Goal: Task Accomplishment & Management: Use online tool/utility

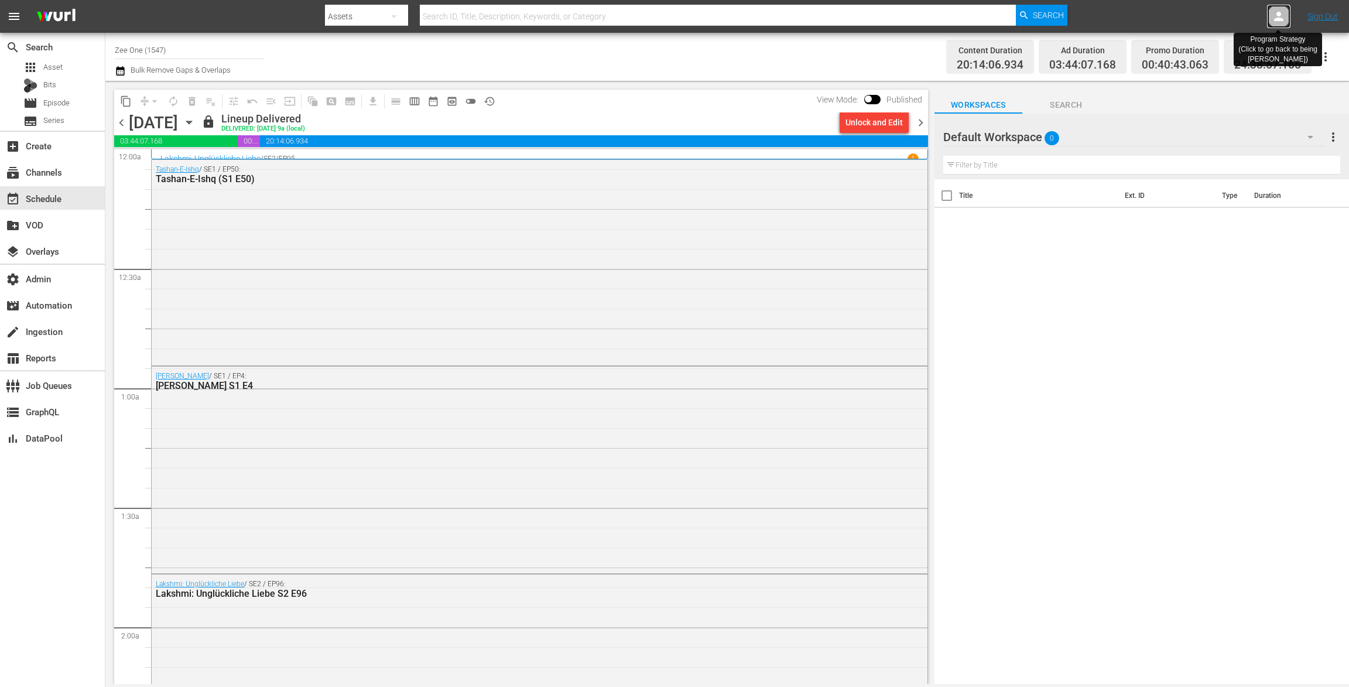
click at [1277, 20] on icon at bounding box center [1278, 16] width 9 height 9
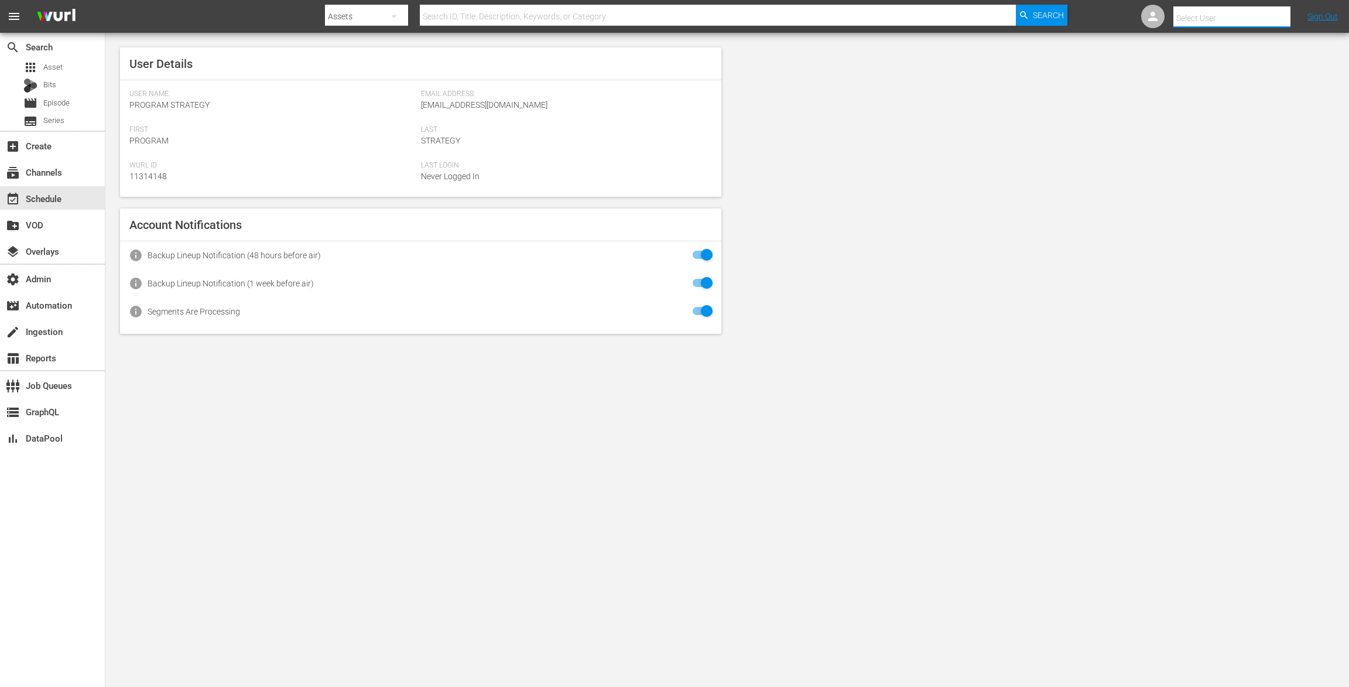
click at [1207, 18] on input "text" at bounding box center [1248, 18] width 150 height 28
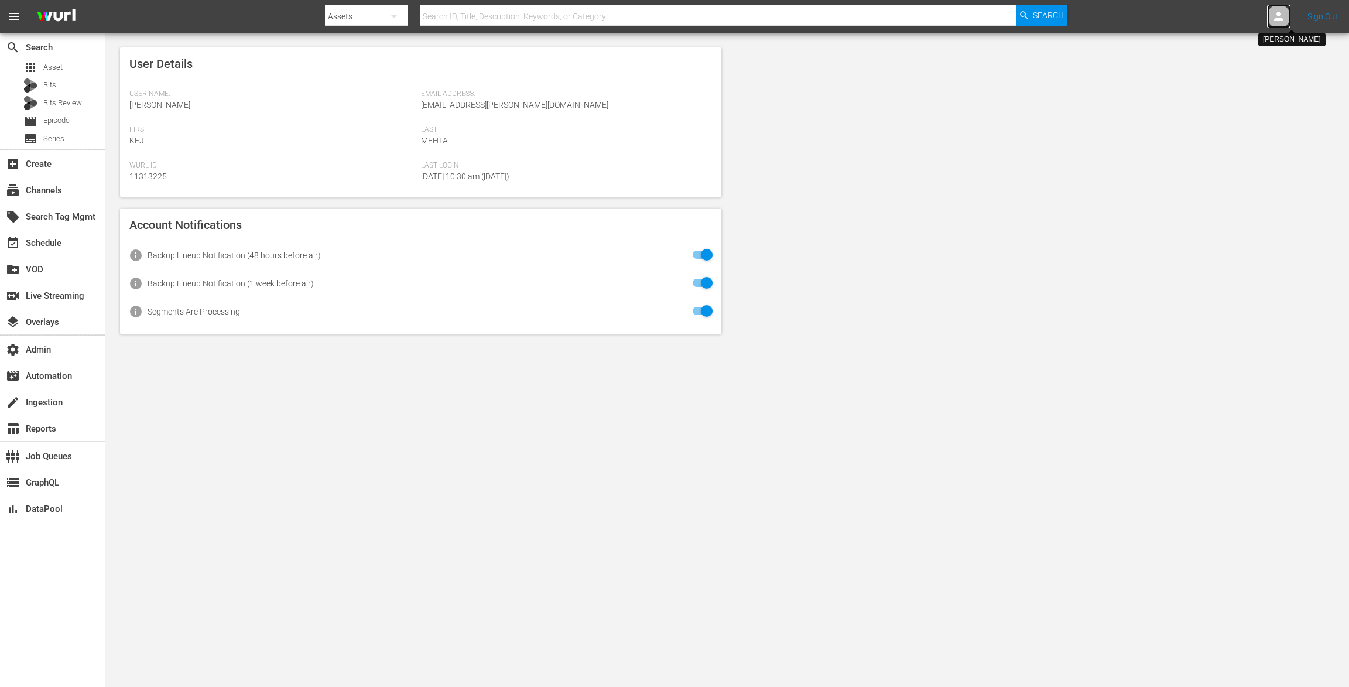
click at [1279, 14] on icon at bounding box center [1278, 16] width 9 height 9
click at [63, 67] on div "apps Asset" at bounding box center [52, 67] width 105 height 16
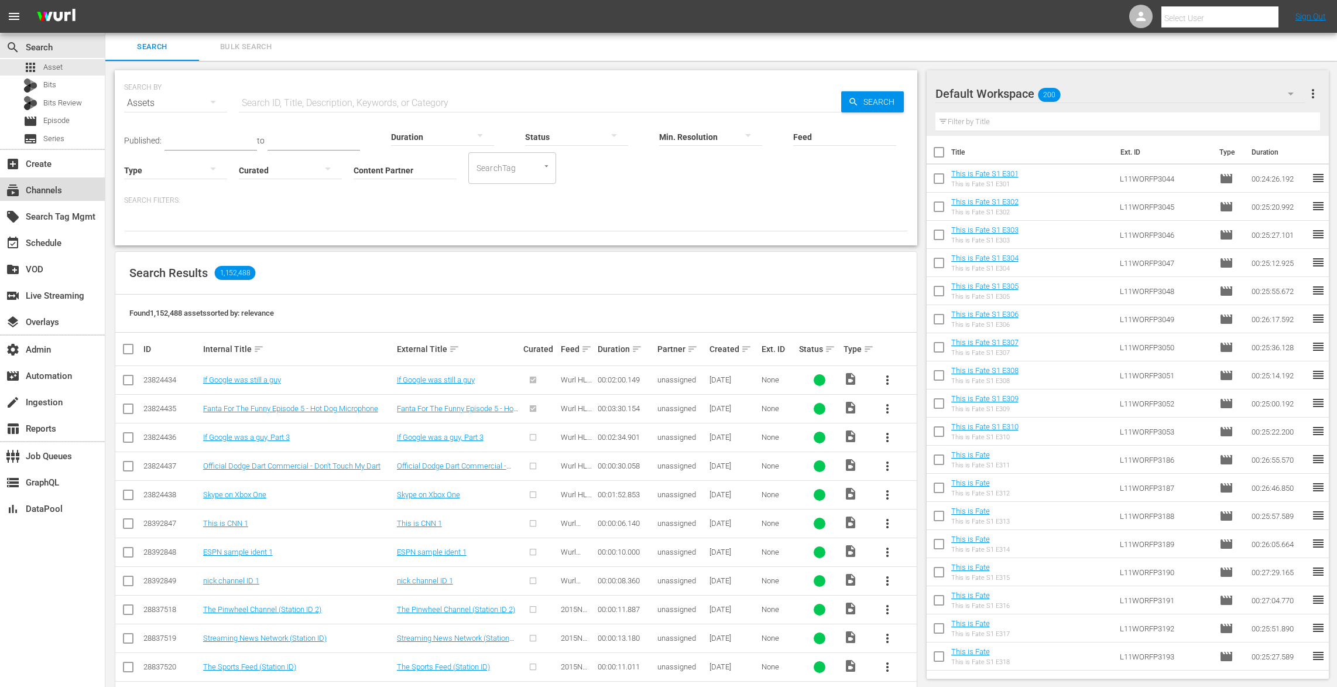
click at [56, 185] on div "subscriptions Channels" at bounding box center [33, 188] width 66 height 11
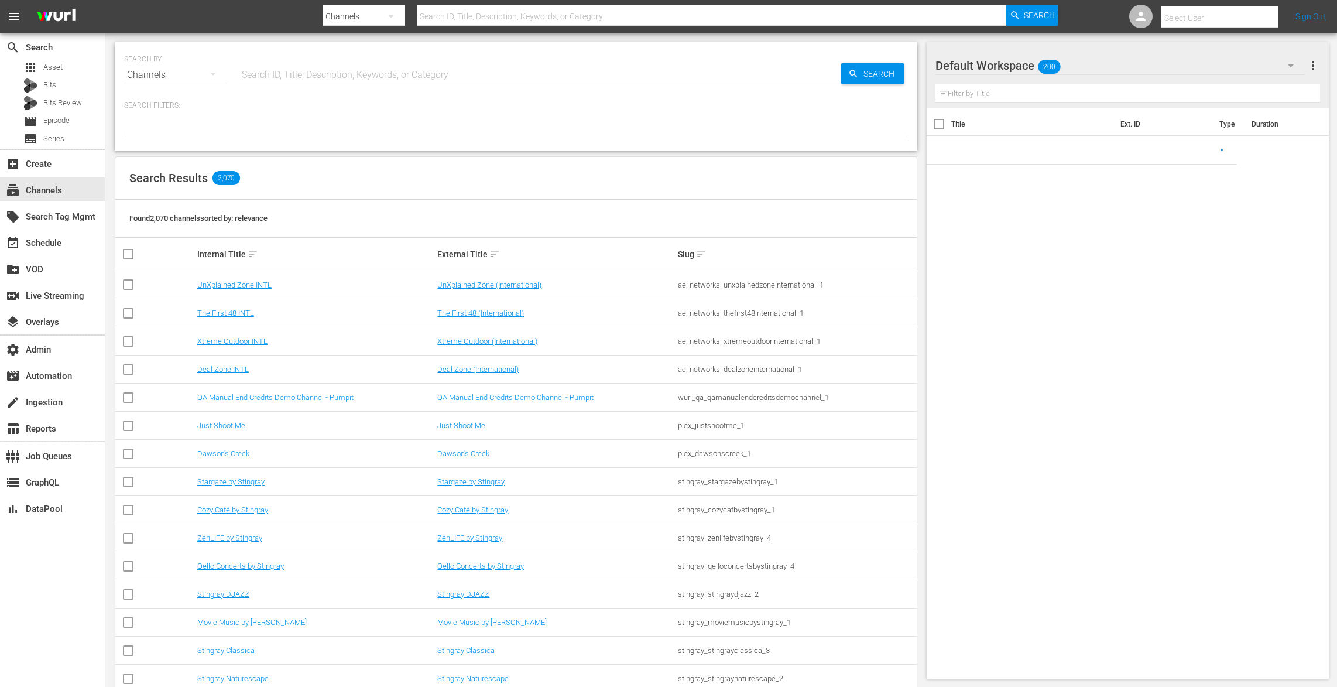
click at [276, 72] on input "text" at bounding box center [540, 75] width 603 height 28
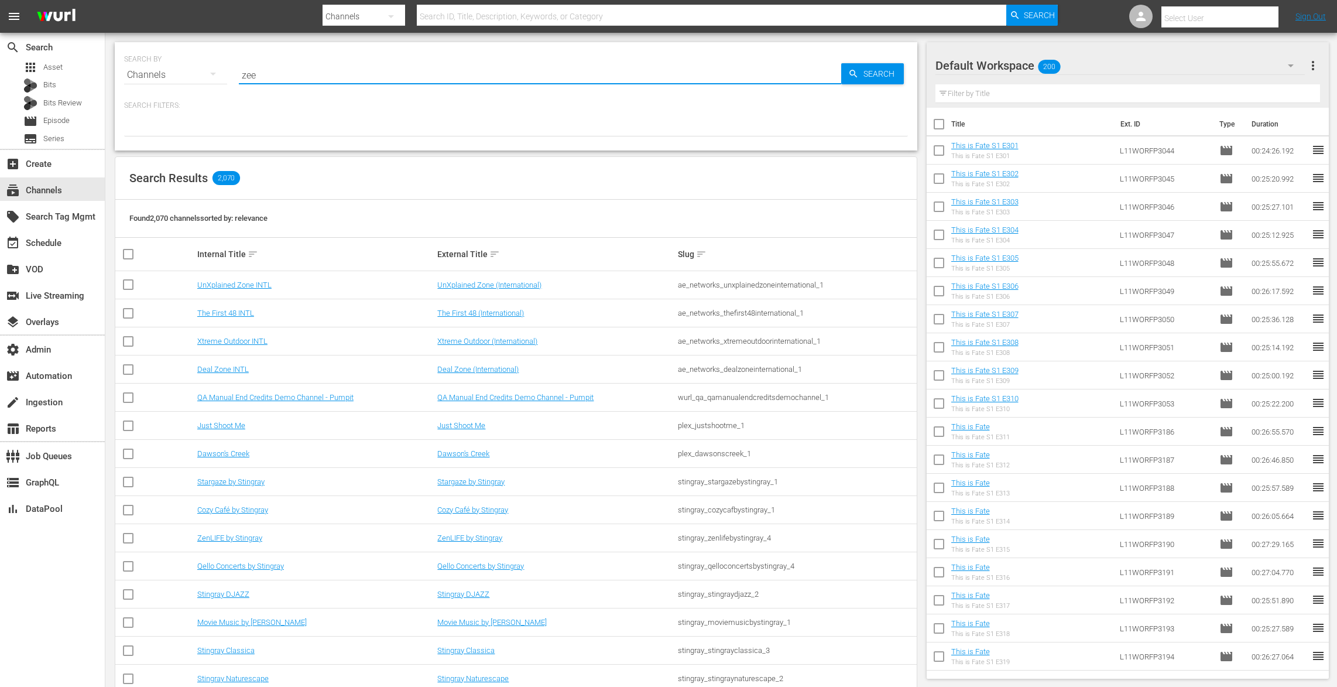
type input "zee w"
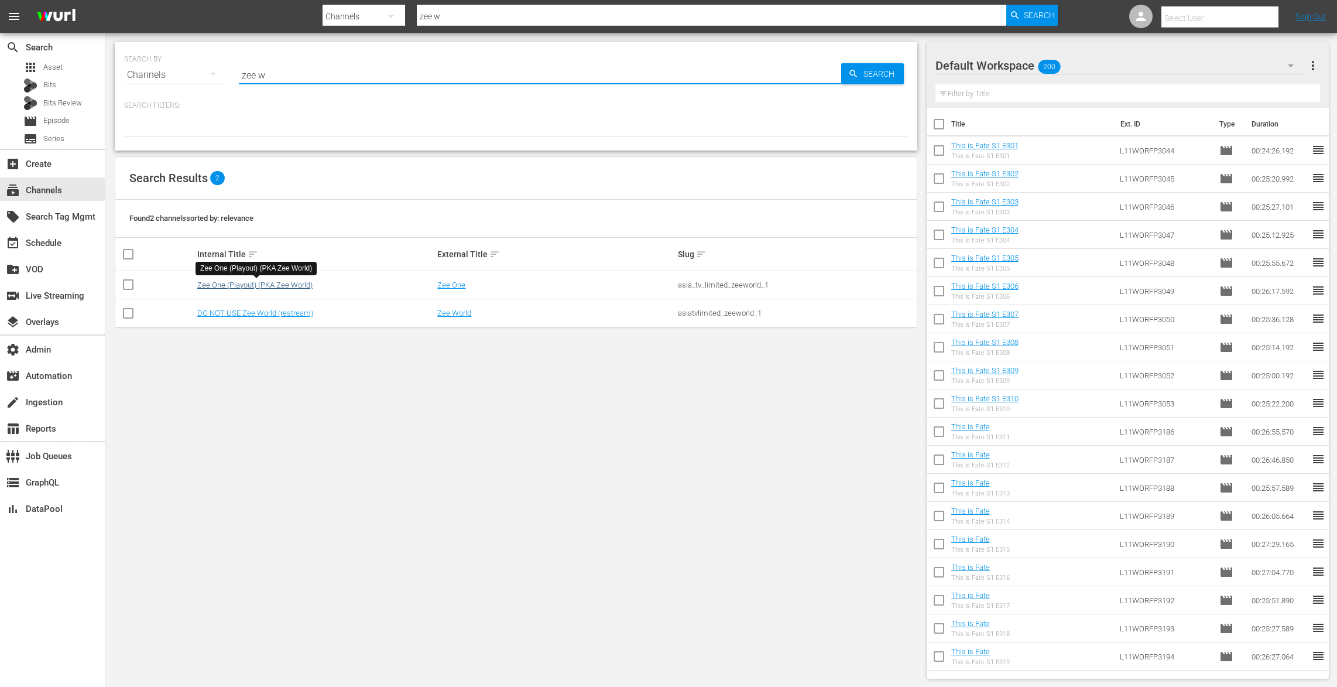
type input "zee w"
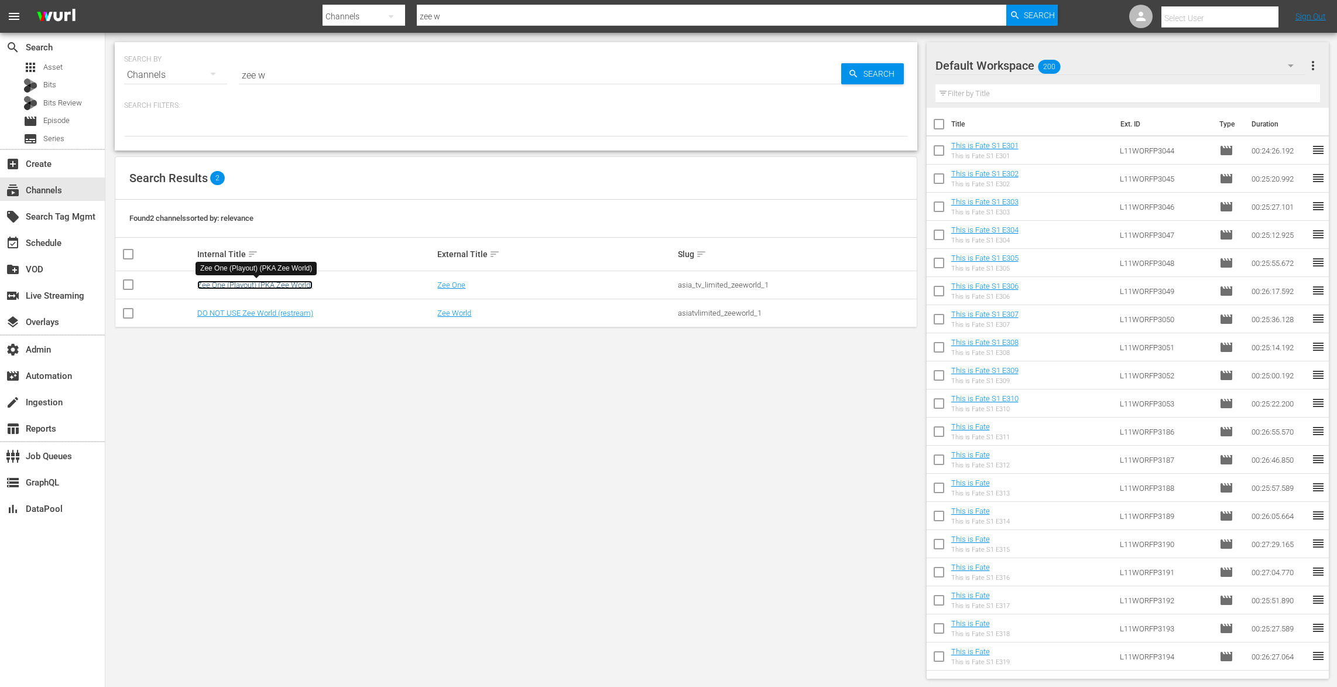
click at [296, 284] on link "Zee One (Playout) (PKA Zee World)" at bounding box center [254, 284] width 115 height 9
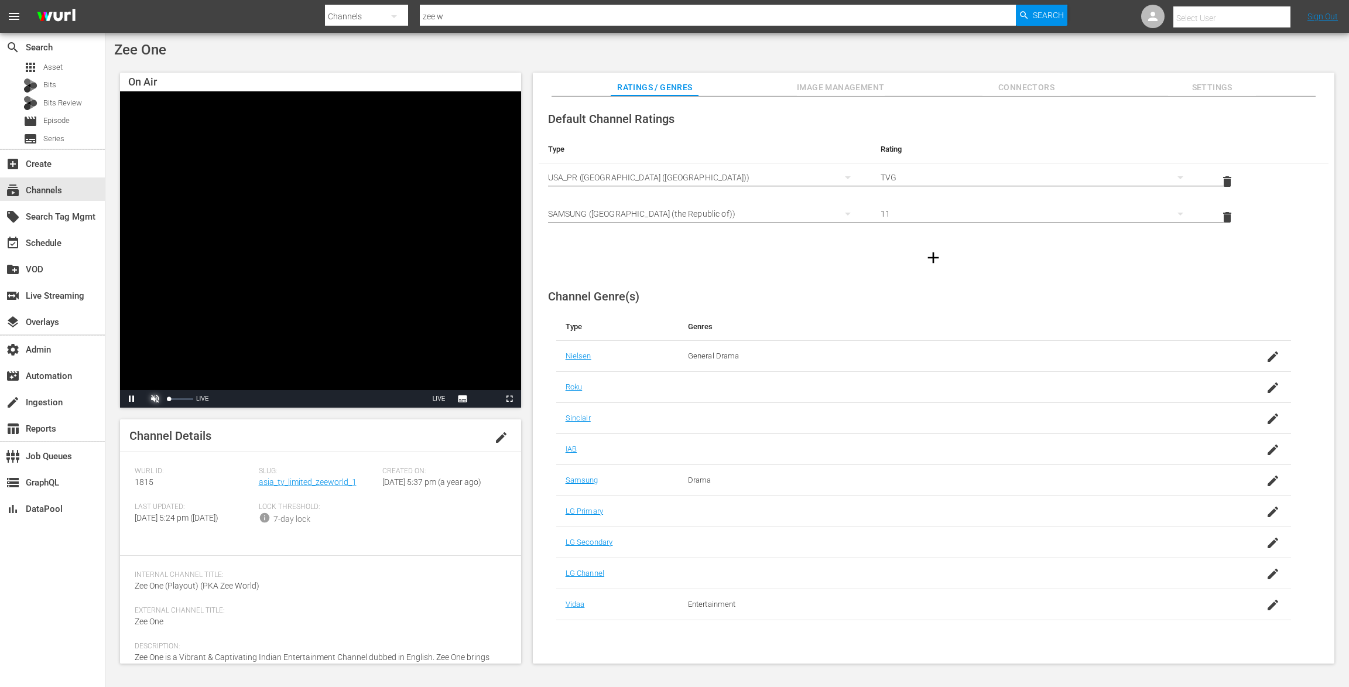
click at [155, 399] on span "Video Player" at bounding box center [155, 399] width 0 height 0
click at [172, 398] on div "12%" at bounding box center [180, 399] width 29 height 18
click at [132, 399] on span "Video Player" at bounding box center [132, 399] width 0 height 0
click at [330, 475] on span "Slug:" at bounding box center [318, 471] width 118 height 9
click at [318, 491] on div "Slug: asia_tv_limited_zeeworld_1" at bounding box center [321, 485] width 124 height 36
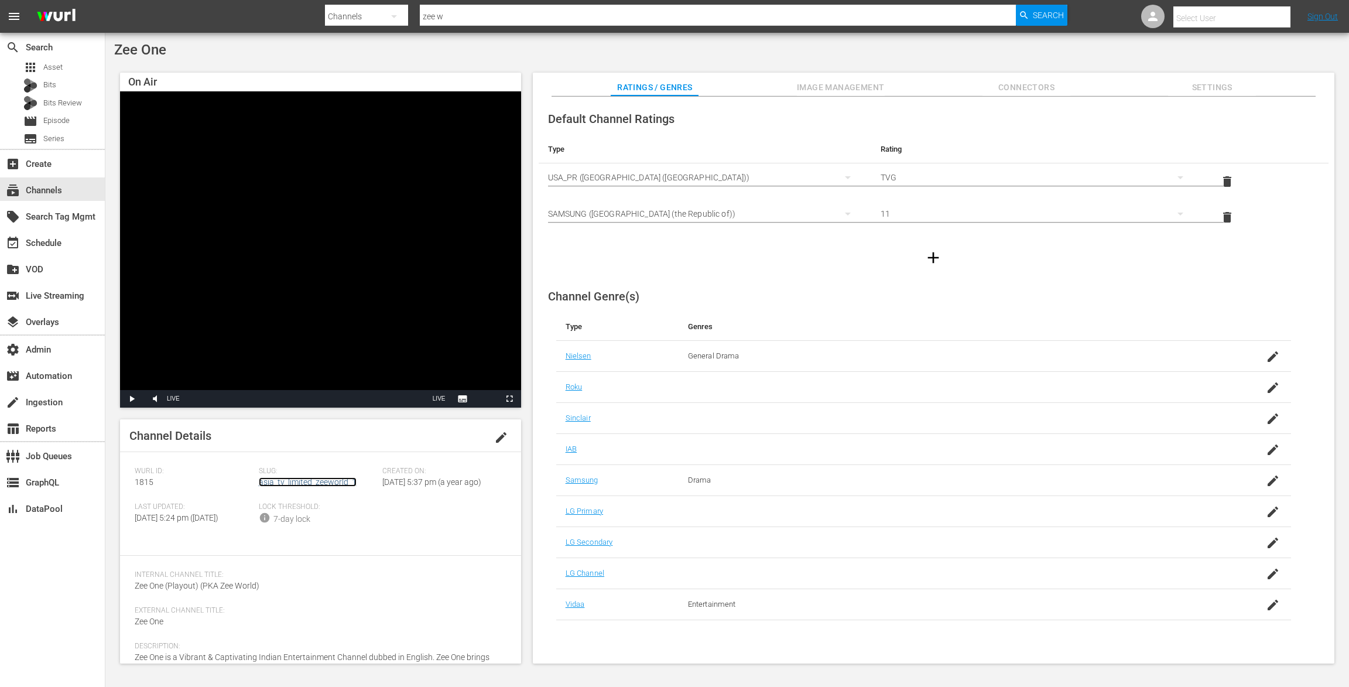
click at [319, 482] on link "asia_tv_limited_zeeworld_1" at bounding box center [308, 481] width 98 height 9
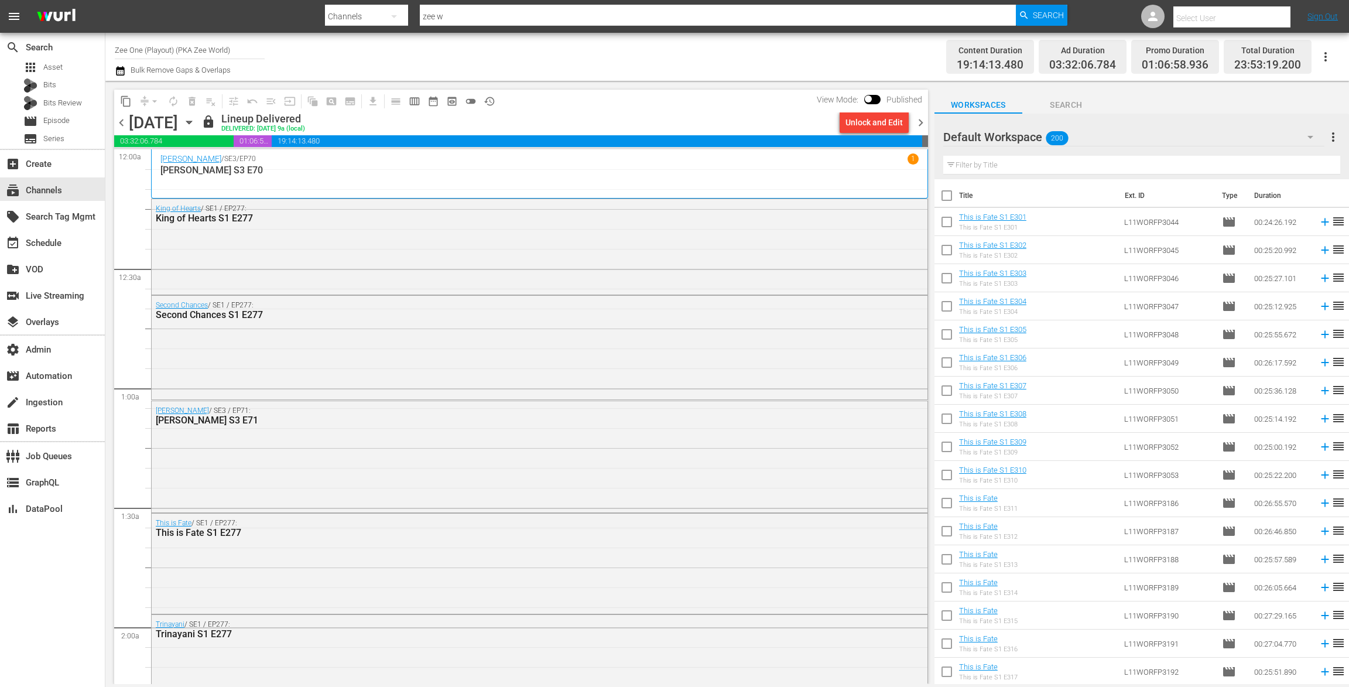
click at [191, 123] on icon "button" at bounding box center [188, 122] width 5 height 3
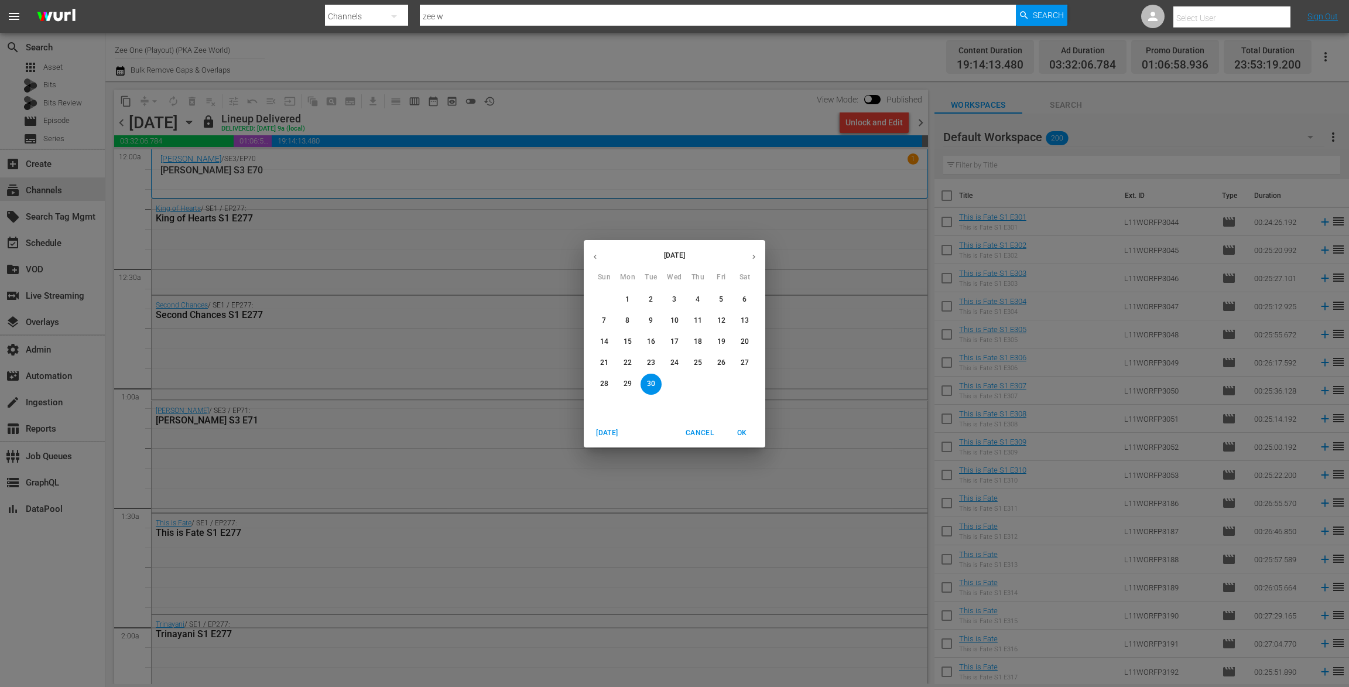
click at [753, 253] on icon "button" at bounding box center [753, 256] width 9 height 9
click at [628, 324] on p "3" at bounding box center [627, 321] width 4 height 10
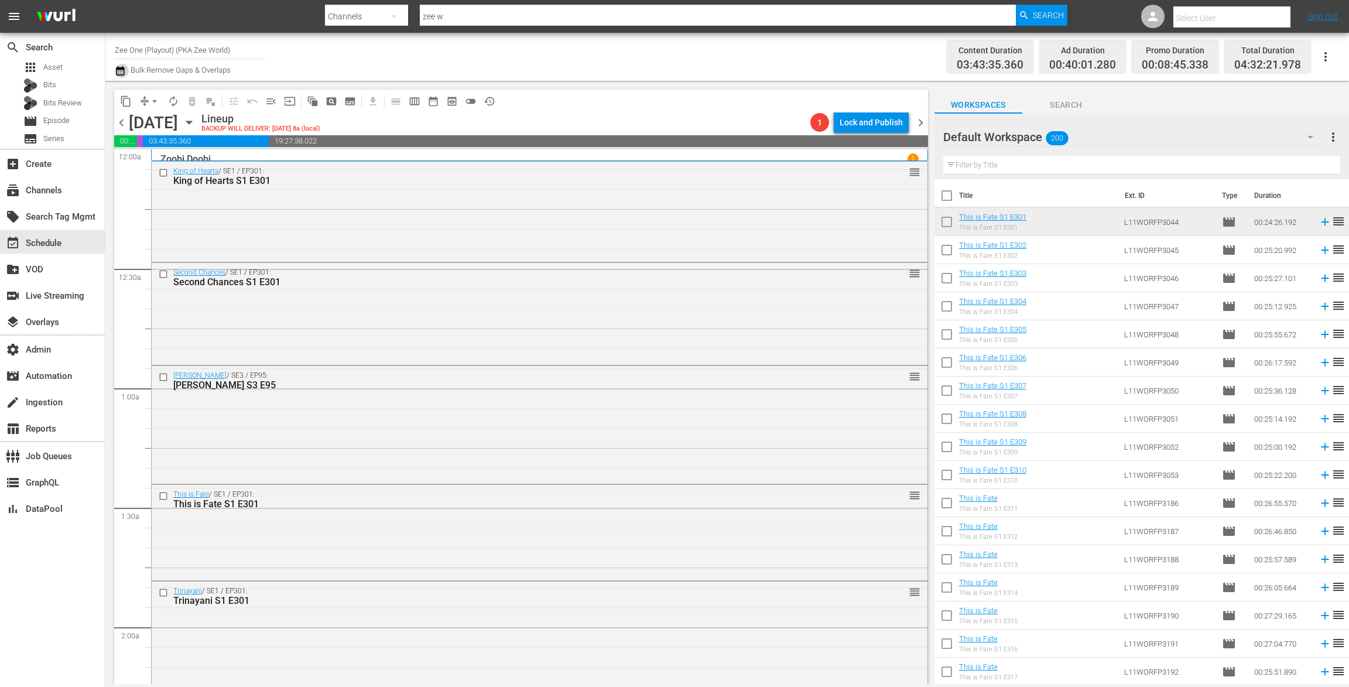
click at [119, 73] on icon "button" at bounding box center [120, 70] width 8 height 9
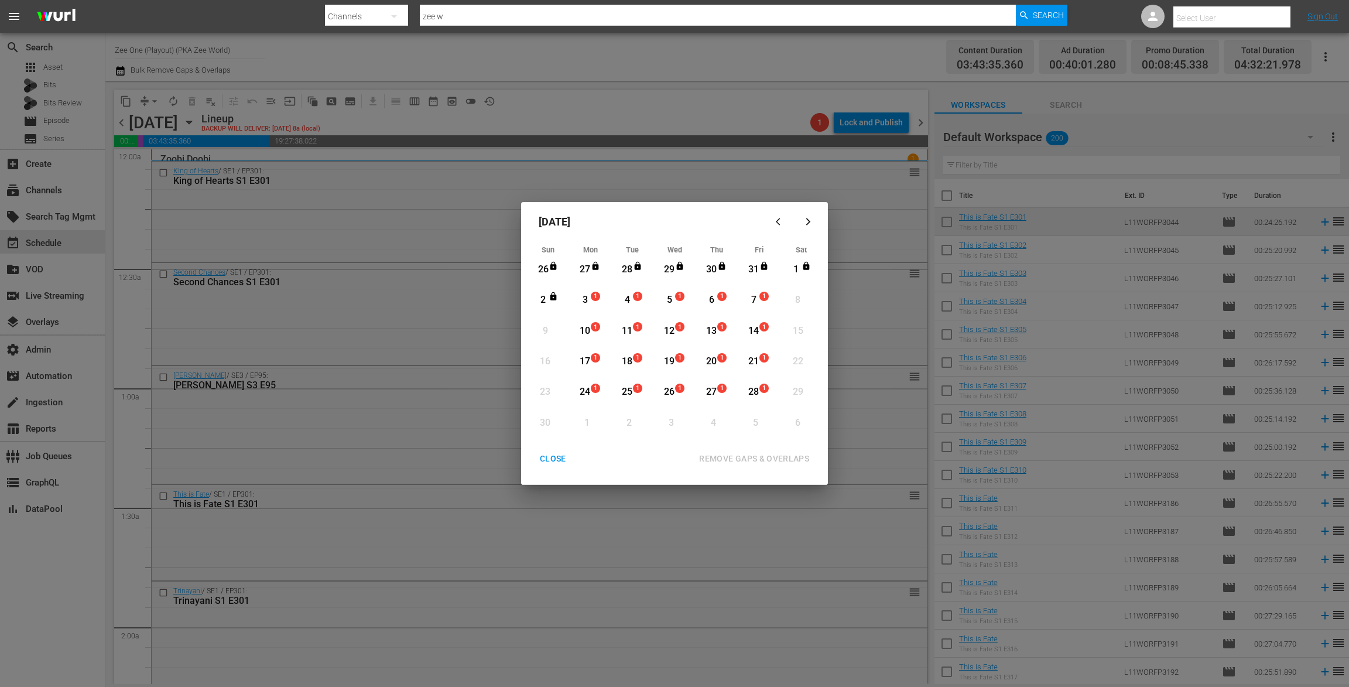
click at [545, 455] on div "CLOSE" at bounding box center [552, 458] width 45 height 15
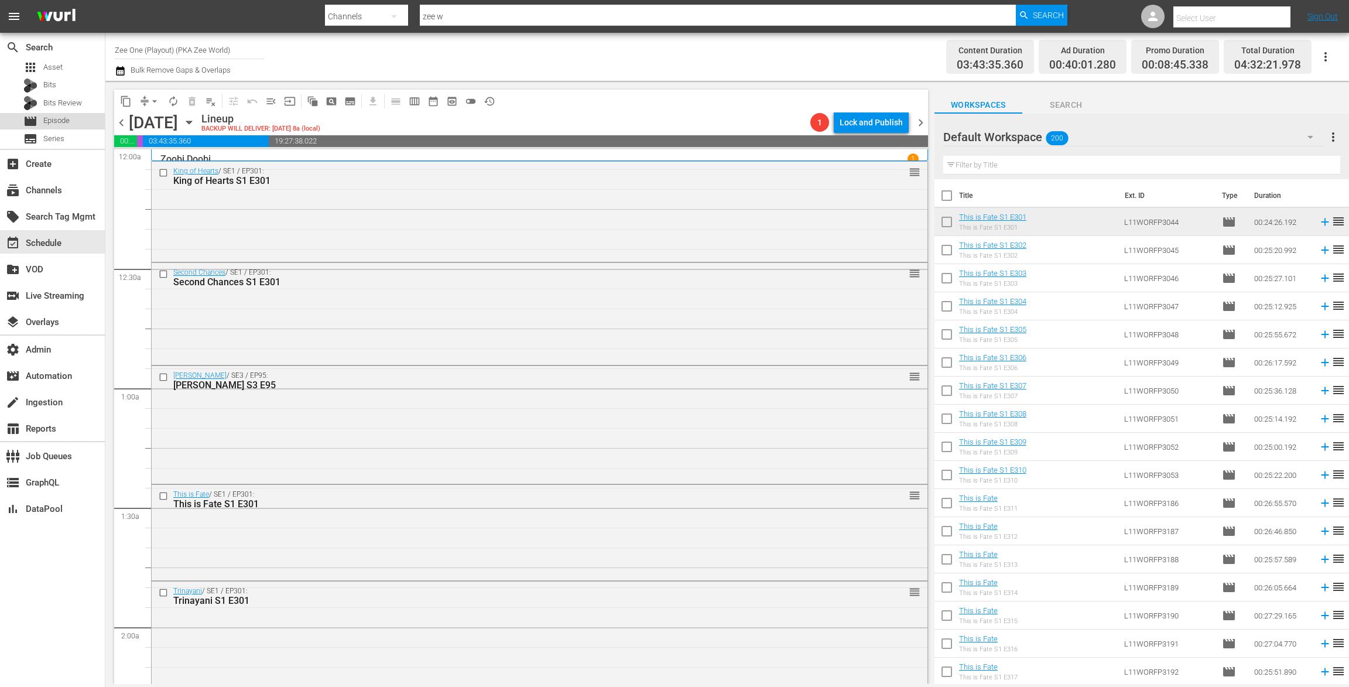
click at [59, 117] on span "Episode" at bounding box center [56, 121] width 26 height 12
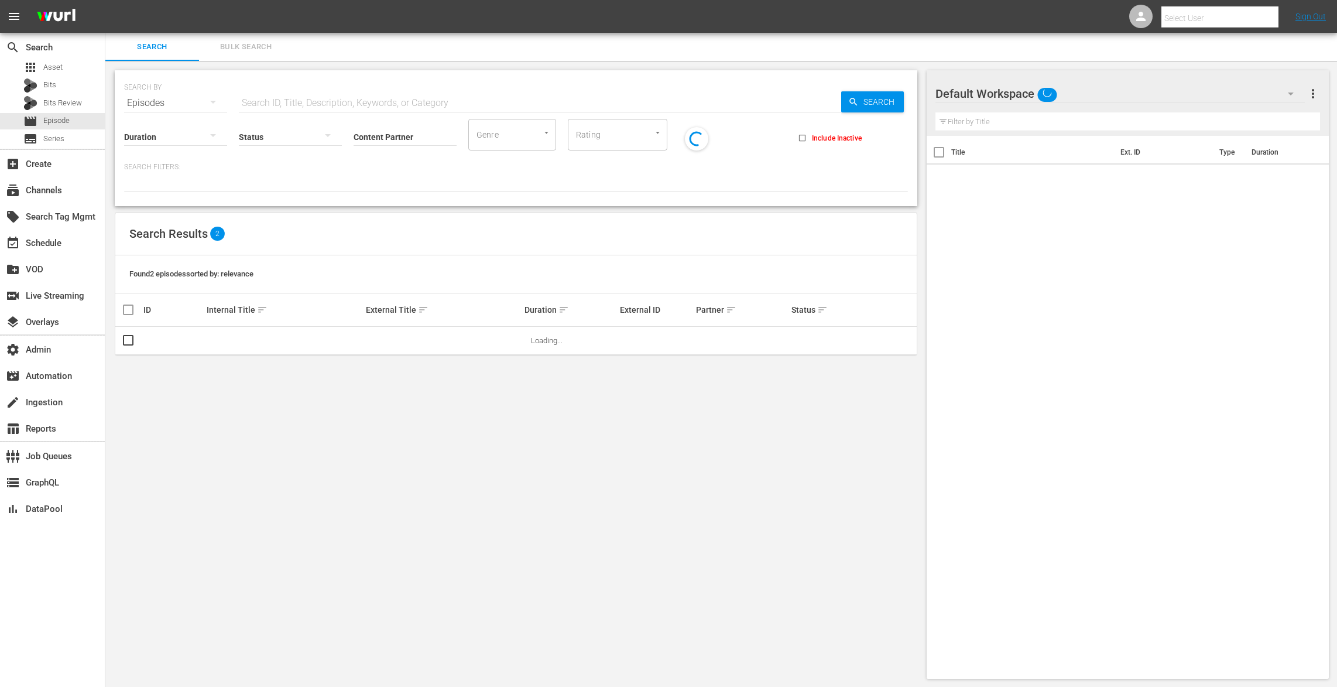
click at [292, 108] on div "Status" at bounding box center [290, 129] width 103 height 42
click at [294, 100] on input "text" at bounding box center [540, 103] width 603 height 28
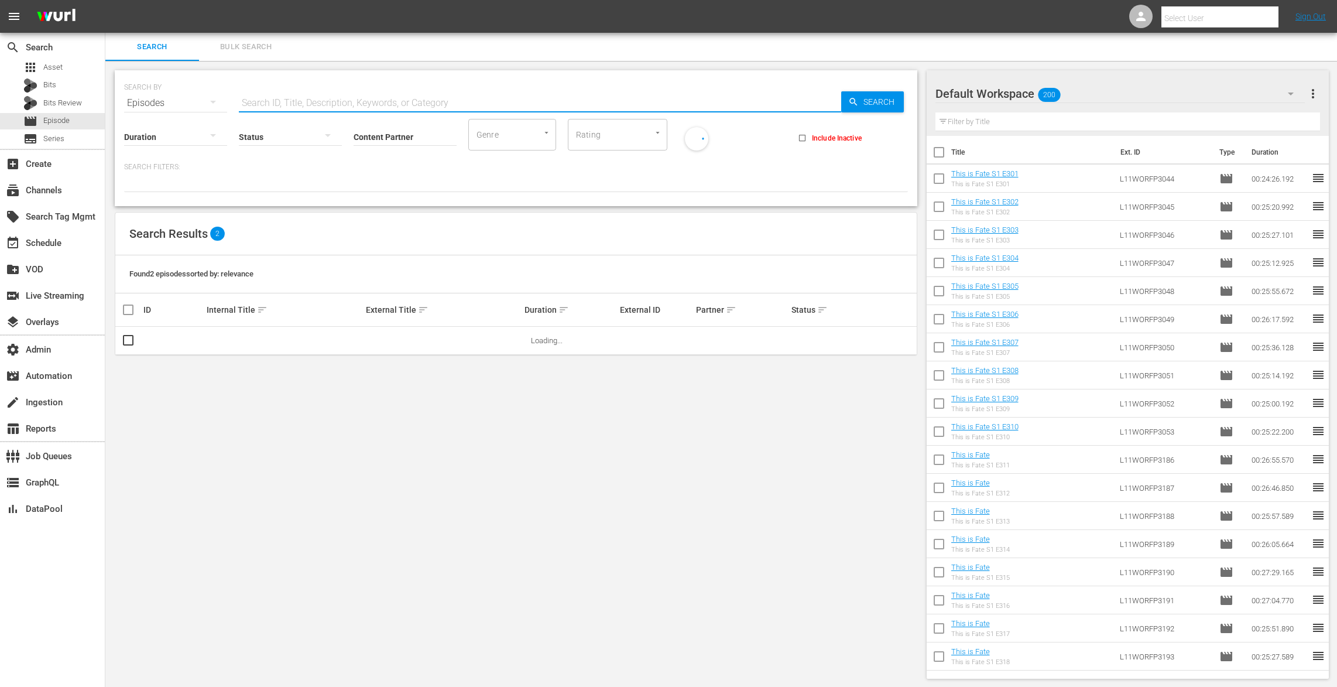
paste input "Ek Aur Ek Gyarah"
type input "Ek Aur Ek Gyarah"
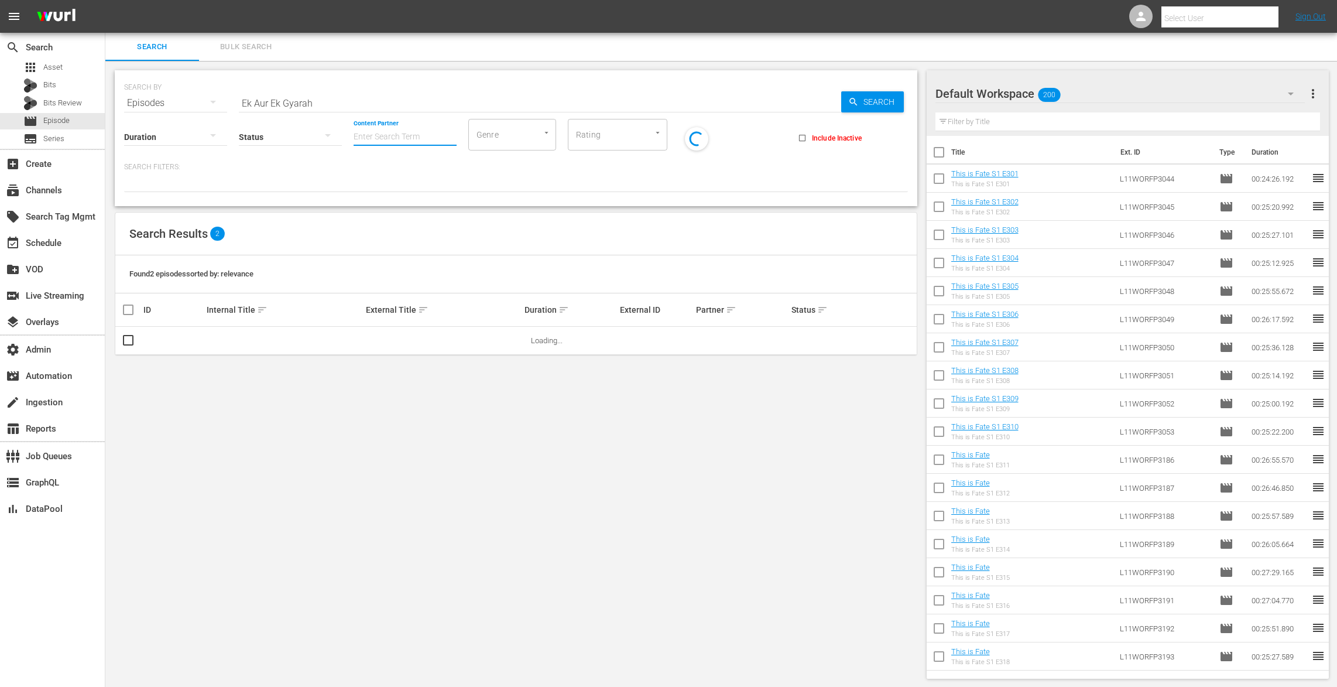
click at [409, 136] on input "Content Partner" at bounding box center [405, 138] width 103 height 42
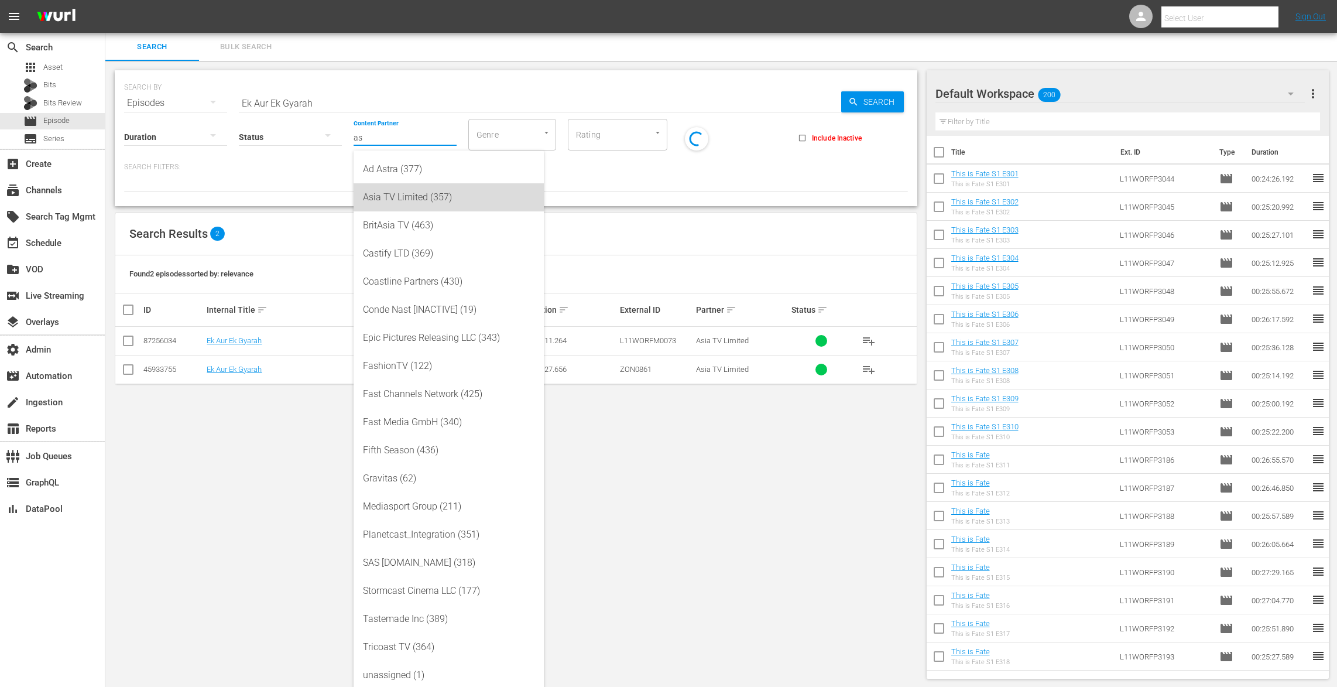
click at [403, 194] on div "Asia TV Limited (357)" at bounding box center [449, 197] width 172 height 28
type input "Asia TV Limited (357)"
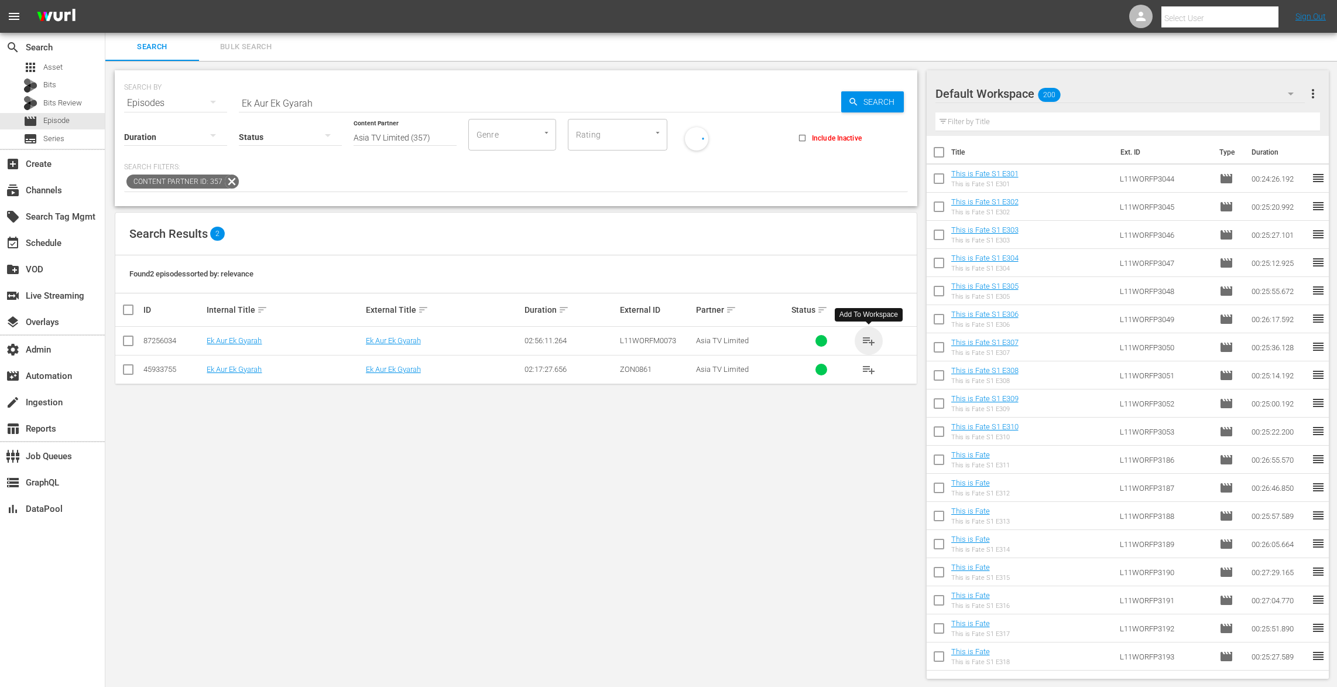
click at [868, 338] on span "playlist_add" at bounding box center [869, 341] width 14 height 14
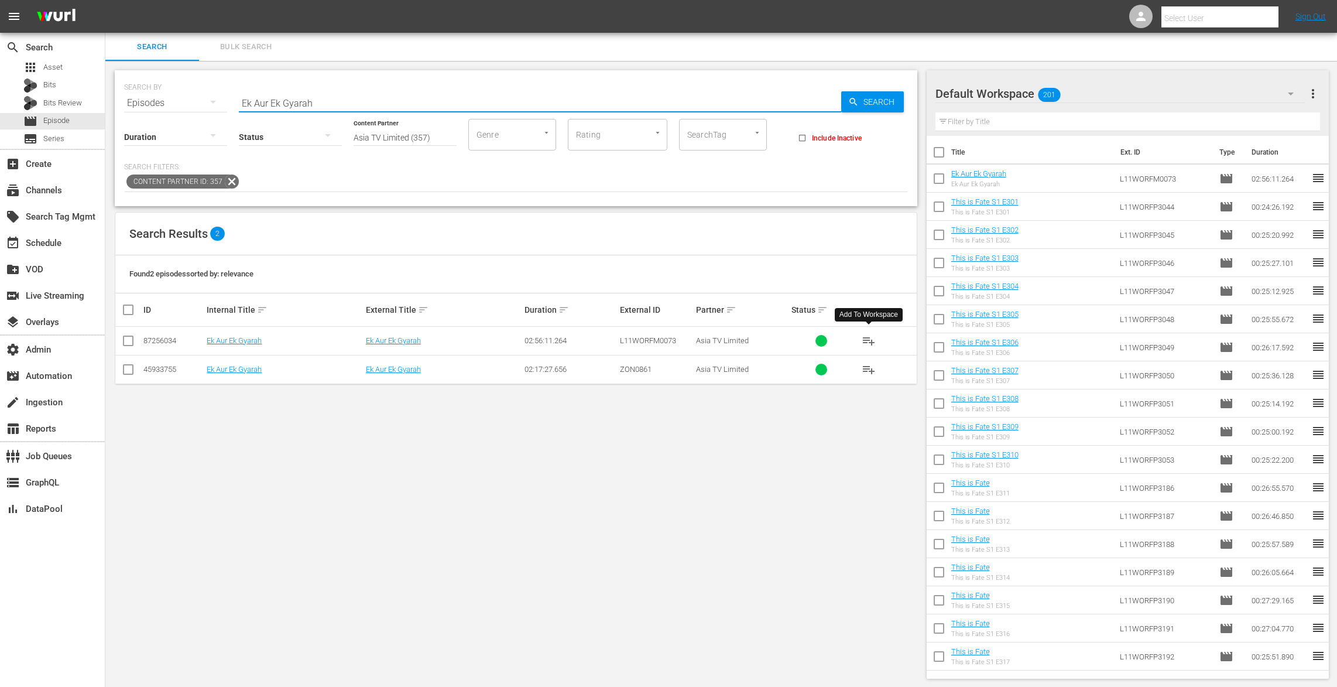
drag, startPoint x: 333, startPoint y: 107, endPoint x: 184, endPoint y: 97, distance: 148.5
click at [184, 97] on div "SEARCH BY Search By Episodes Search ID, Title, Description, Keywords, or Catego…" at bounding box center [516, 96] width 784 height 42
paste input "Do Lafzon Ki Kahani"
click at [871, 367] on span "playlist_add" at bounding box center [869, 369] width 14 height 14
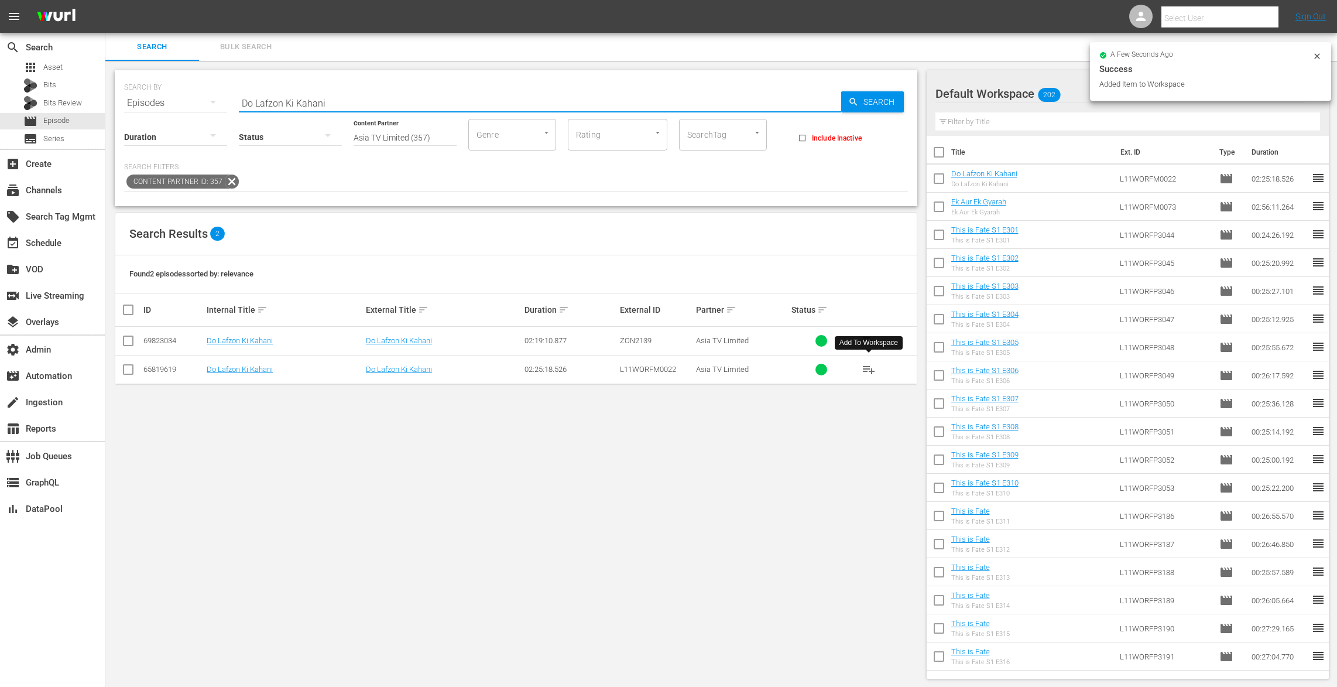
drag, startPoint x: 335, startPoint y: 102, endPoint x: 213, endPoint y: 93, distance: 122.7
click at [214, 94] on div "SEARCH BY Search By Episodes Search ID, Title, Description, Keywords, or Catego…" at bounding box center [516, 96] width 784 height 42
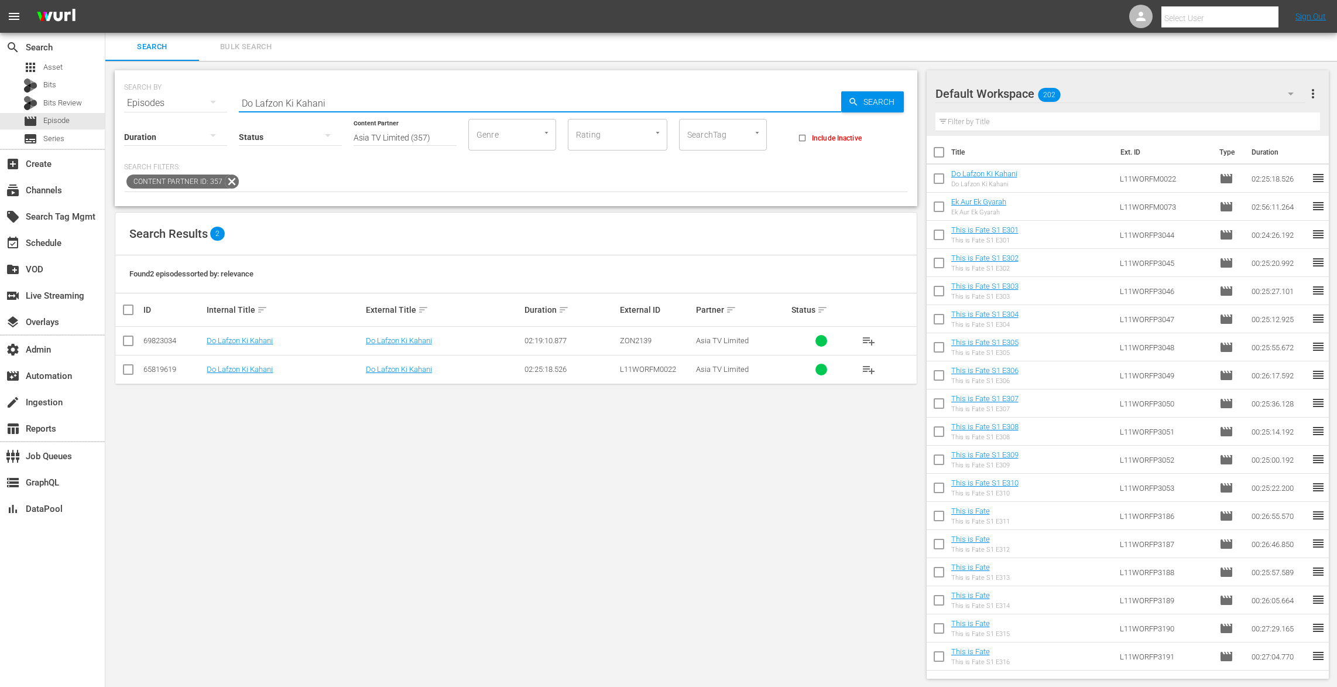
paste input "Commando 3"
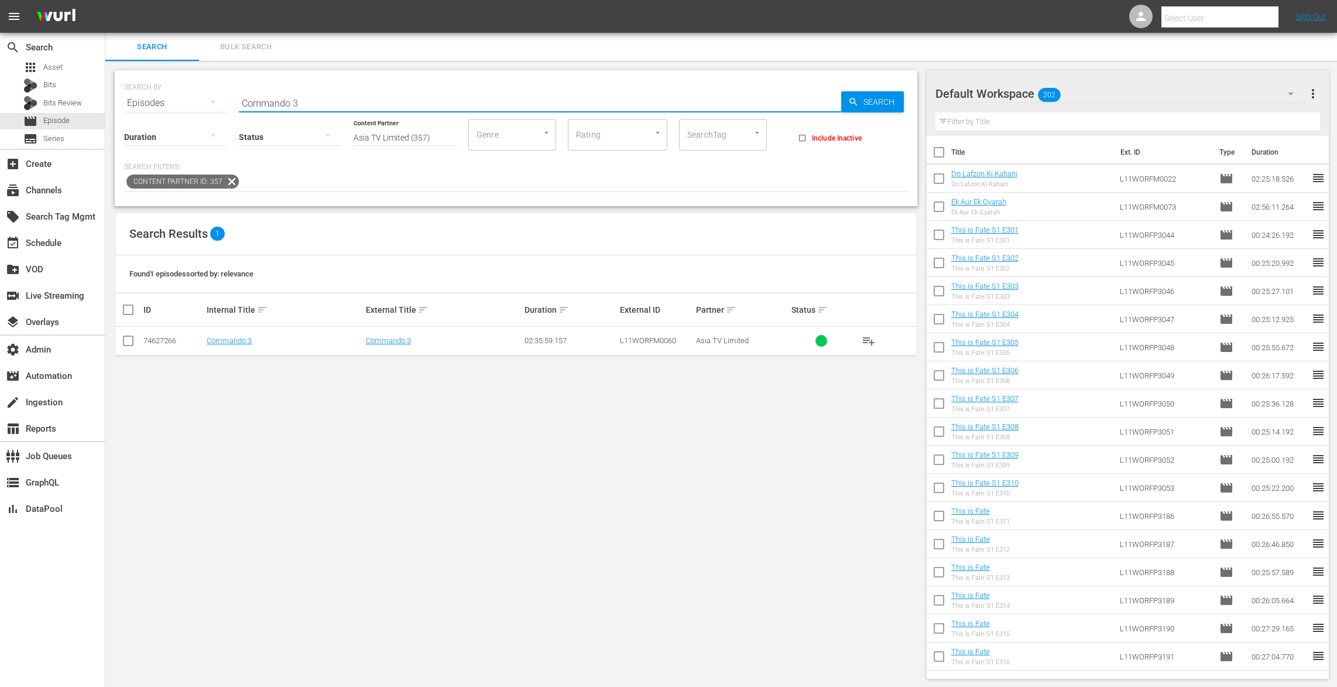
click at [864, 340] on span "playlist_add" at bounding box center [869, 341] width 14 height 14
drag, startPoint x: 313, startPoint y: 101, endPoint x: 159, endPoint y: 85, distance: 154.9
click at [159, 85] on div "SEARCH BY Search By Episodes Search ID, Title, Description, Keywords, or Catego…" at bounding box center [516, 96] width 784 height 42
paste input "A Flying Jatt"
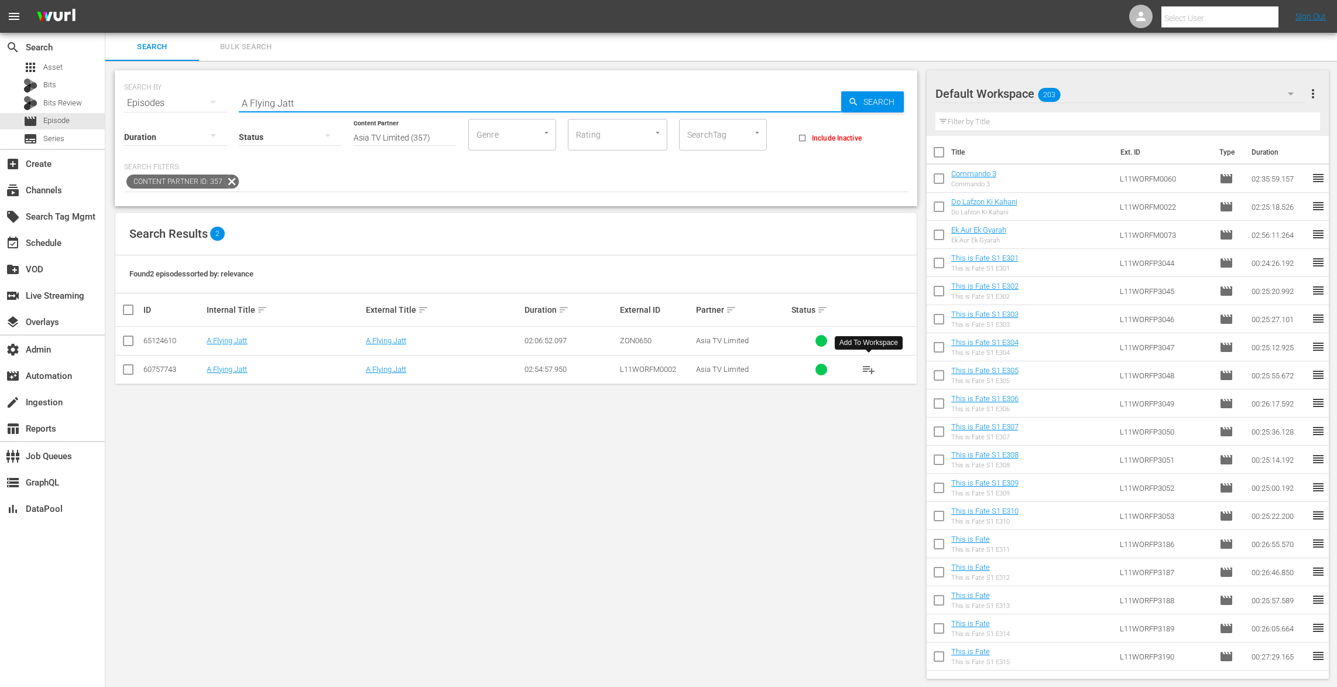
type input "A Flying Jatt"
click at [860, 363] on button "playlist_add" at bounding box center [869, 369] width 28 height 28
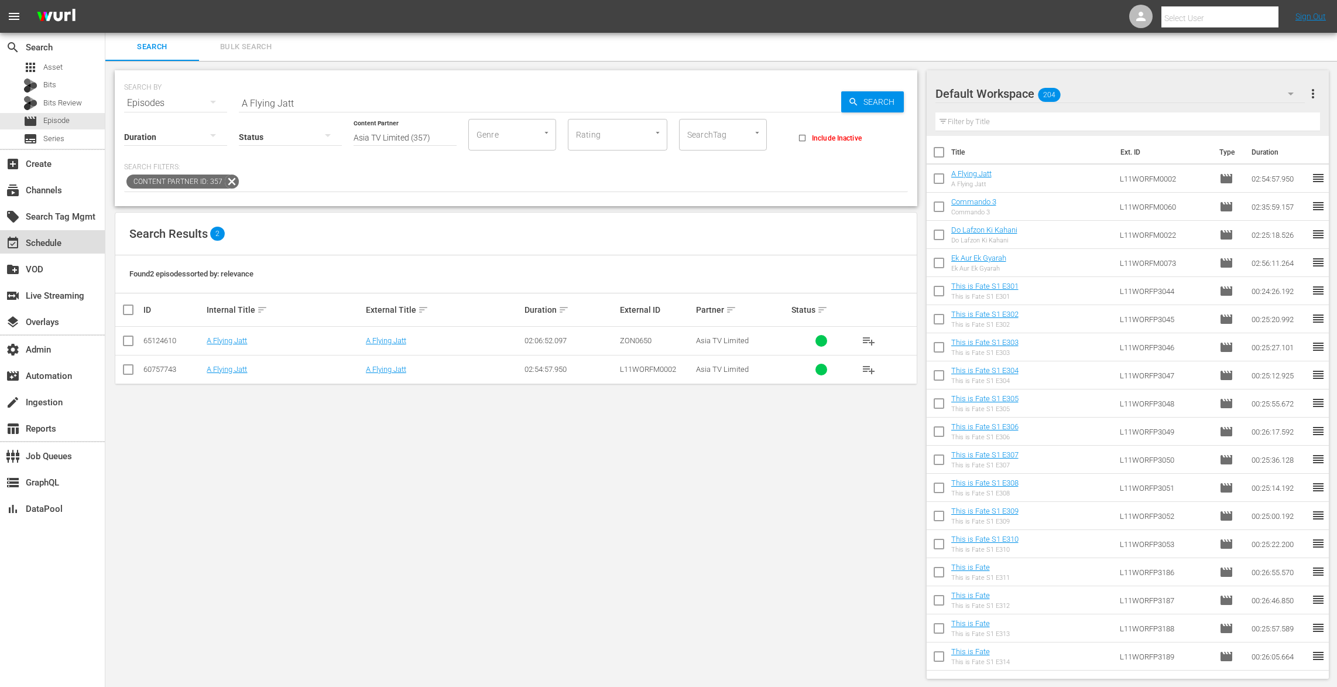
click at [49, 244] on div "event_available Schedule" at bounding box center [33, 241] width 66 height 11
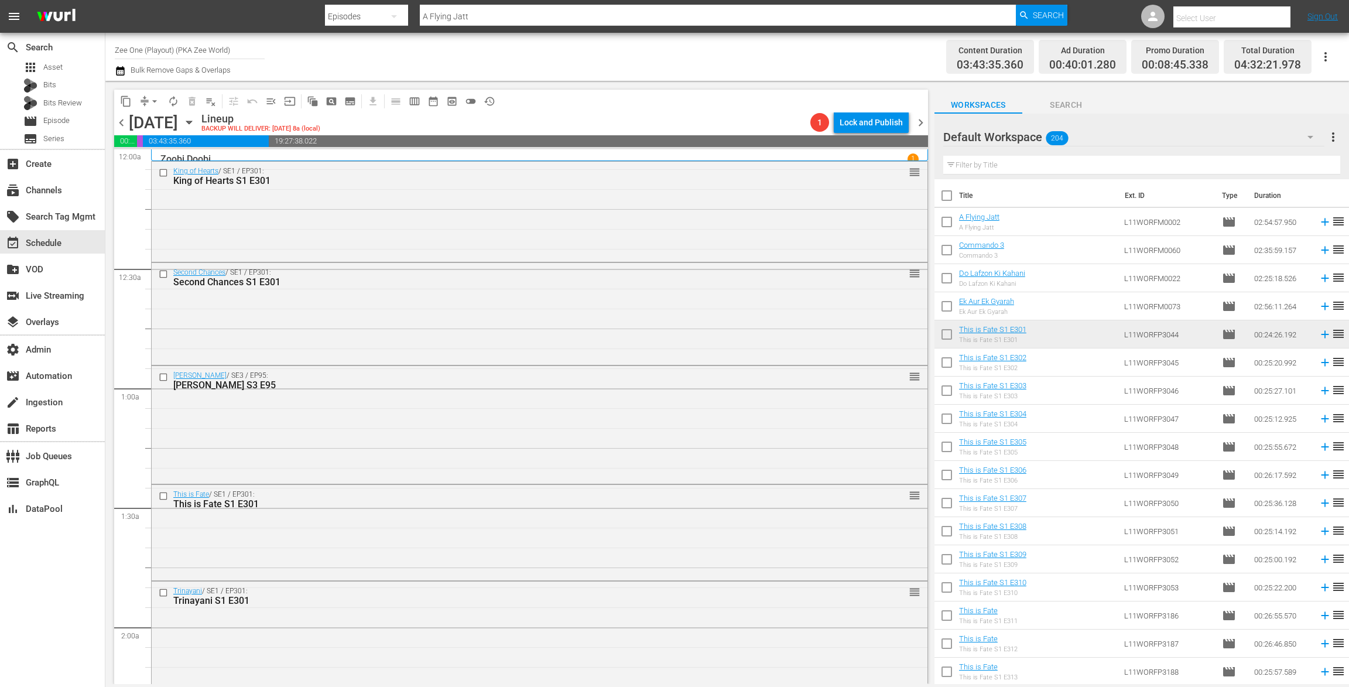
click at [196, 122] on div "November 3rd" at bounding box center [187, 122] width 18 height 0
click at [196, 124] on icon "button" at bounding box center [189, 122] width 13 height 13
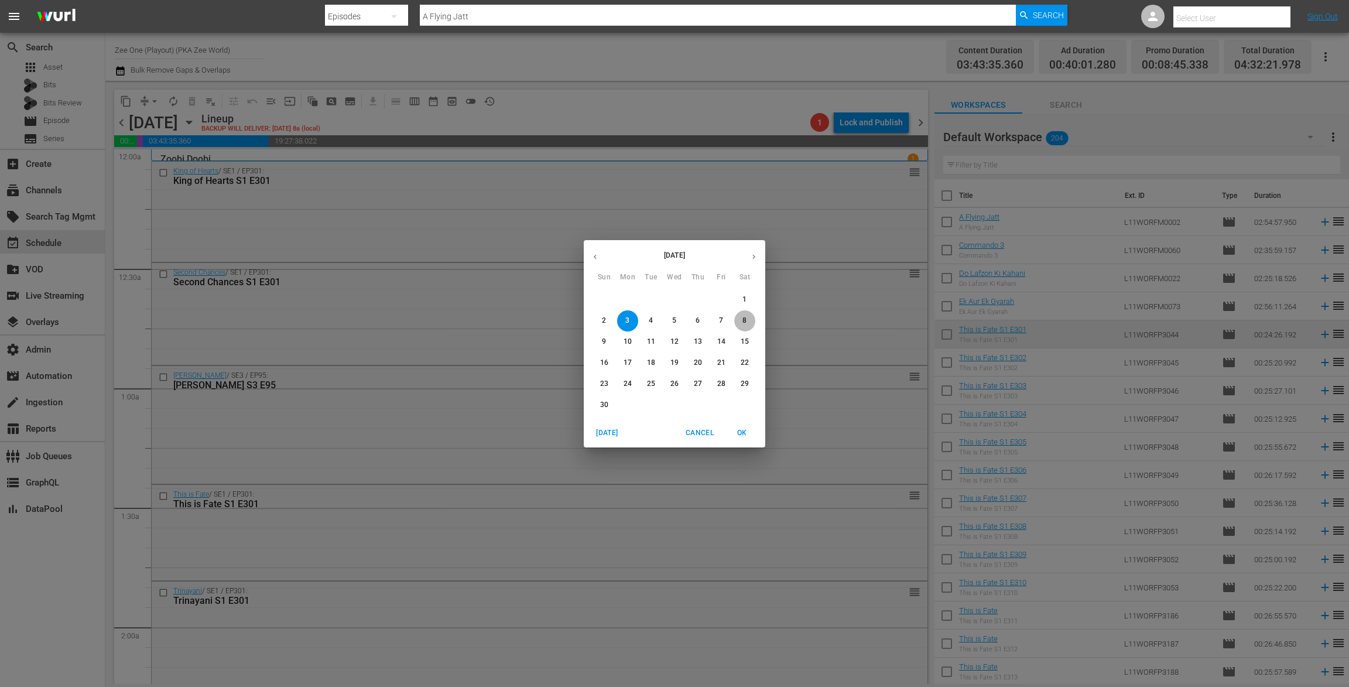
click at [745, 320] on p "8" at bounding box center [744, 321] width 4 height 10
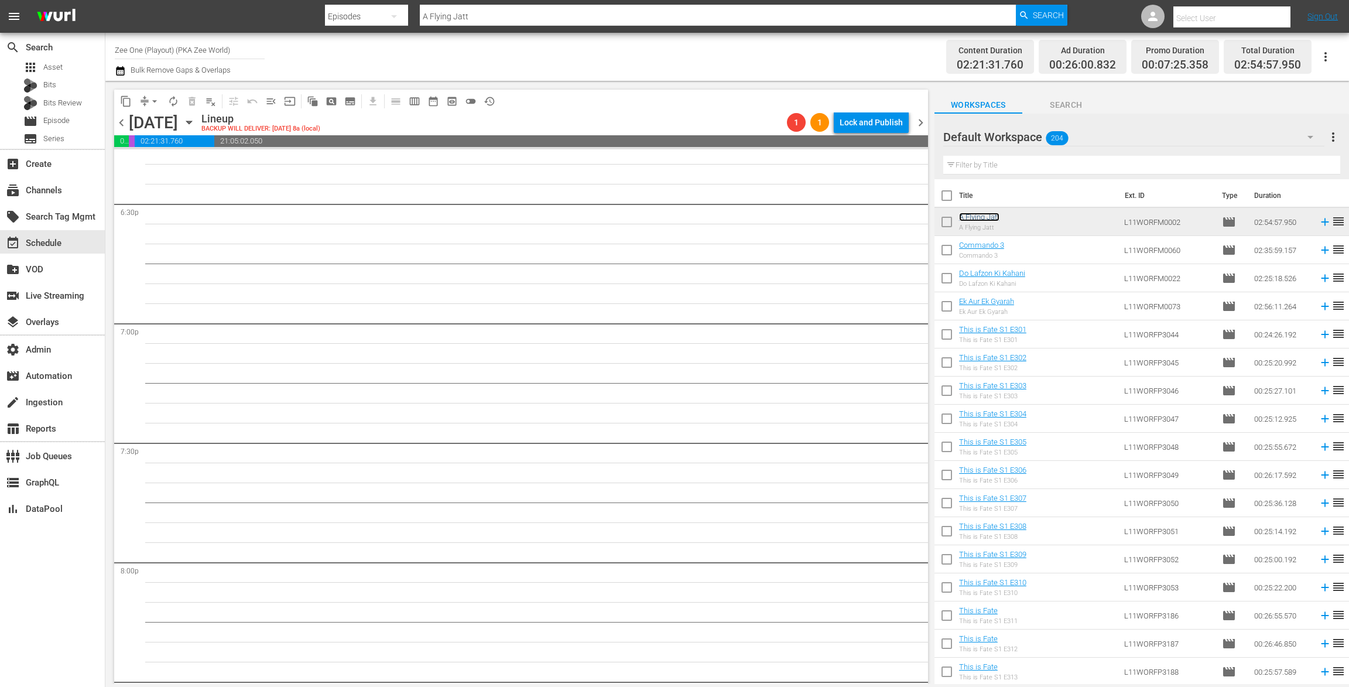
scroll to position [4198, 0]
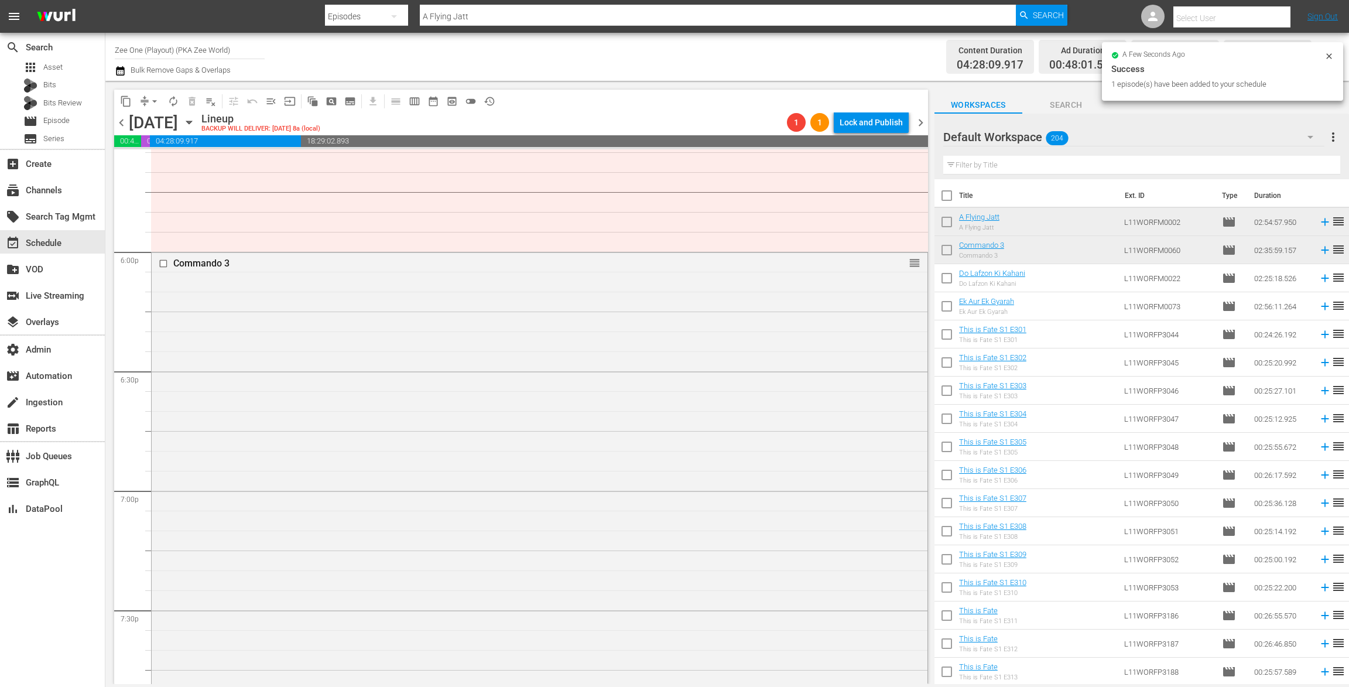
click at [923, 123] on span "chevron_right" at bounding box center [920, 122] width 15 height 15
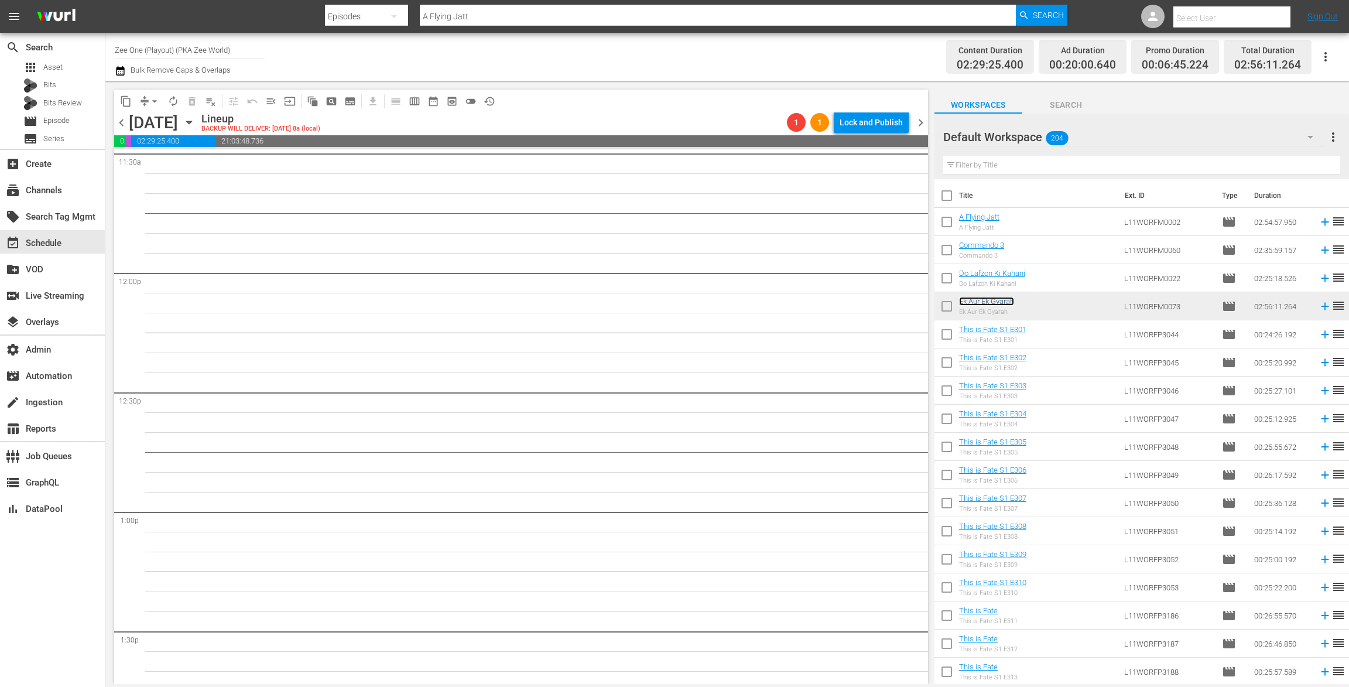
scroll to position [2768, 0]
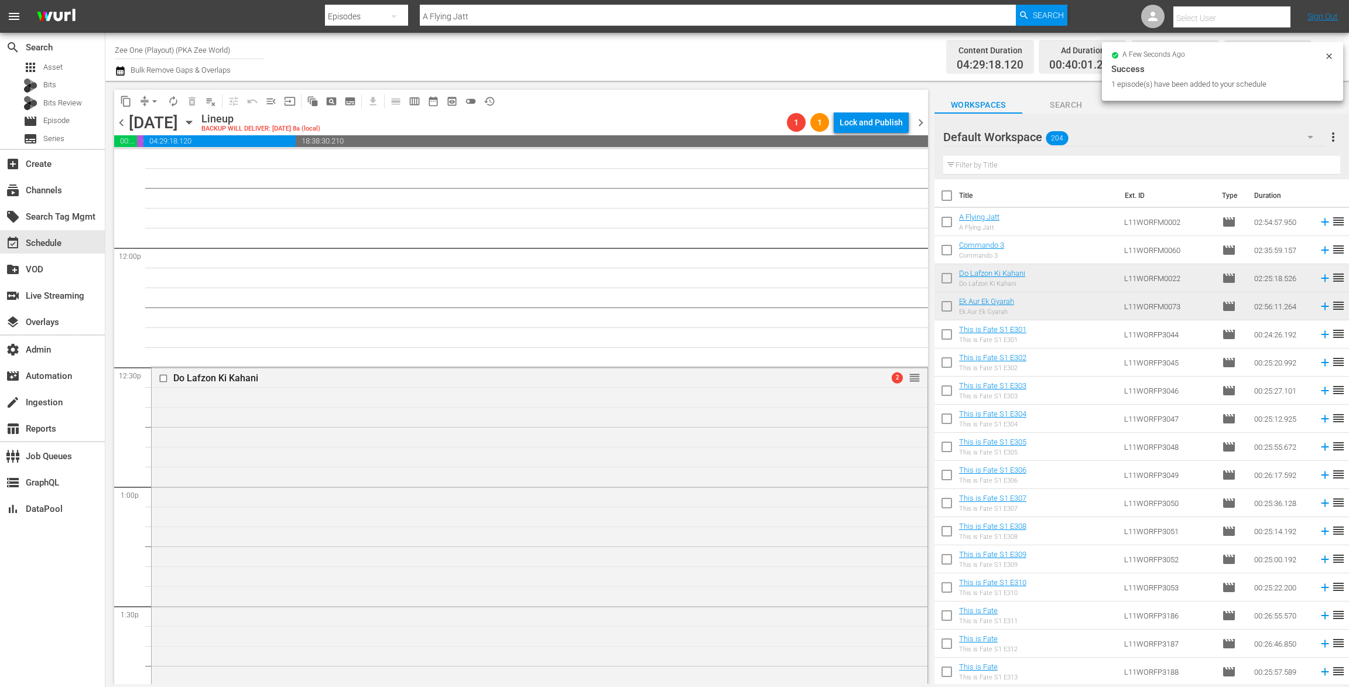
click at [949, 224] on input "checkbox" at bounding box center [947, 224] width 25 height 25
checkbox input "true"
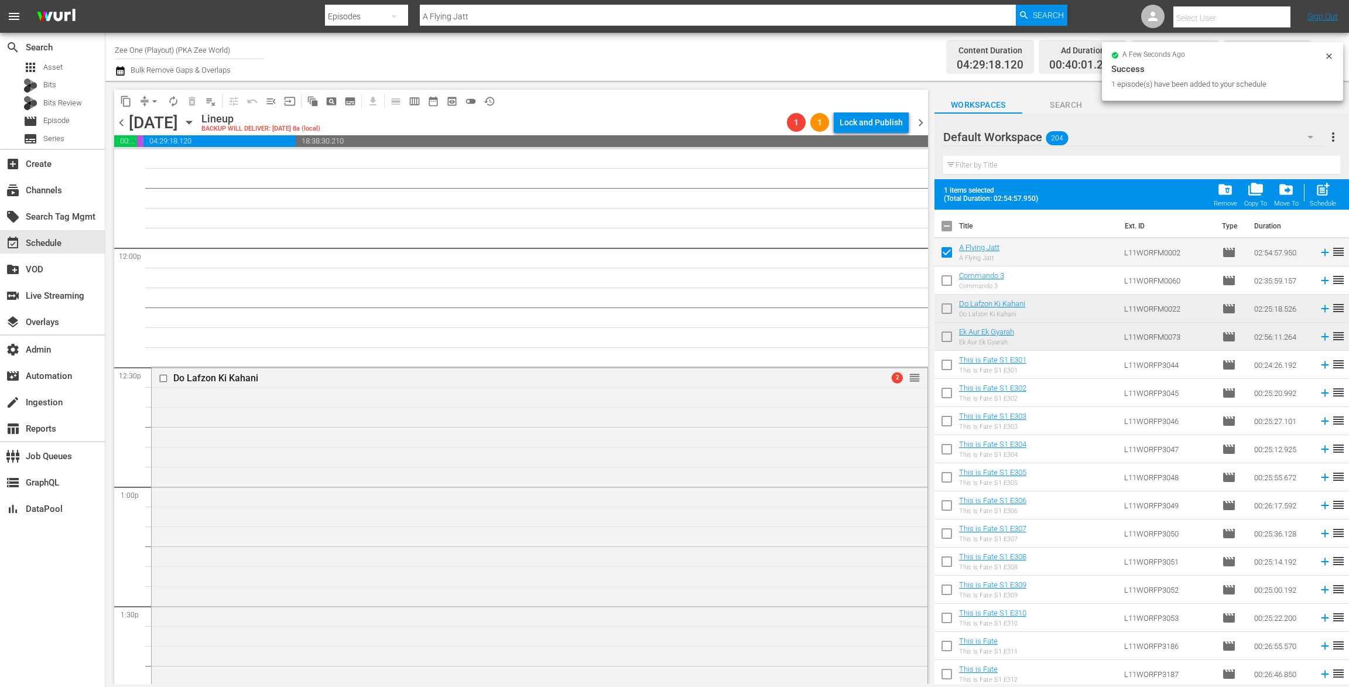
click at [944, 281] on input "checkbox" at bounding box center [947, 283] width 25 height 25
checkbox input "true"
click at [947, 313] on input "checkbox" at bounding box center [947, 311] width 25 height 25
checkbox input "true"
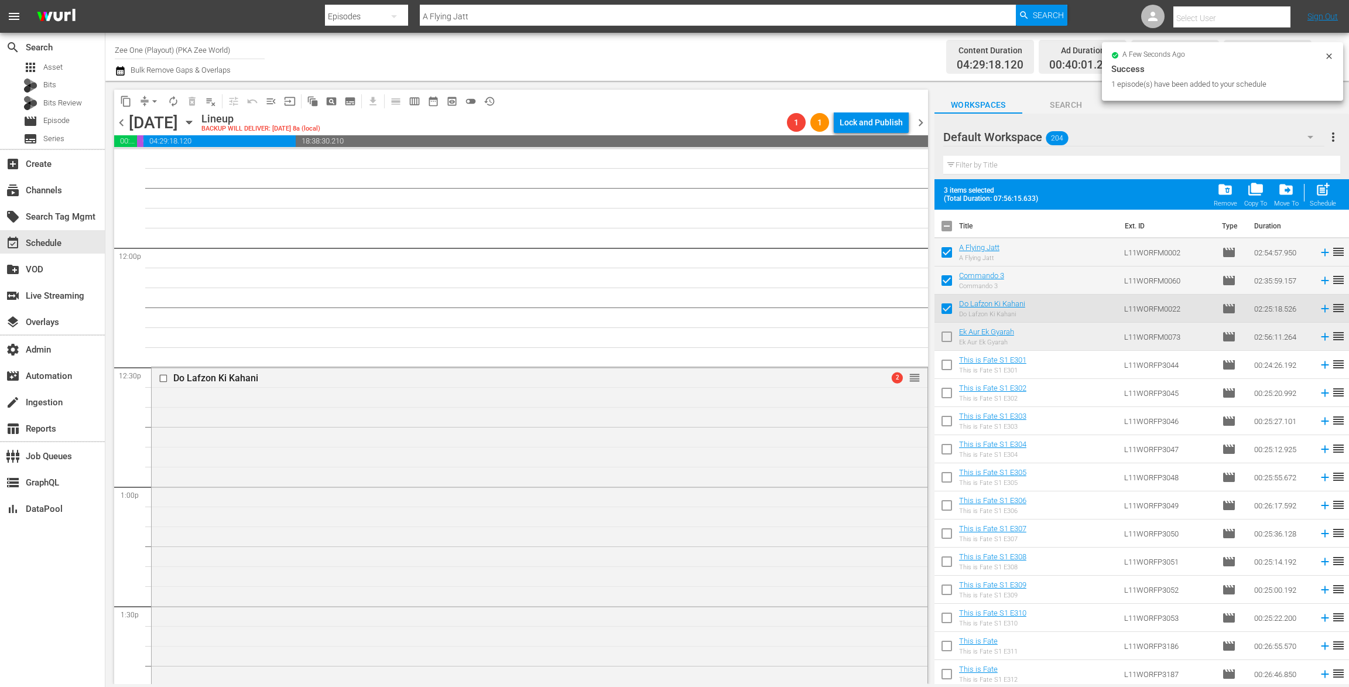
click at [949, 341] on input "checkbox" at bounding box center [947, 339] width 25 height 25
checkbox input "true"
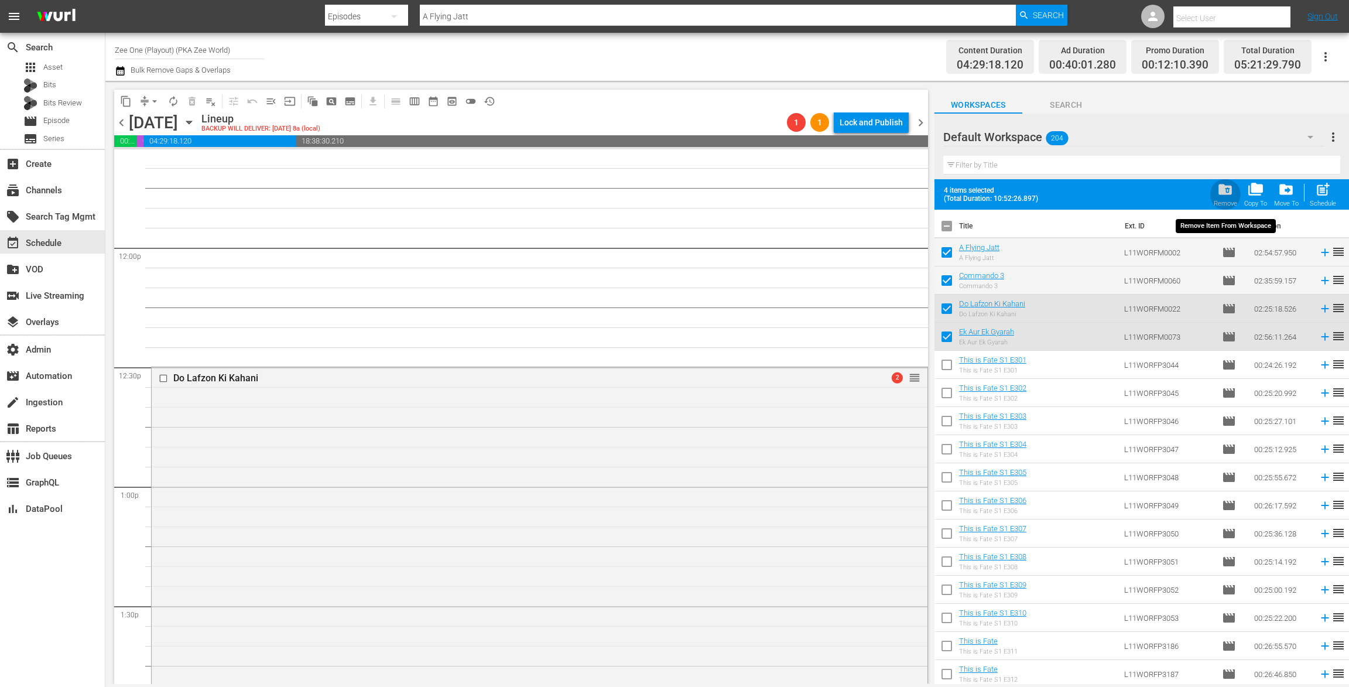
click at [1220, 186] on span "folder_delete" at bounding box center [1225, 190] width 16 height 16
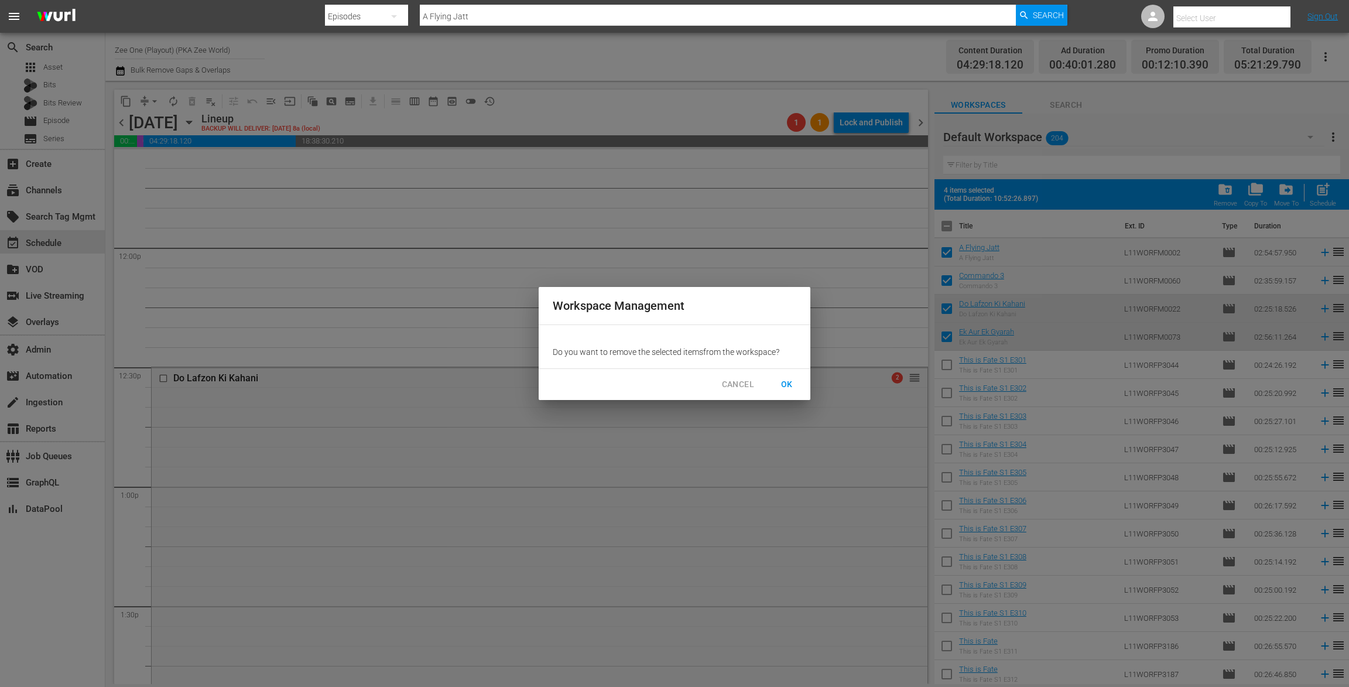
click at [789, 381] on span "OK" at bounding box center [787, 384] width 19 height 15
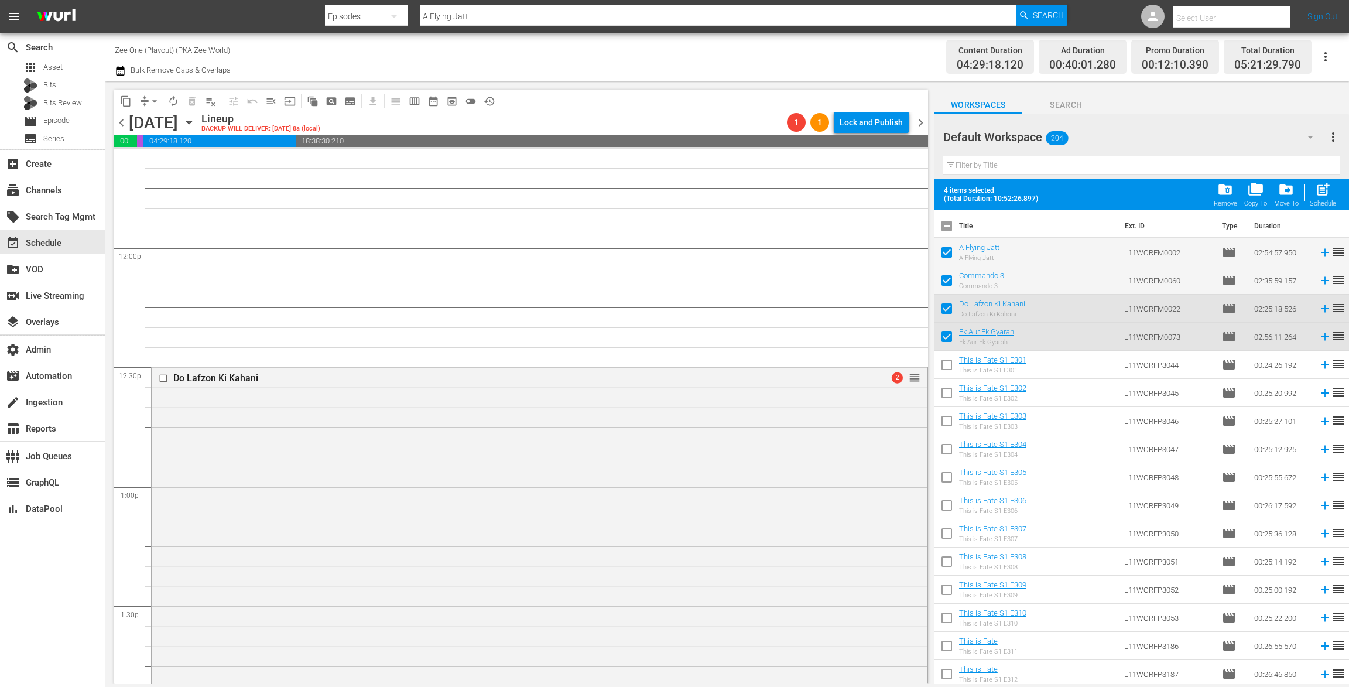
checkbox input "false"
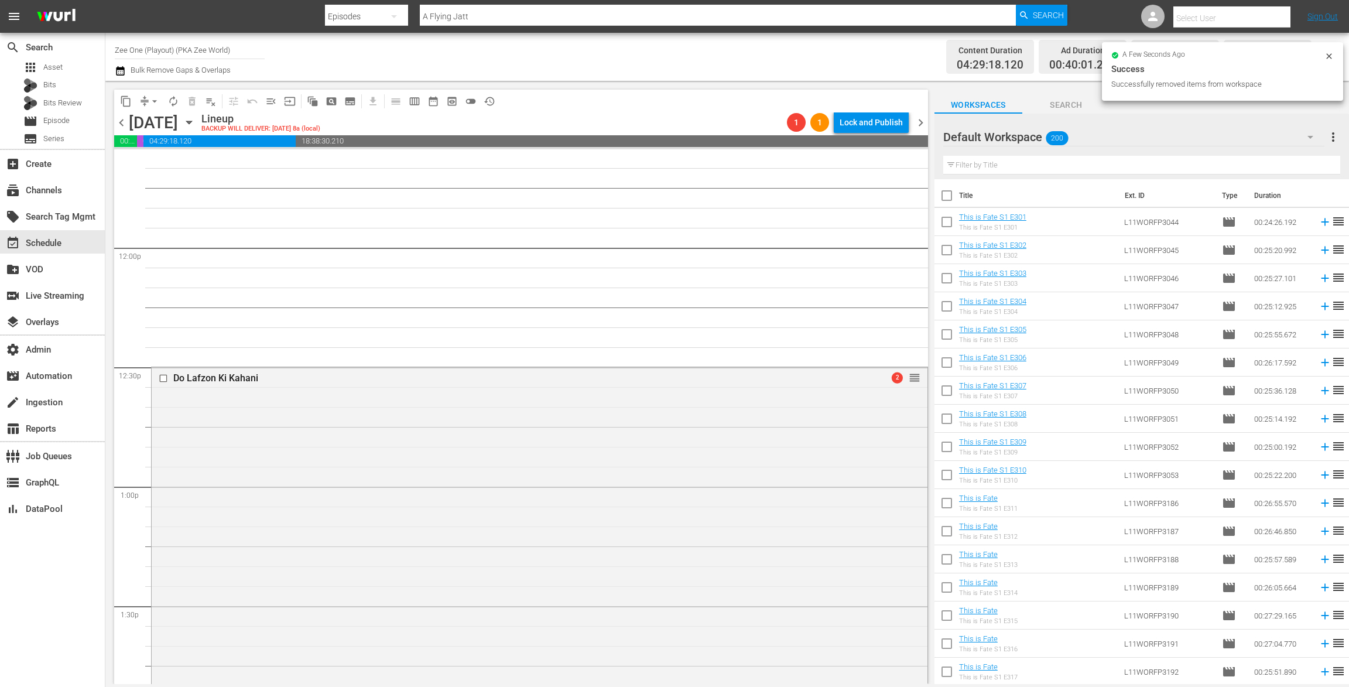
click at [123, 122] on span "chevron_left" at bounding box center [121, 122] width 15 height 15
click at [196, 117] on icon "button" at bounding box center [189, 122] width 13 height 13
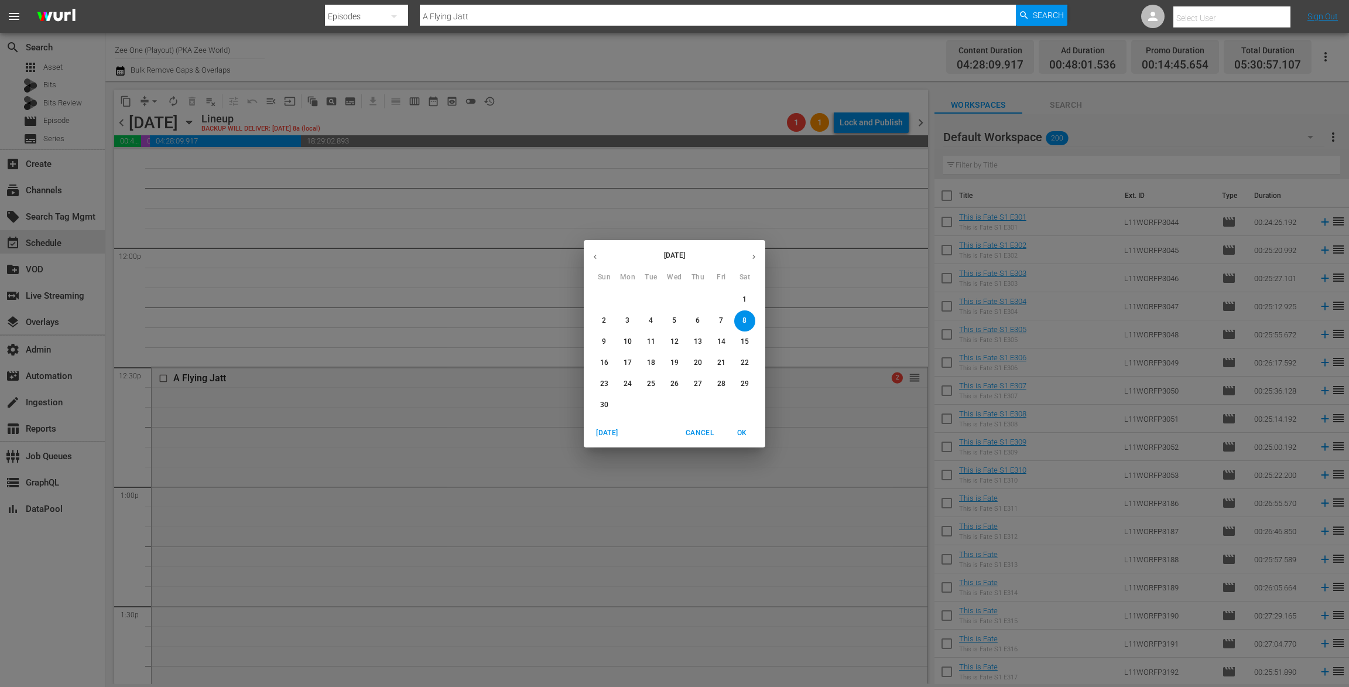
click at [624, 317] on span "3" at bounding box center [627, 321] width 21 height 10
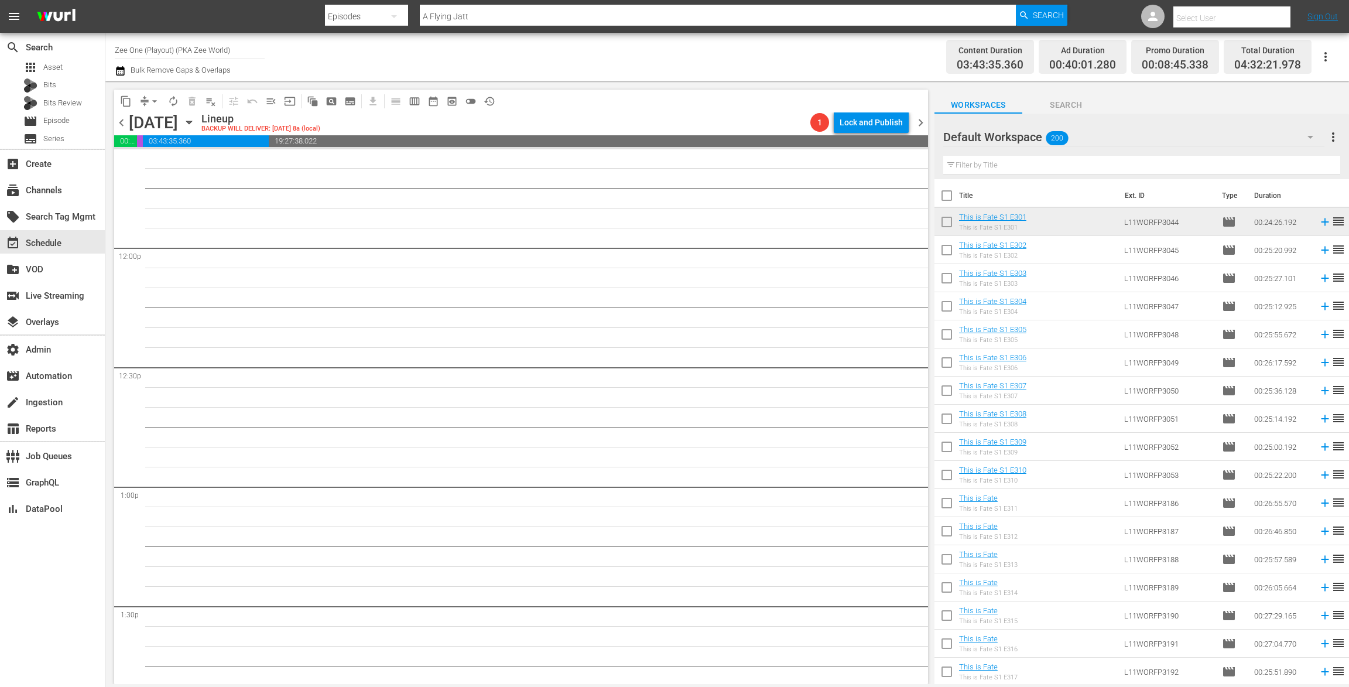
scroll to position [2669, 0]
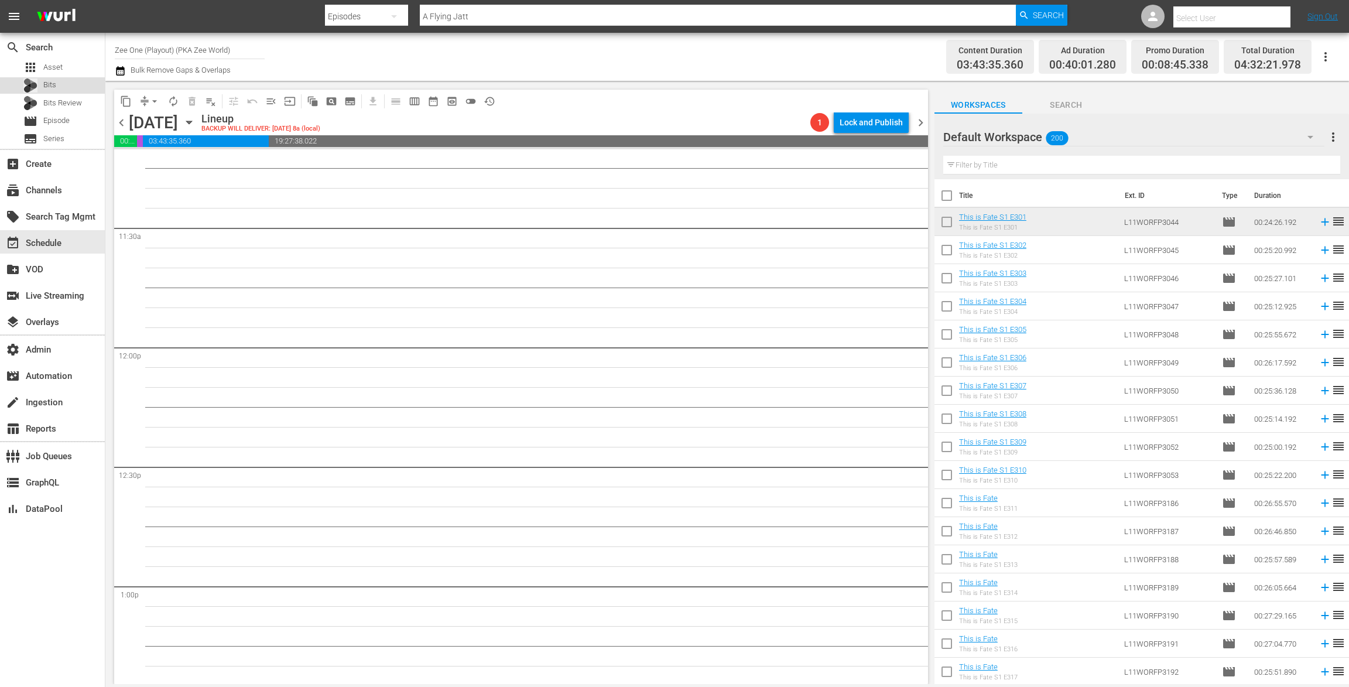
click at [84, 77] on div "Bits" at bounding box center [52, 85] width 105 height 16
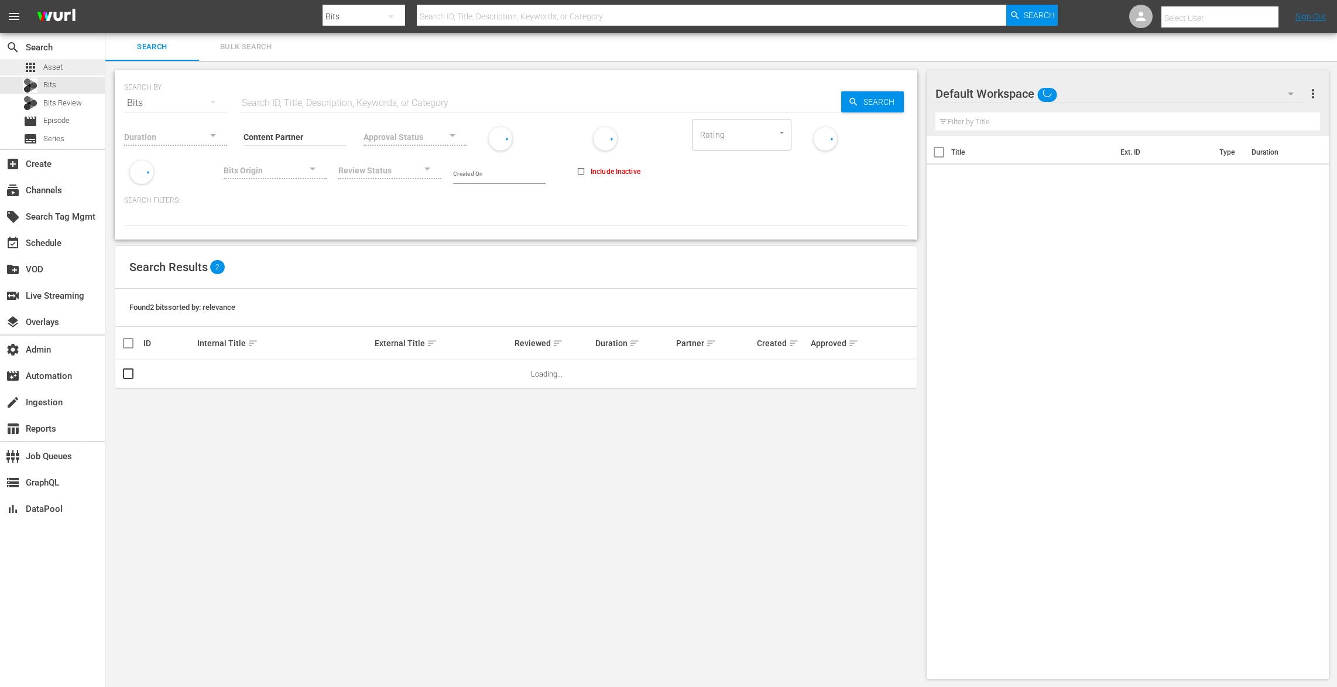
click at [84, 61] on div "apps Asset" at bounding box center [52, 67] width 105 height 16
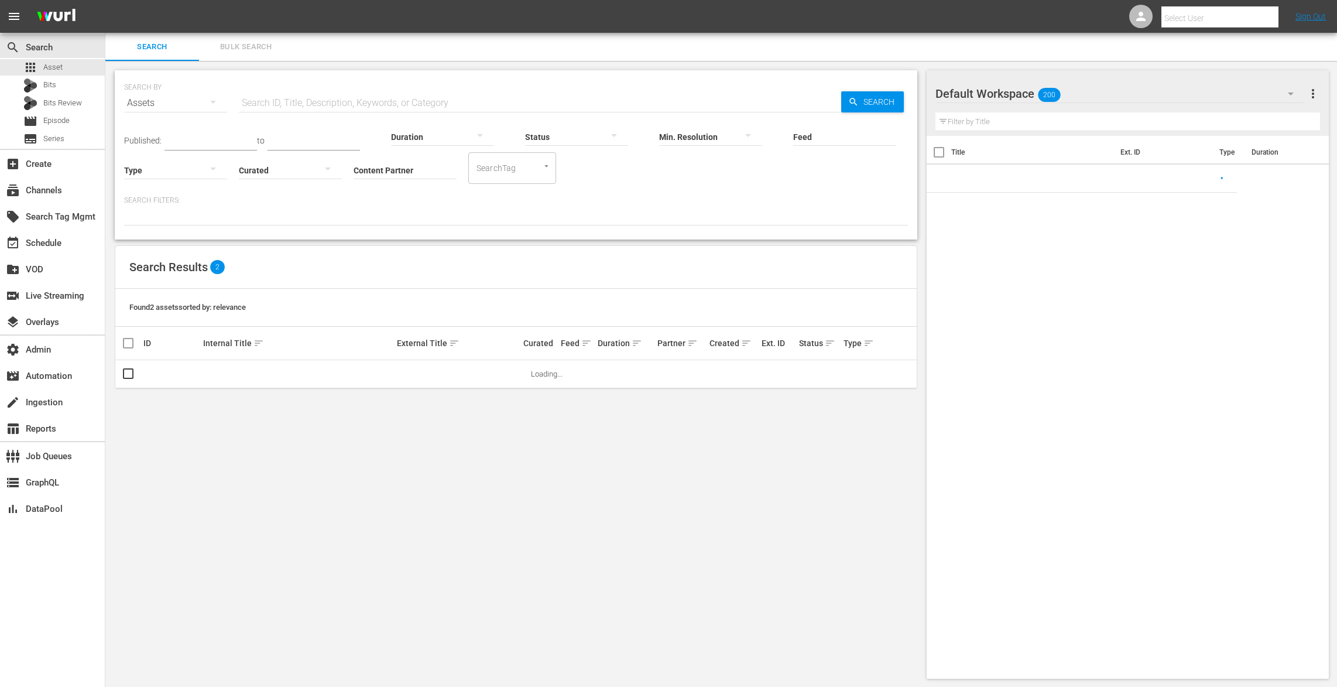
click at [146, 170] on div at bounding box center [175, 169] width 103 height 33
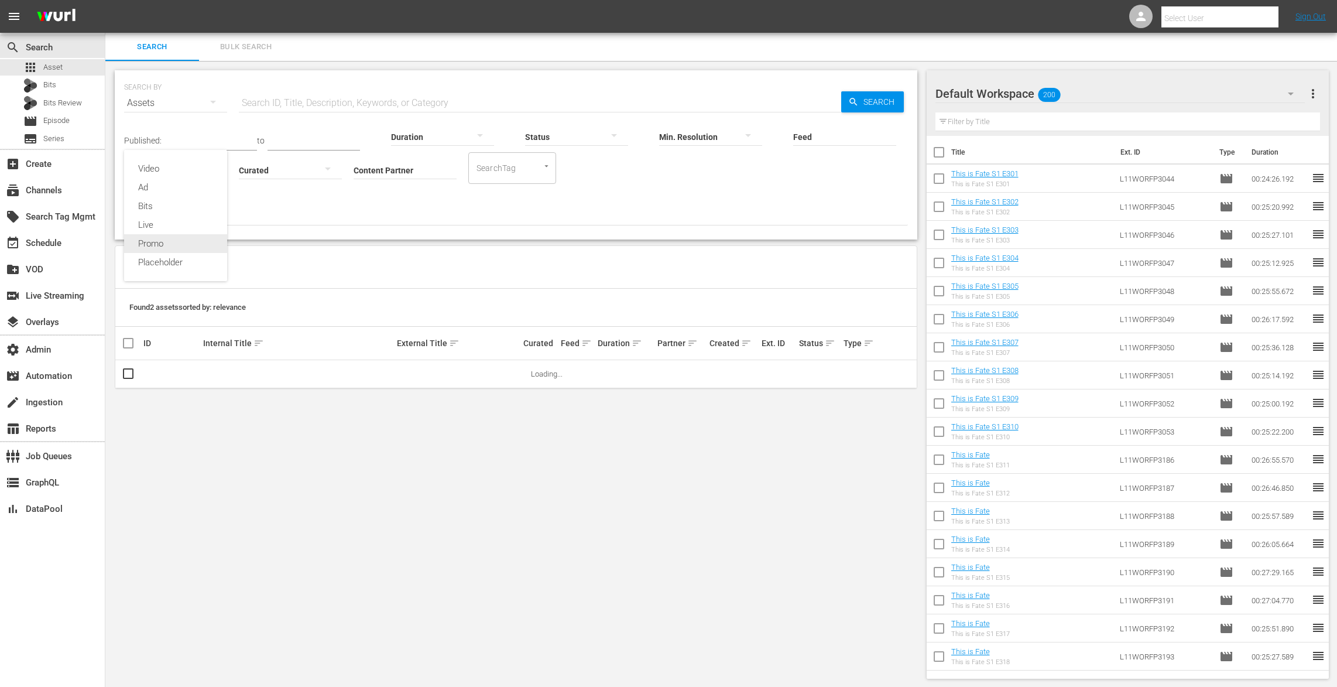
click at [164, 240] on div "Promo" at bounding box center [175, 243] width 103 height 19
click at [385, 174] on input "Content Partner" at bounding box center [405, 171] width 103 height 42
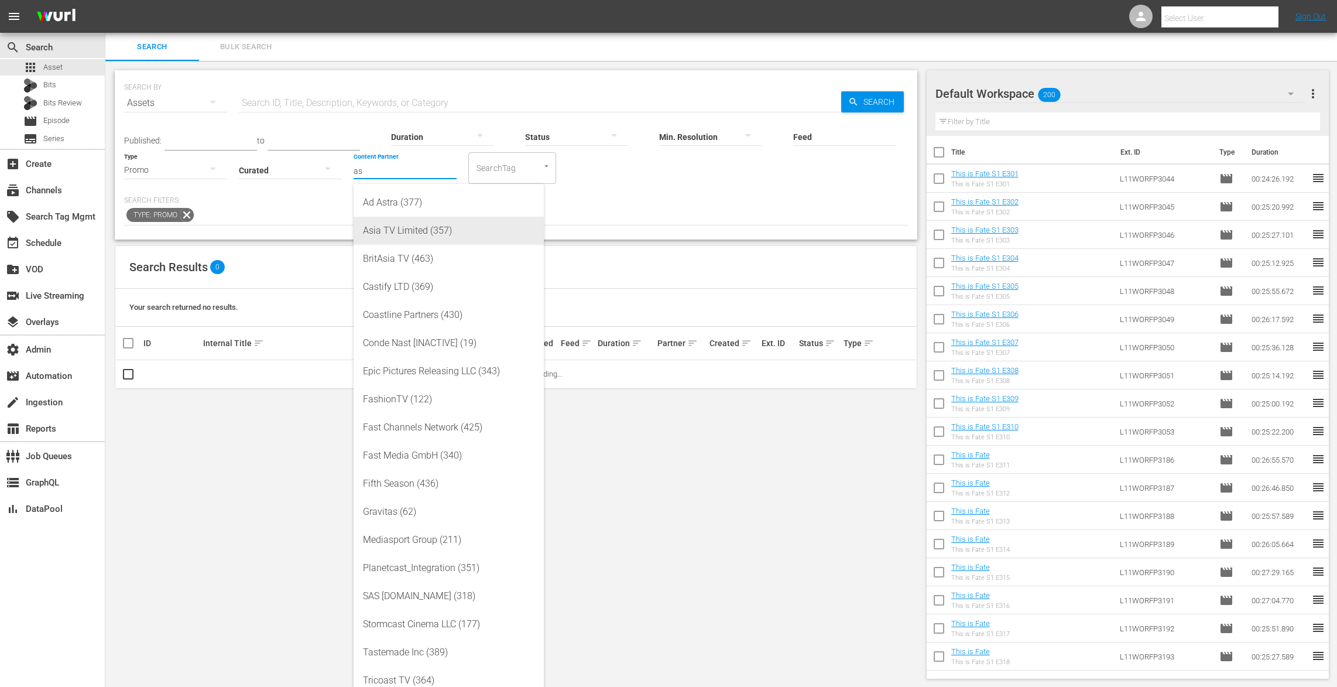
click at [401, 226] on div "Asia TV Limited (357)" at bounding box center [449, 231] width 172 height 28
type input "Asia TV Limited (357)"
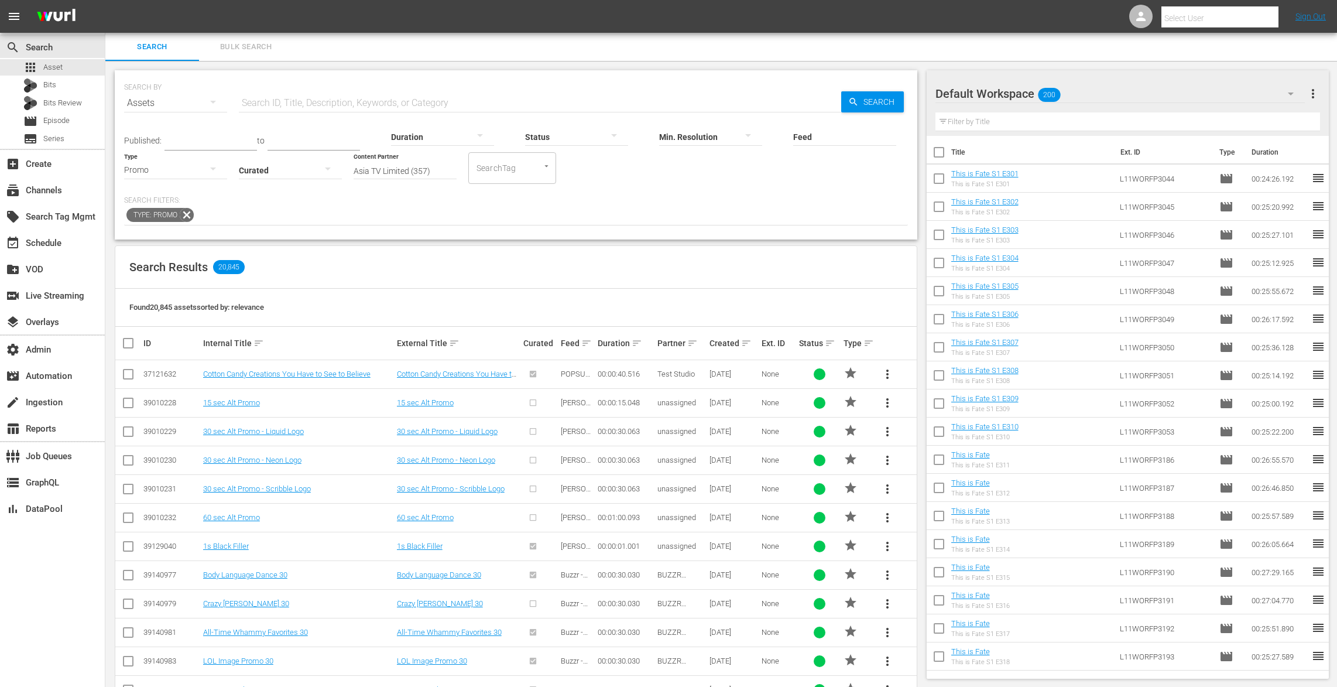
click at [367, 95] on input "text" at bounding box center [540, 103] width 603 height 28
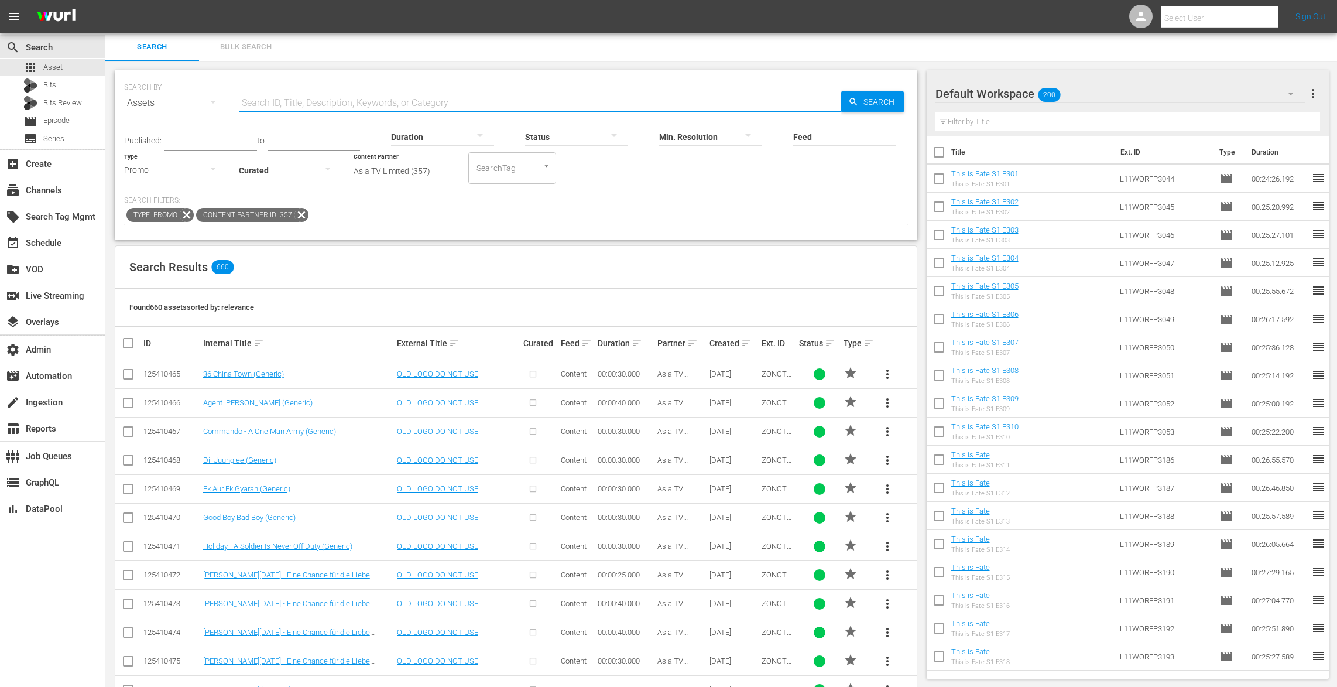
paste input "Ek Aur Ek Gyarah"
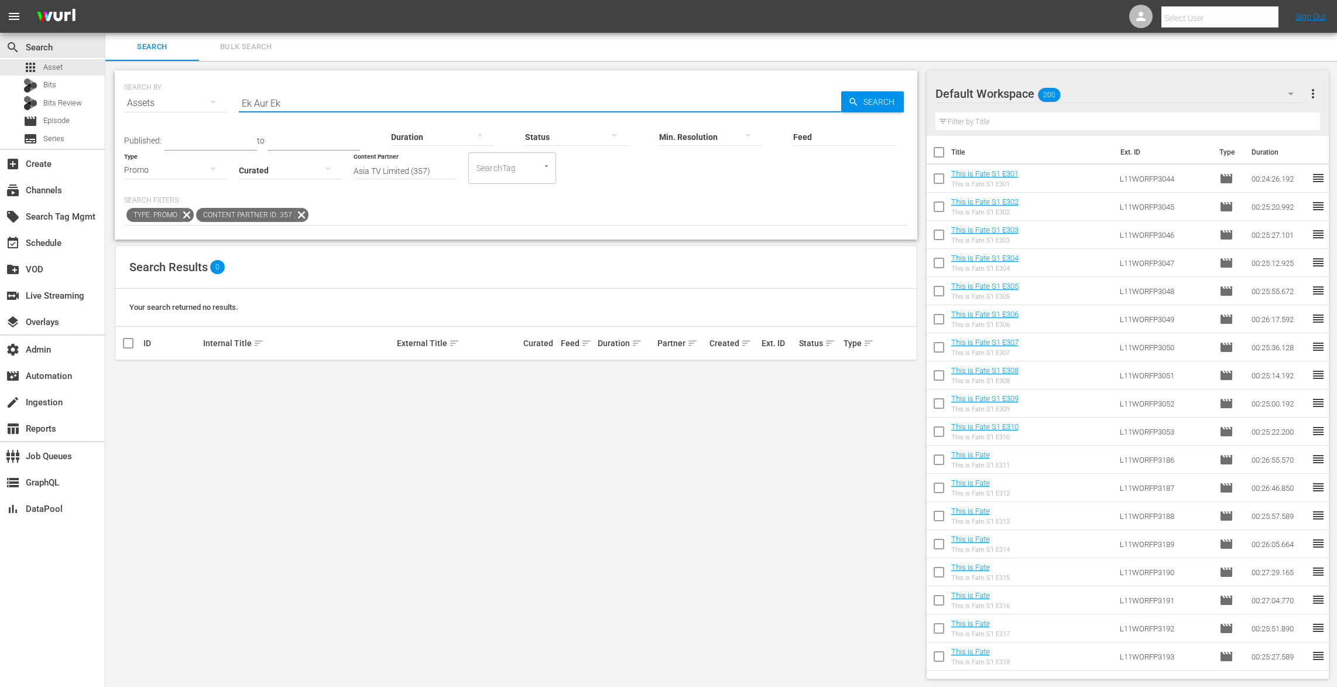
drag, startPoint x: 297, startPoint y: 104, endPoint x: 176, endPoint y: 90, distance: 121.4
click at [177, 91] on div "SEARCH BY Search By Assets Search ID, Title, Description, Keywords, or Category…" at bounding box center [516, 96] width 784 height 42
paste input "Do Lafzon Ki Kahani"
click at [892, 374] on span "more_vert" at bounding box center [888, 374] width 14 height 14
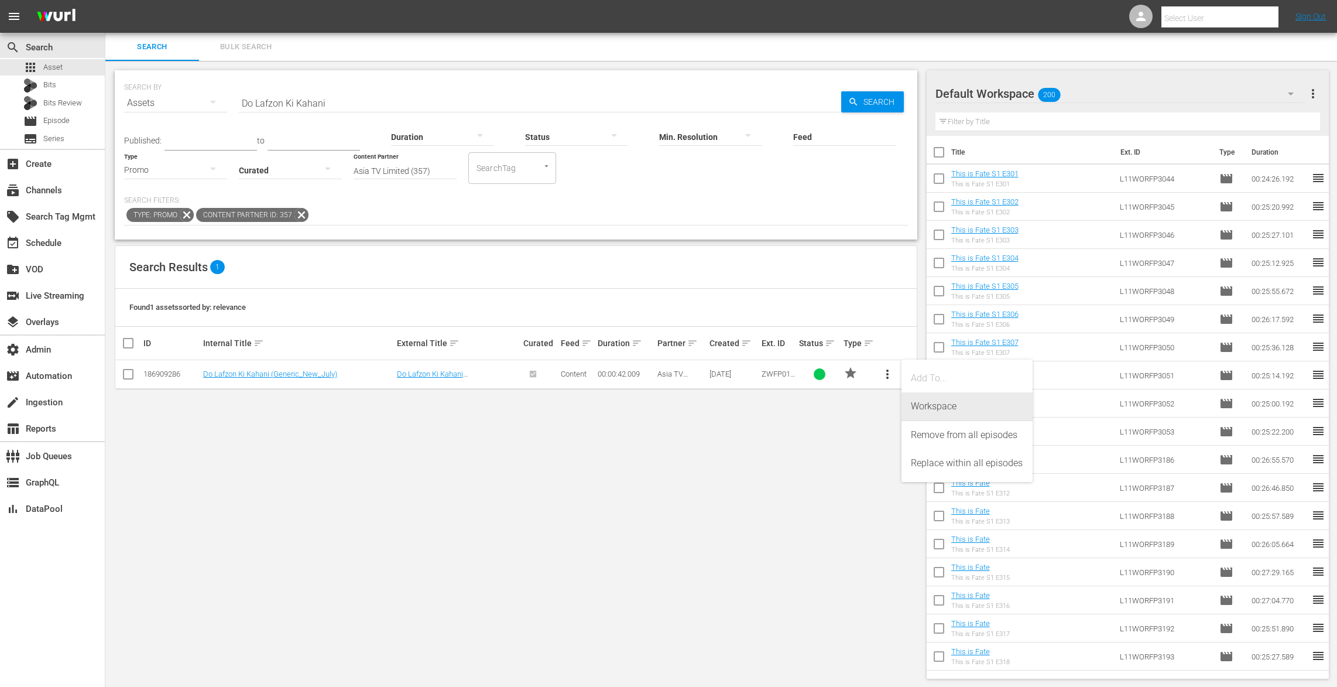
click at [939, 410] on div "Workspace" at bounding box center [967, 406] width 112 height 28
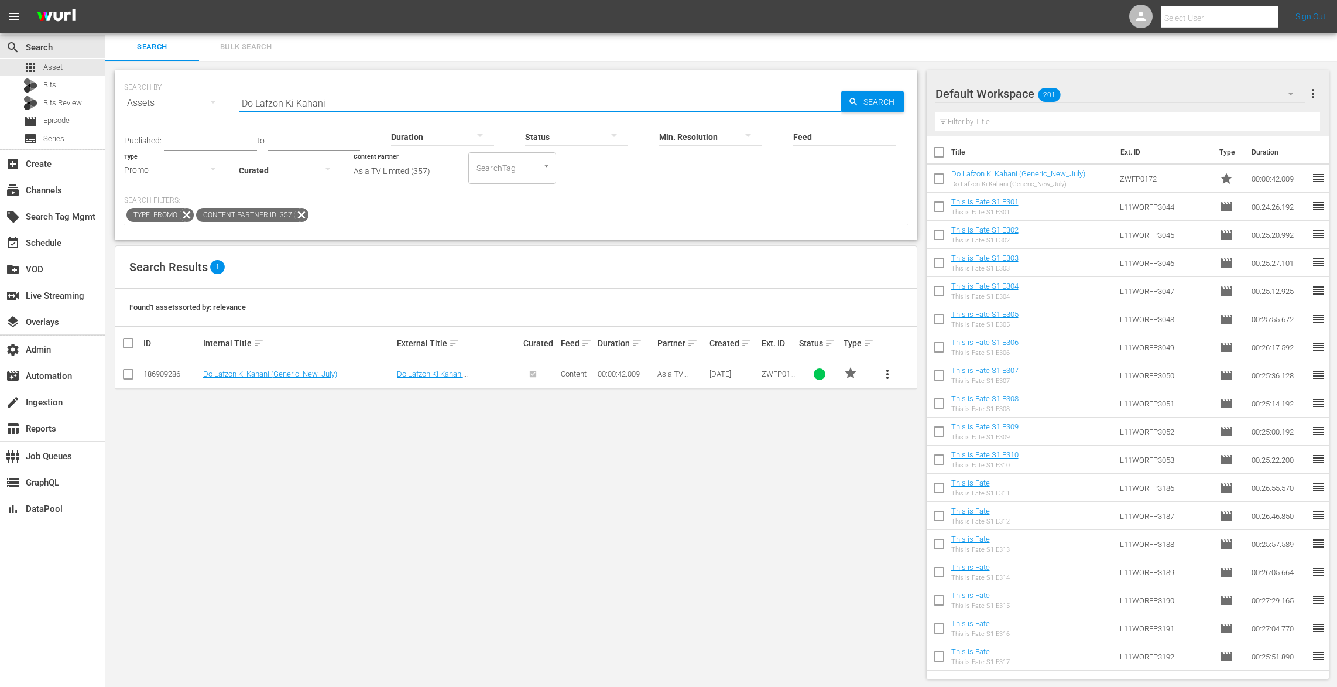
drag, startPoint x: 333, startPoint y: 104, endPoint x: 194, endPoint y: 80, distance: 140.8
click at [194, 80] on div "SEARCH BY Search By Assets Search ID, Title, Description, Keywords, or Category…" at bounding box center [516, 96] width 784 height 42
paste input "Commando 3"
click at [889, 375] on span "more_vert" at bounding box center [888, 374] width 14 height 14
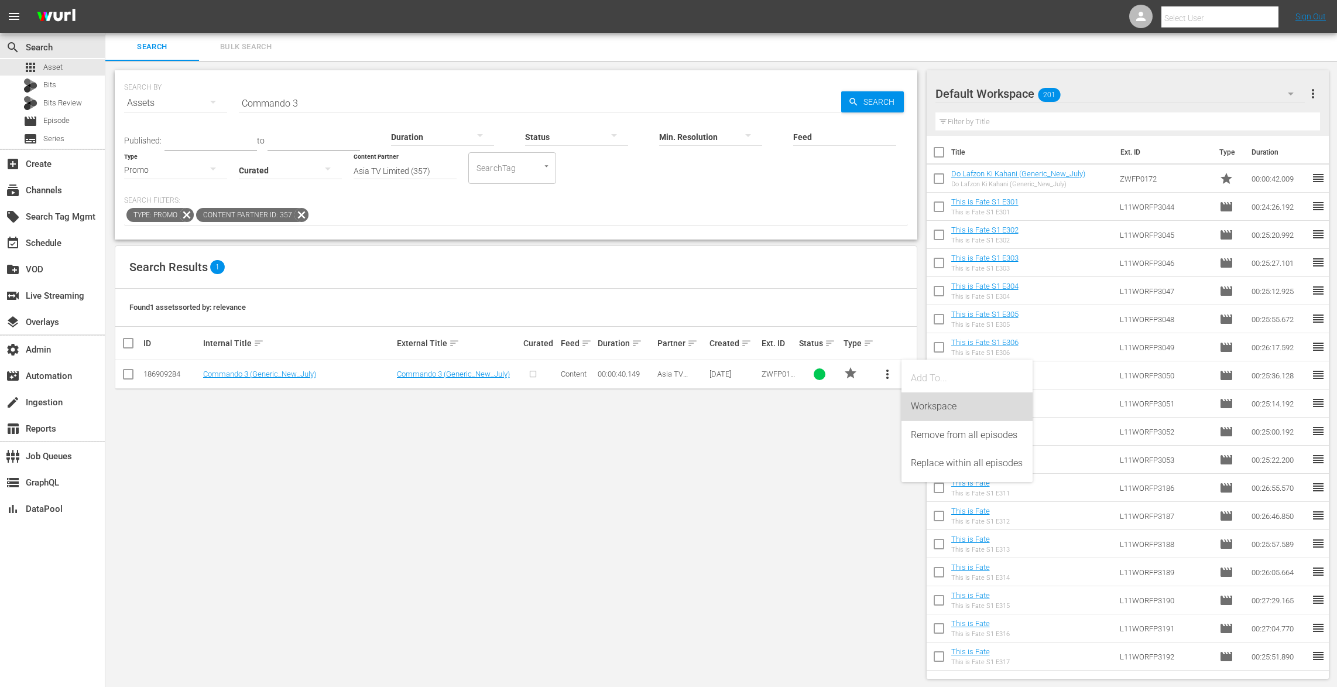
click at [912, 400] on div "Workspace" at bounding box center [967, 406] width 112 height 28
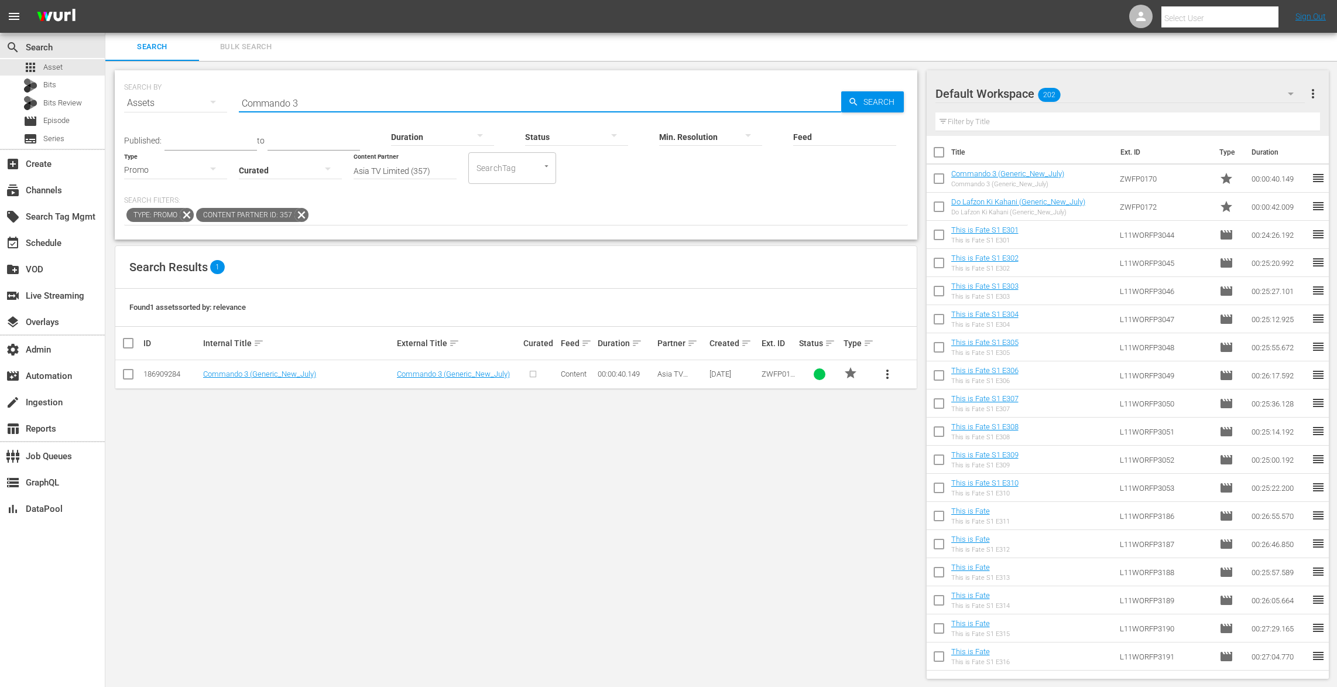
drag, startPoint x: 309, startPoint y: 102, endPoint x: 163, endPoint y: 71, distance: 148.9
click at [163, 71] on div "SEARCH BY Search By Assets Search ID, Title, Description, Keywords, or Category…" at bounding box center [516, 154] width 803 height 169
paste input "A Flying Jatt"
type input "A Flying Jatt"
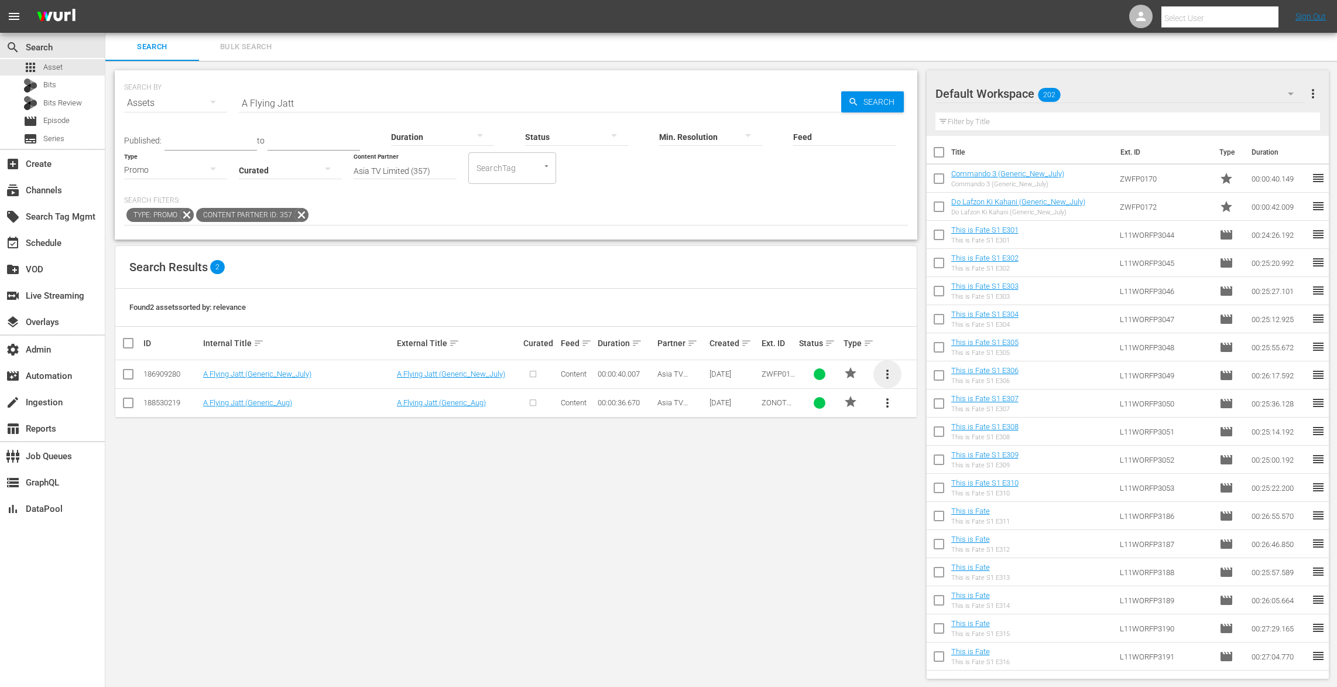
click at [891, 375] on span "more_vert" at bounding box center [888, 374] width 14 height 14
click at [946, 412] on div "Workspace" at bounding box center [967, 406] width 112 height 28
click at [43, 252] on div "event_available Schedule" at bounding box center [52, 241] width 105 height 23
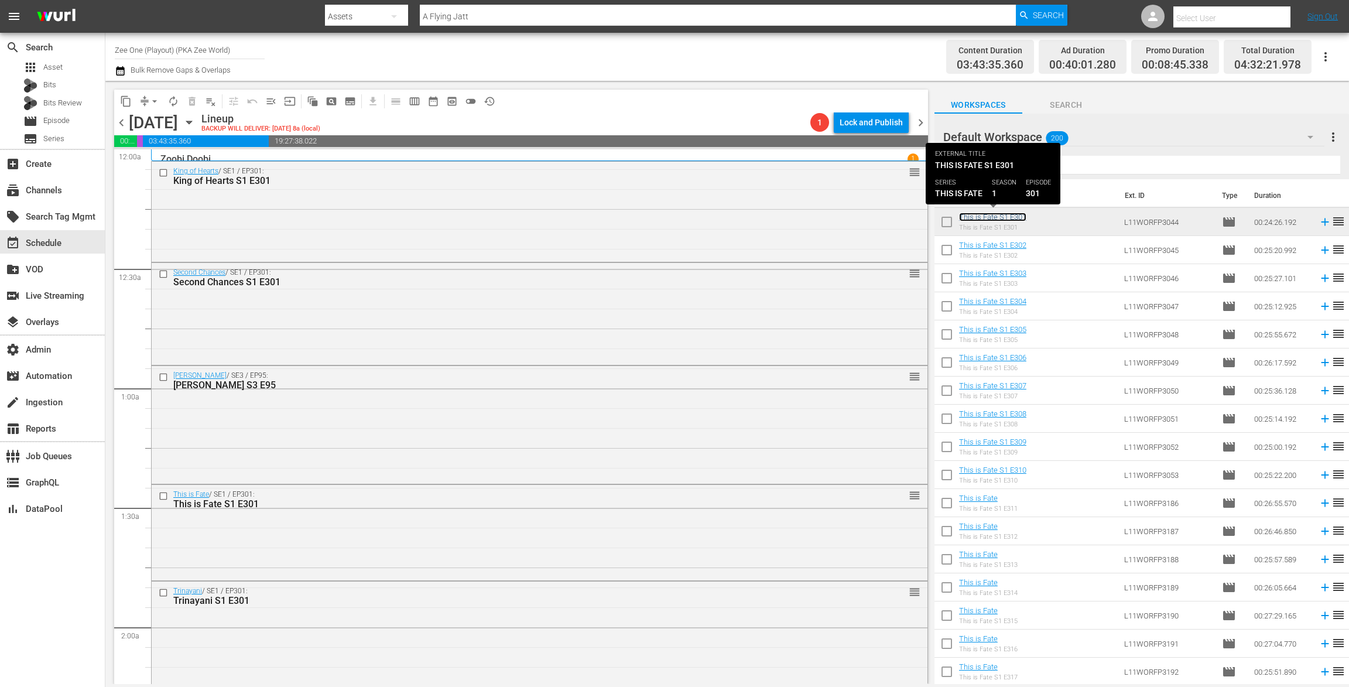
click at [995, 217] on link "This is Fate S1 E301" at bounding box center [992, 217] width 67 height 9
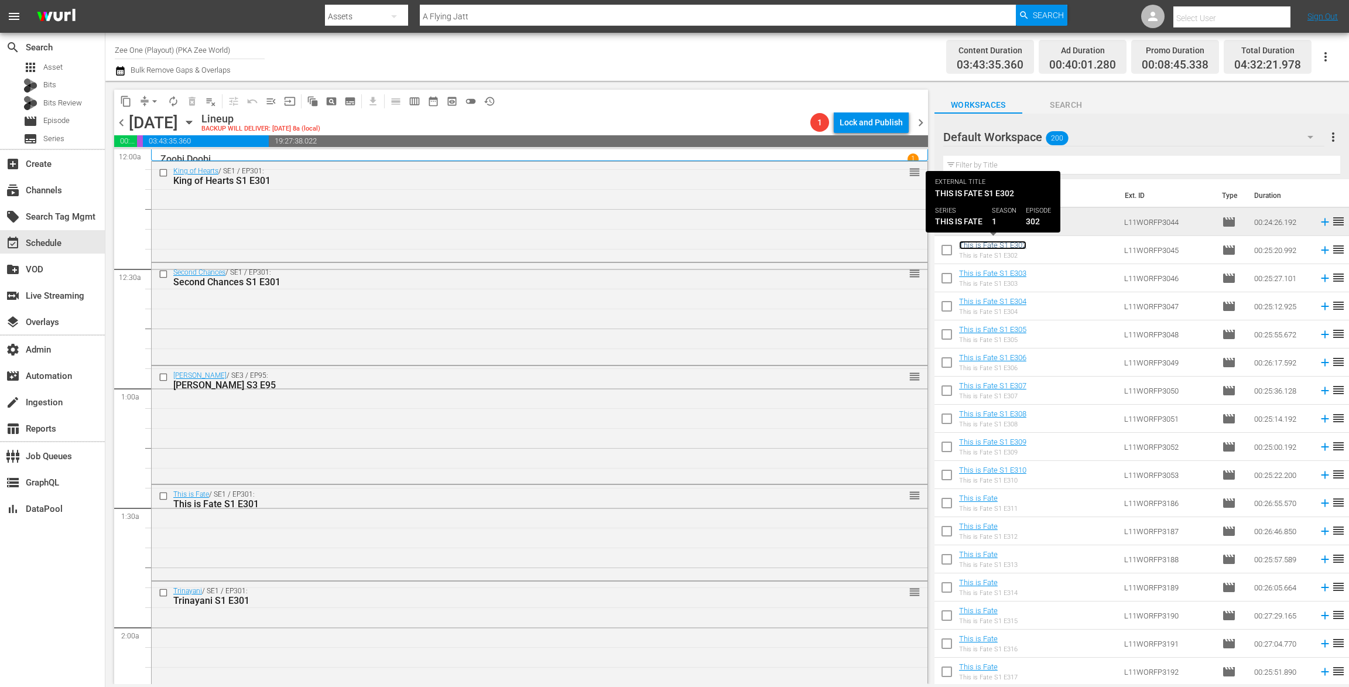
click at [1000, 243] on link "This is Fate S1 E302" at bounding box center [992, 245] width 67 height 9
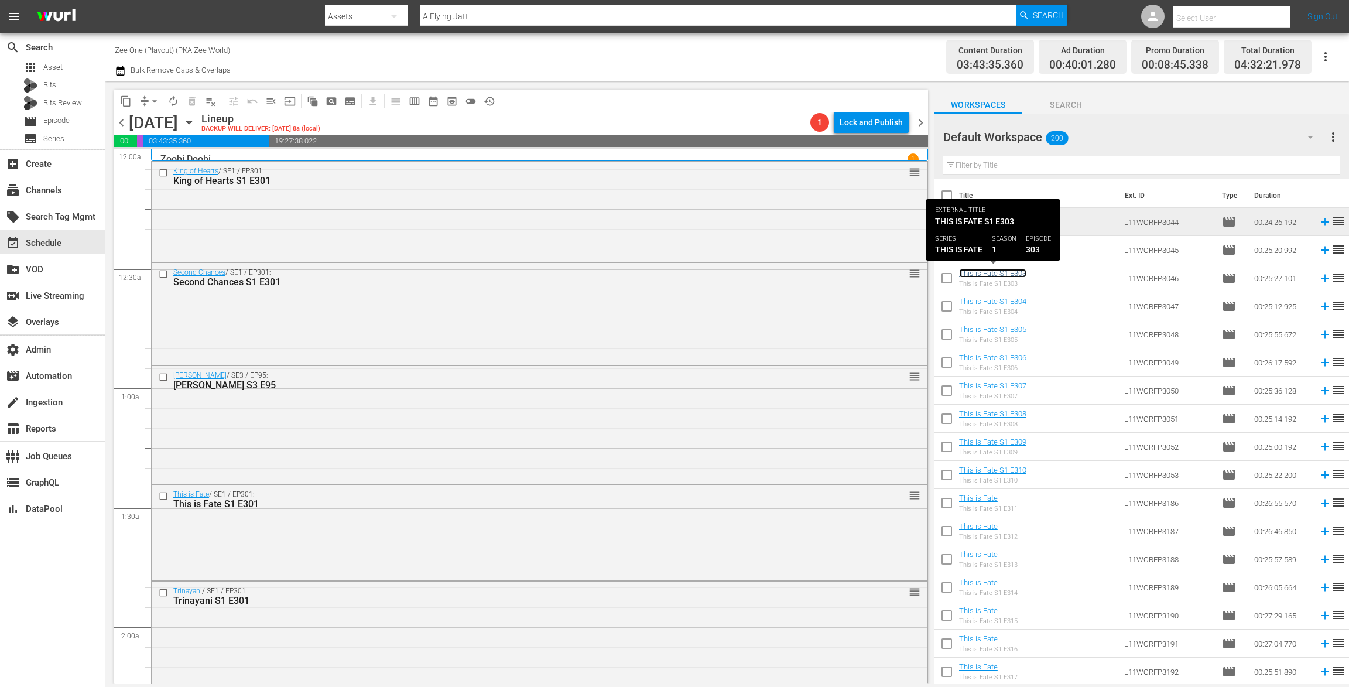
click at [998, 272] on link "This is Fate S1 E303" at bounding box center [992, 273] width 67 height 9
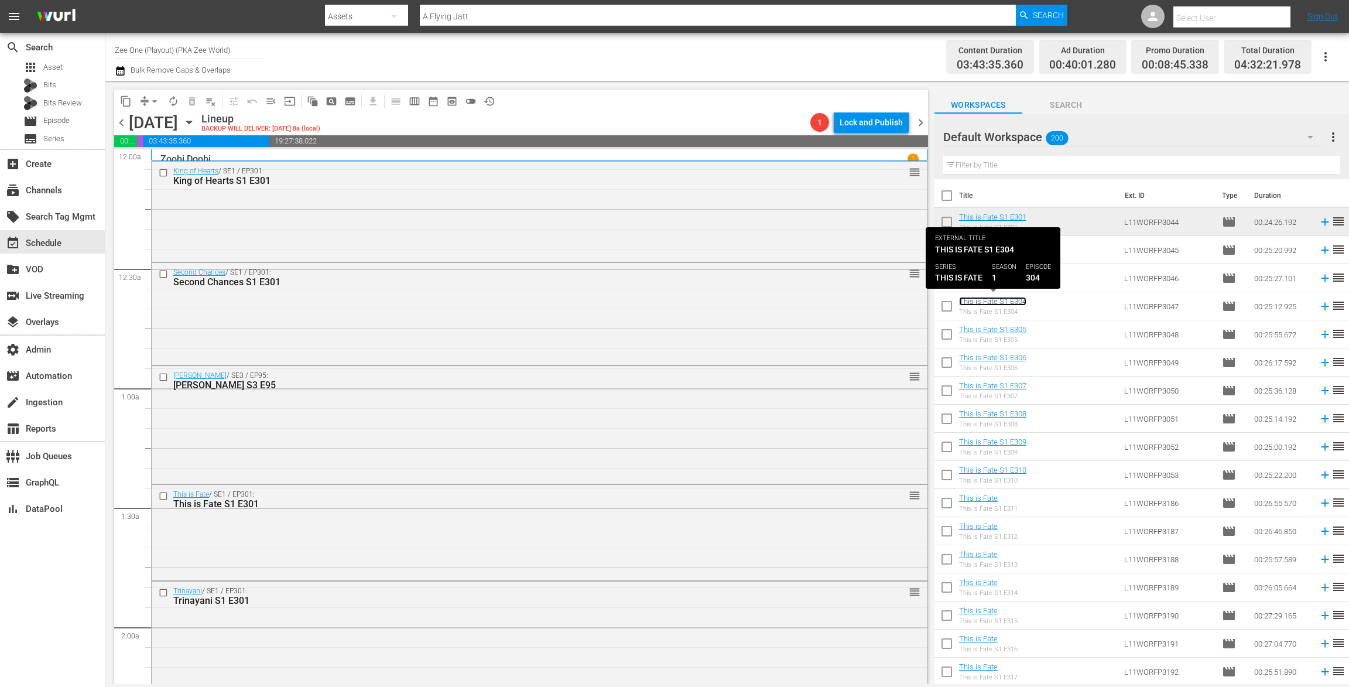
click at [992, 298] on link "This is Fate S1 E304" at bounding box center [992, 301] width 67 height 9
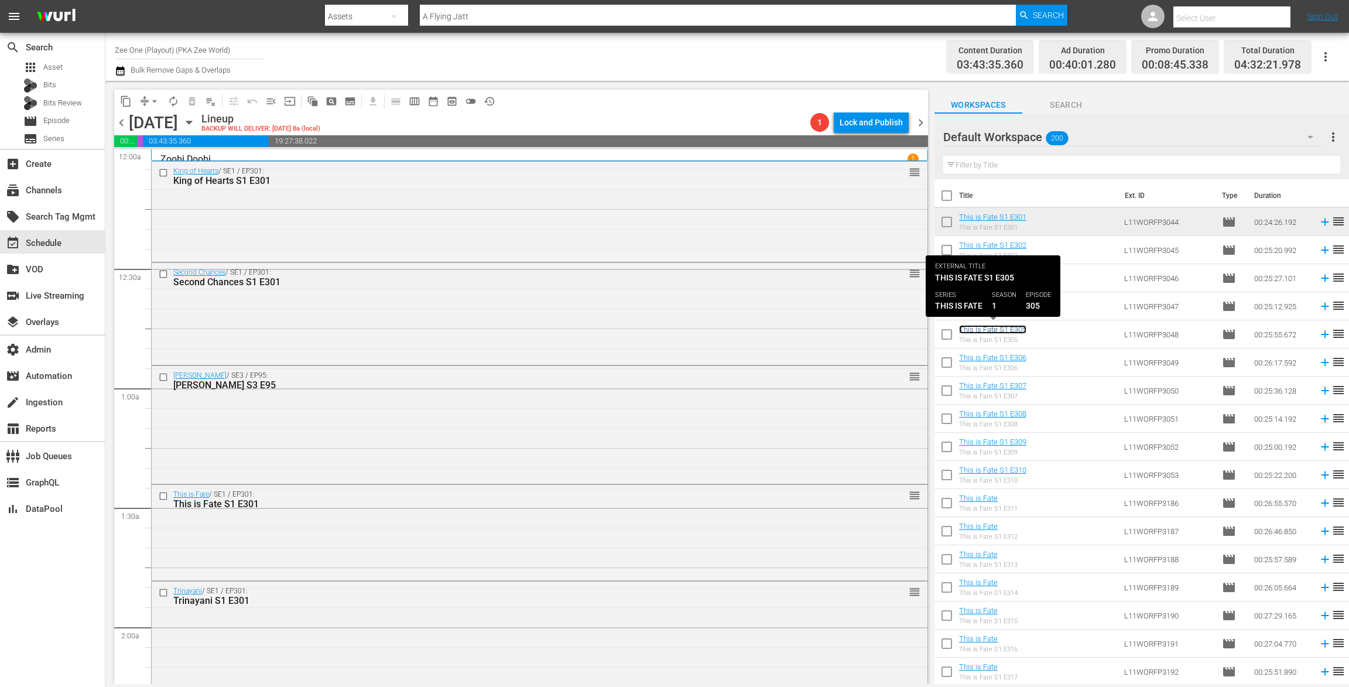
click at [991, 325] on link "This is Fate S1 E305" at bounding box center [992, 329] width 67 height 9
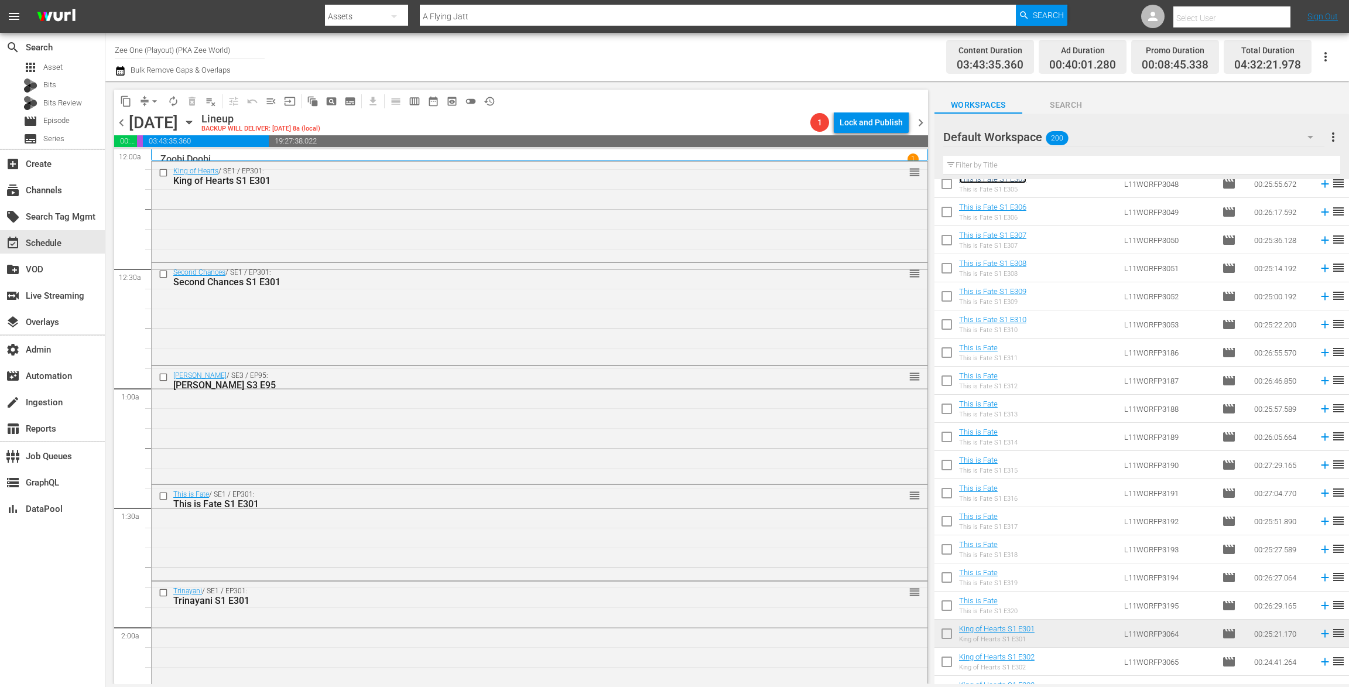
scroll to position [393, 0]
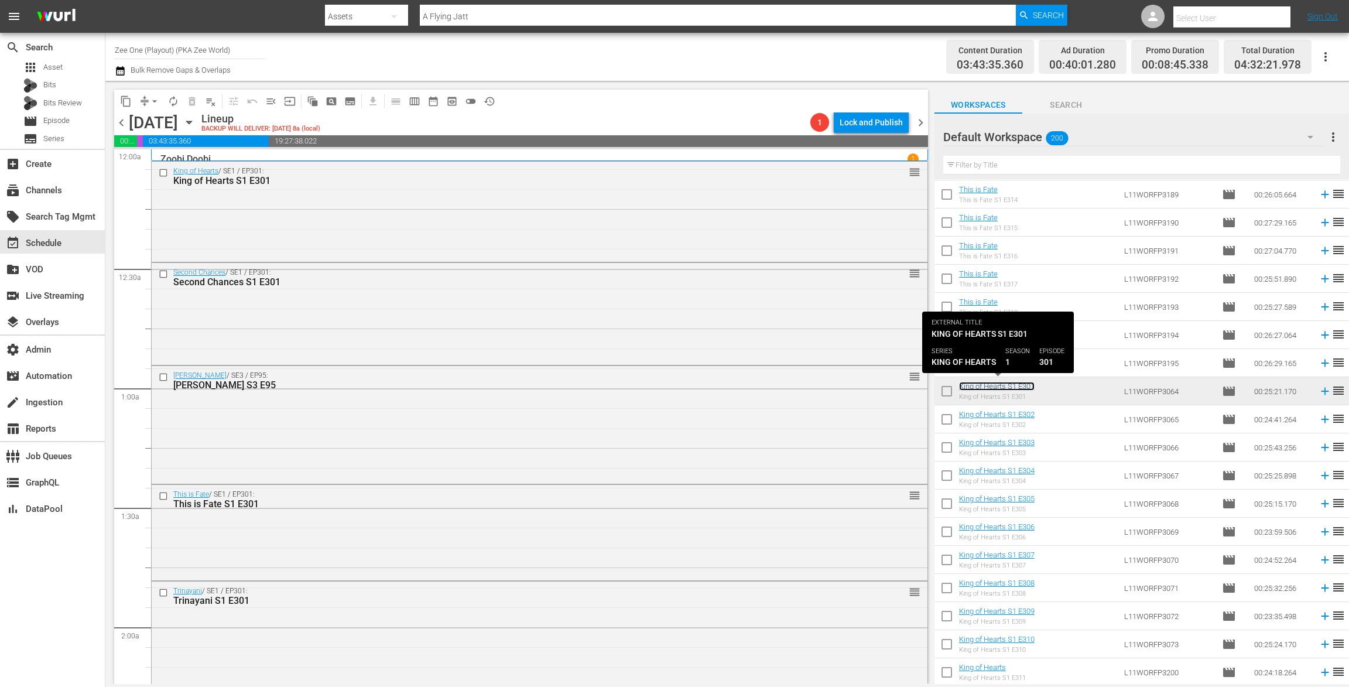
click at [1007, 382] on link "King of Hearts S1 E301" at bounding box center [997, 386] width 76 height 9
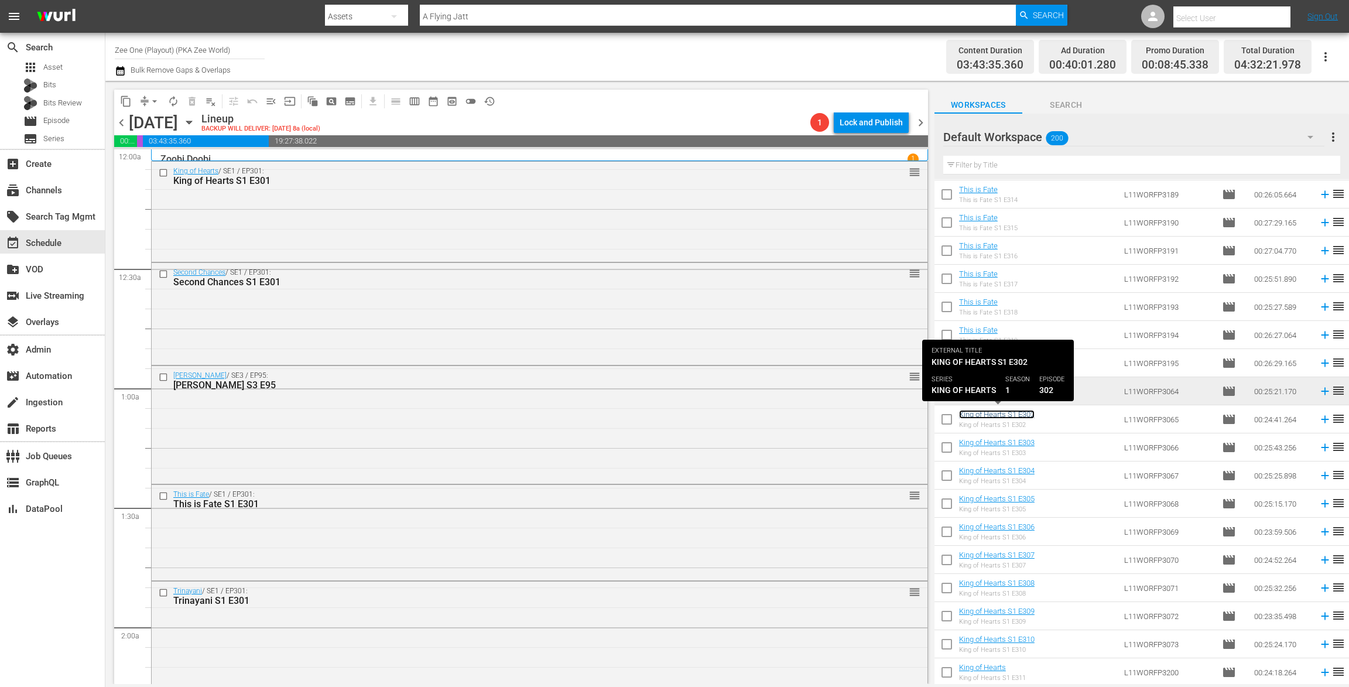
click at [999, 410] on link "King of Hearts S1 E302" at bounding box center [997, 414] width 76 height 9
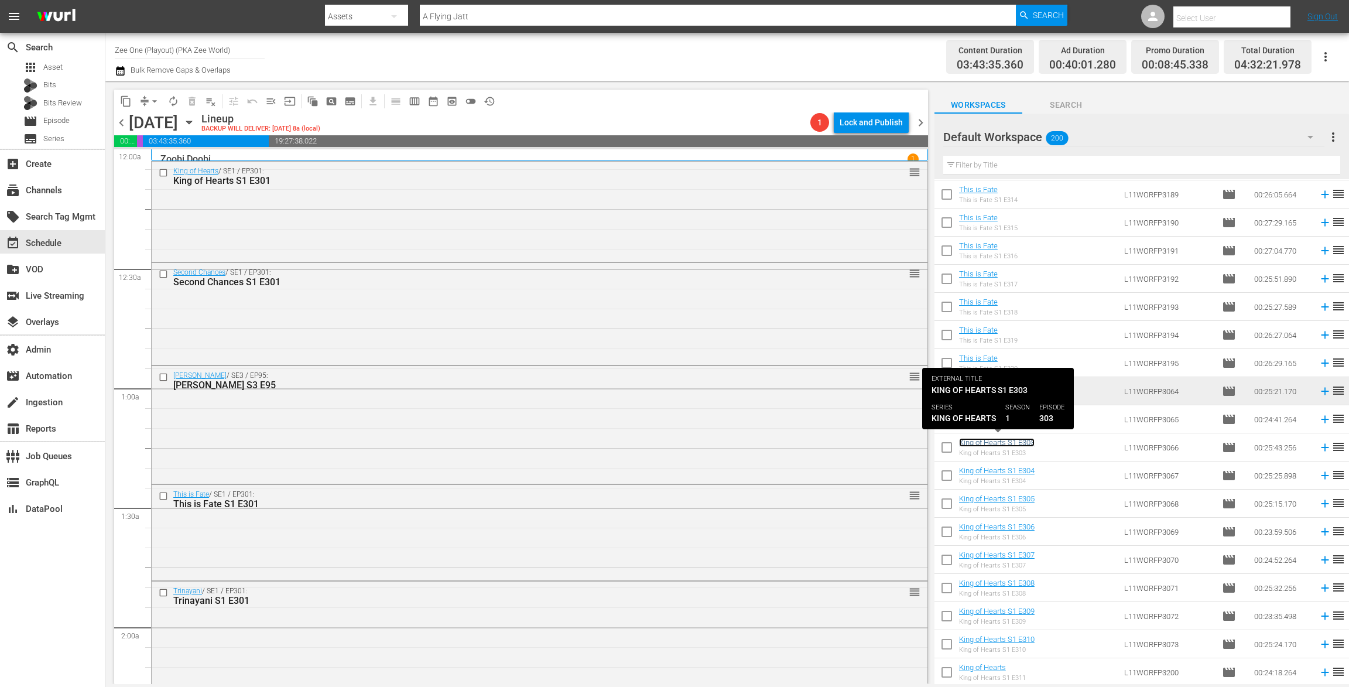
click at [1005, 439] on link "King of Hearts S1 E303" at bounding box center [997, 442] width 76 height 9
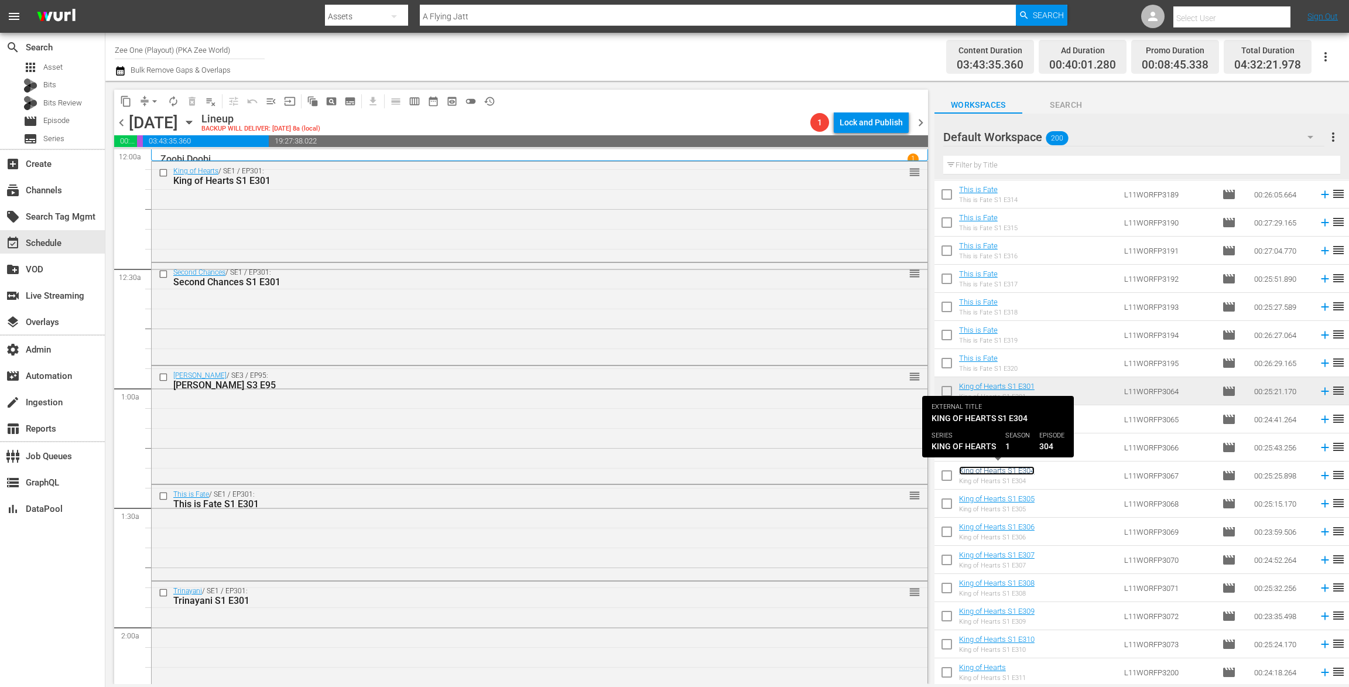
click at [1002, 467] on link "King of Hearts S1 E304" at bounding box center [997, 470] width 76 height 9
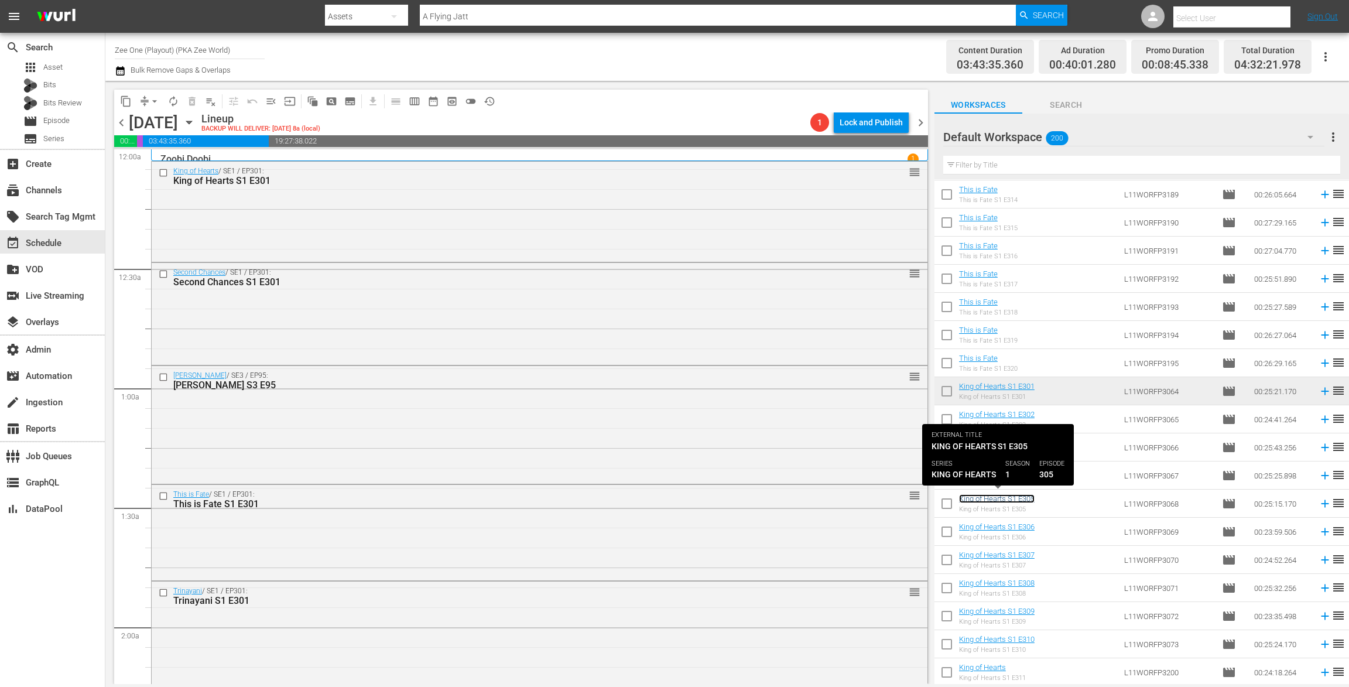
click at [1005, 498] on link "King of Hearts S1 E305" at bounding box center [997, 498] width 76 height 9
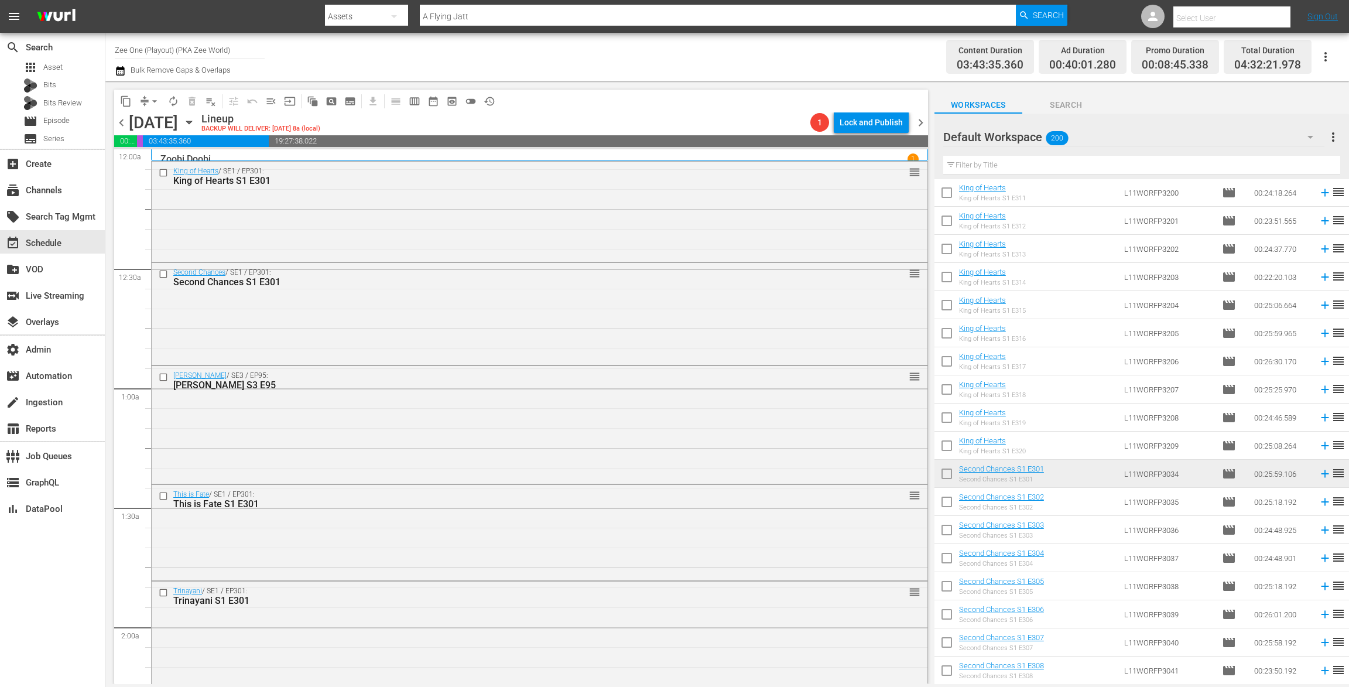
scroll to position [959, 0]
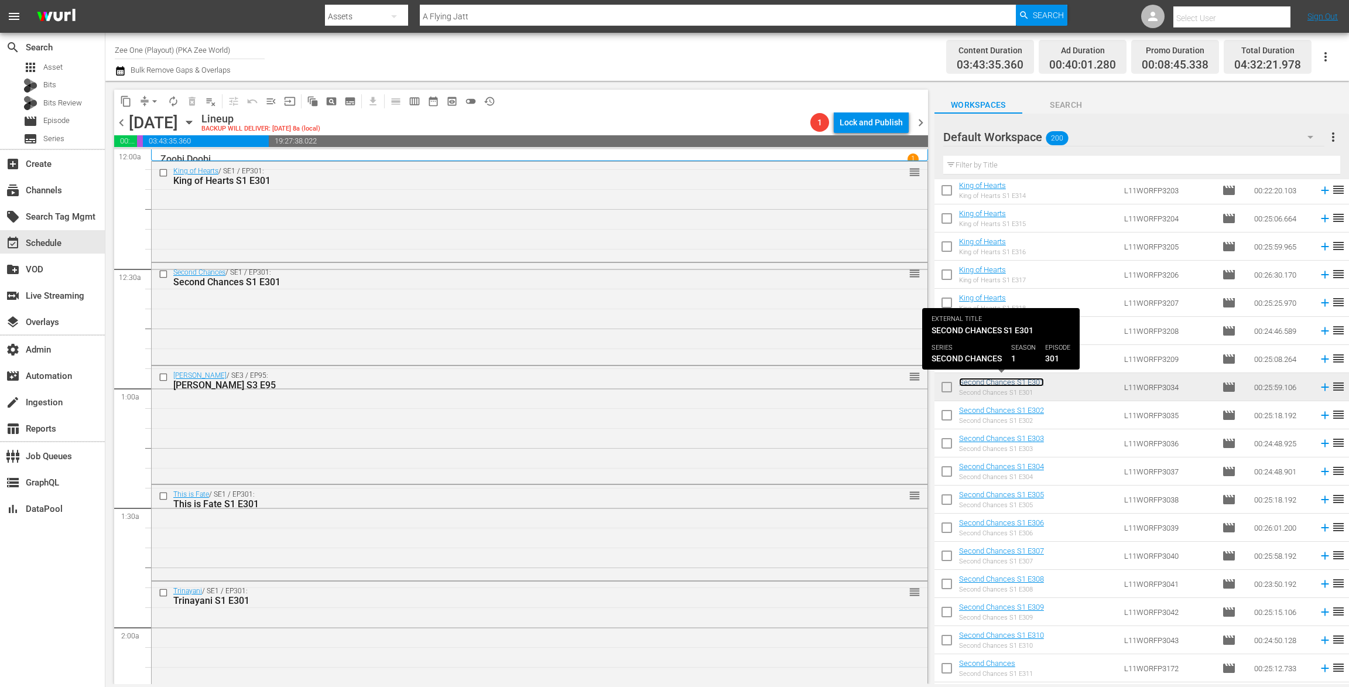
click at [1002, 384] on link "Second Chances S1 E301" at bounding box center [1001, 382] width 85 height 9
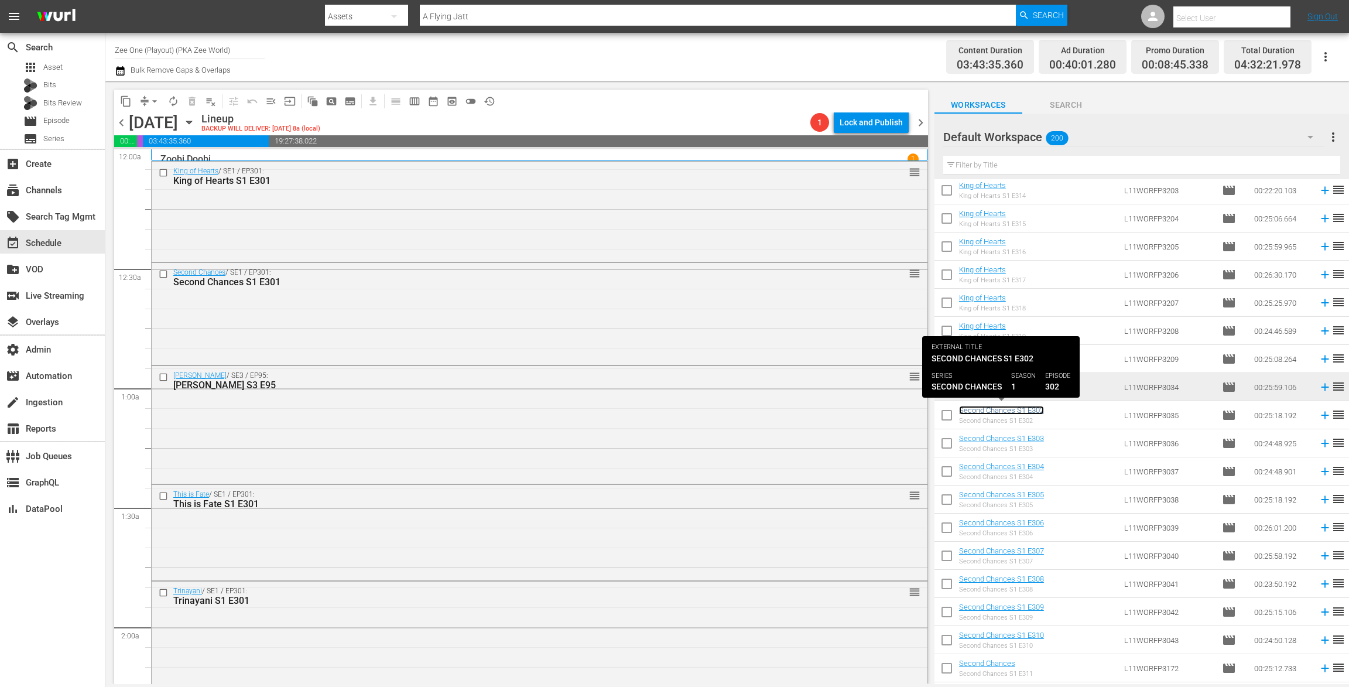
click at [998, 411] on link "Second Chances S1 E302" at bounding box center [1001, 410] width 85 height 9
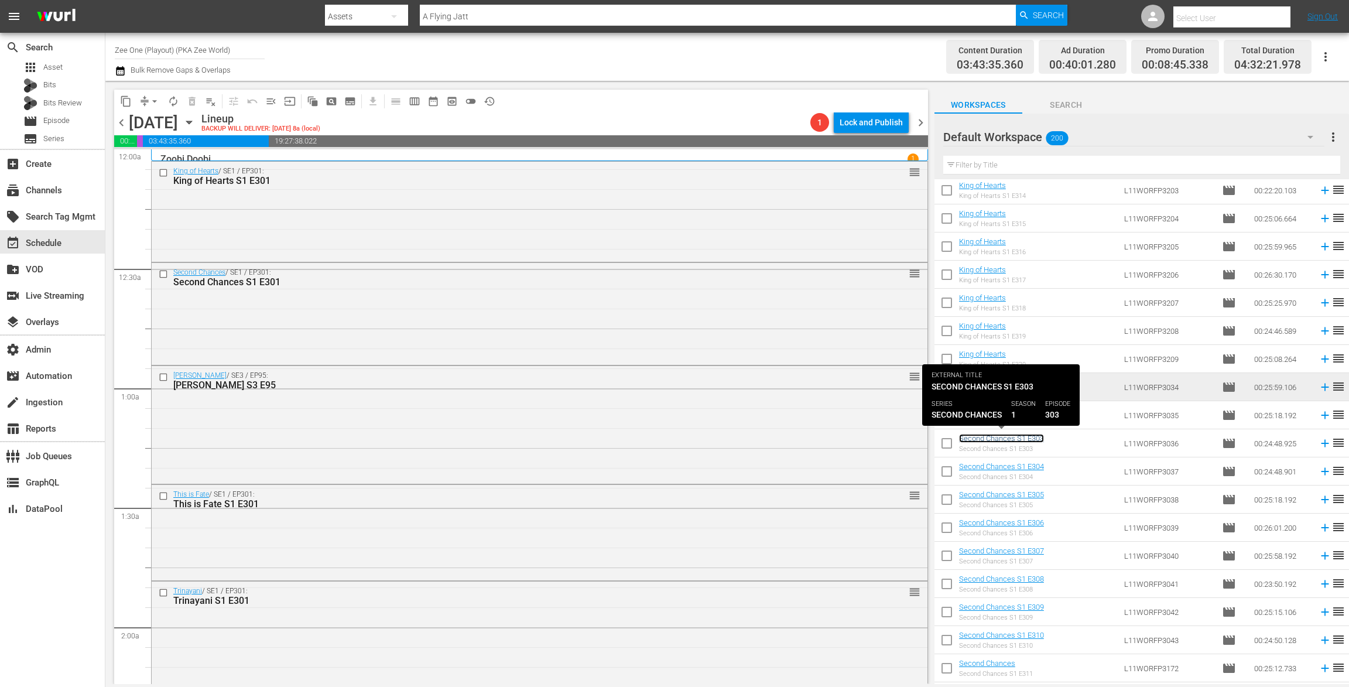
click at [997, 436] on link "Second Chances S1 E303" at bounding box center [1001, 438] width 85 height 9
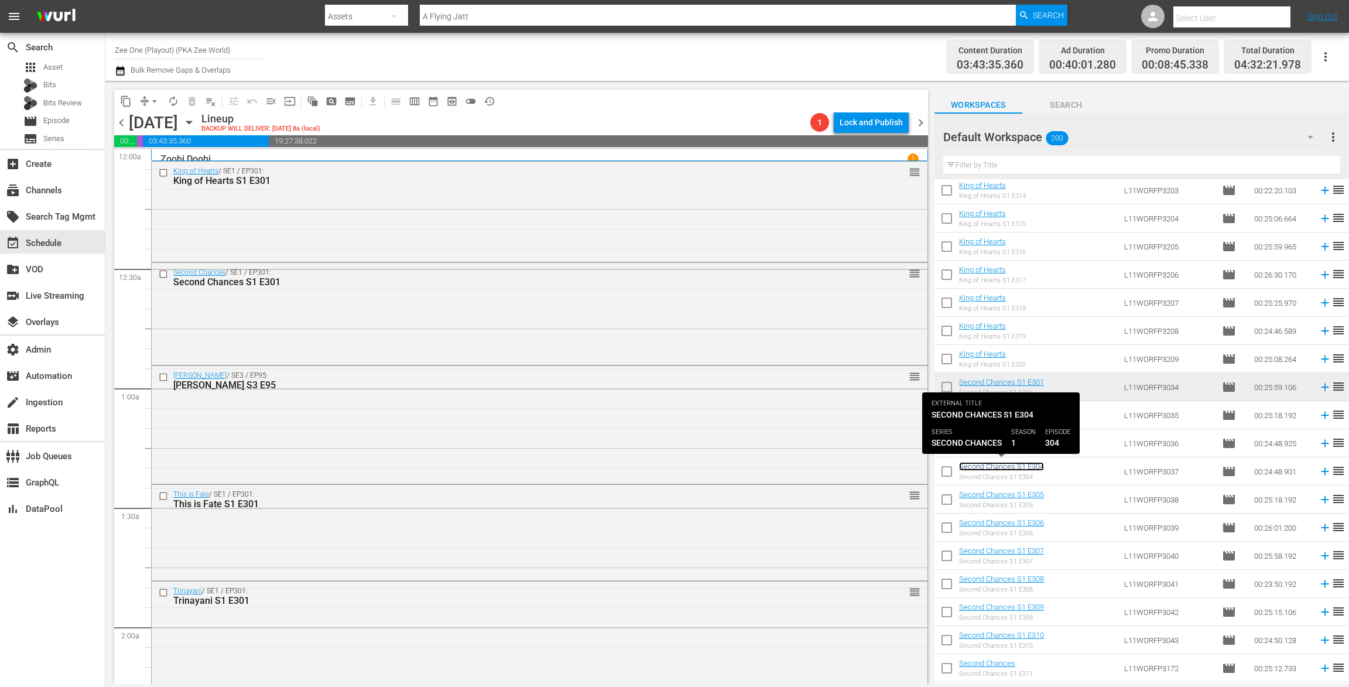
click at [998, 462] on link "Second Chances S1 E304" at bounding box center [1001, 466] width 85 height 9
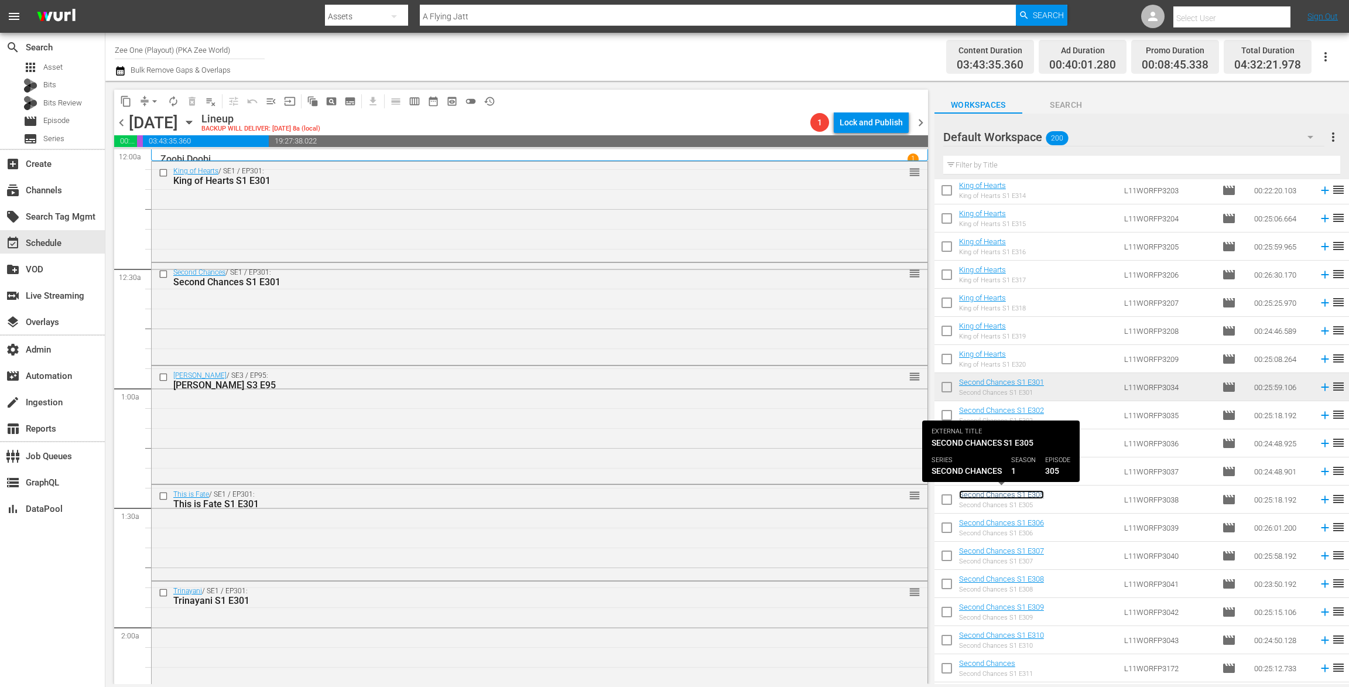
click at [1008, 492] on link "Second Chances S1 E305" at bounding box center [1001, 494] width 85 height 9
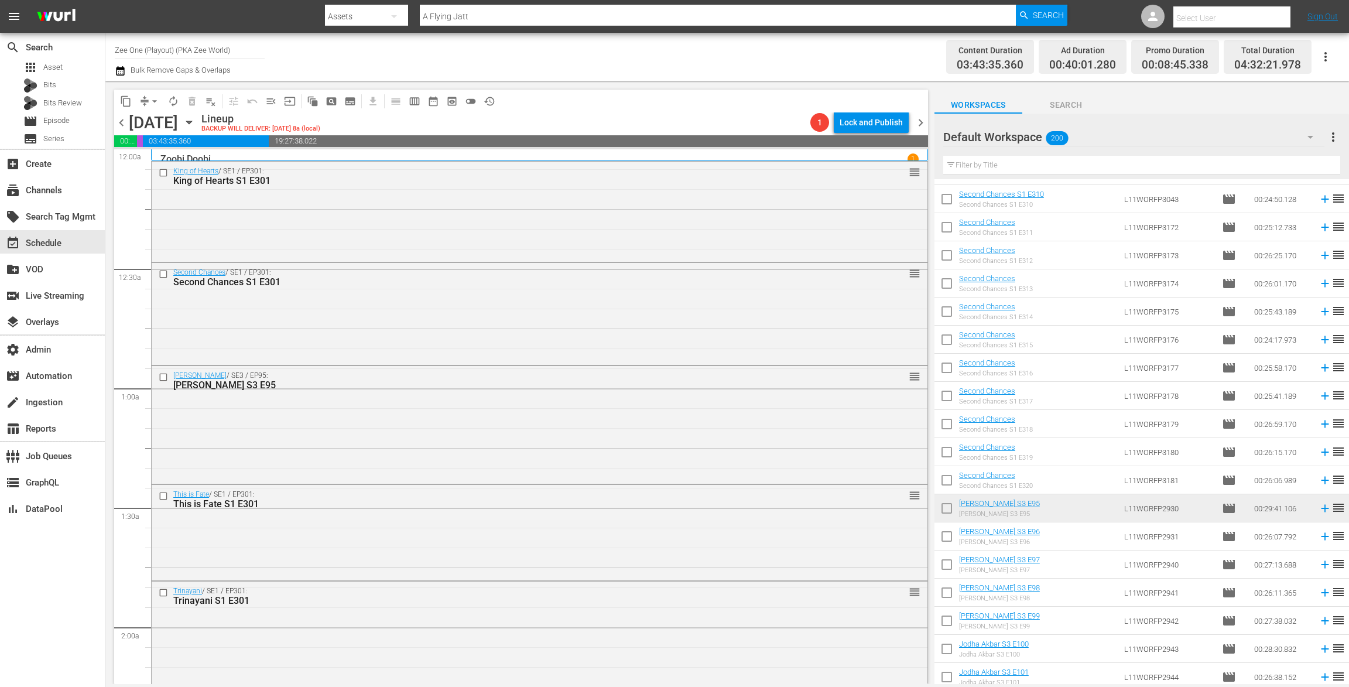
scroll to position [1490, 0]
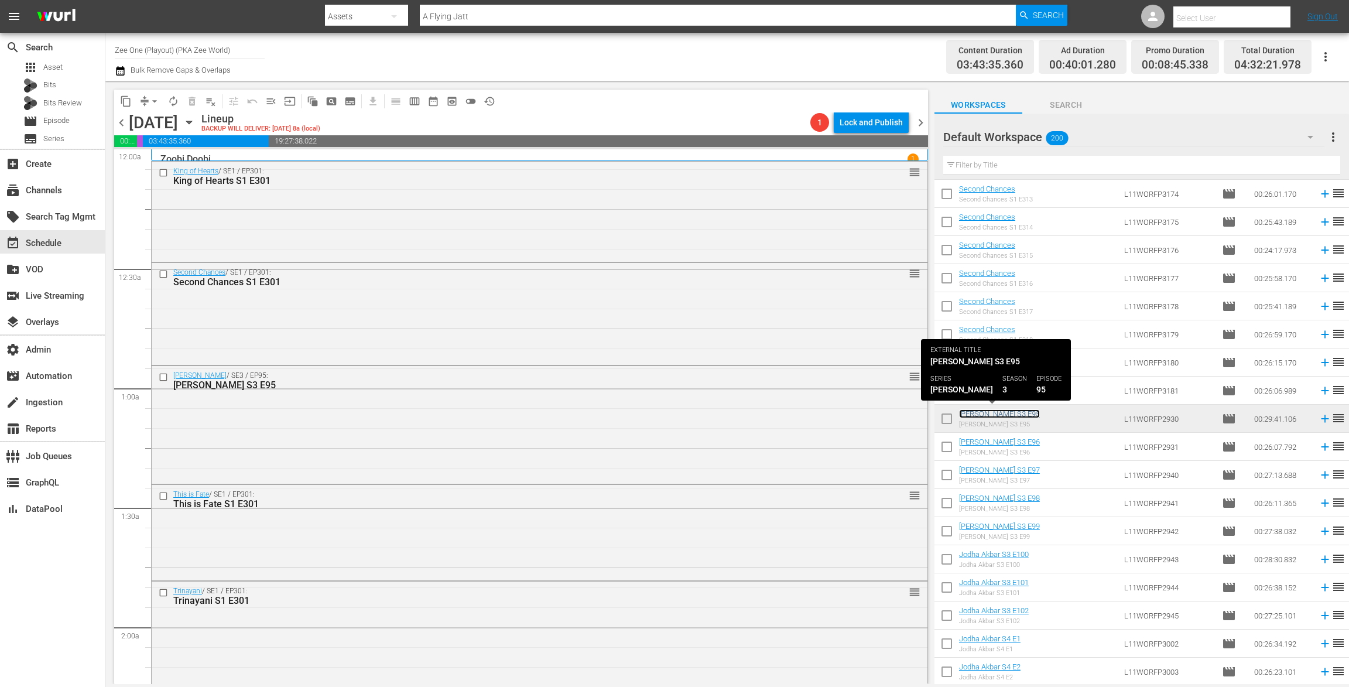
click at [998, 410] on link "Jodha Akbar S3 E95" at bounding box center [999, 413] width 81 height 9
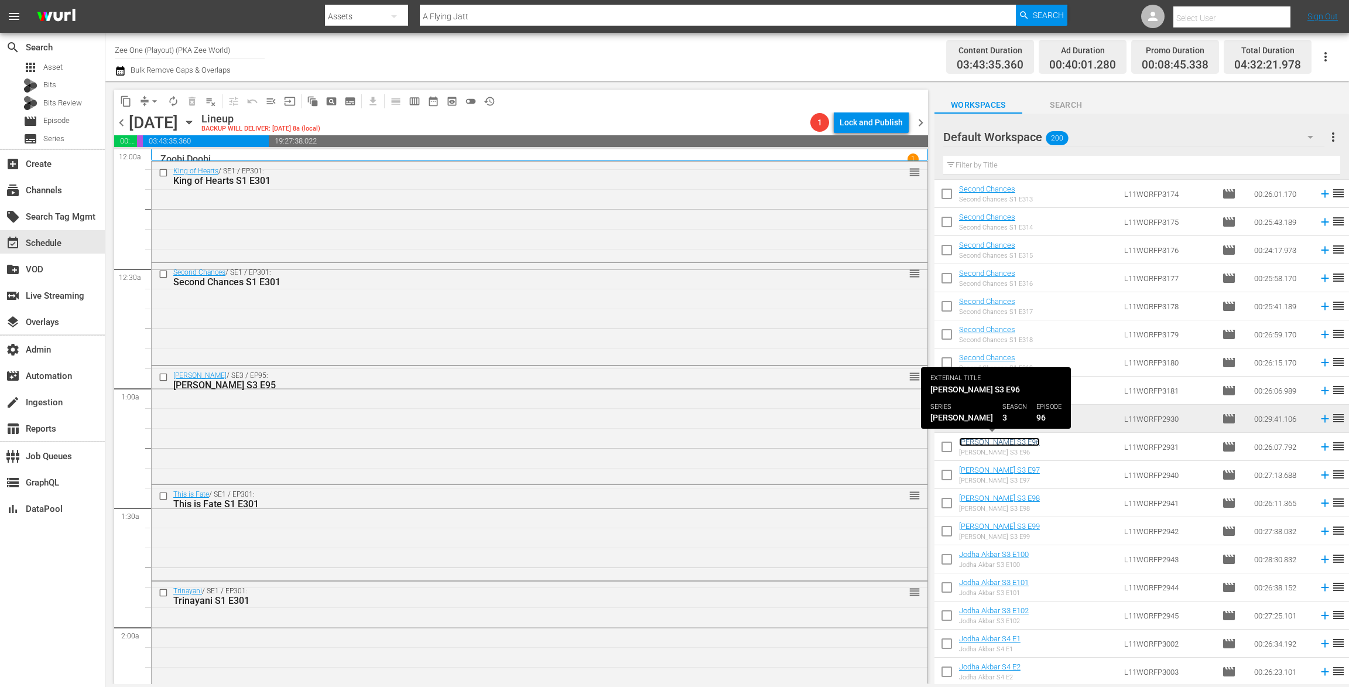
click at [991, 440] on link "Jodha Akbar S3 E96" at bounding box center [999, 441] width 81 height 9
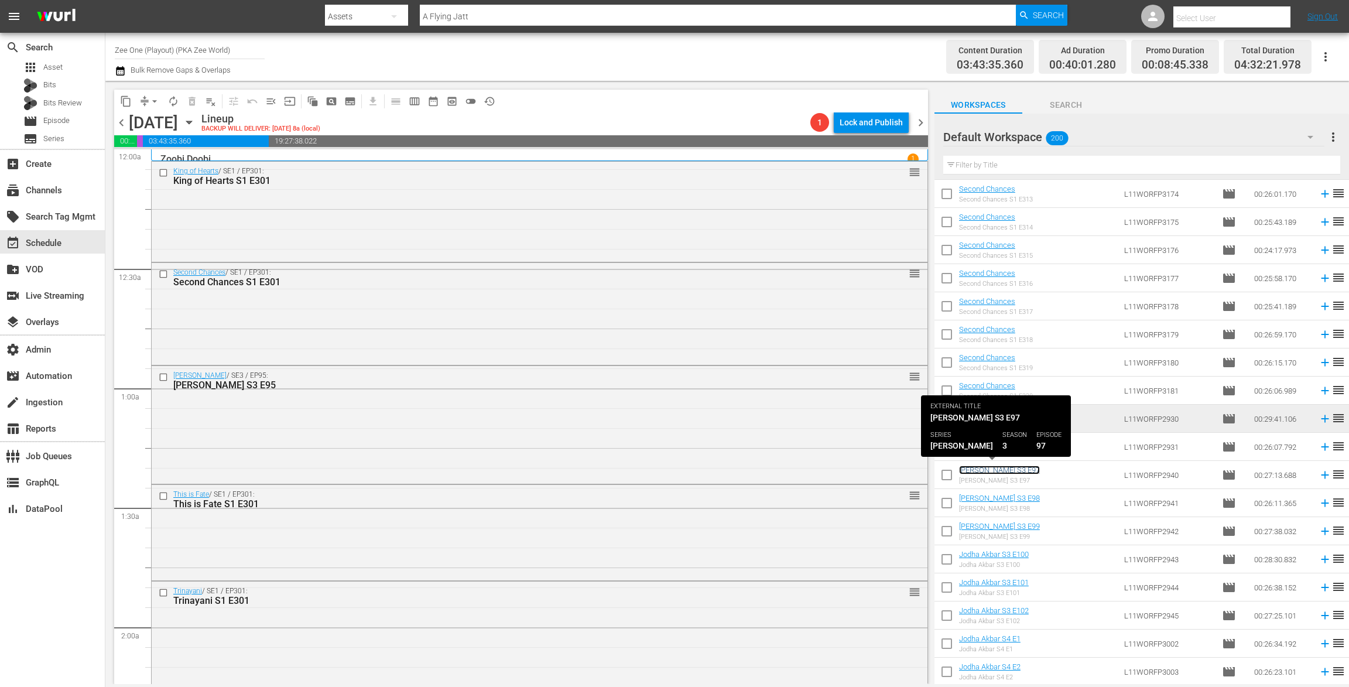
click at [989, 468] on link "Jodha Akbar S3 E97" at bounding box center [999, 470] width 81 height 9
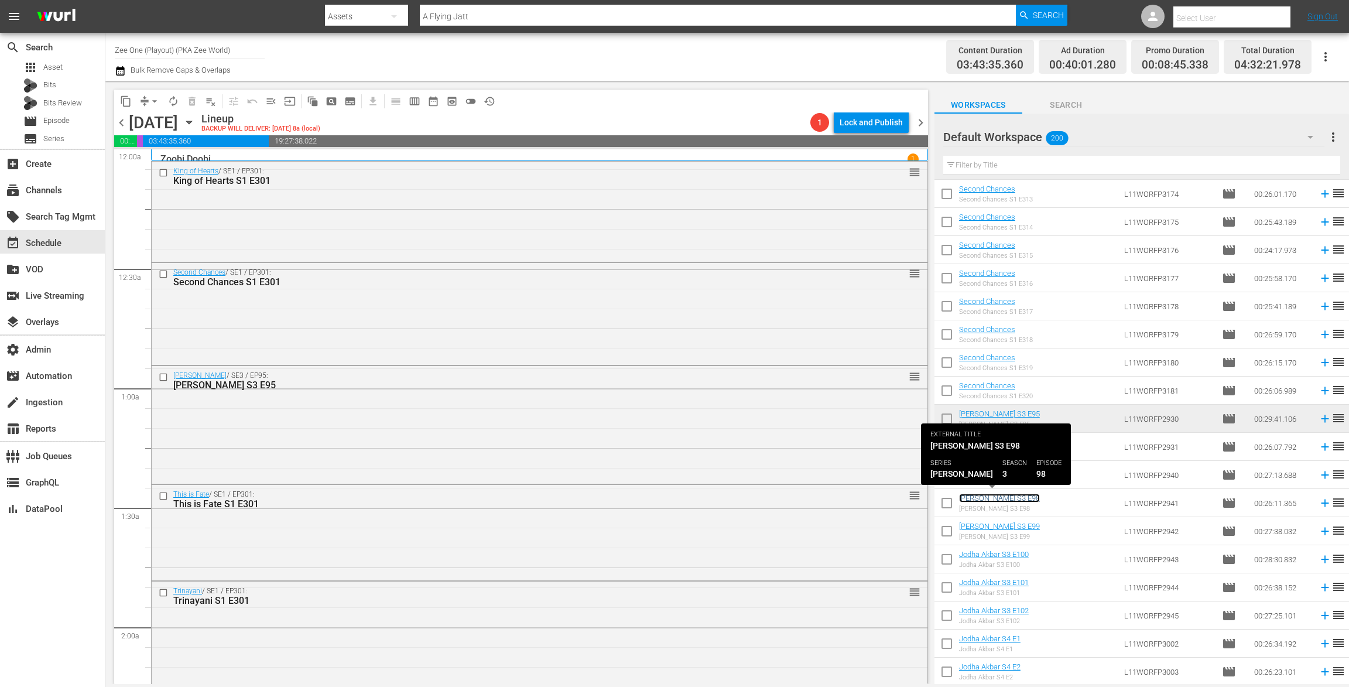
click at [990, 495] on link "Jodha Akbar S3 E98" at bounding box center [999, 498] width 81 height 9
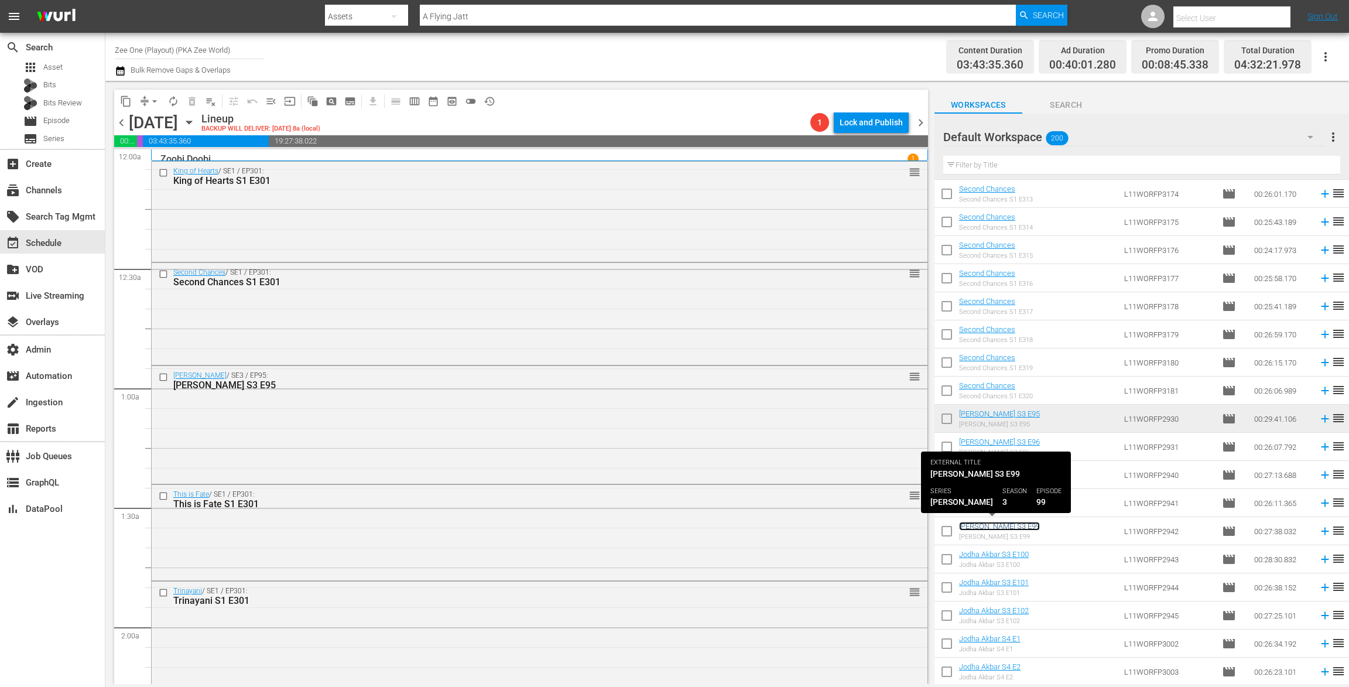
click at [992, 522] on link "Jodha Akbar S3 E99" at bounding box center [999, 526] width 81 height 9
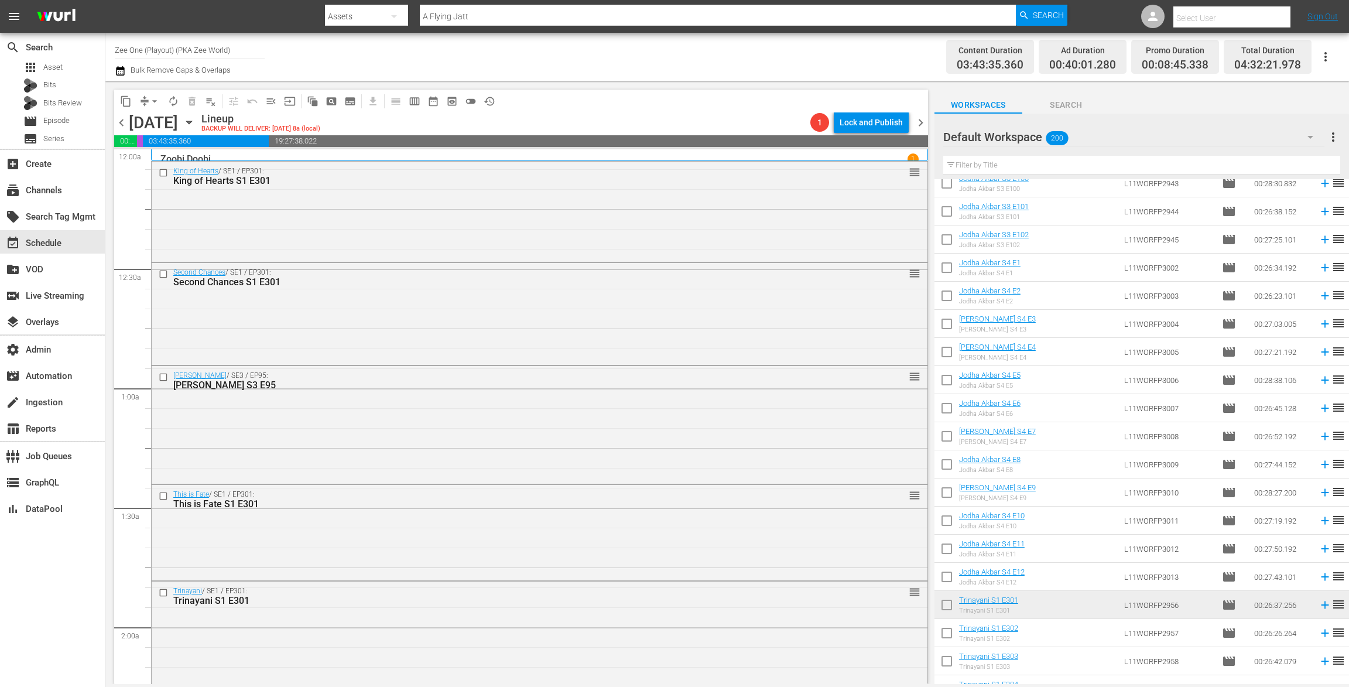
scroll to position [2079, 0]
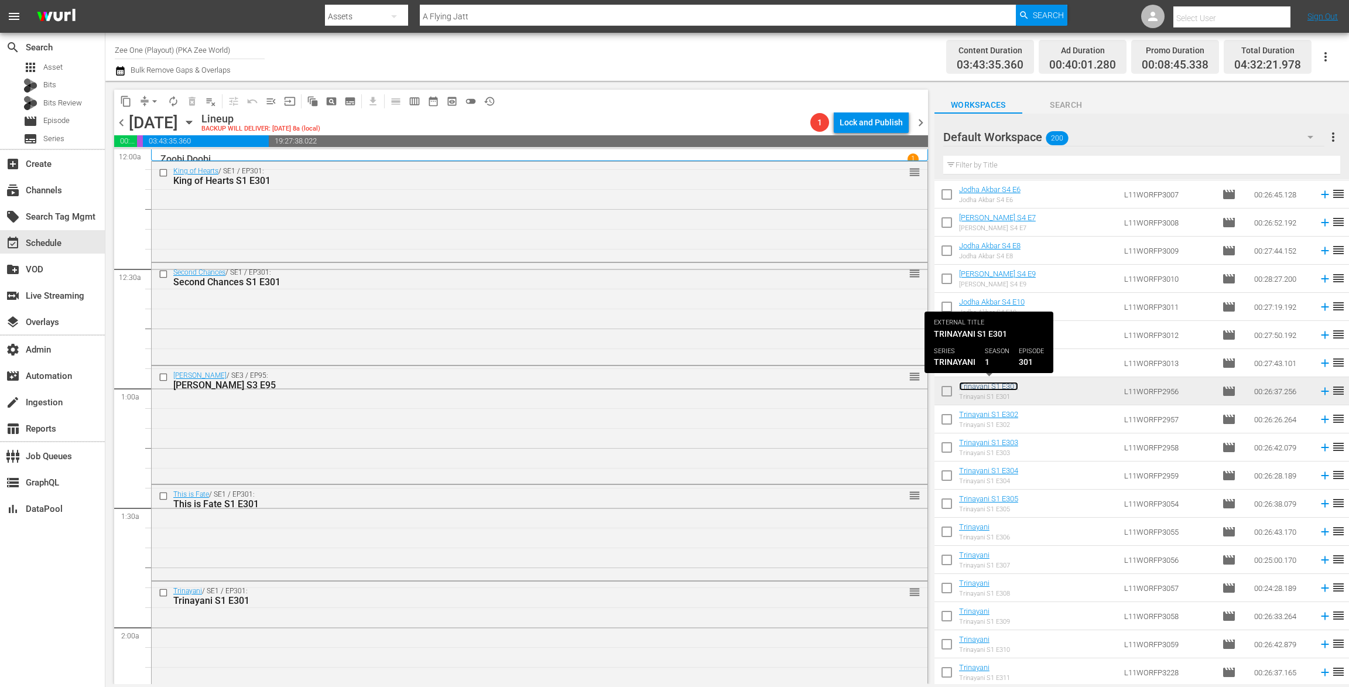
click at [988, 386] on link "Trinayani S1 E301" at bounding box center [988, 386] width 59 height 9
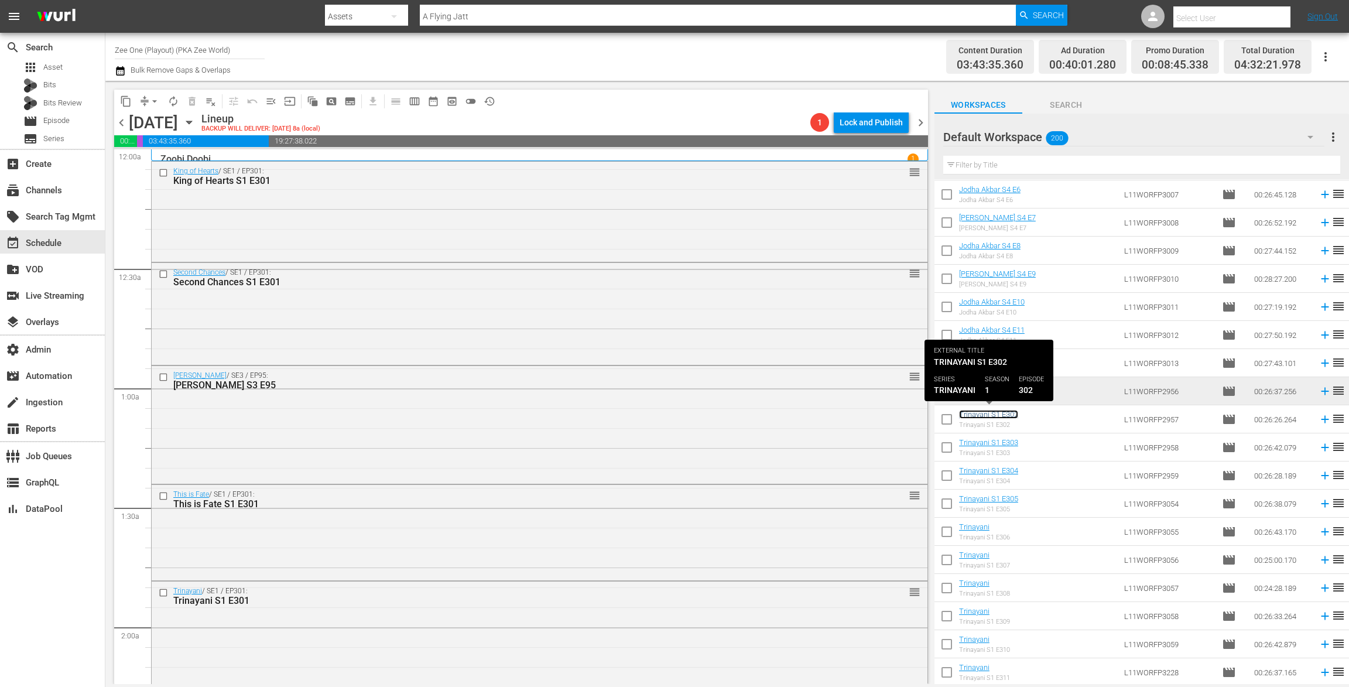
click at [988, 413] on link "Trinayani S1 E302" at bounding box center [988, 414] width 59 height 9
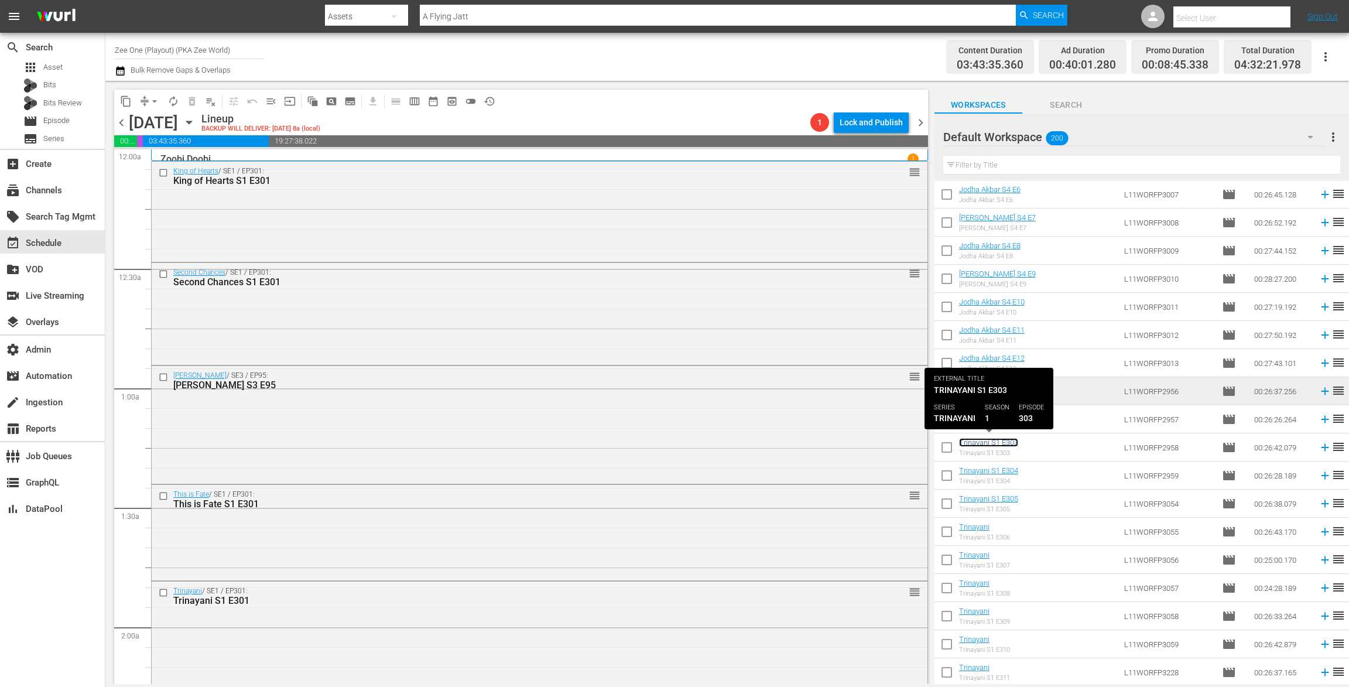
click at [985, 441] on link "Trinayani S1 E303" at bounding box center [988, 442] width 59 height 9
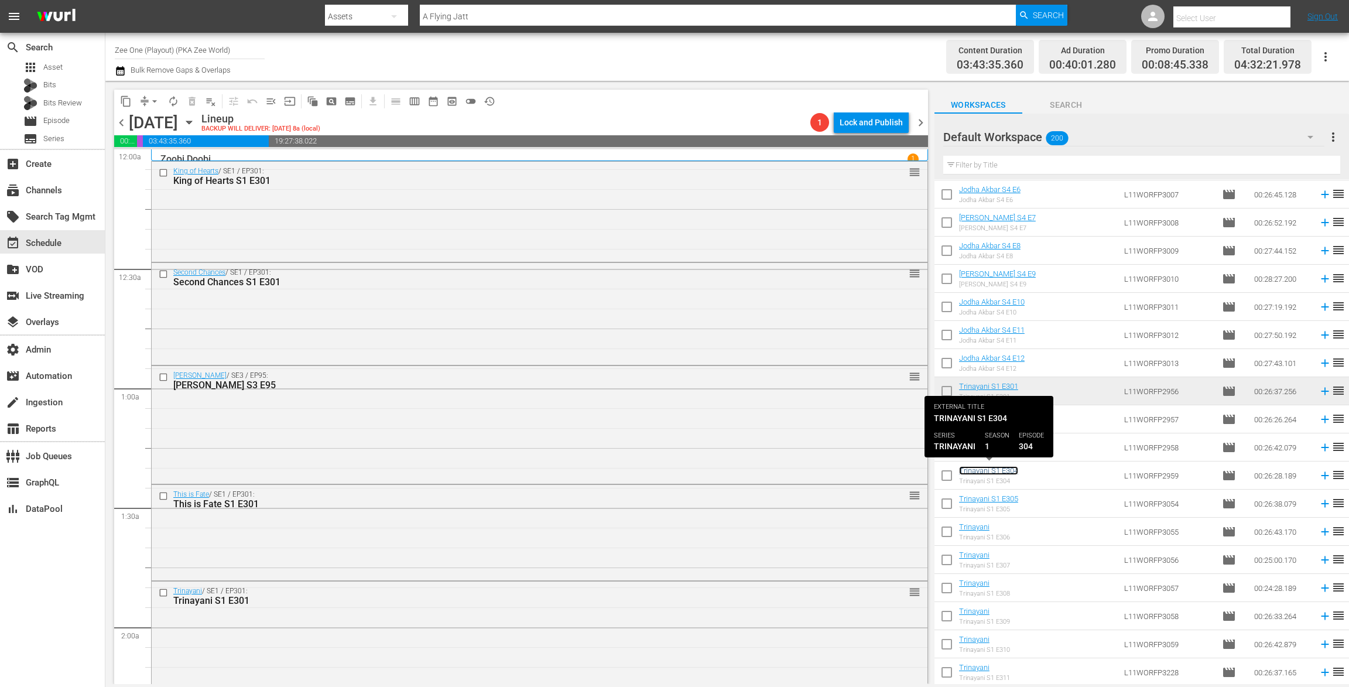
click at [981, 468] on link "Trinayani S1 E304" at bounding box center [988, 470] width 59 height 9
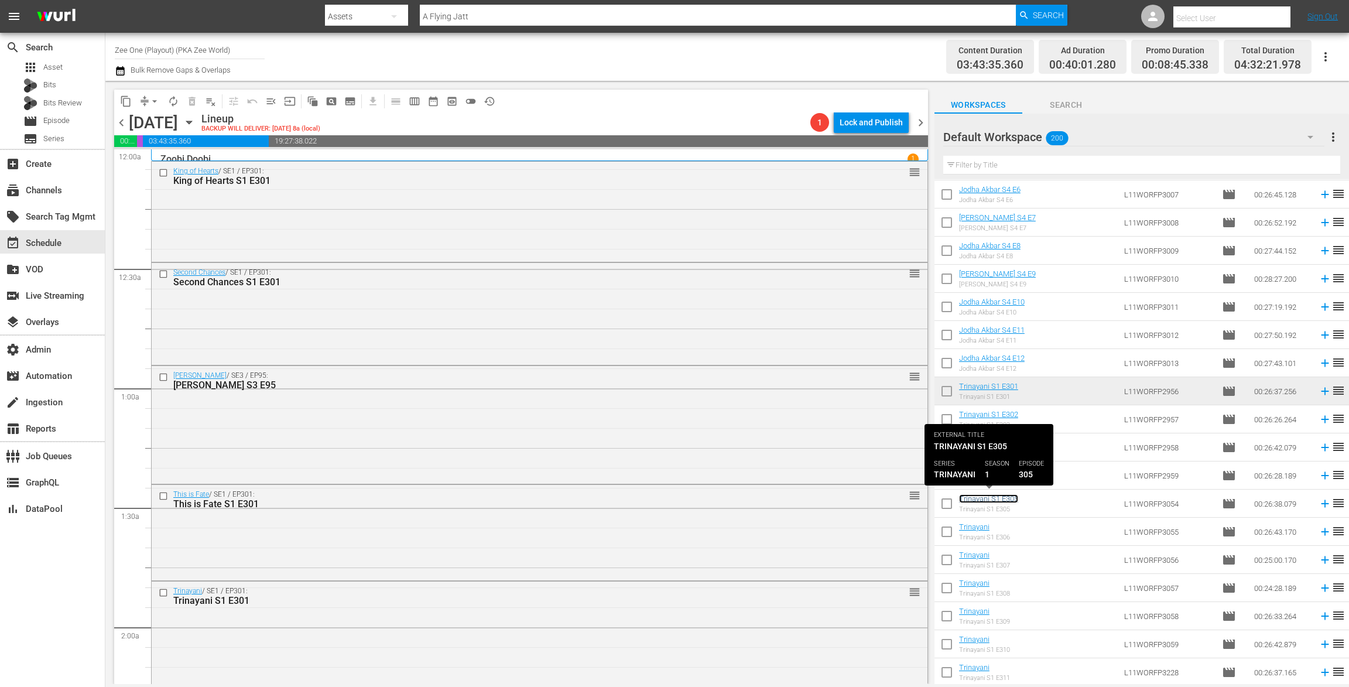
click at [978, 495] on link "Trinayani S1 E305" at bounding box center [988, 498] width 59 height 9
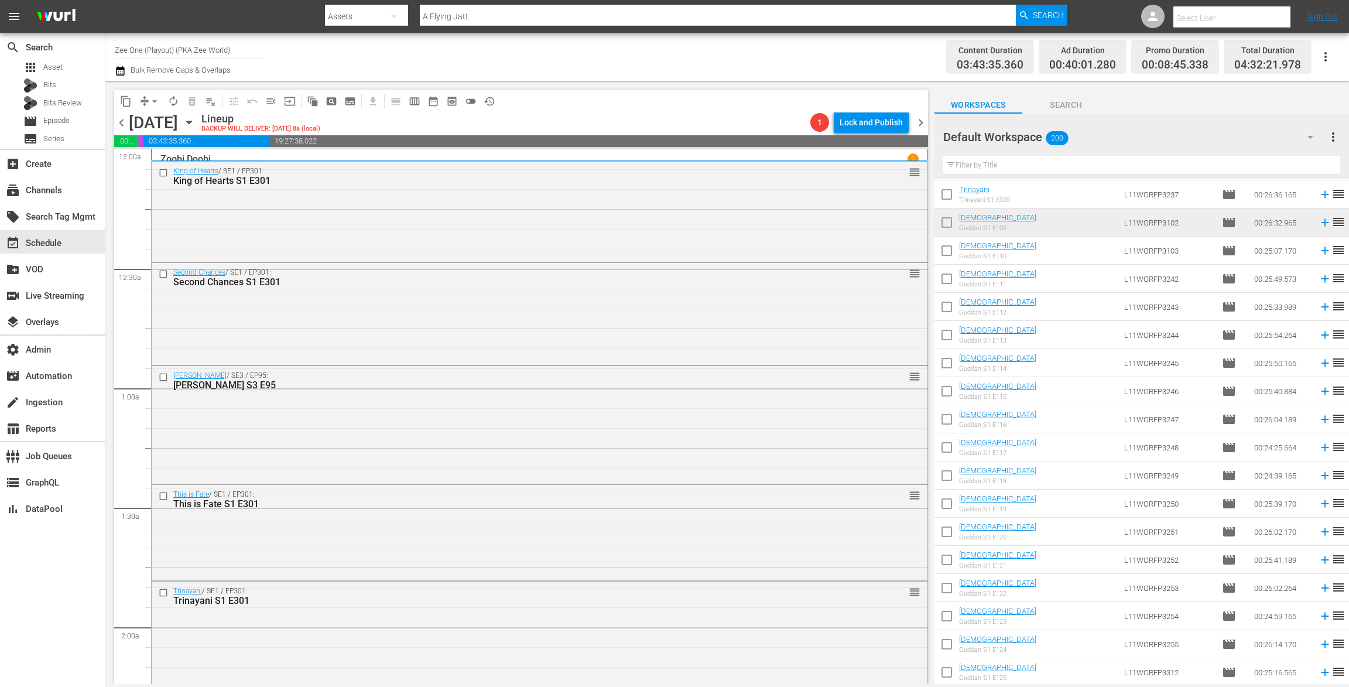
scroll to position [2836, 0]
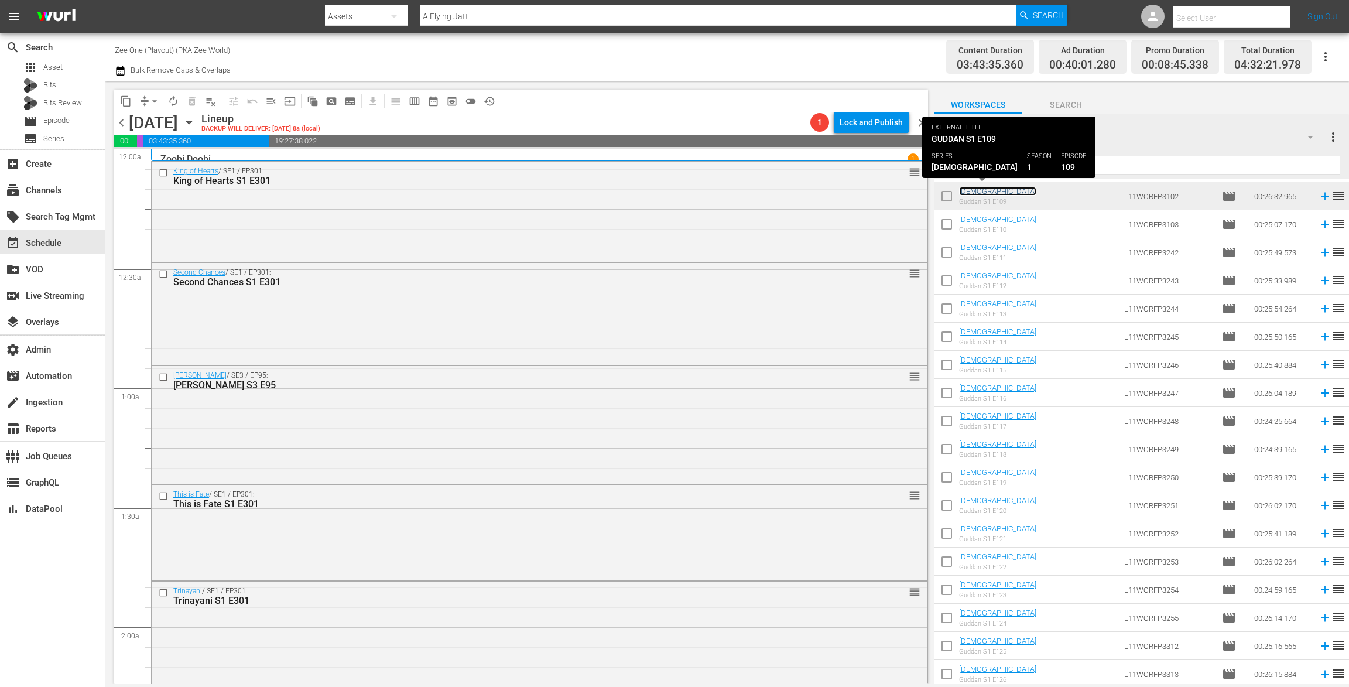
click at [975, 189] on link "Guddan" at bounding box center [997, 191] width 77 height 9
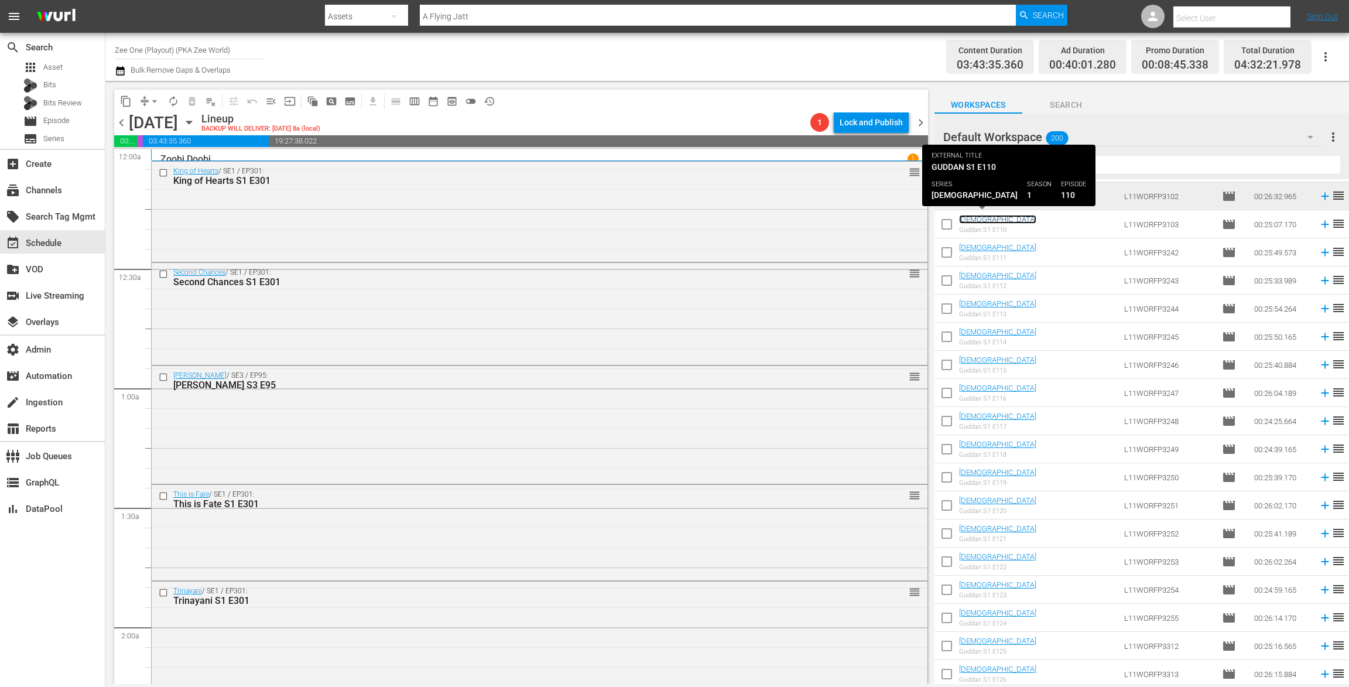
click at [972, 217] on link "Guddan" at bounding box center [997, 219] width 77 height 9
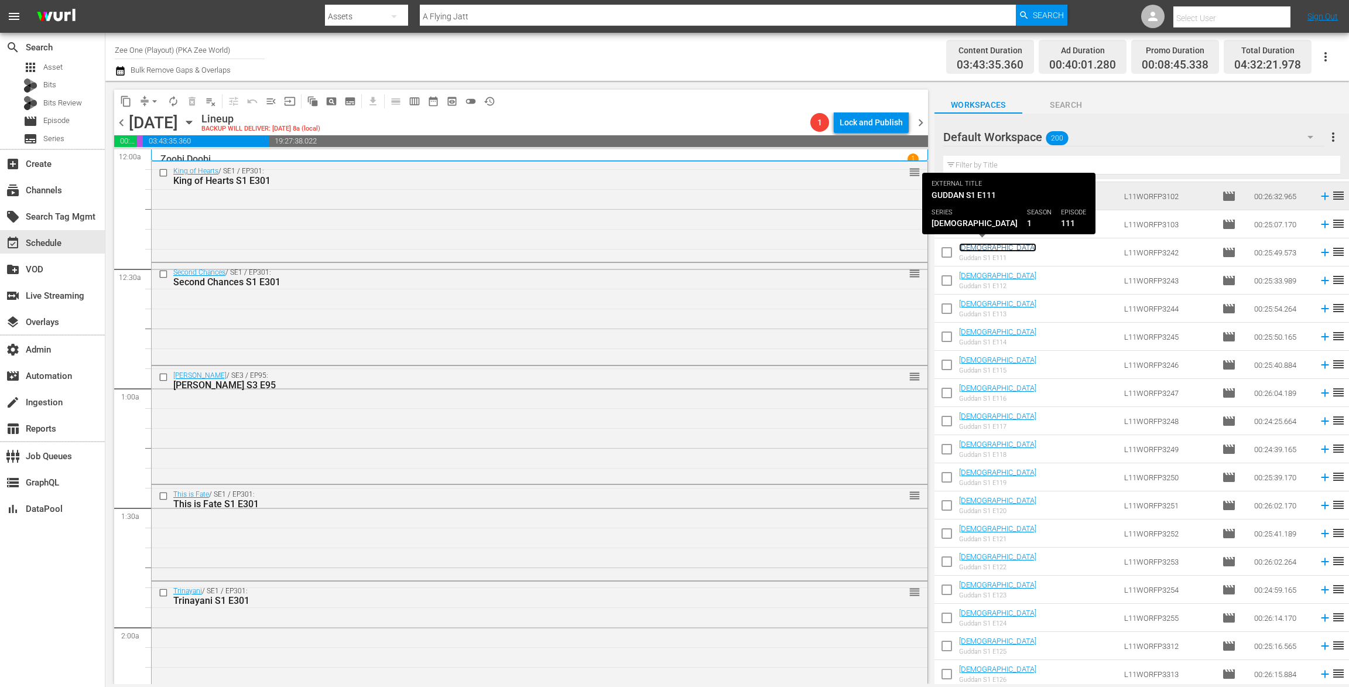
click at [970, 245] on link "Guddan" at bounding box center [997, 247] width 77 height 9
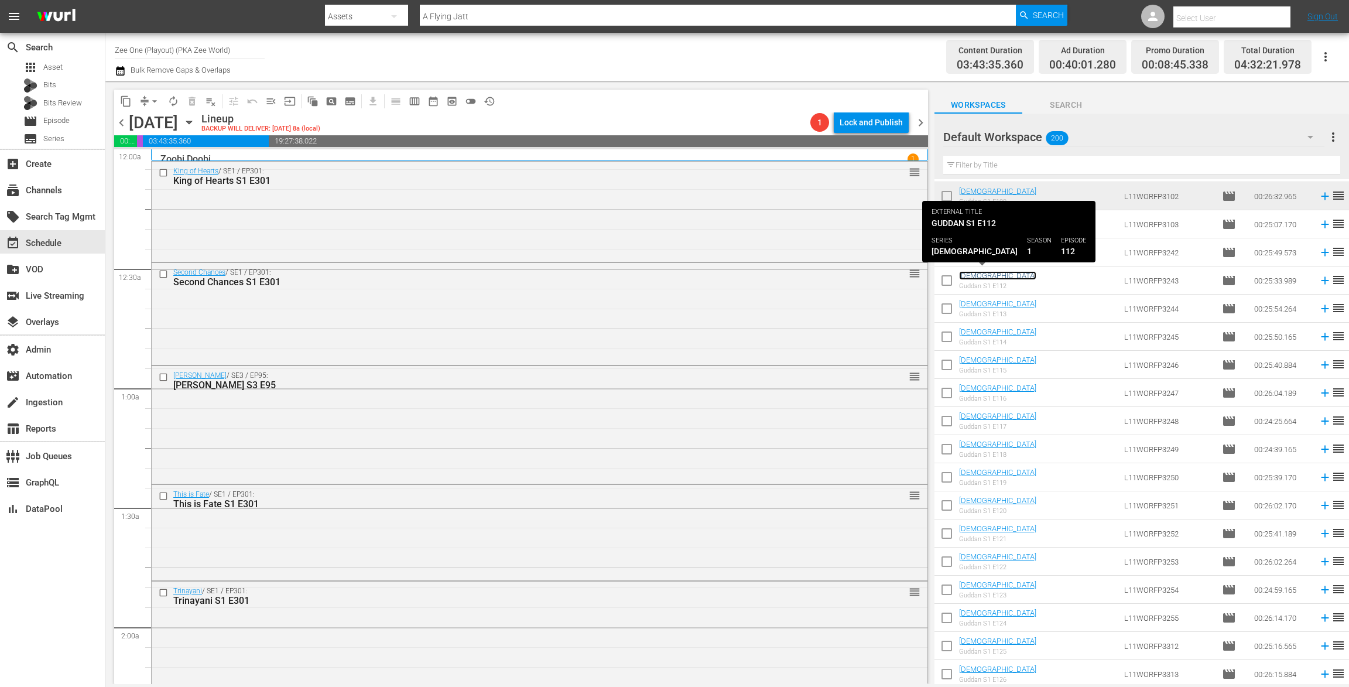
click at [973, 275] on link "Guddan" at bounding box center [997, 275] width 77 height 9
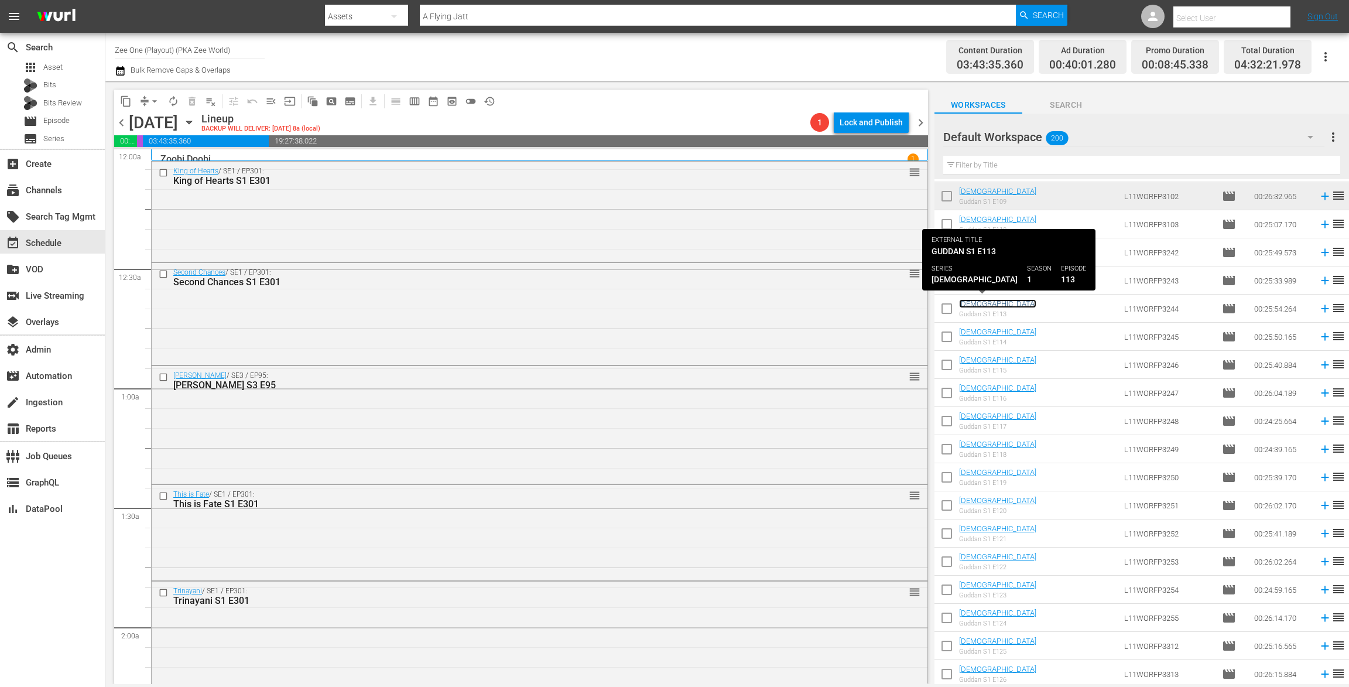
click at [970, 301] on link "Guddan" at bounding box center [997, 303] width 77 height 9
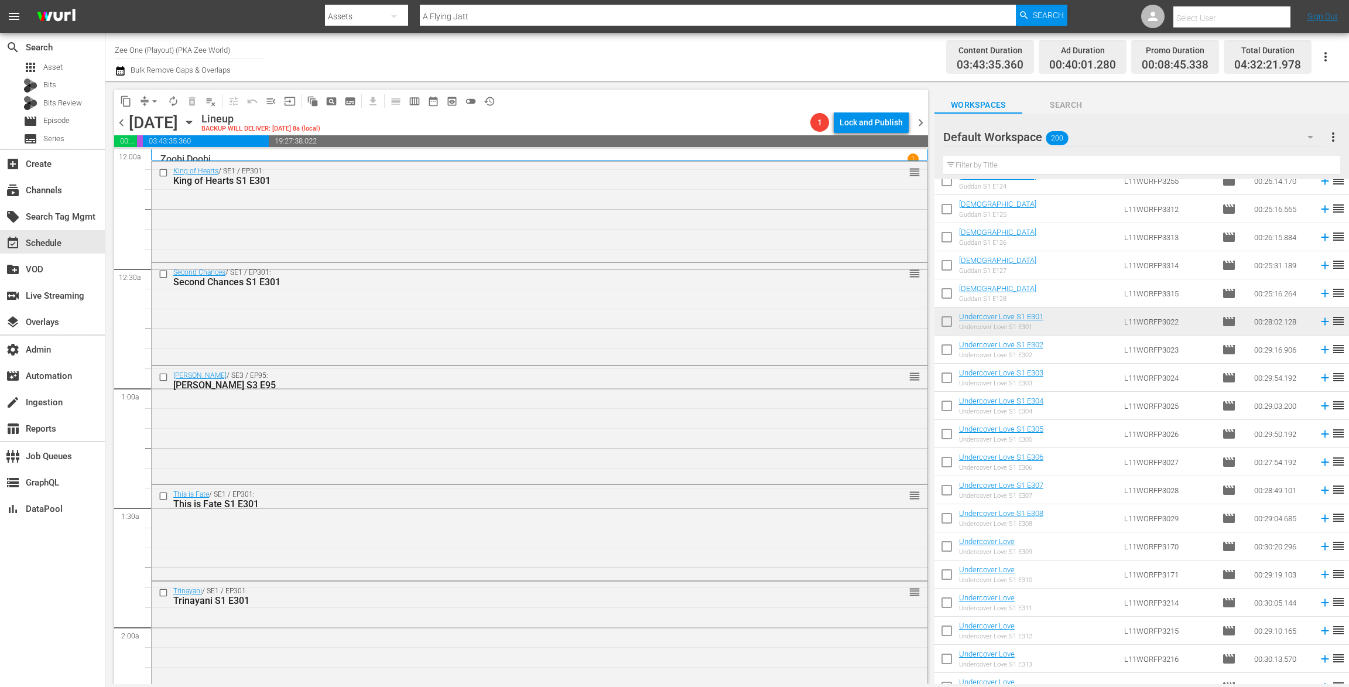
scroll to position [3360, 0]
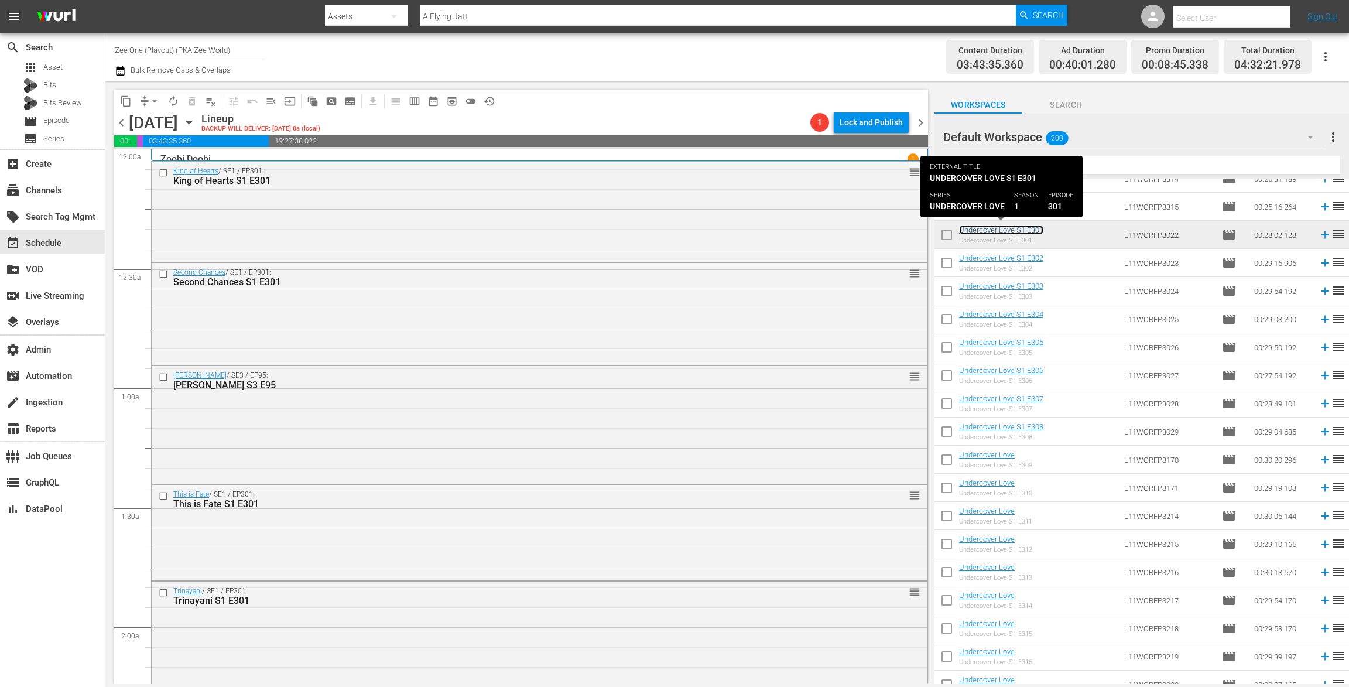
click at [995, 229] on link "Undercover Love S1 E301" at bounding box center [1001, 229] width 84 height 9
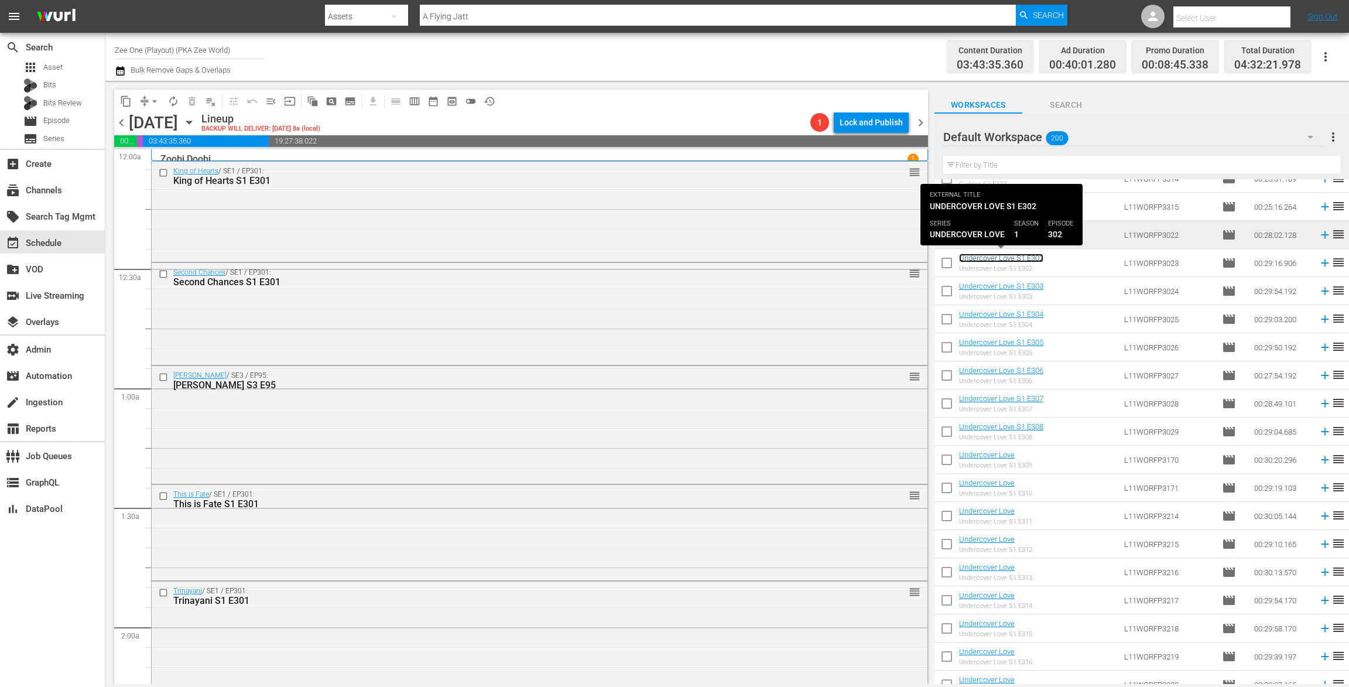
click at [991, 257] on link "Undercover Love S1 E302" at bounding box center [1001, 258] width 84 height 9
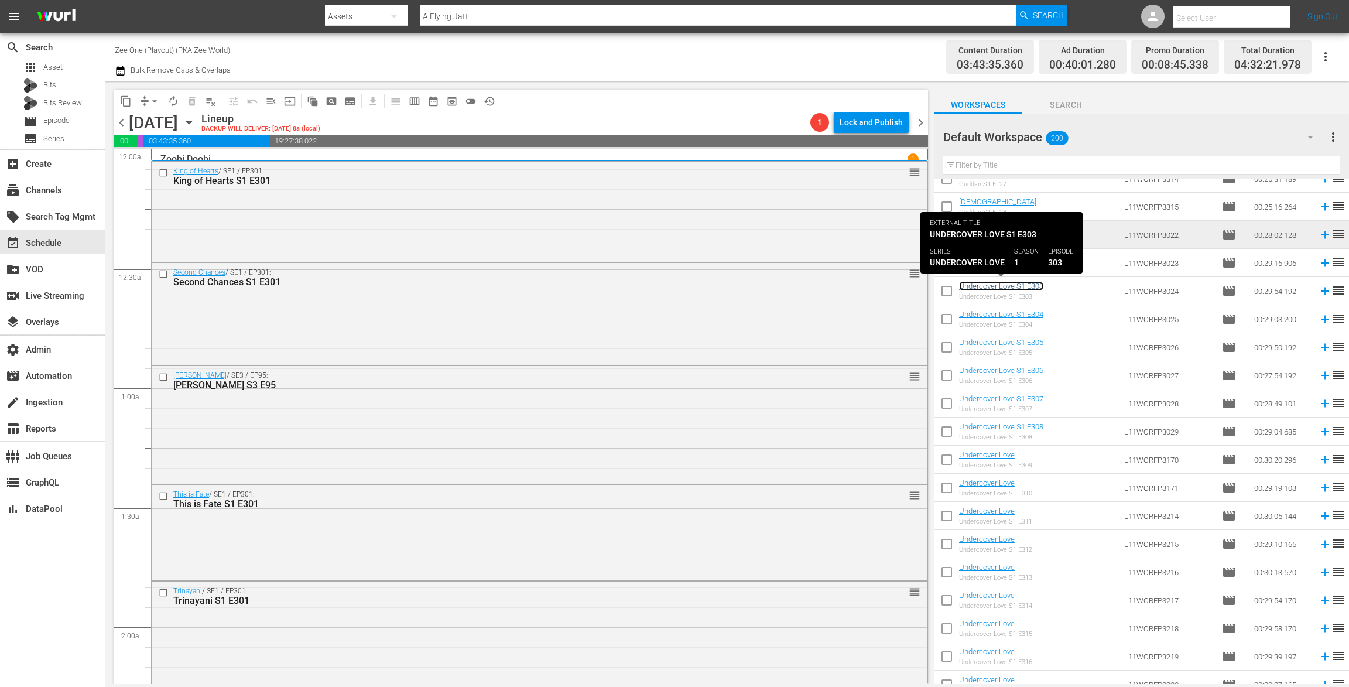
click at [987, 287] on link "Undercover Love S1 E303" at bounding box center [1001, 286] width 84 height 9
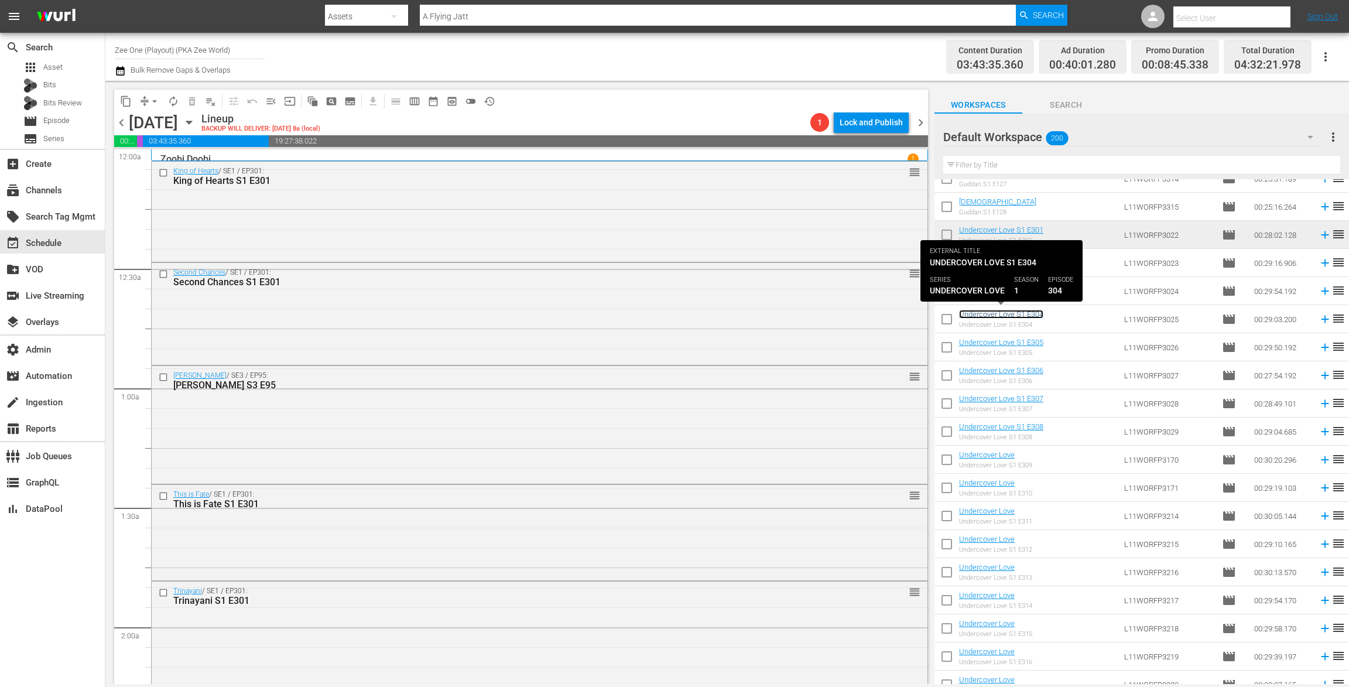
click at [985, 312] on link "Undercover Love S1 E304" at bounding box center [1001, 314] width 84 height 9
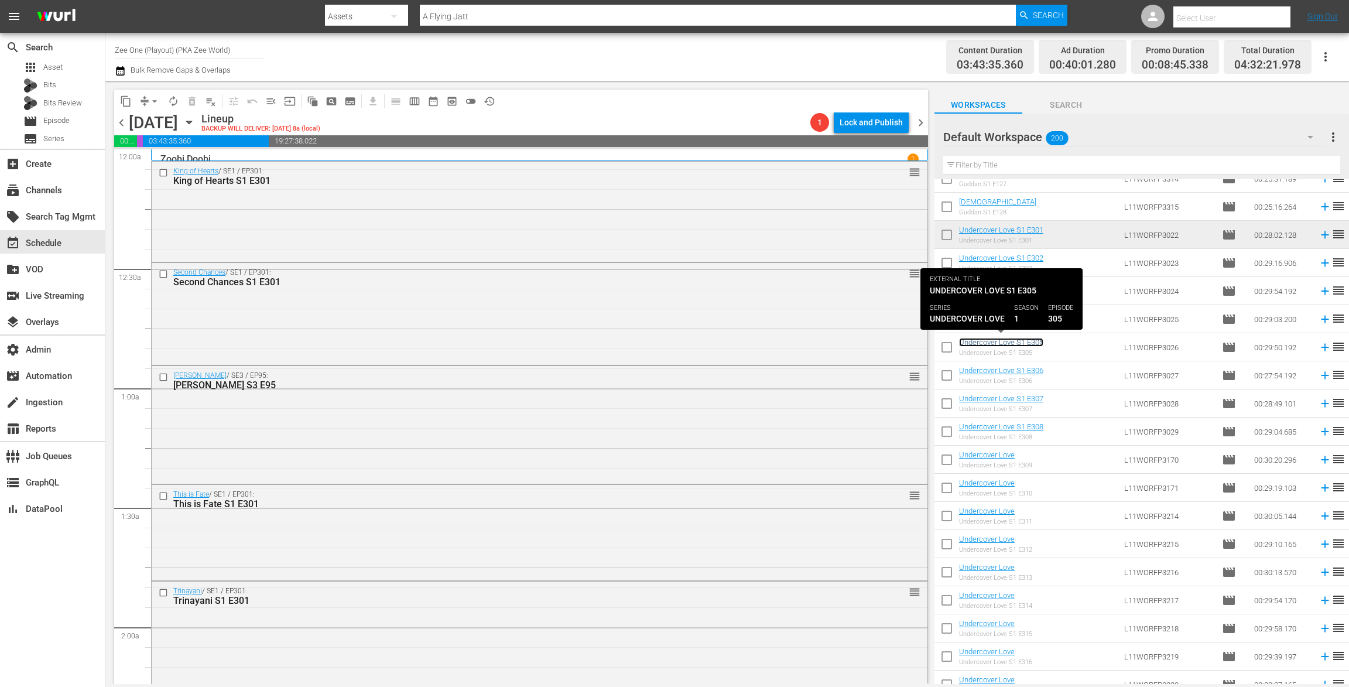
click at [983, 344] on link "Undercover Love S1 E305" at bounding box center [1001, 342] width 84 height 9
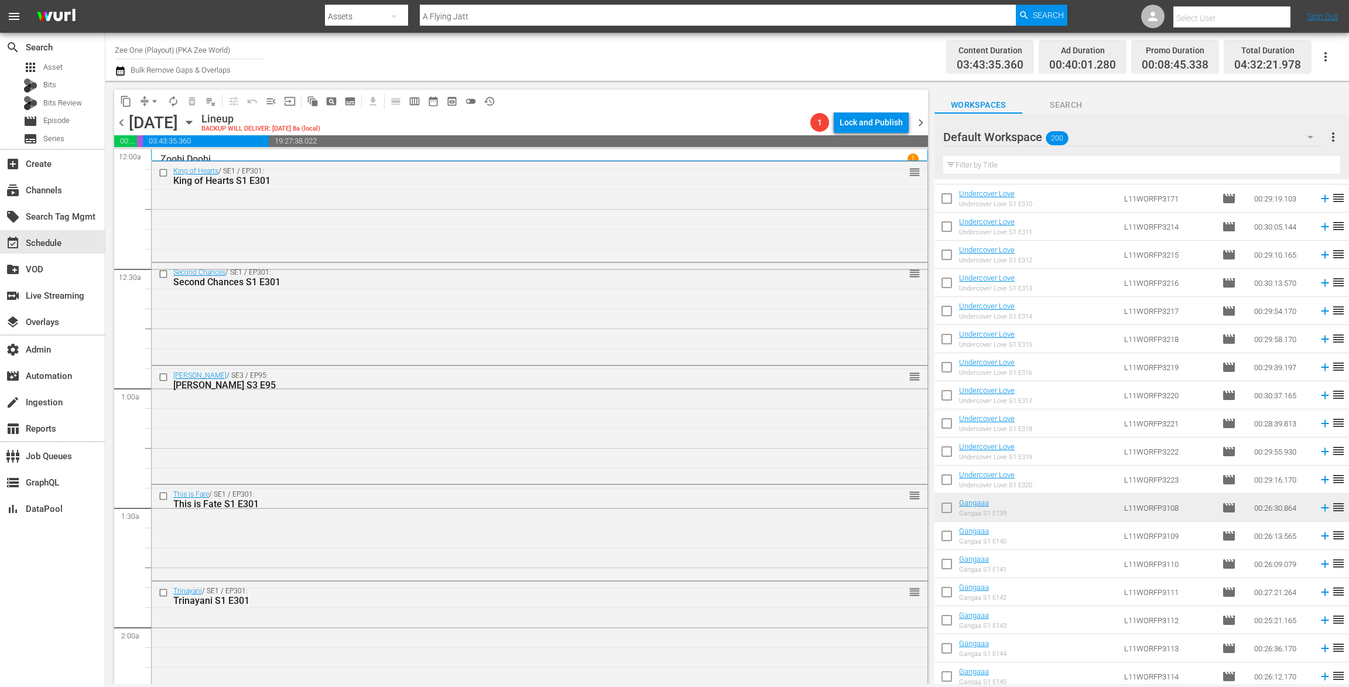
scroll to position [3766, 0]
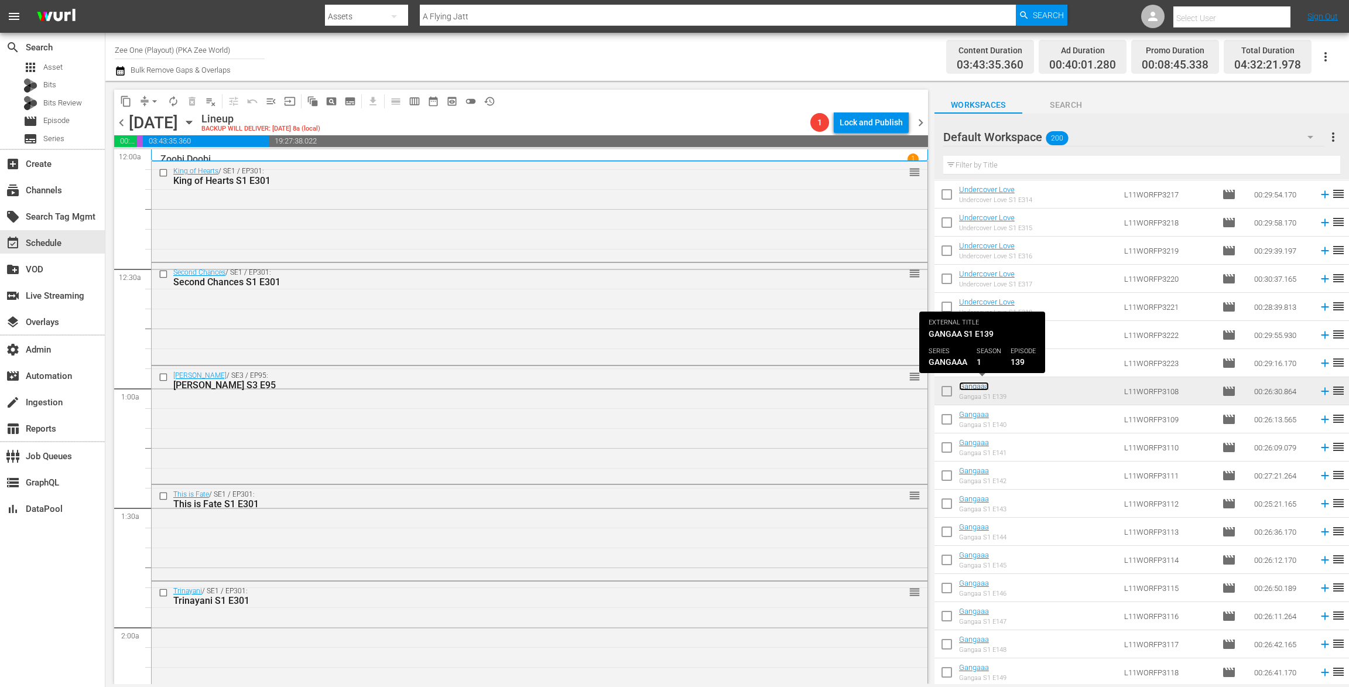
click at [973, 385] on link "Gangaaa" at bounding box center [974, 386] width 30 height 9
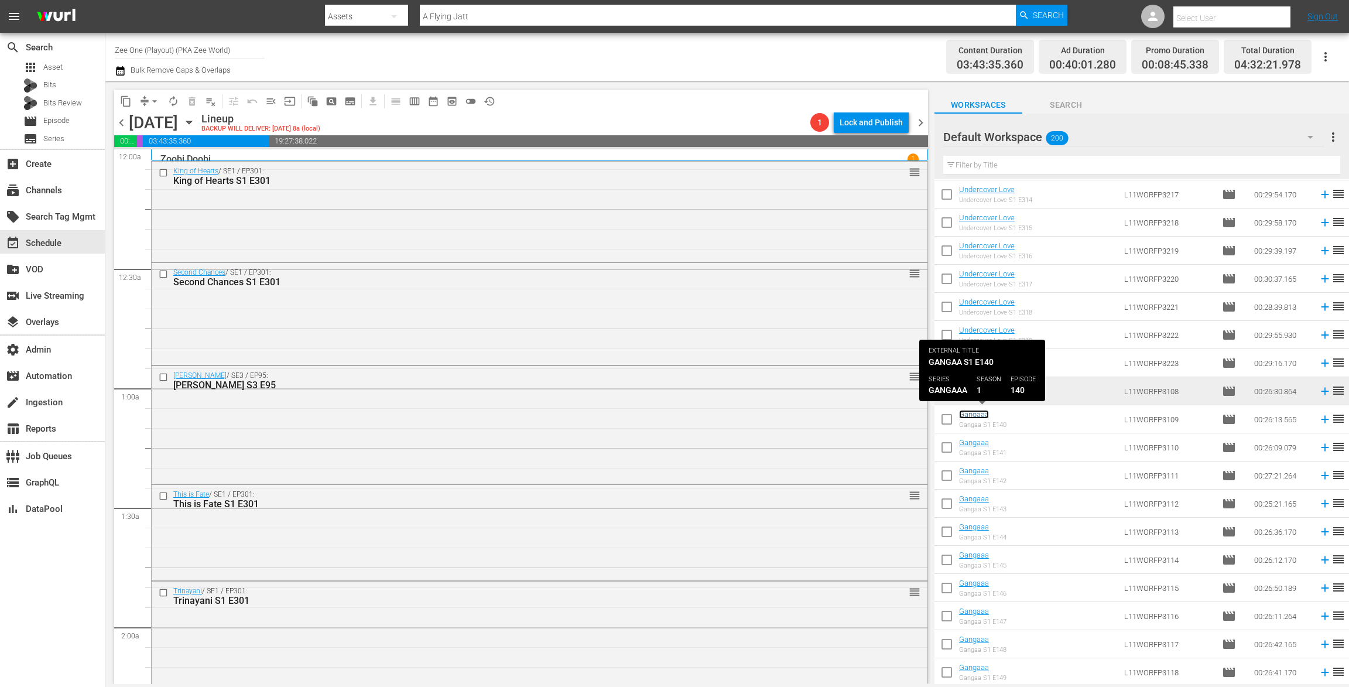
click at [971, 415] on link "Gangaaa" at bounding box center [974, 414] width 30 height 9
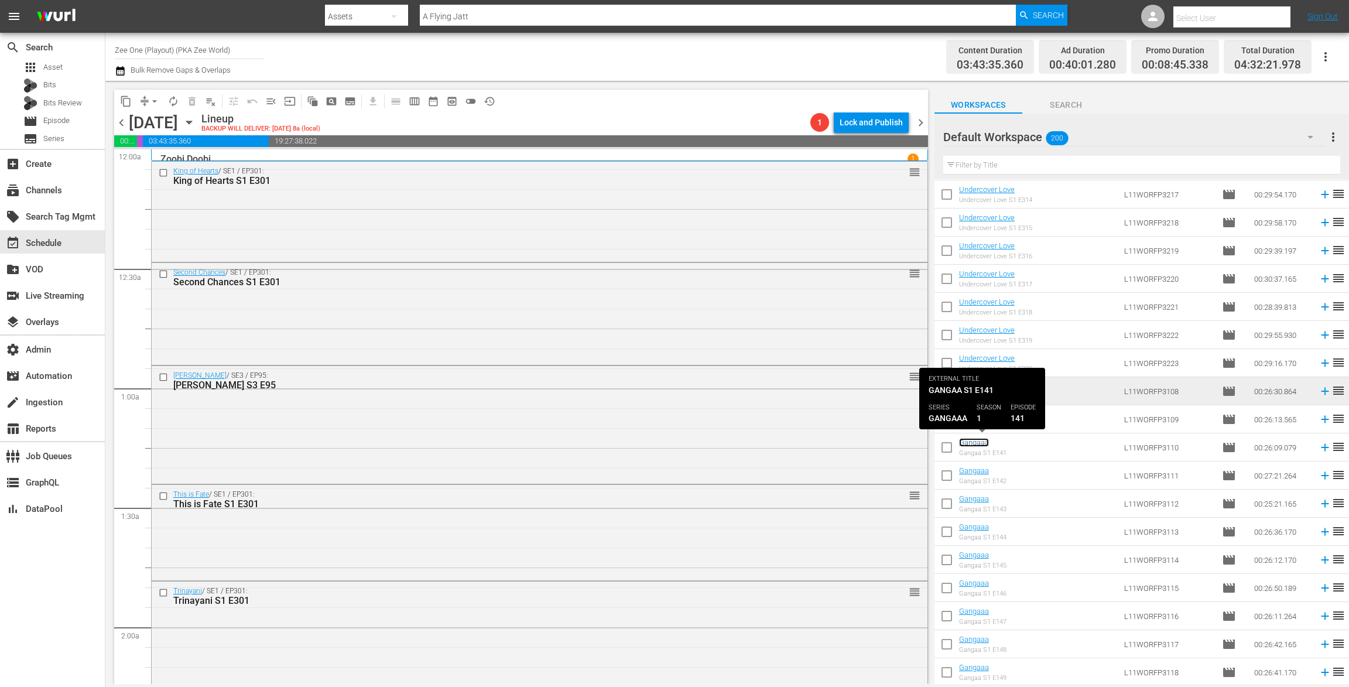
click at [974, 443] on link "Gangaaa" at bounding box center [974, 442] width 30 height 9
click at [974, 471] on link "Gangaaa" at bounding box center [974, 470] width 30 height 9
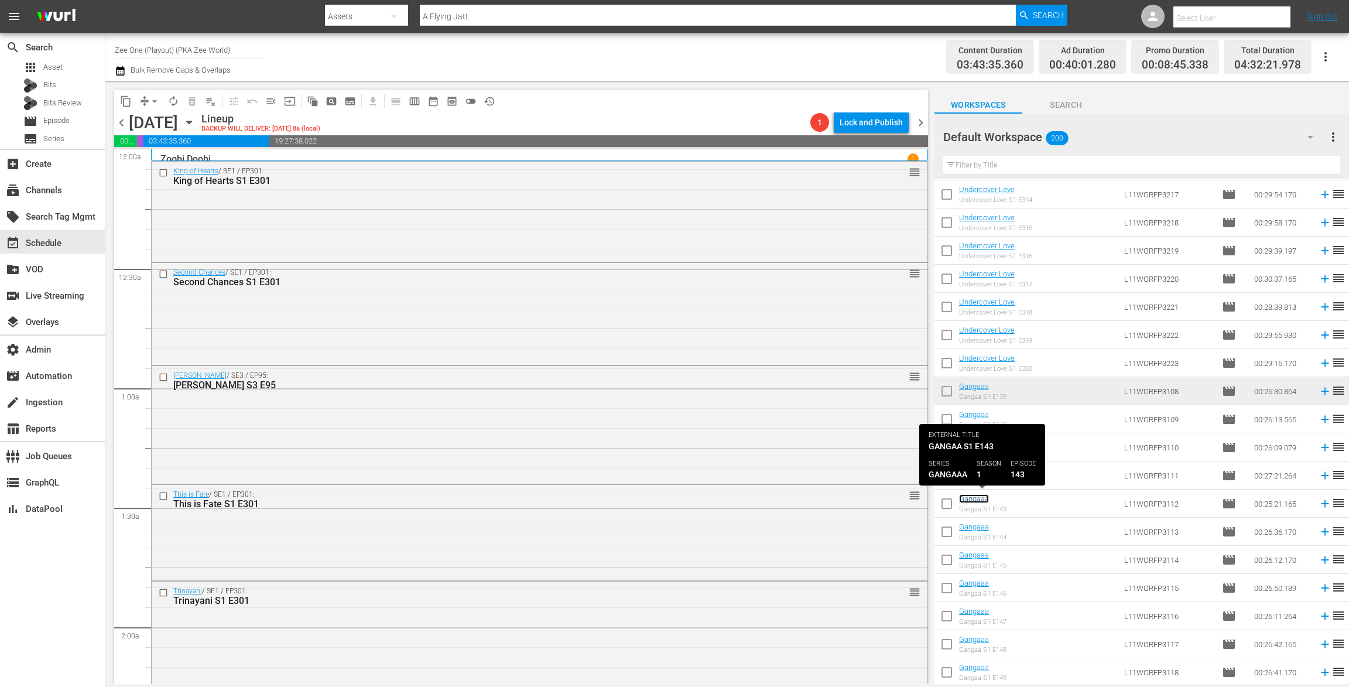
click at [974, 497] on link "Gangaaa" at bounding box center [974, 498] width 30 height 9
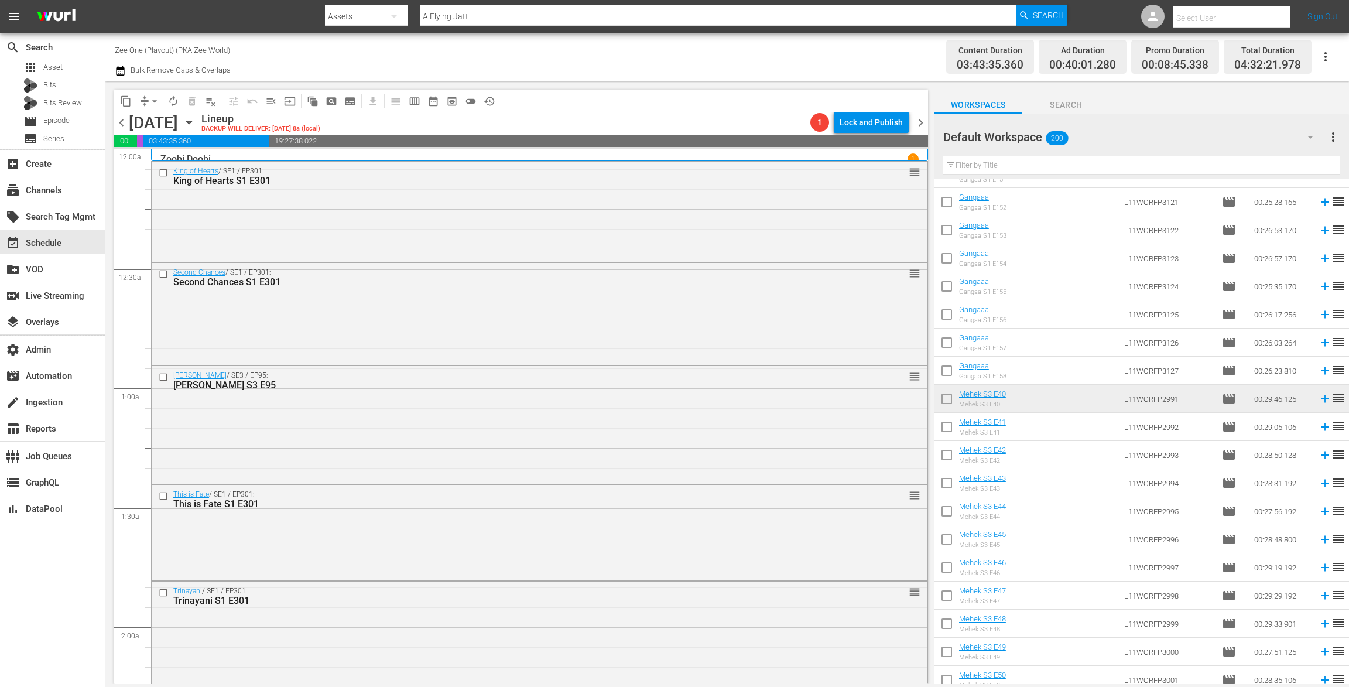
scroll to position [4407, 0]
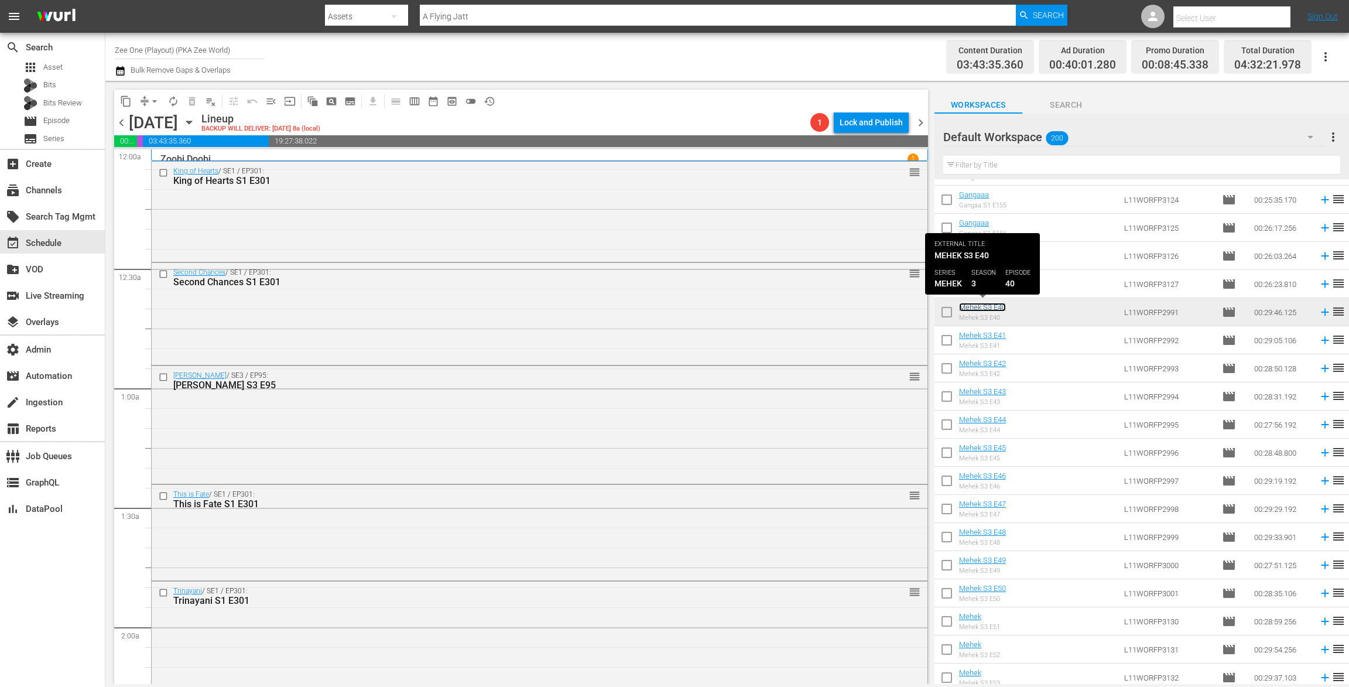
click at [980, 306] on link "Mehek S3 E40" at bounding box center [982, 307] width 47 height 9
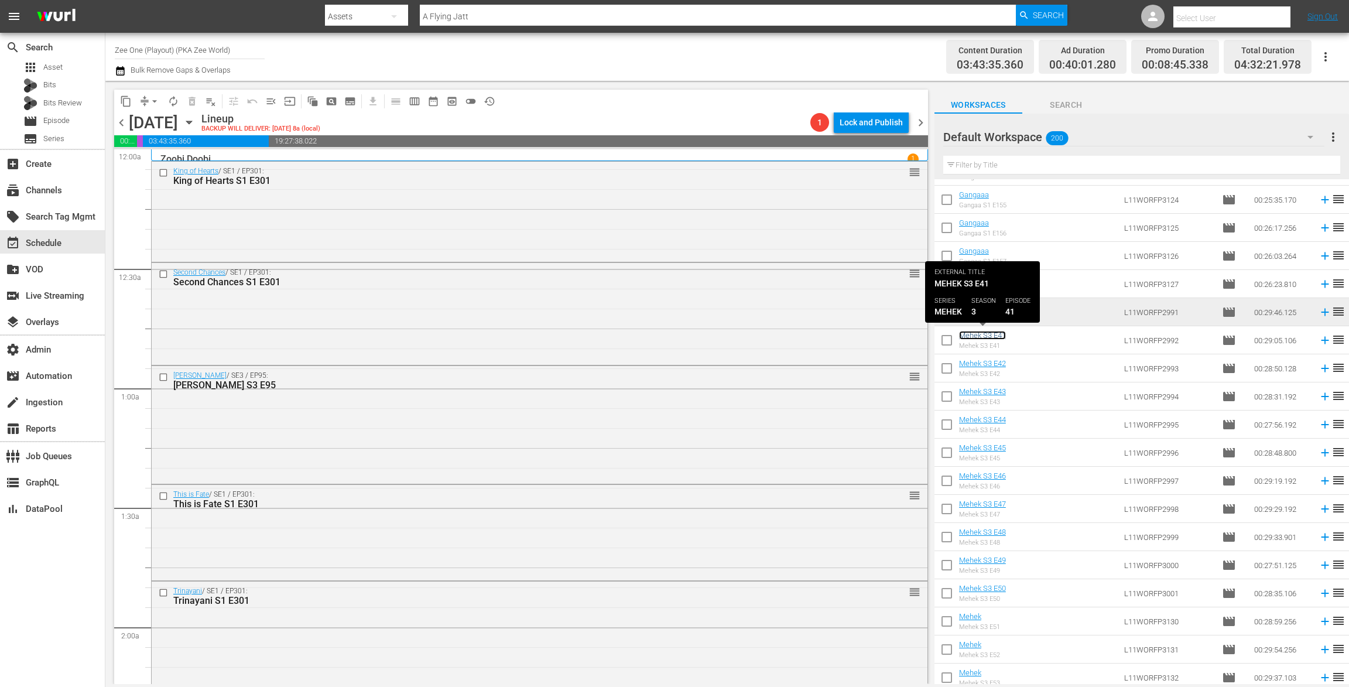
click at [976, 333] on link "Mehek S3 E41" at bounding box center [982, 335] width 47 height 9
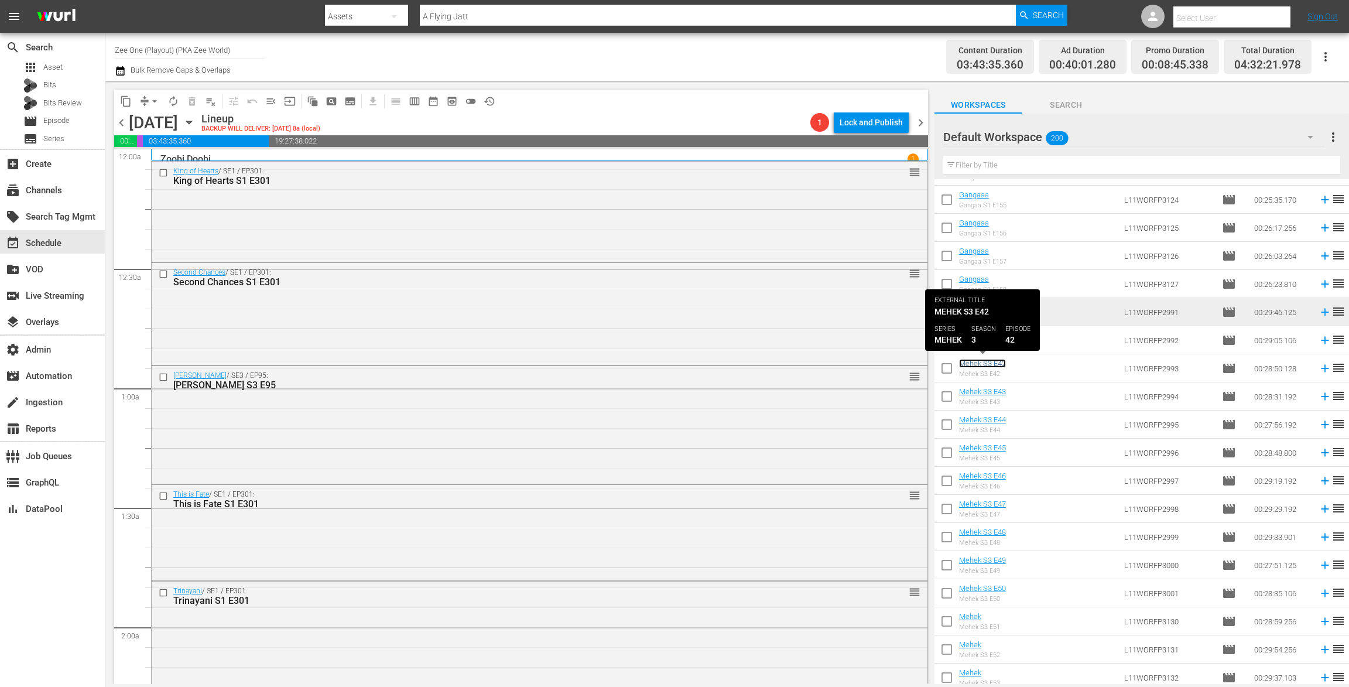
click at [971, 367] on link "Mehek S3 E42" at bounding box center [982, 363] width 47 height 9
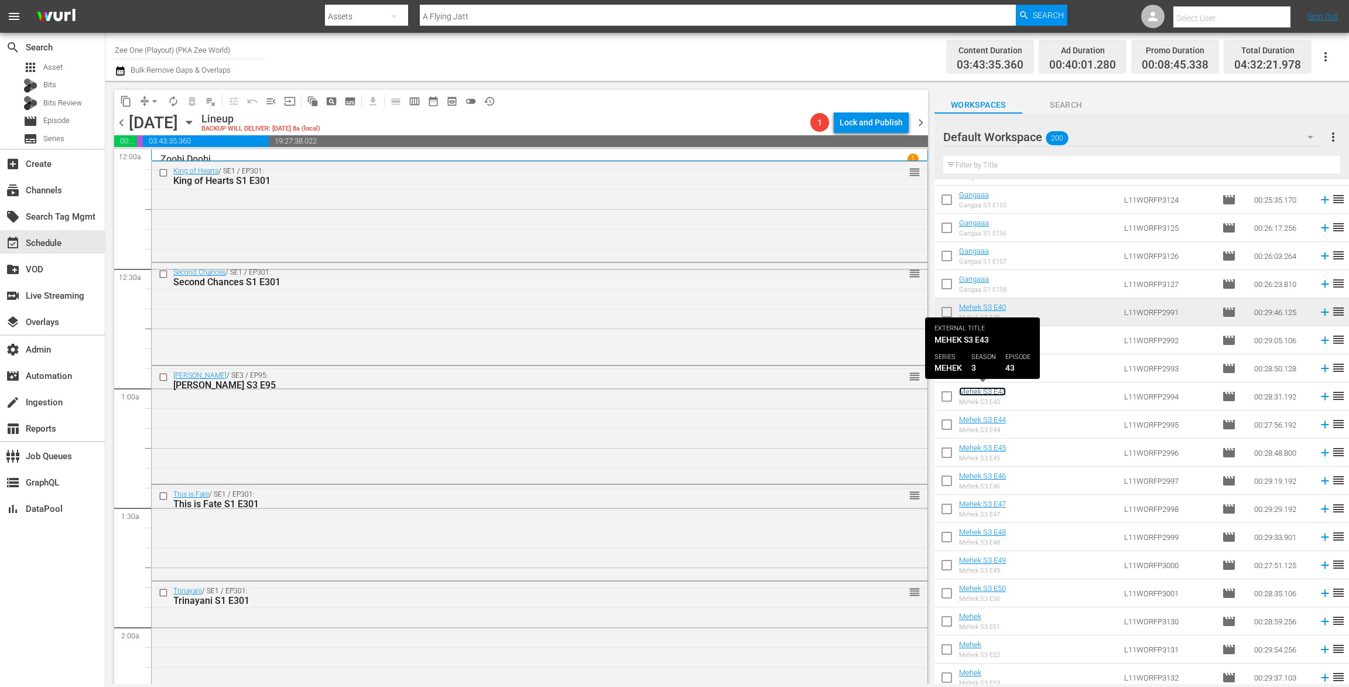
click at [971, 389] on link "Mehek S3 E43" at bounding box center [982, 391] width 47 height 9
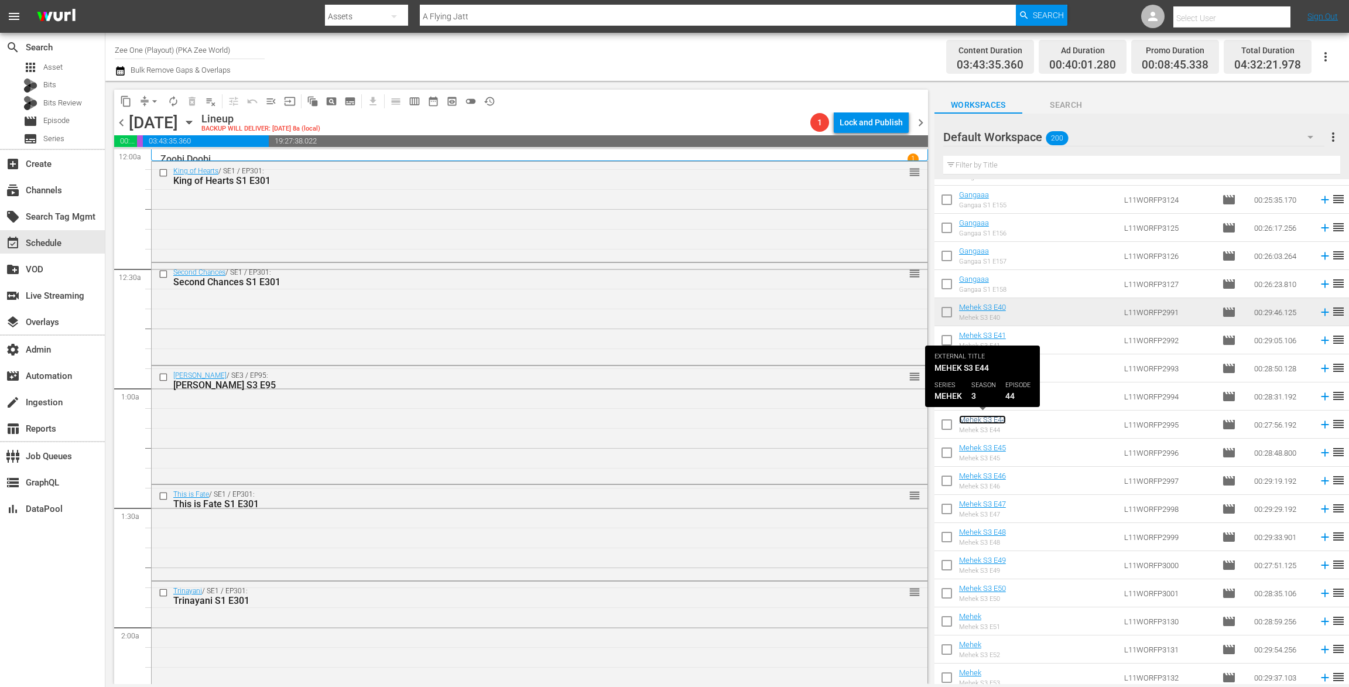
click at [974, 419] on link "Mehek S3 E44" at bounding box center [982, 419] width 47 height 9
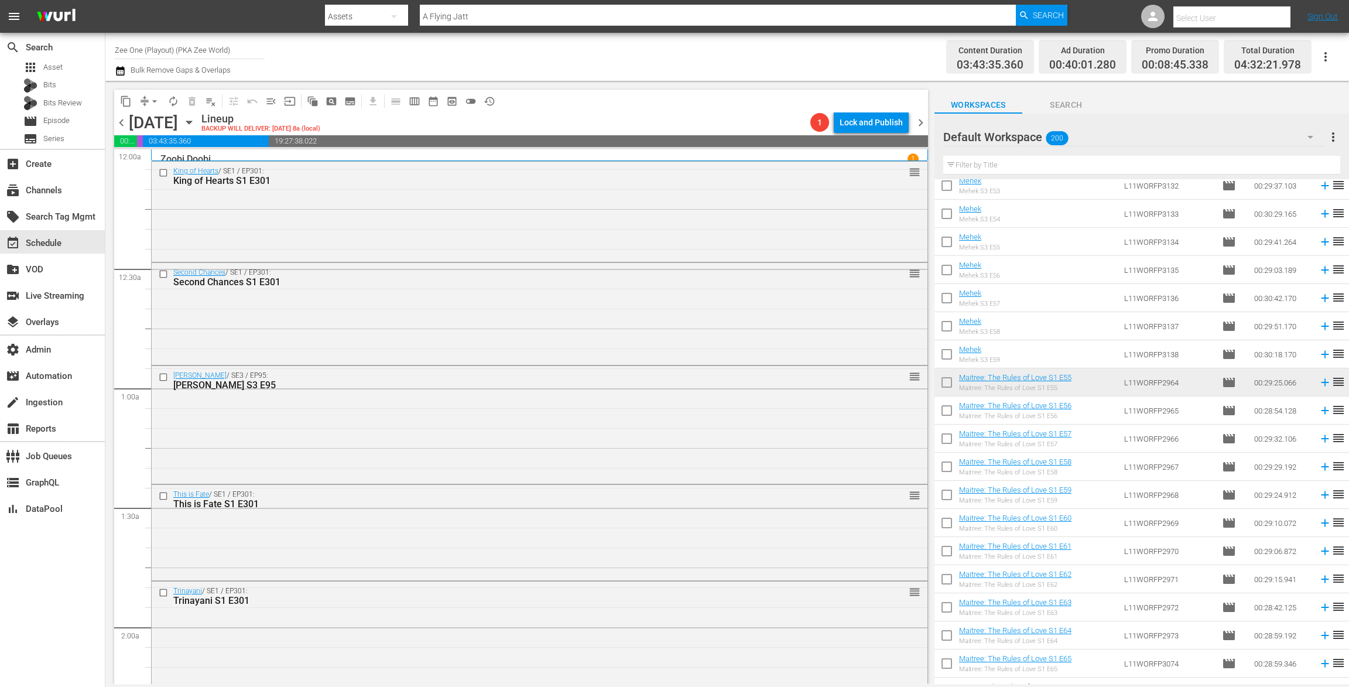
scroll to position [4988, 0]
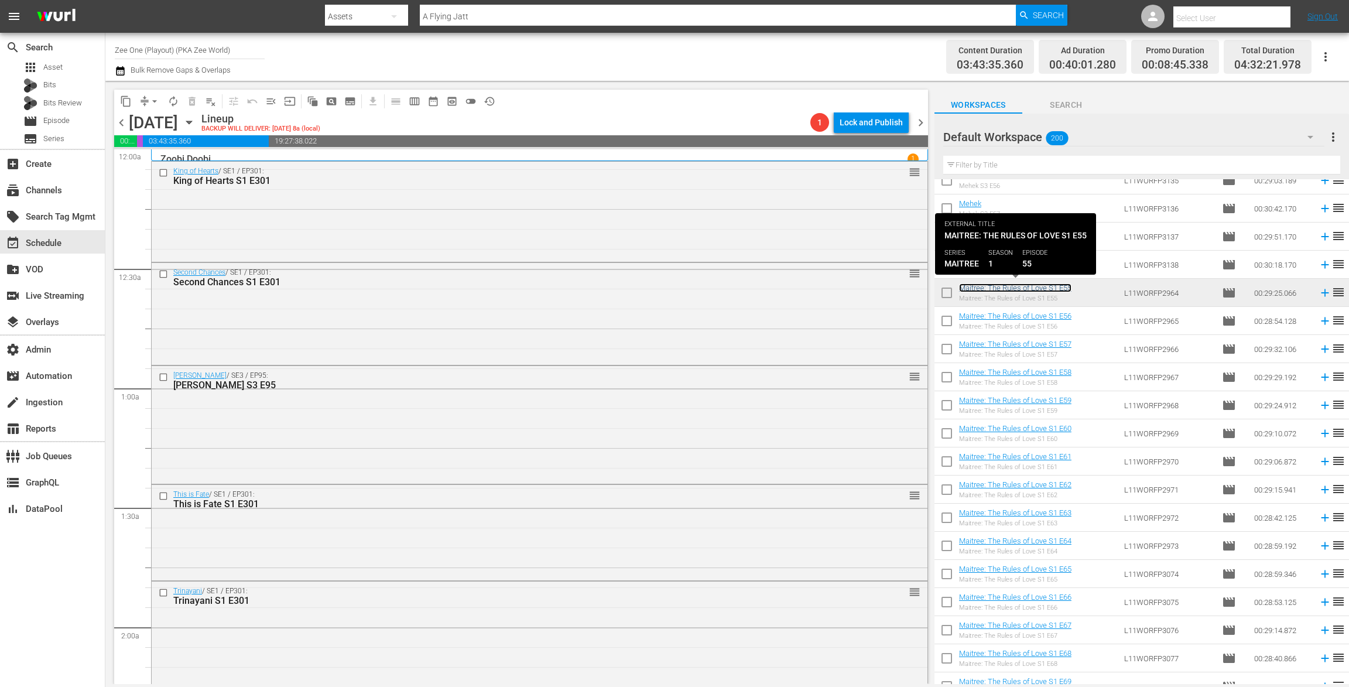
click at [1005, 287] on link "Maitree: The Rules of Love S1 E55" at bounding box center [1015, 287] width 112 height 9
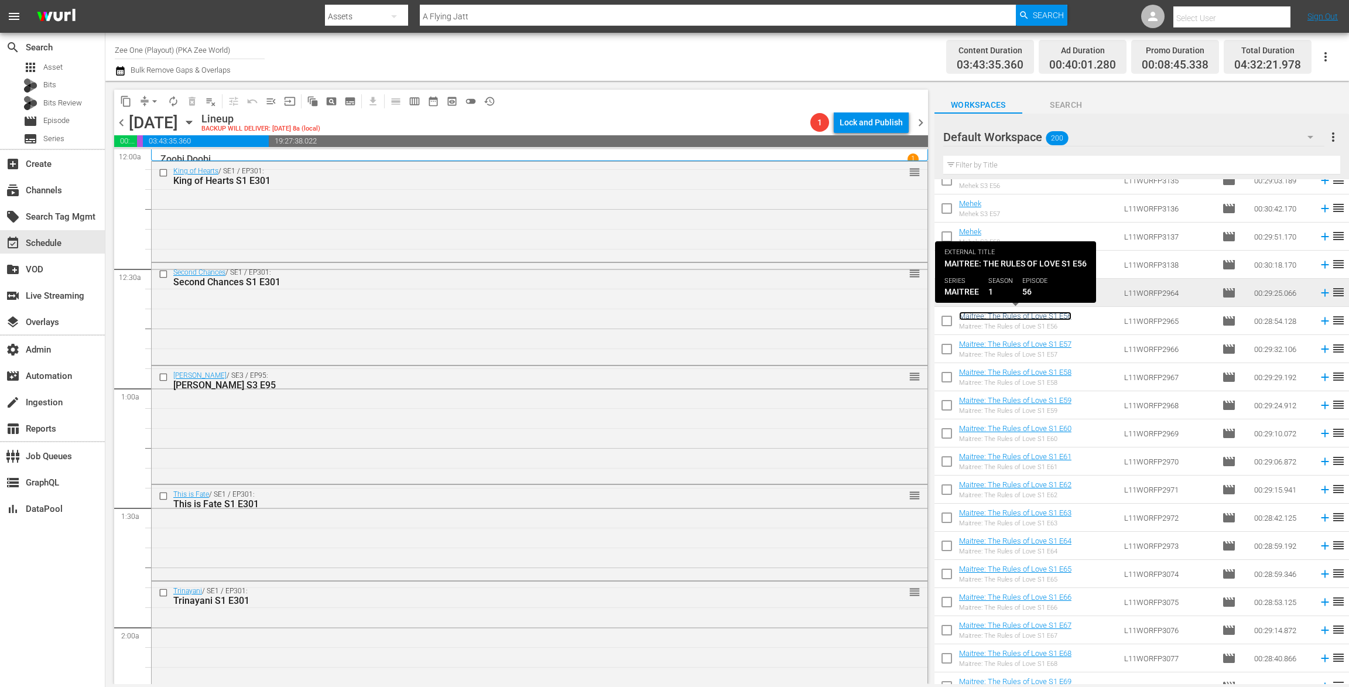
click at [1002, 316] on link "Maitree: The Rules of Love S1 E56" at bounding box center [1015, 316] width 112 height 9
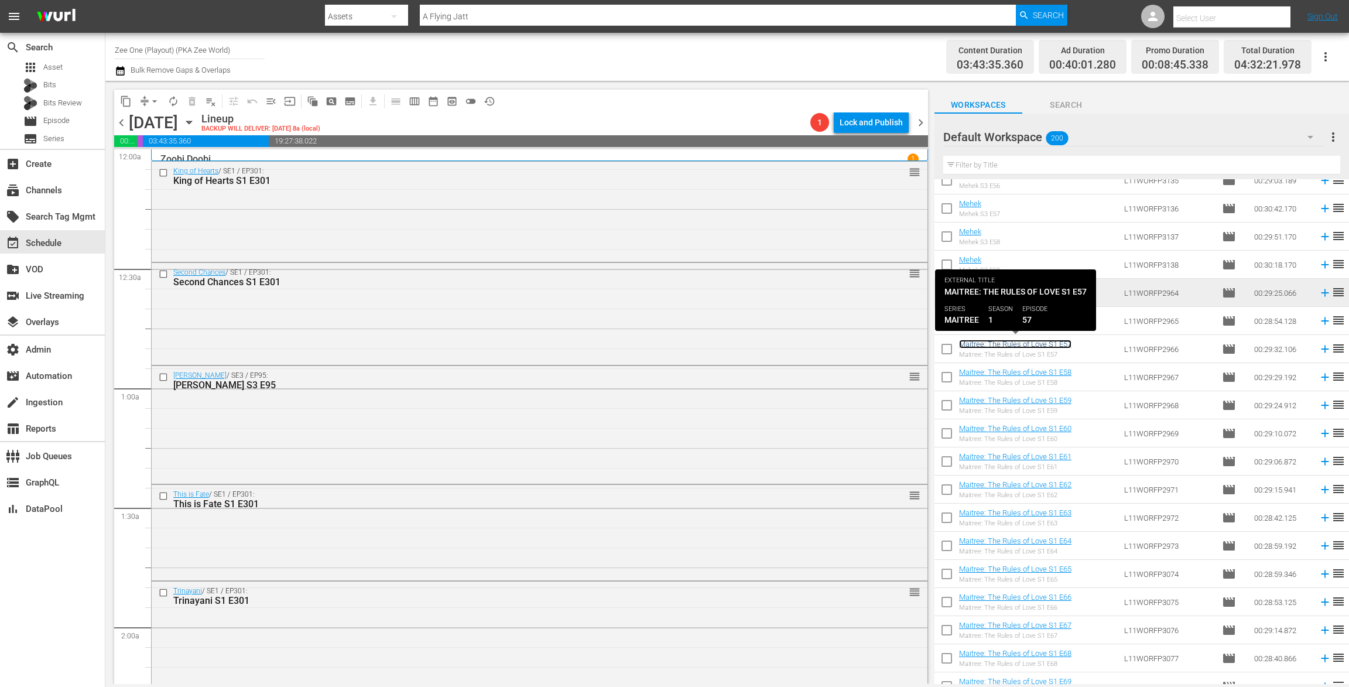
click at [1001, 345] on link "Maitree: The Rules of Love S1 E57" at bounding box center [1015, 344] width 112 height 9
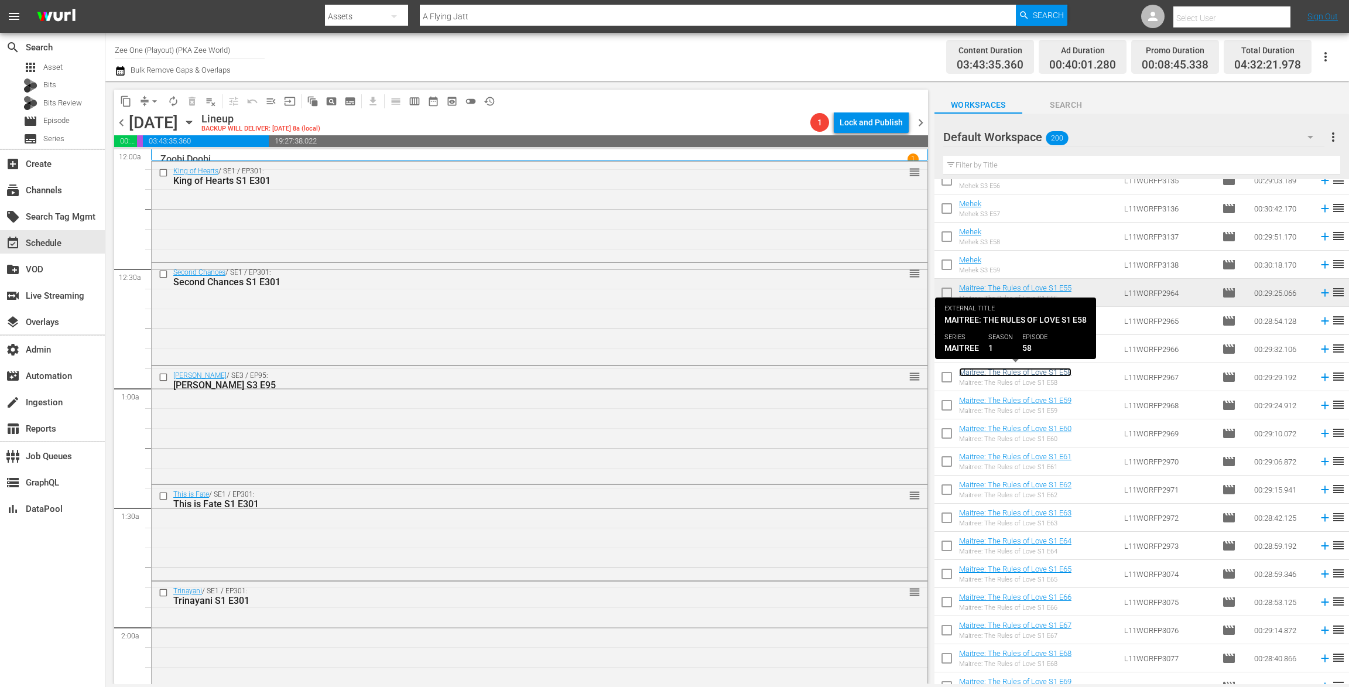
click at [997, 369] on link "Maitree: The Rules of Love S1 E58" at bounding box center [1015, 372] width 112 height 9
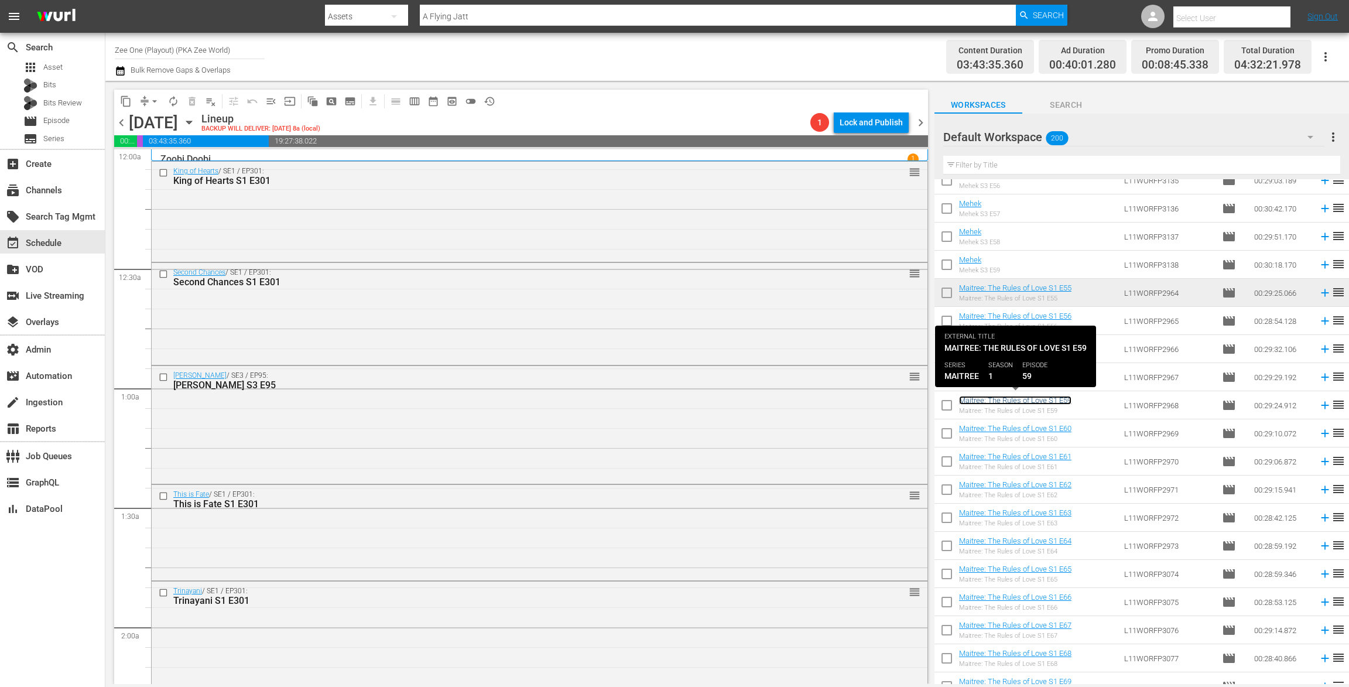
click at [992, 397] on link "Maitree: The Rules of Love S1 E59" at bounding box center [1015, 400] width 112 height 9
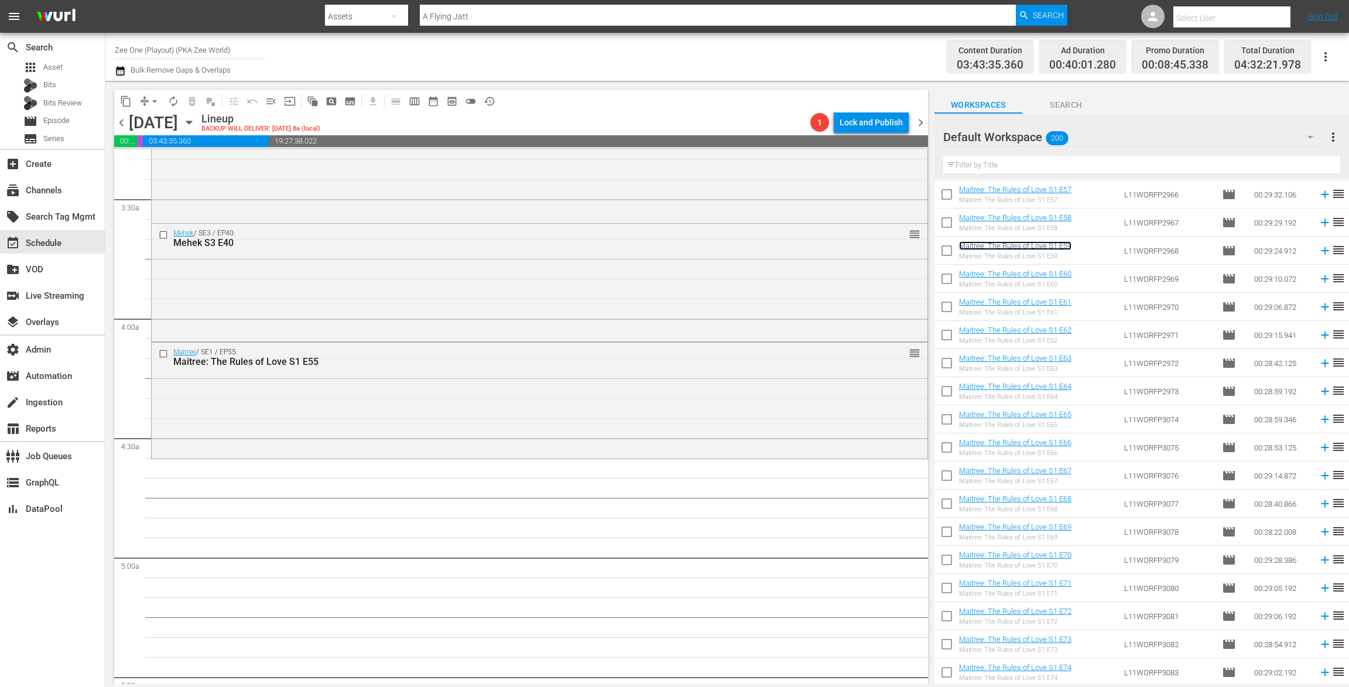
scroll to position [0, 0]
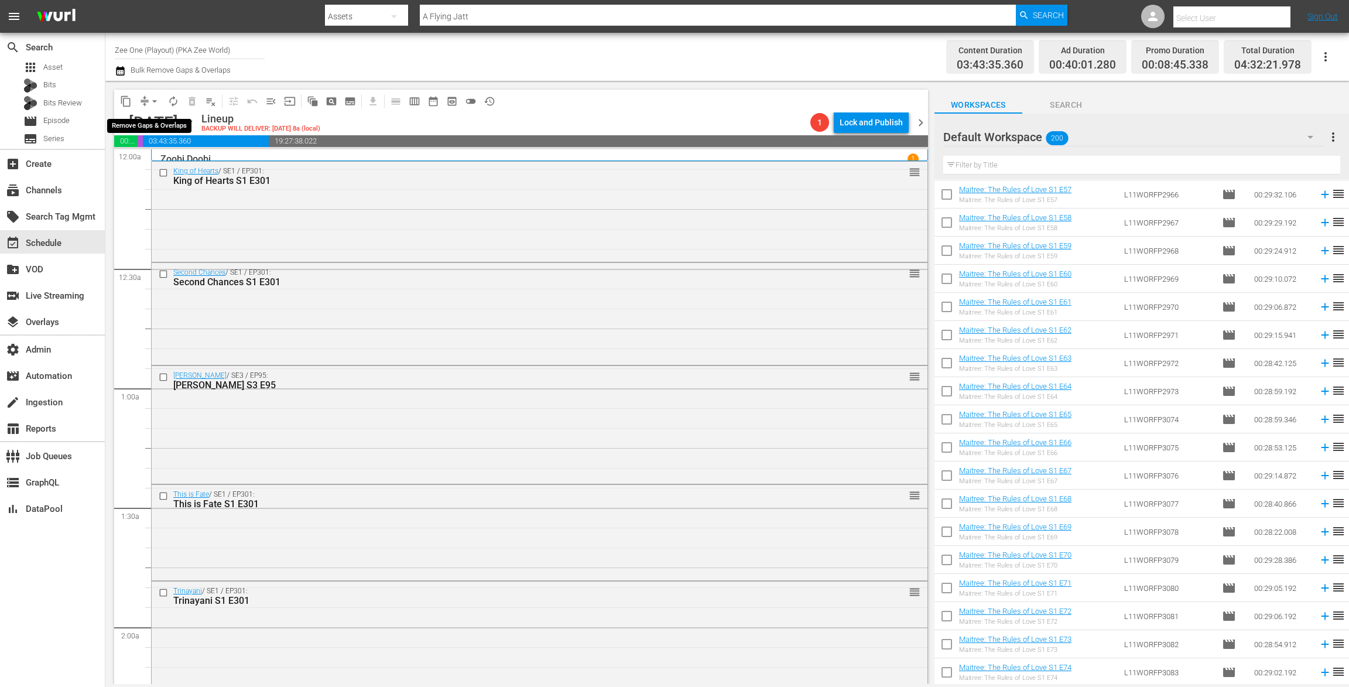
click at [147, 104] on button "arrow_drop_down" at bounding box center [154, 101] width 19 height 19
click at [156, 162] on li "Align to End of Previous Day" at bounding box center [155, 163] width 123 height 19
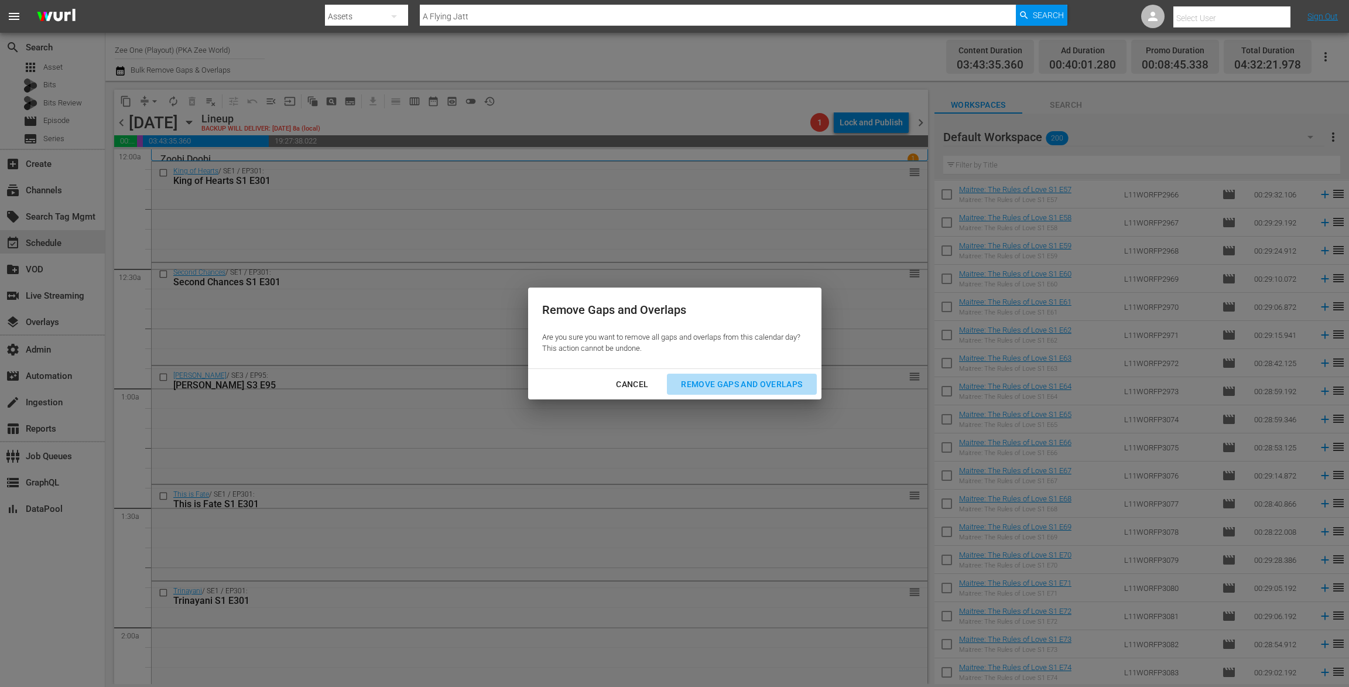
click at [769, 391] on div "Remove Gaps and Overlaps" at bounding box center [742, 384] width 140 height 15
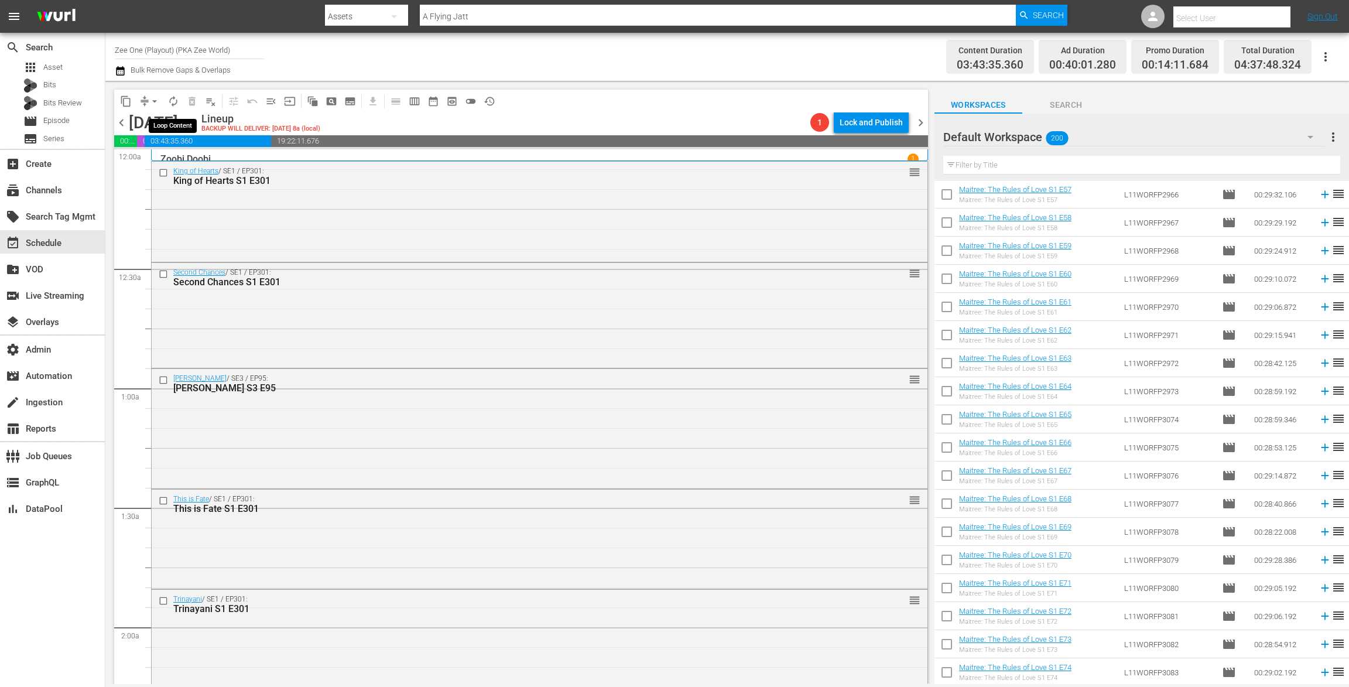
drag, startPoint x: 174, startPoint y: 101, endPoint x: 148, endPoint y: 101, distance: 26.3
click at [148, 101] on div "content_copy compress arrow_drop_down autorenew_outlined delete_forever_outline…" at bounding box center [307, 101] width 387 height 23
click at [148, 101] on button "arrow_drop_down" at bounding box center [154, 101] width 19 height 19
click at [152, 163] on li "Align to End of Previous Day" at bounding box center [155, 163] width 123 height 19
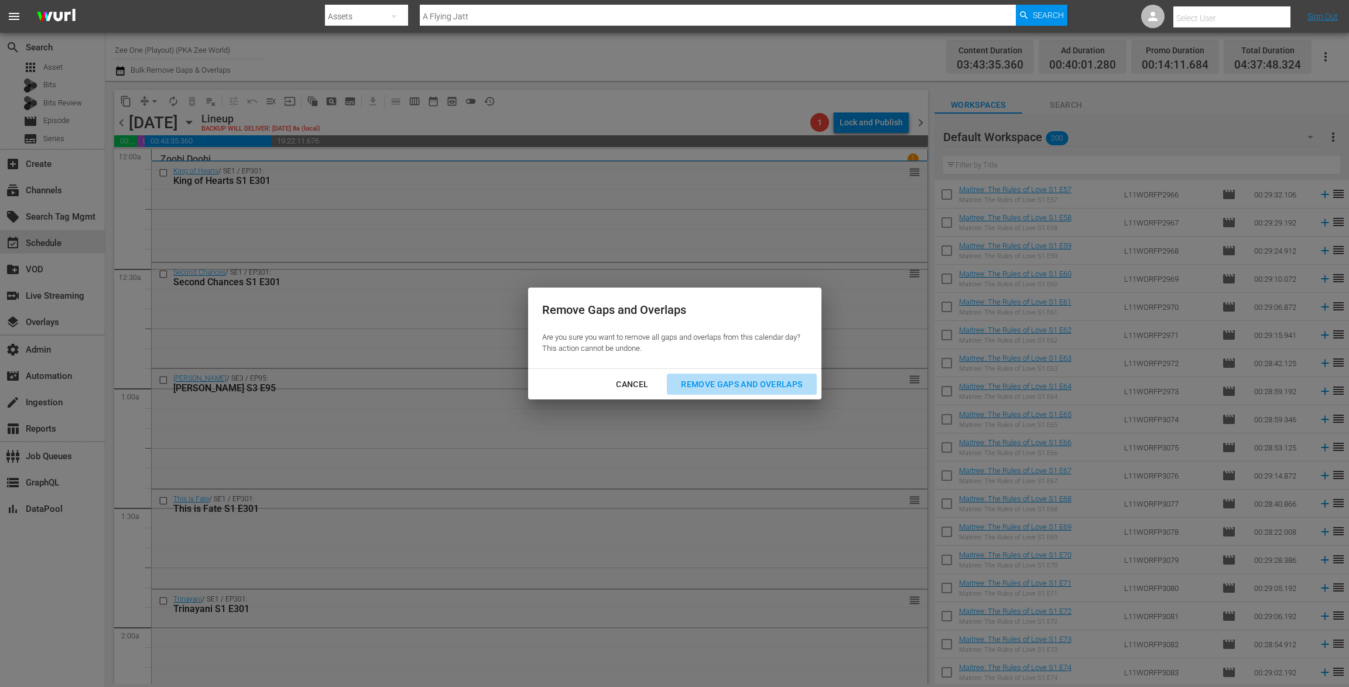
click at [771, 385] on div "Remove Gaps and Overlaps" at bounding box center [742, 384] width 140 height 15
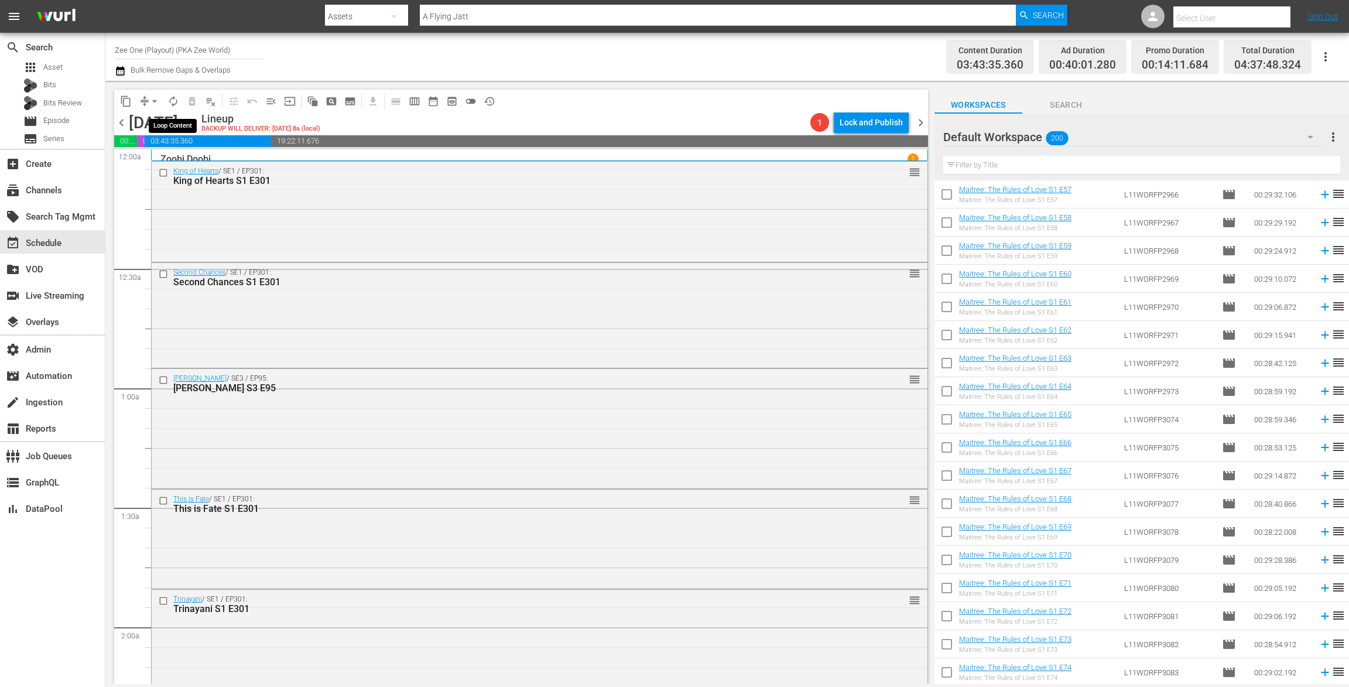
click at [176, 98] on span "autorenew_outlined" at bounding box center [173, 101] width 12 height 12
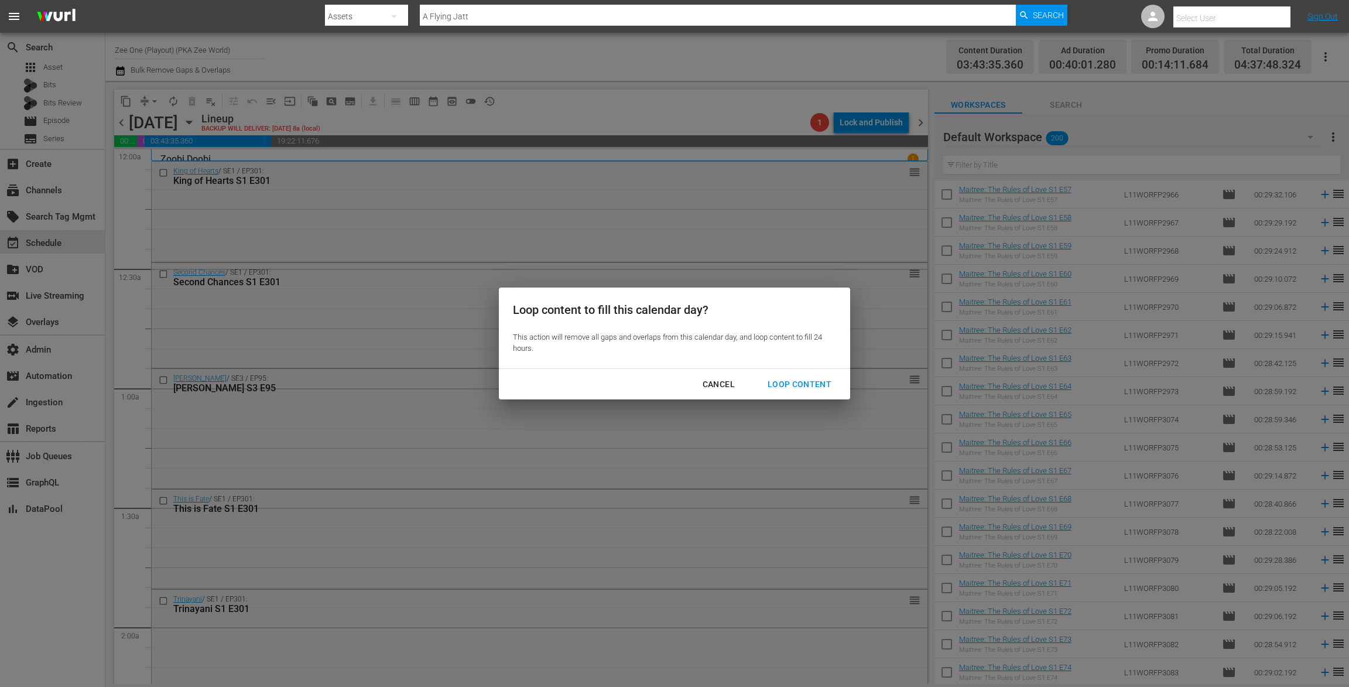
click at [817, 388] on div "Loop Content" at bounding box center [799, 384] width 83 height 15
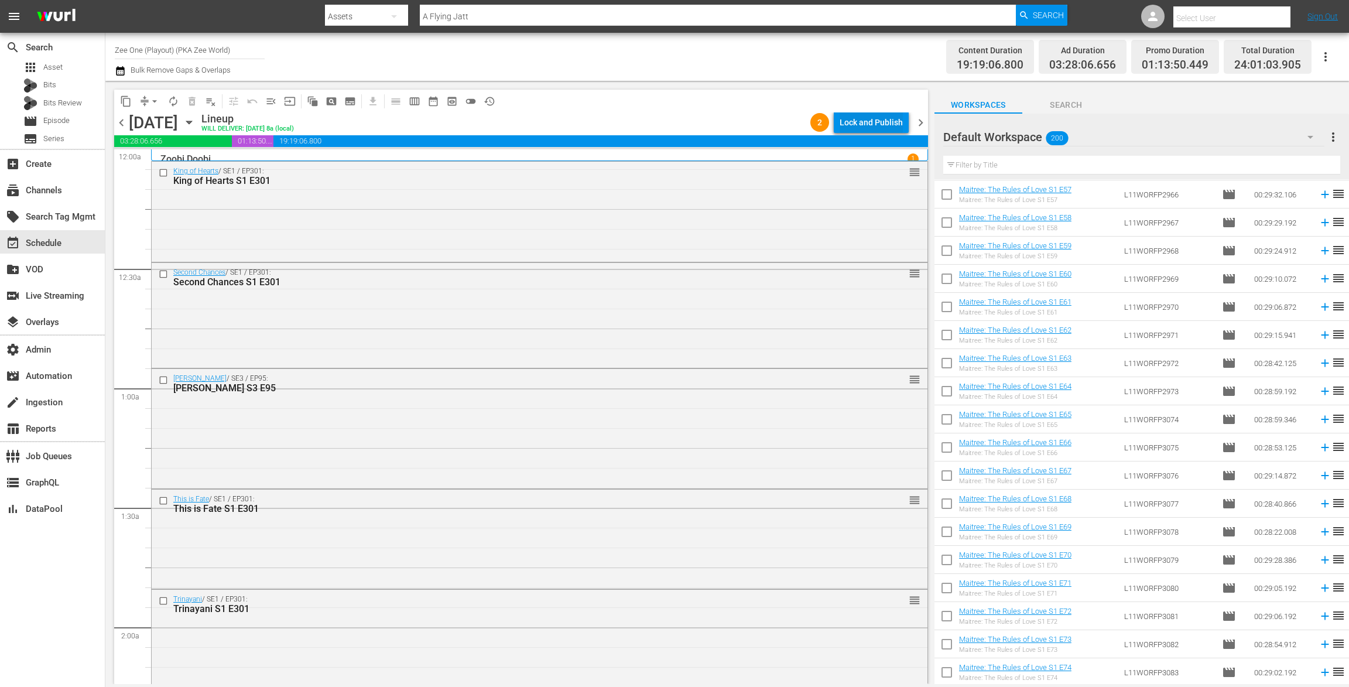
click at [869, 121] on div "Lock and Publish" at bounding box center [871, 122] width 63 height 21
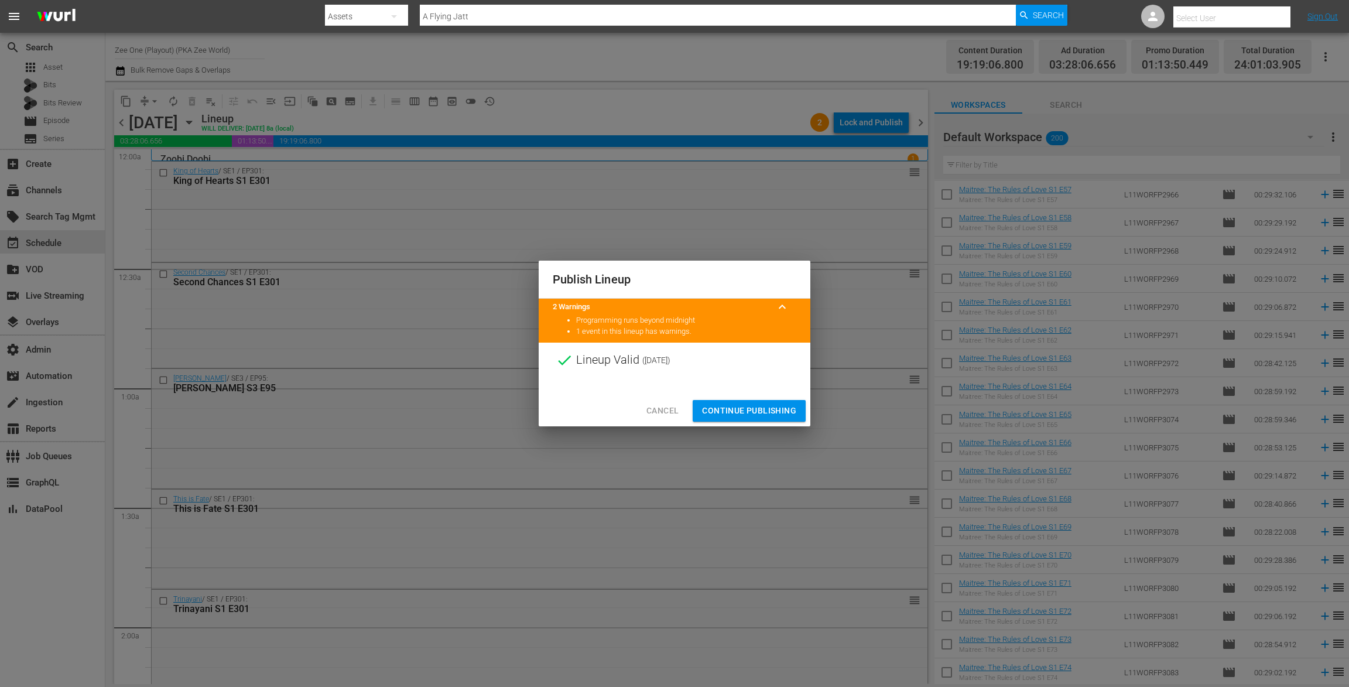
click at [735, 403] on button "Continue Publishing" at bounding box center [749, 411] width 113 height 22
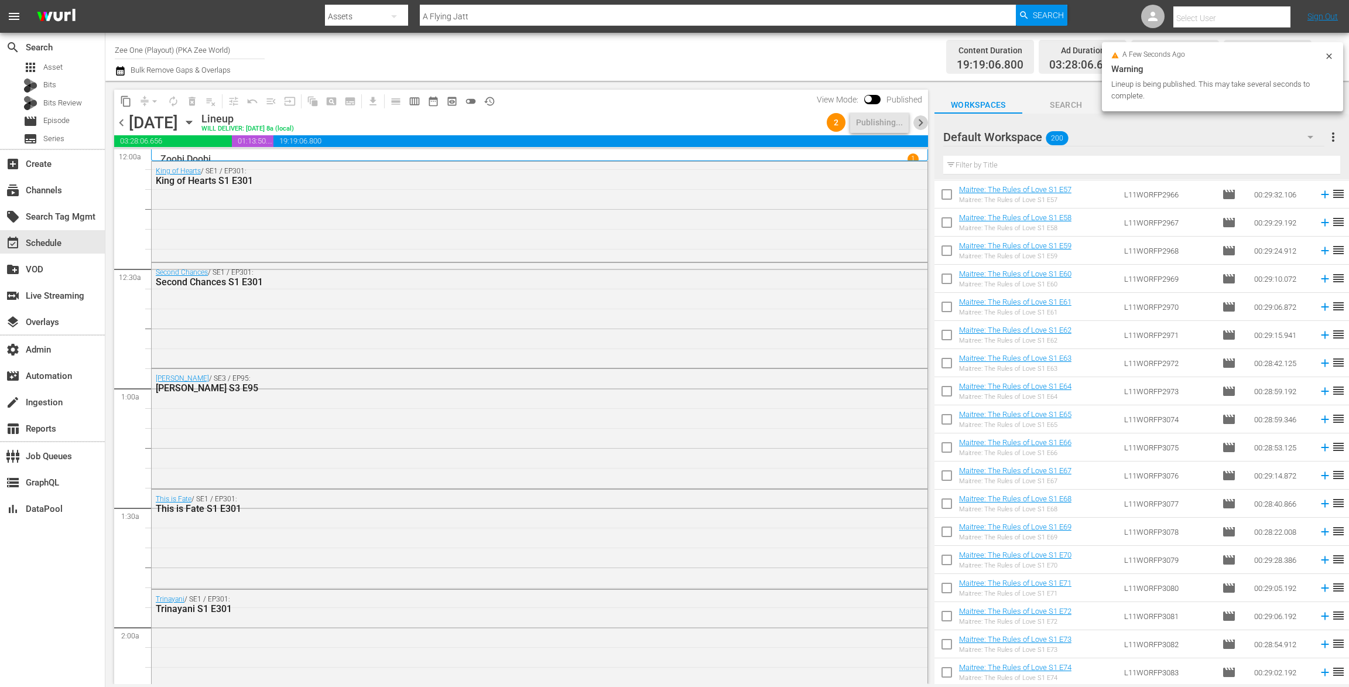
click at [925, 124] on span "chevron_right" at bounding box center [920, 122] width 15 height 15
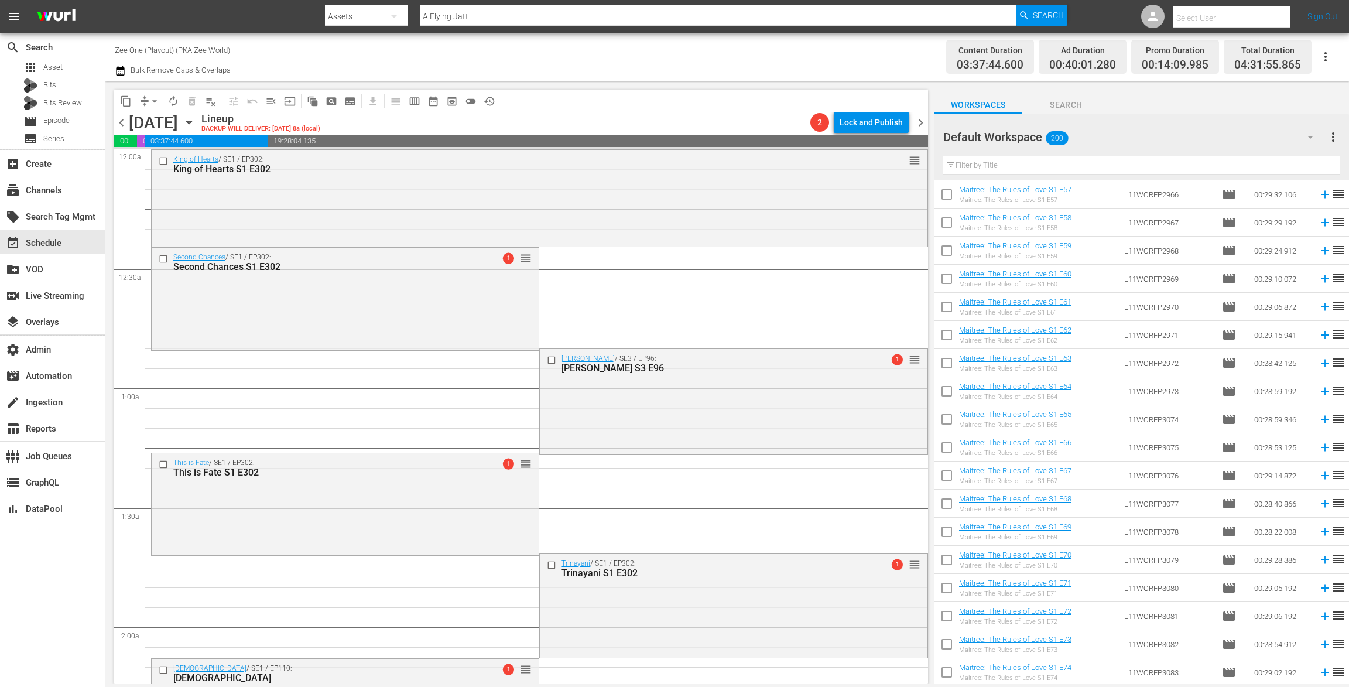
click at [122, 121] on span "chevron_left" at bounding box center [121, 122] width 15 height 15
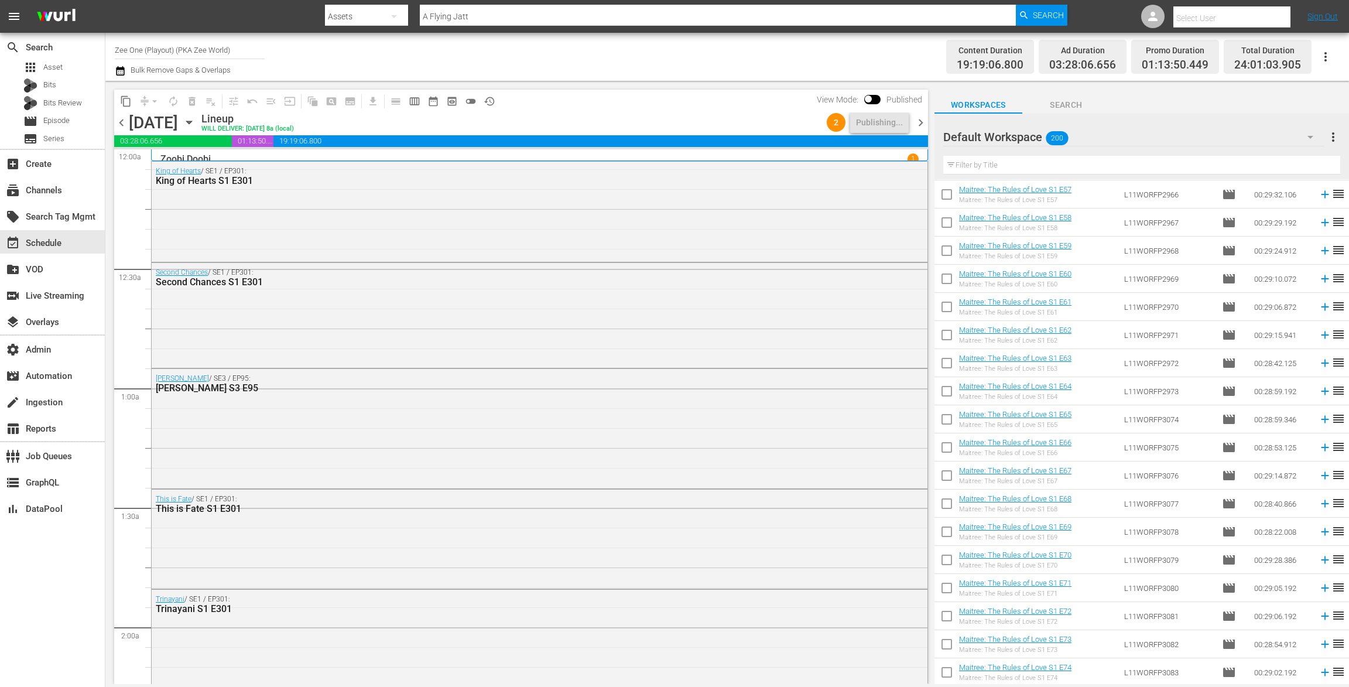
click at [920, 118] on span "chevron_right" at bounding box center [920, 122] width 15 height 15
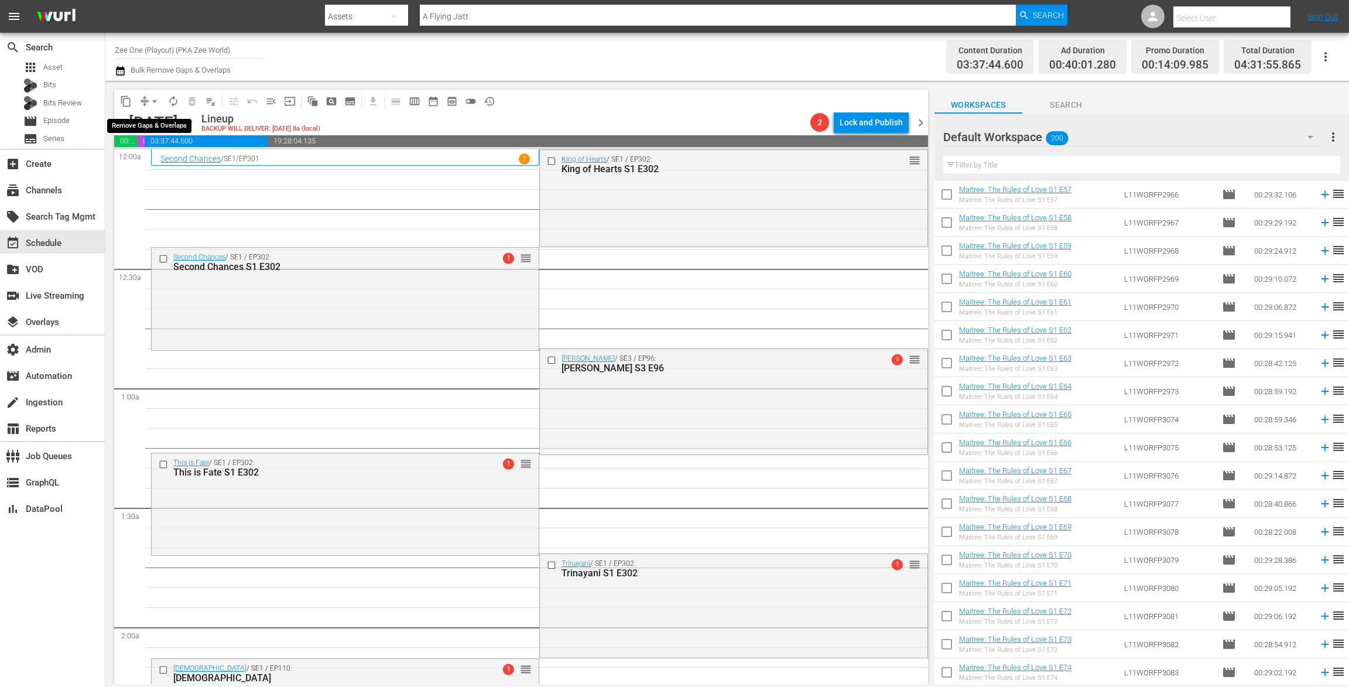
click at [150, 96] on span "arrow_drop_down" at bounding box center [155, 101] width 12 height 12
click at [149, 165] on li "Align to End of Previous Day" at bounding box center [155, 163] width 123 height 19
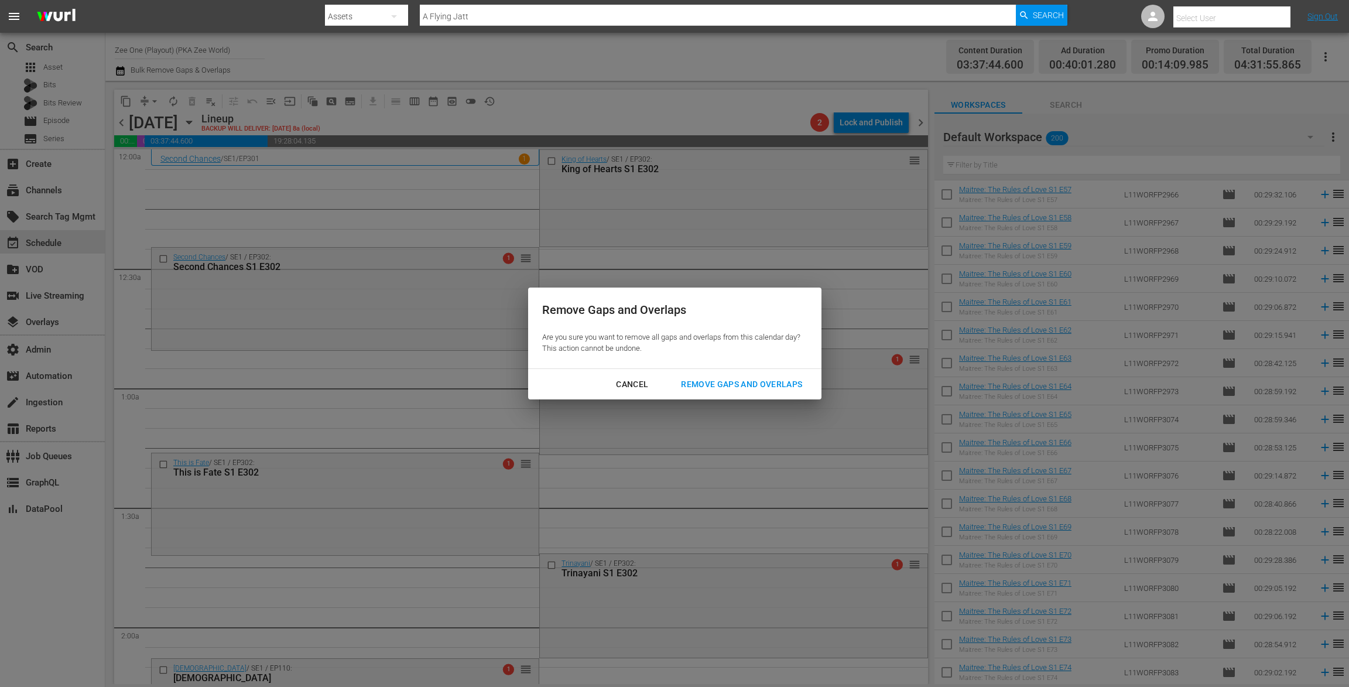
click at [742, 391] on button "Remove Gaps and Overlaps" at bounding box center [741, 385] width 149 height 22
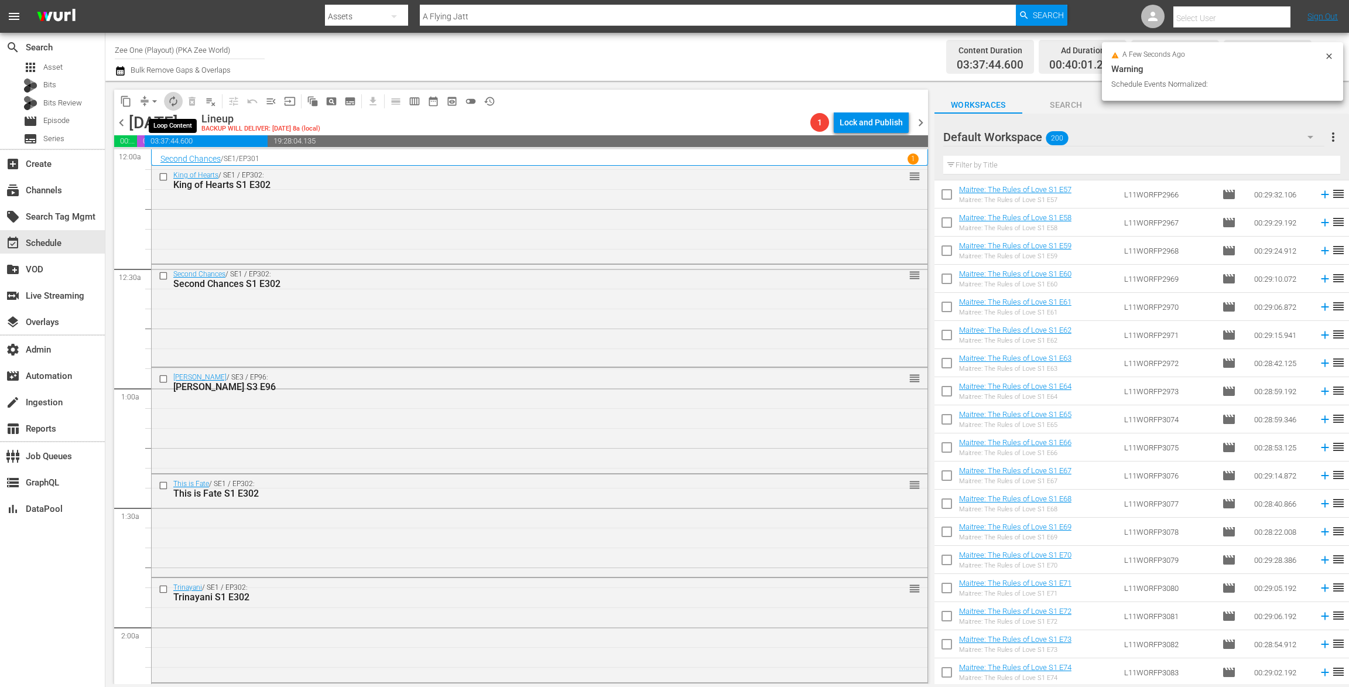
click at [174, 100] on span "autorenew_outlined" at bounding box center [173, 101] width 12 height 12
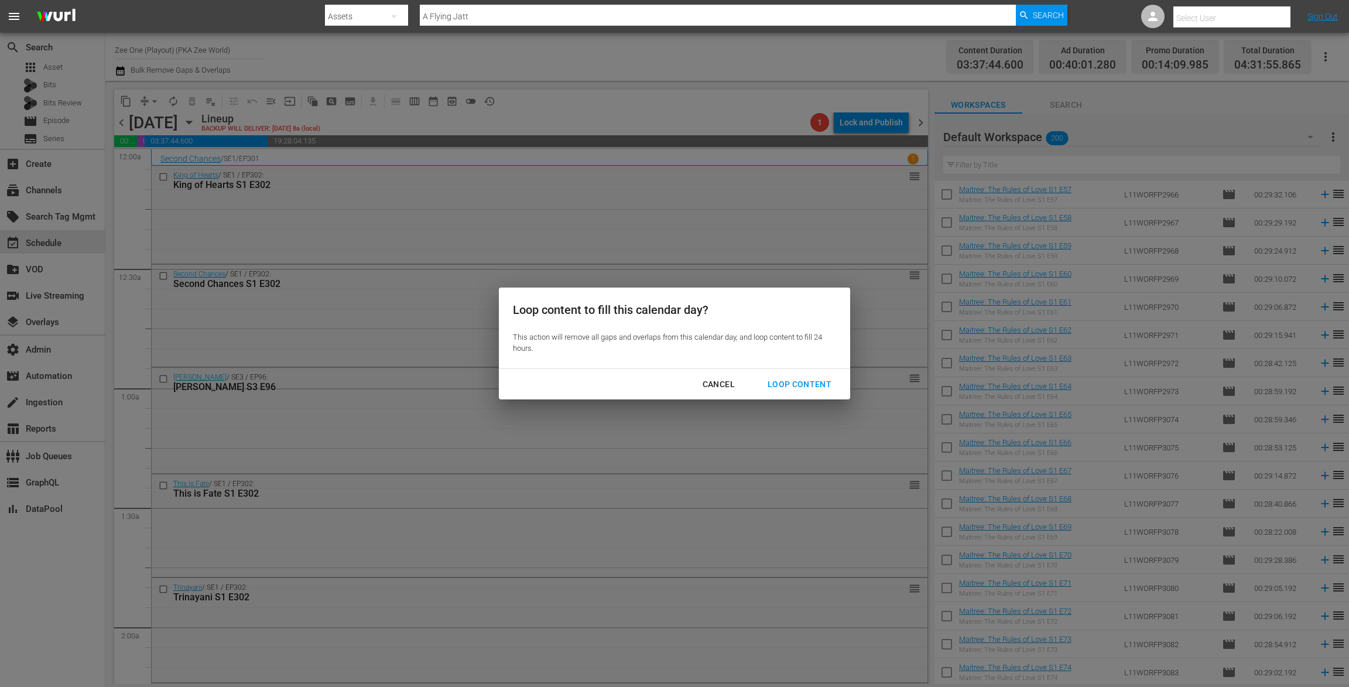
click at [812, 385] on div "Loop Content" at bounding box center [799, 384] width 83 height 15
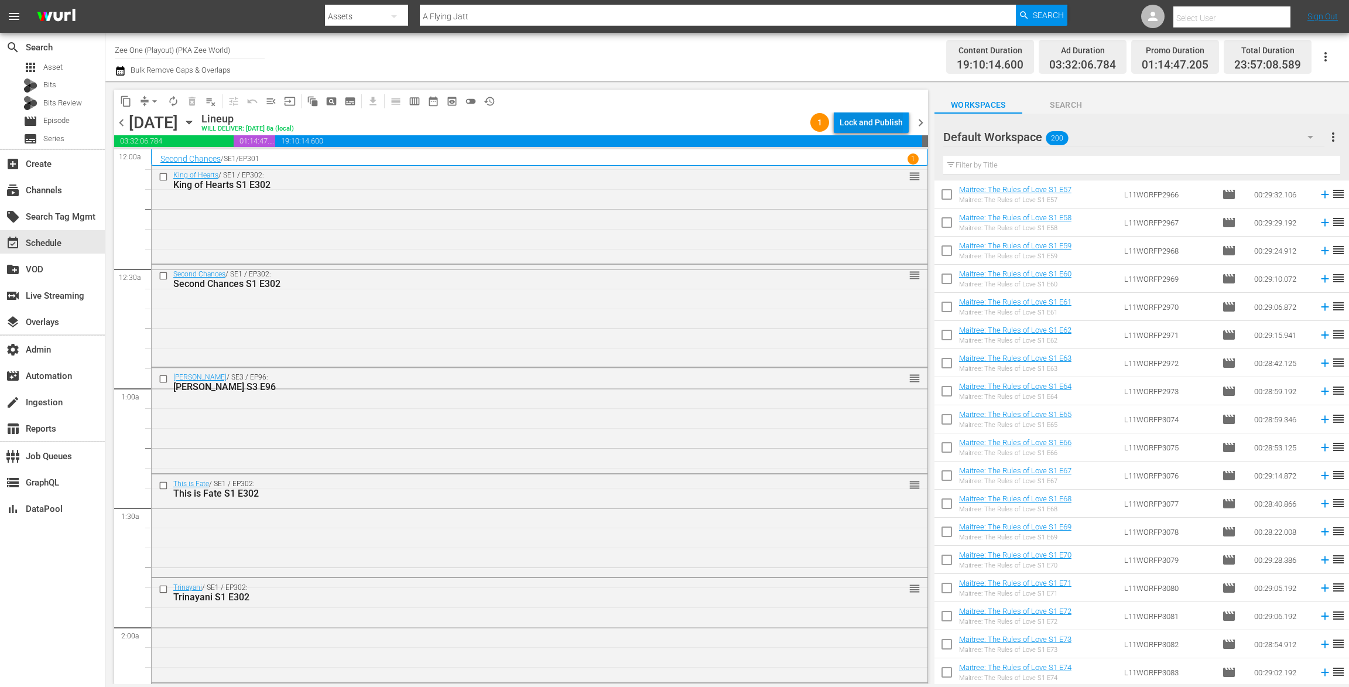
click at [858, 125] on div "Lock and Publish" at bounding box center [871, 122] width 63 height 21
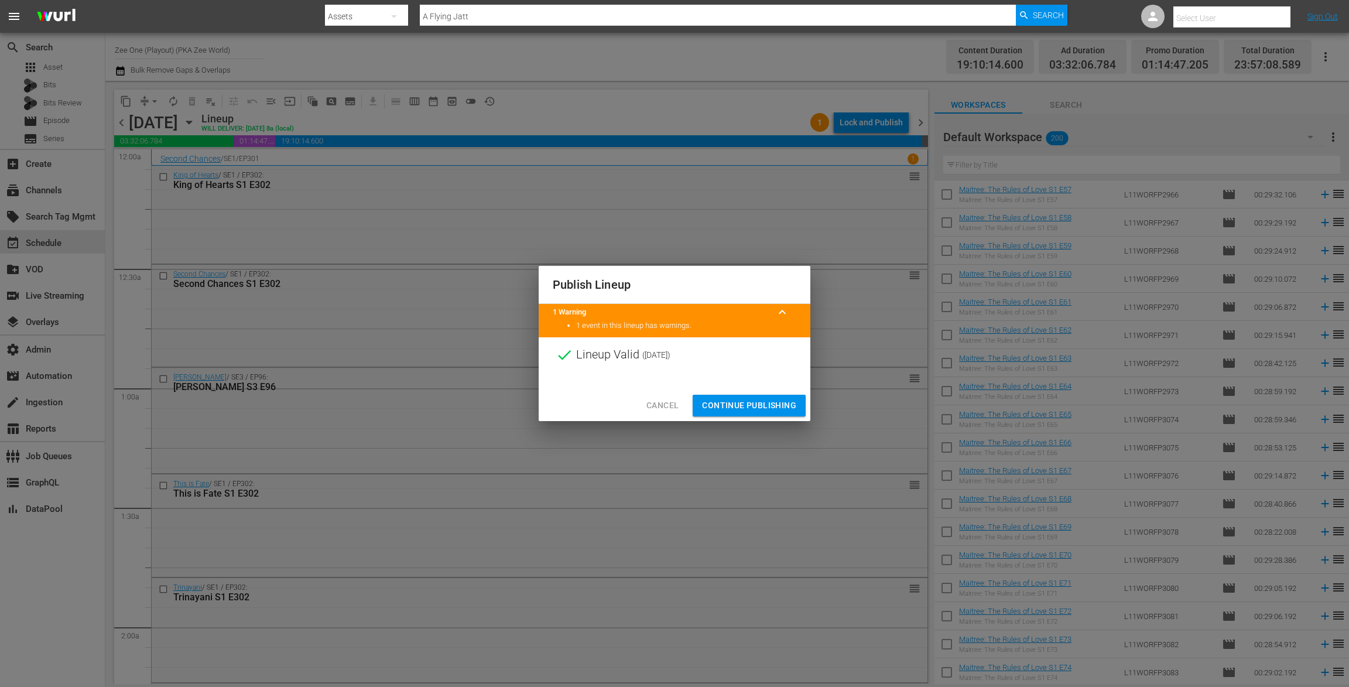
click at [731, 408] on span "Continue Publishing" at bounding box center [749, 405] width 94 height 15
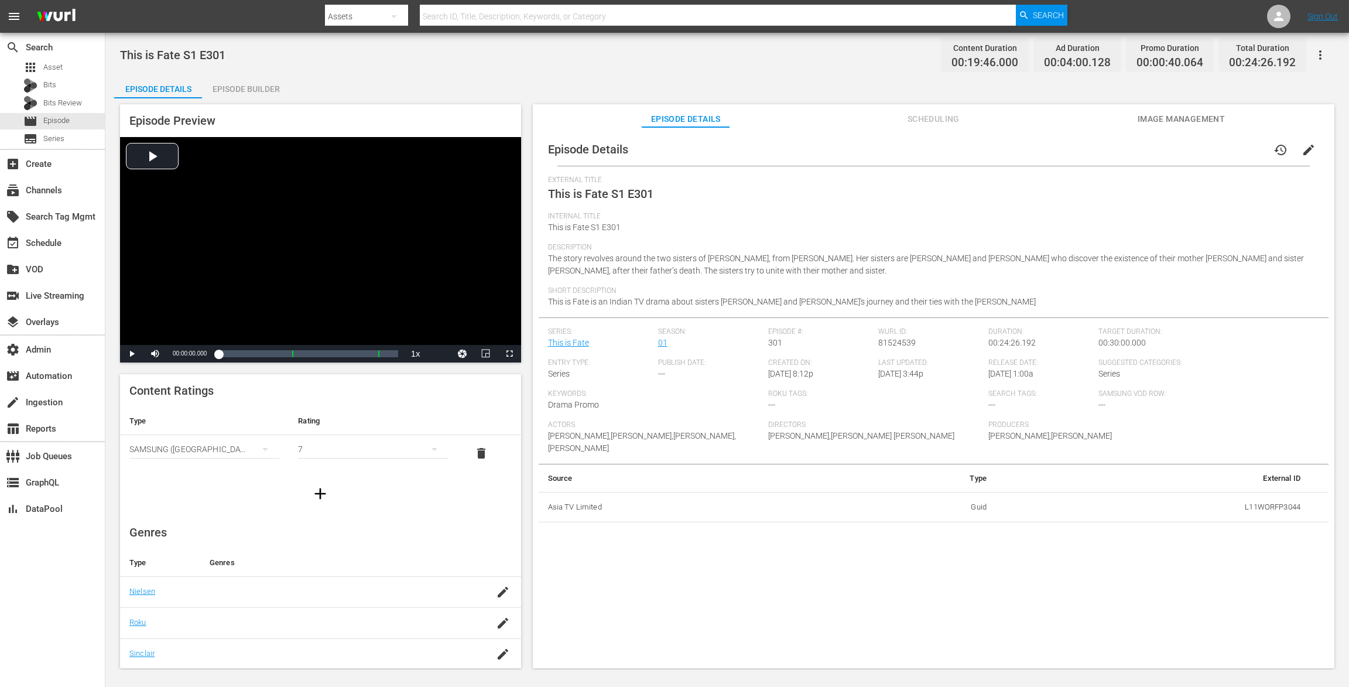
click at [228, 80] on div "Episode Builder" at bounding box center [246, 89] width 88 height 28
click at [234, 86] on div "Episode Builder" at bounding box center [246, 89] width 88 height 28
click at [261, 84] on div "Episode Builder" at bounding box center [246, 89] width 88 height 28
click at [262, 83] on div "Episode Builder" at bounding box center [246, 89] width 88 height 28
click at [249, 86] on div "Episode Builder" at bounding box center [246, 89] width 88 height 28
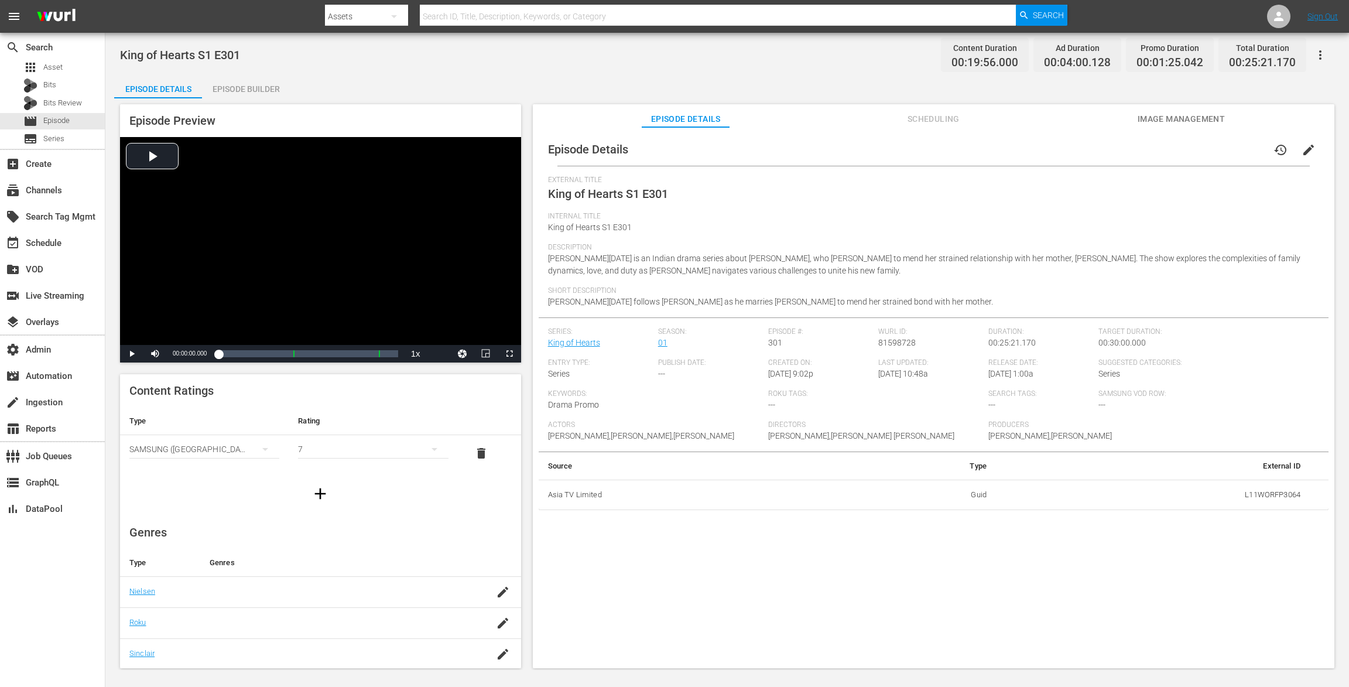
click at [253, 92] on div "Episode Builder" at bounding box center [246, 89] width 88 height 28
click at [237, 90] on div "Episode Builder" at bounding box center [246, 89] width 88 height 28
click at [253, 83] on div "Episode Builder" at bounding box center [246, 89] width 88 height 28
click at [235, 80] on div "Episode Builder" at bounding box center [246, 89] width 88 height 28
click at [225, 83] on div "Episode Builder" at bounding box center [246, 89] width 88 height 28
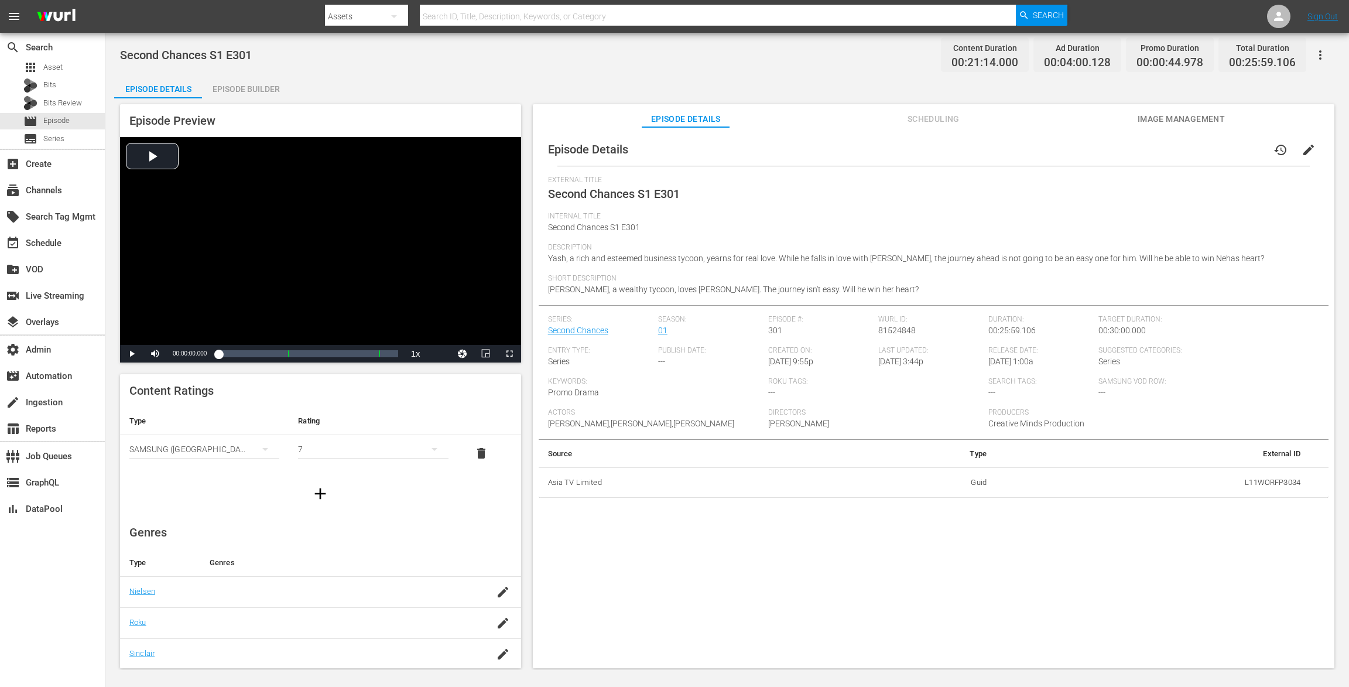
drag, startPoint x: 272, startPoint y: 95, endPoint x: 272, endPoint y: 81, distance: 14.6
click at [272, 95] on div "Episode Builder" at bounding box center [246, 89] width 88 height 28
click at [240, 82] on div "Episode Builder" at bounding box center [246, 89] width 88 height 28
click at [235, 83] on div "Episode Builder" at bounding box center [246, 89] width 88 height 28
click at [270, 87] on div "Episode Builder" at bounding box center [246, 89] width 88 height 28
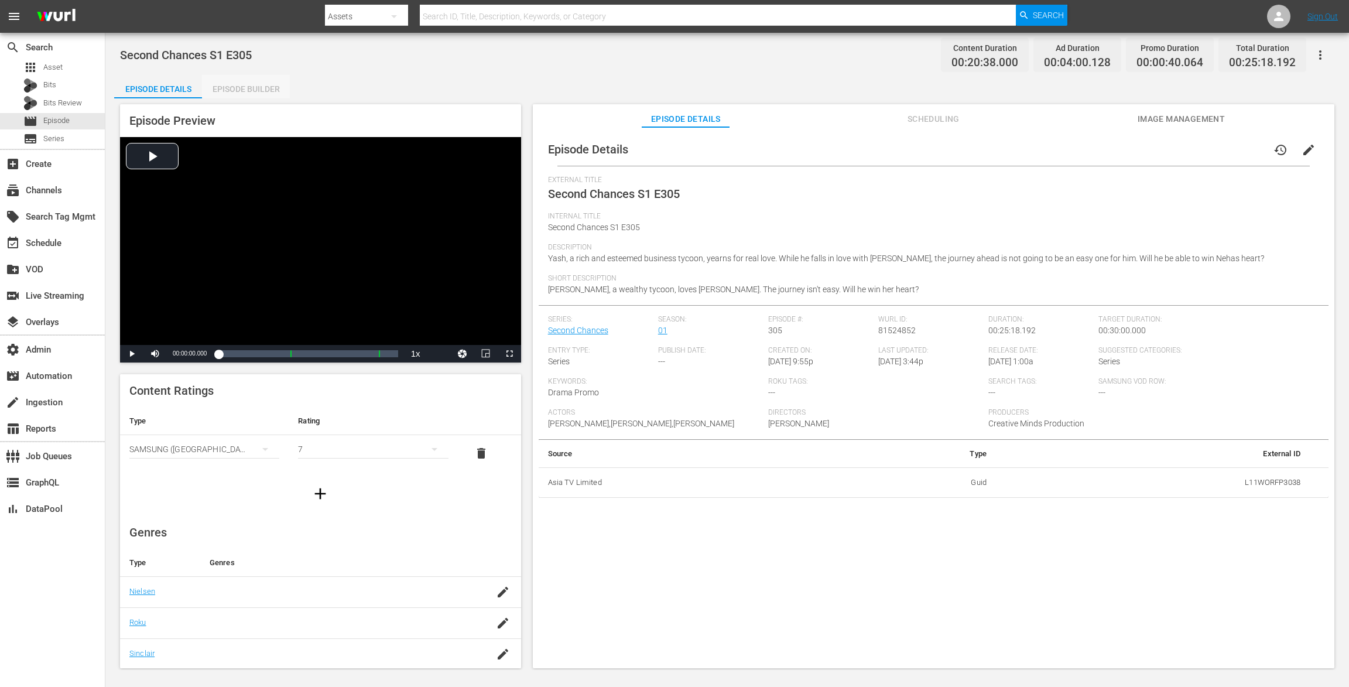
click at [235, 88] on div "Episode Builder" at bounding box center [246, 89] width 88 height 28
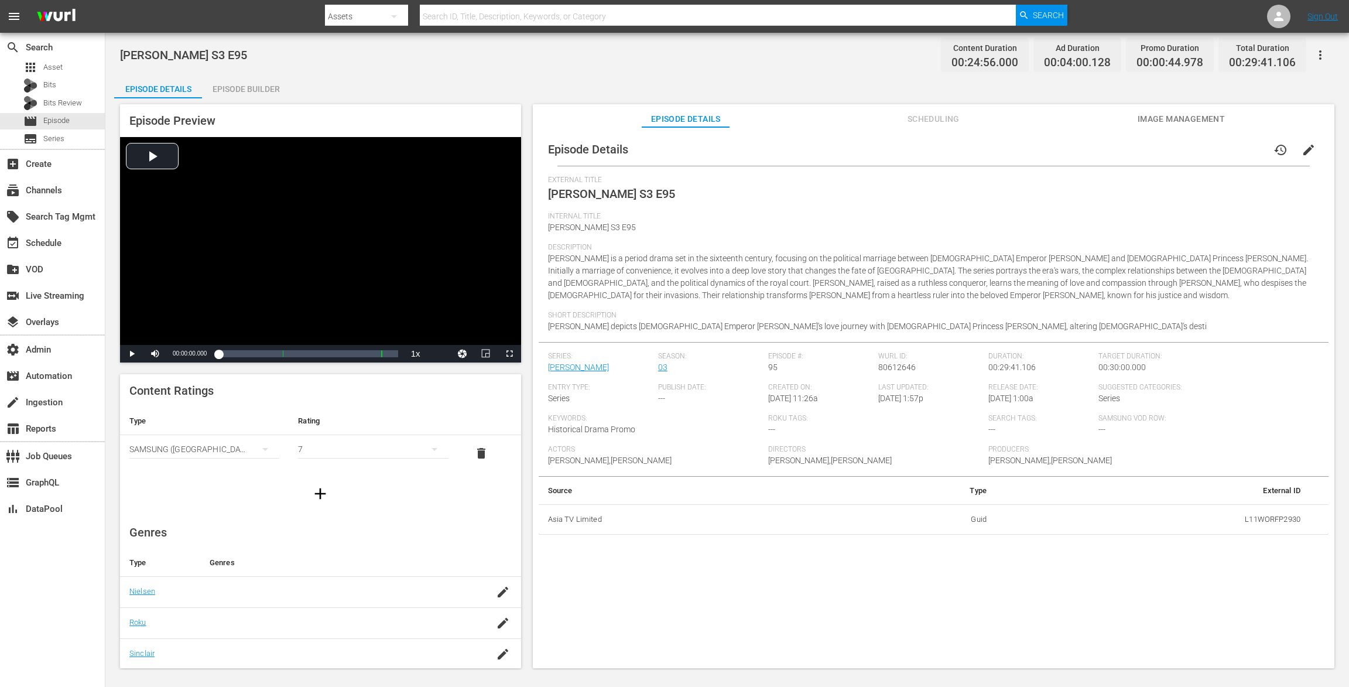
drag, startPoint x: 235, startPoint y: 89, endPoint x: 471, endPoint y: 1, distance: 251.8
click at [236, 89] on div "Episode Builder" at bounding box center [246, 89] width 88 height 28
click at [249, 85] on div "Episode Builder" at bounding box center [246, 89] width 88 height 28
click at [241, 85] on div "Episode Builder" at bounding box center [246, 89] width 88 height 28
drag, startPoint x: 245, startPoint y: 91, endPoint x: 268, endPoint y: 82, distance: 25.2
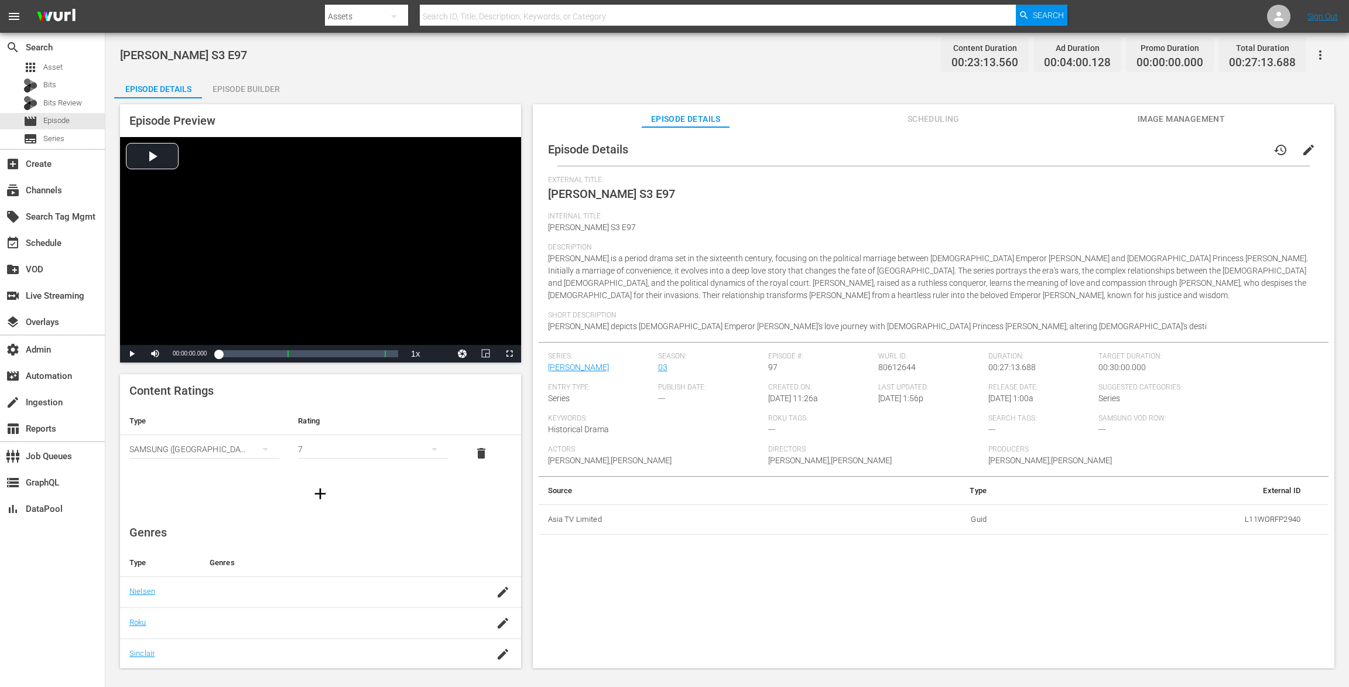
click at [245, 91] on div "Episode Builder" at bounding box center [246, 89] width 88 height 28
click at [278, 85] on div "Episode Builder" at bounding box center [246, 89] width 88 height 28
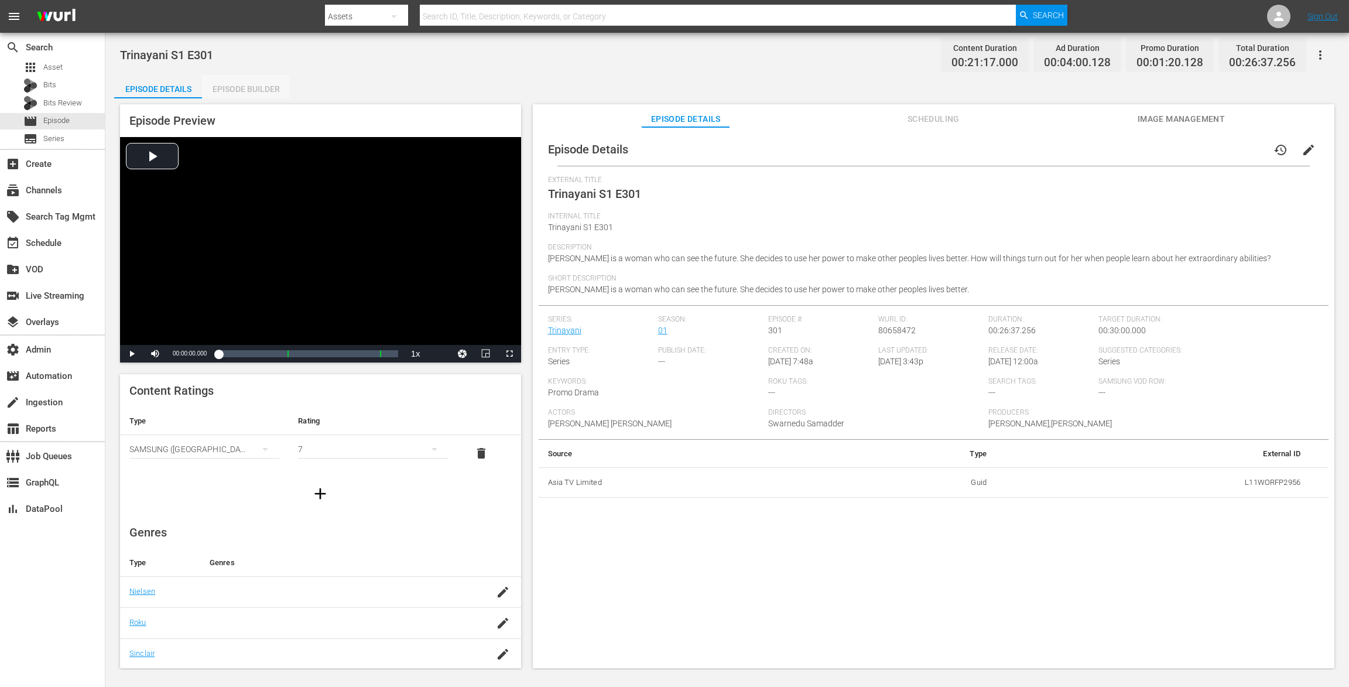
click at [261, 80] on div "Episode Builder" at bounding box center [246, 89] width 88 height 28
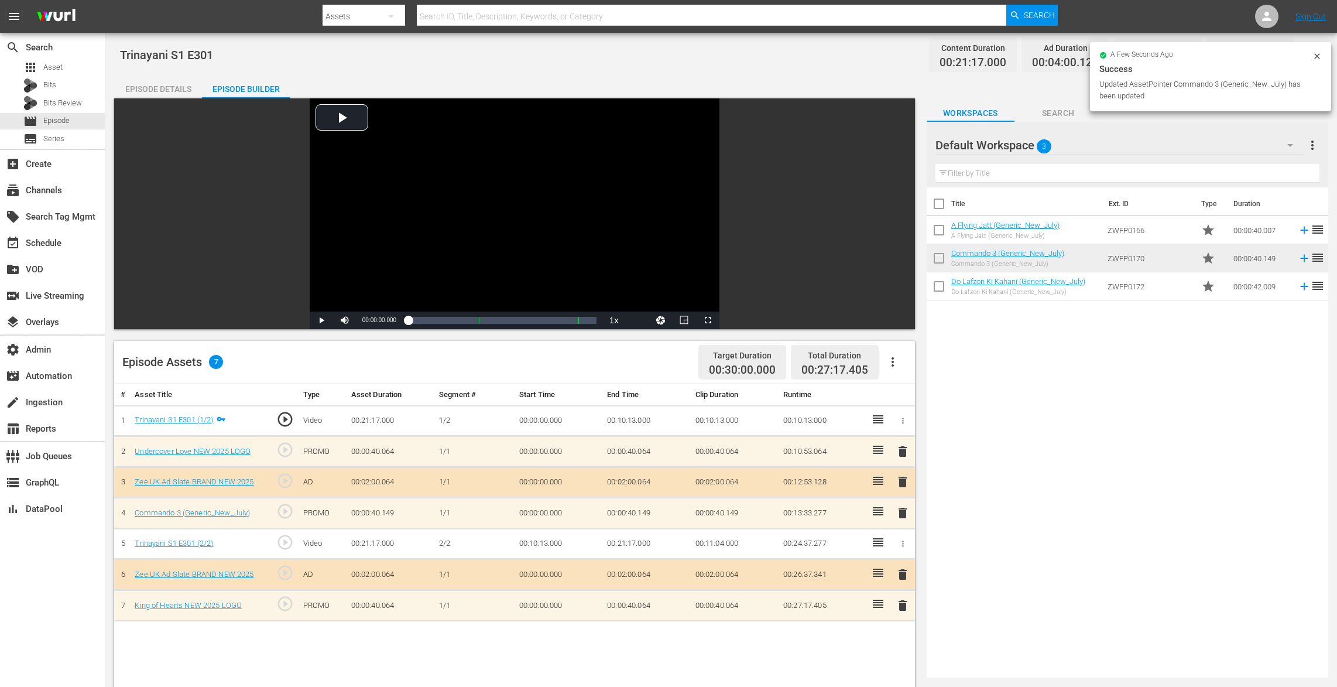
click at [896, 508] on span "delete" at bounding box center [903, 513] width 14 height 14
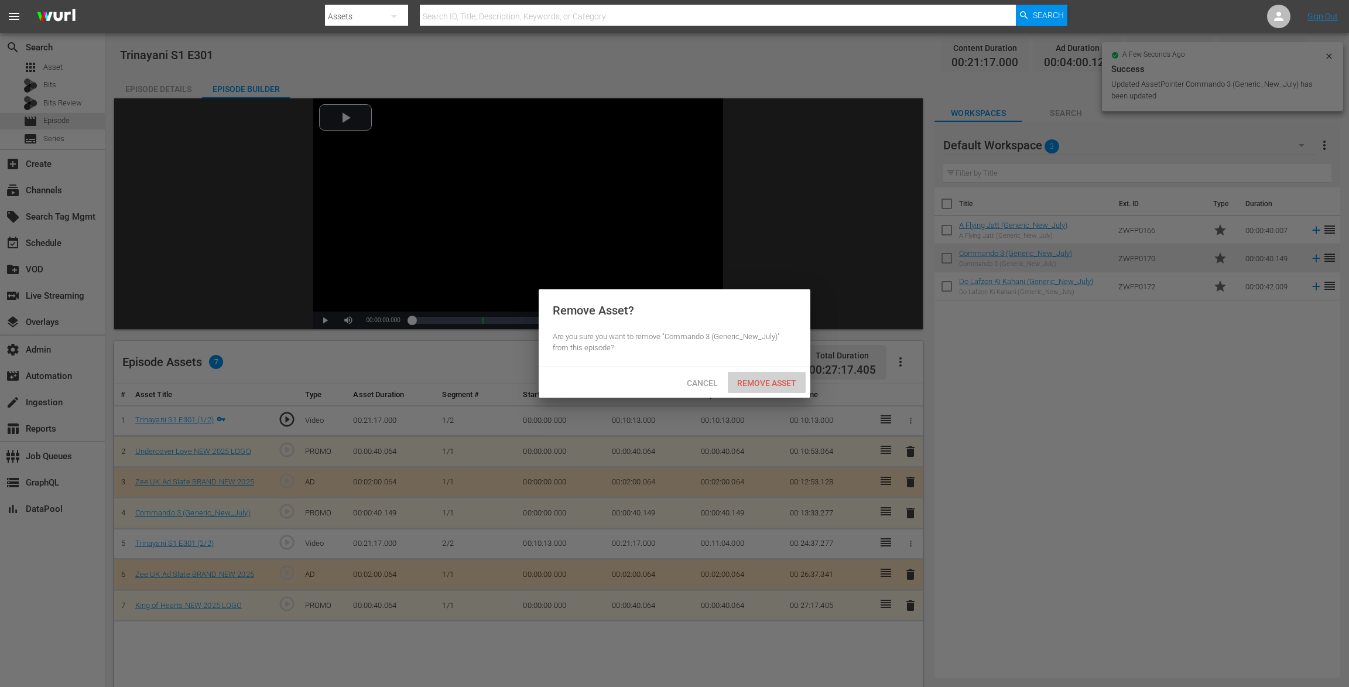
click at [762, 379] on span "Remove Asset" at bounding box center [767, 382] width 78 height 9
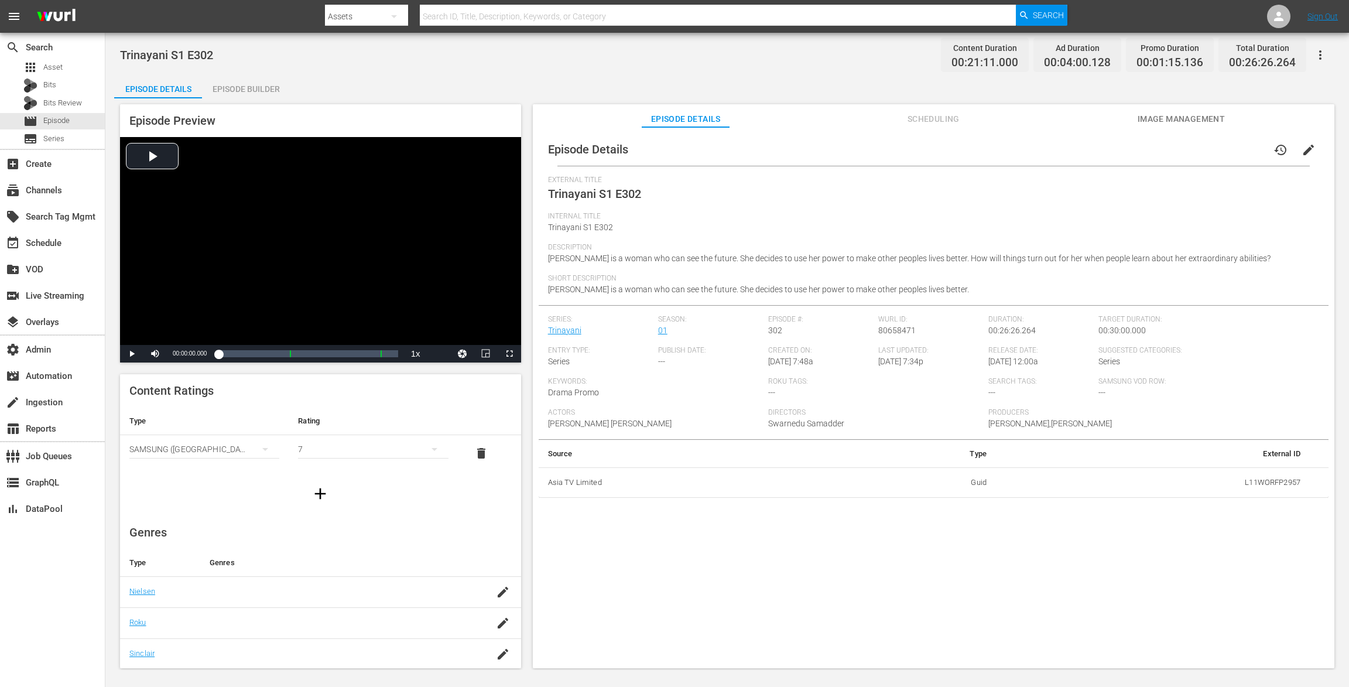
click at [259, 85] on div "Episode Builder" at bounding box center [246, 89] width 88 height 28
click at [269, 91] on div "Episode Builder" at bounding box center [246, 89] width 88 height 28
click at [250, 87] on div "Episode Builder" at bounding box center [246, 89] width 88 height 28
click at [242, 88] on div "Episode Builder" at bounding box center [246, 89] width 88 height 28
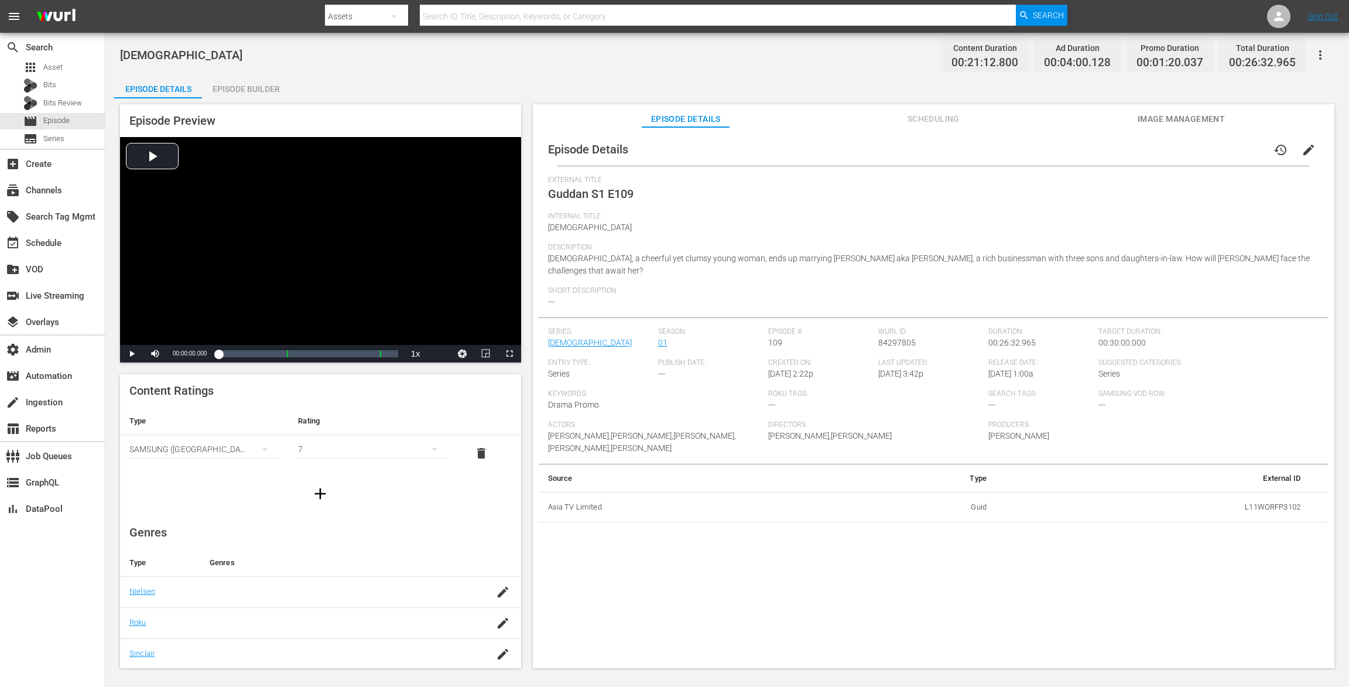
click at [235, 88] on div "Episode Builder" at bounding box center [246, 89] width 88 height 28
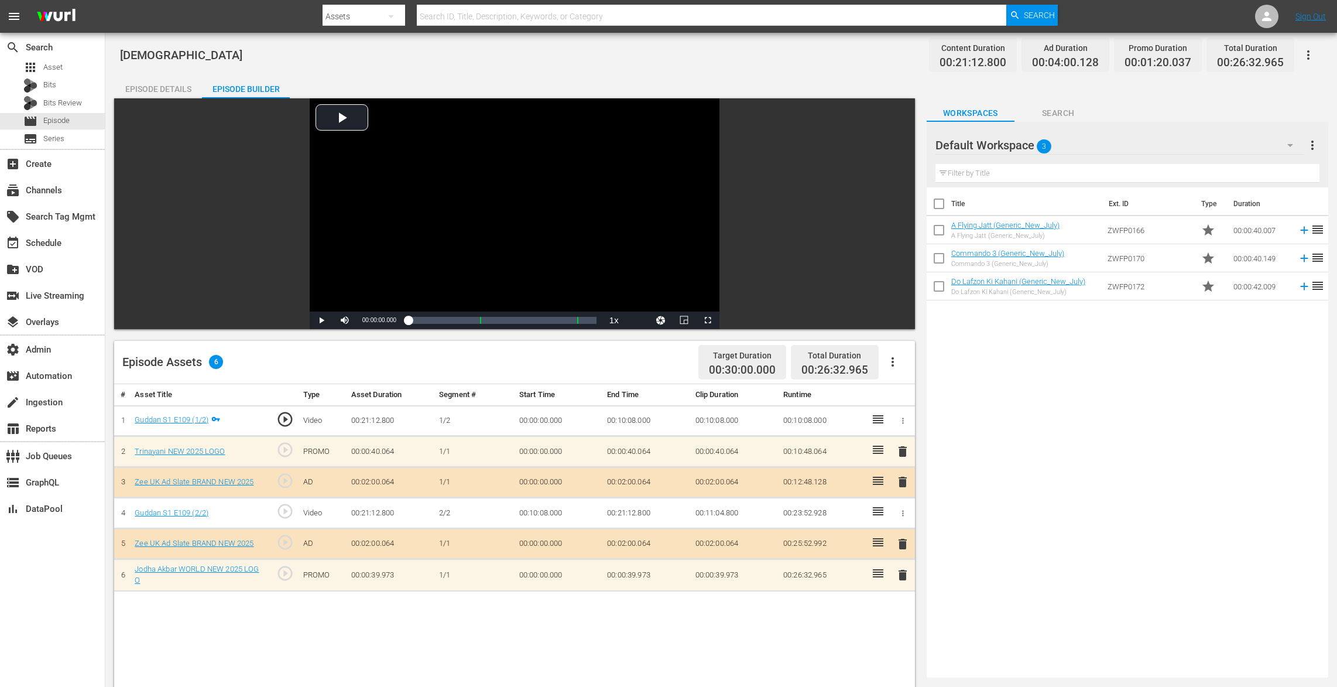
scroll to position [64, 0]
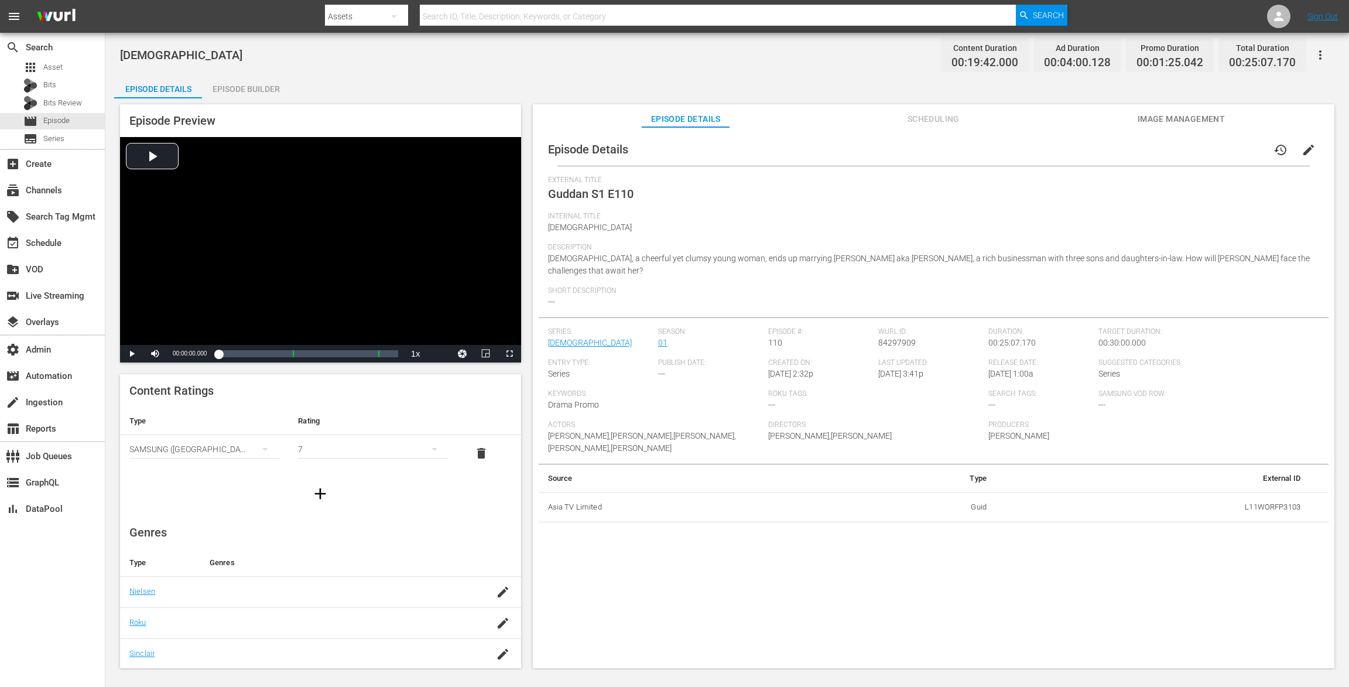
click at [242, 83] on div "Episode Builder" at bounding box center [246, 89] width 88 height 28
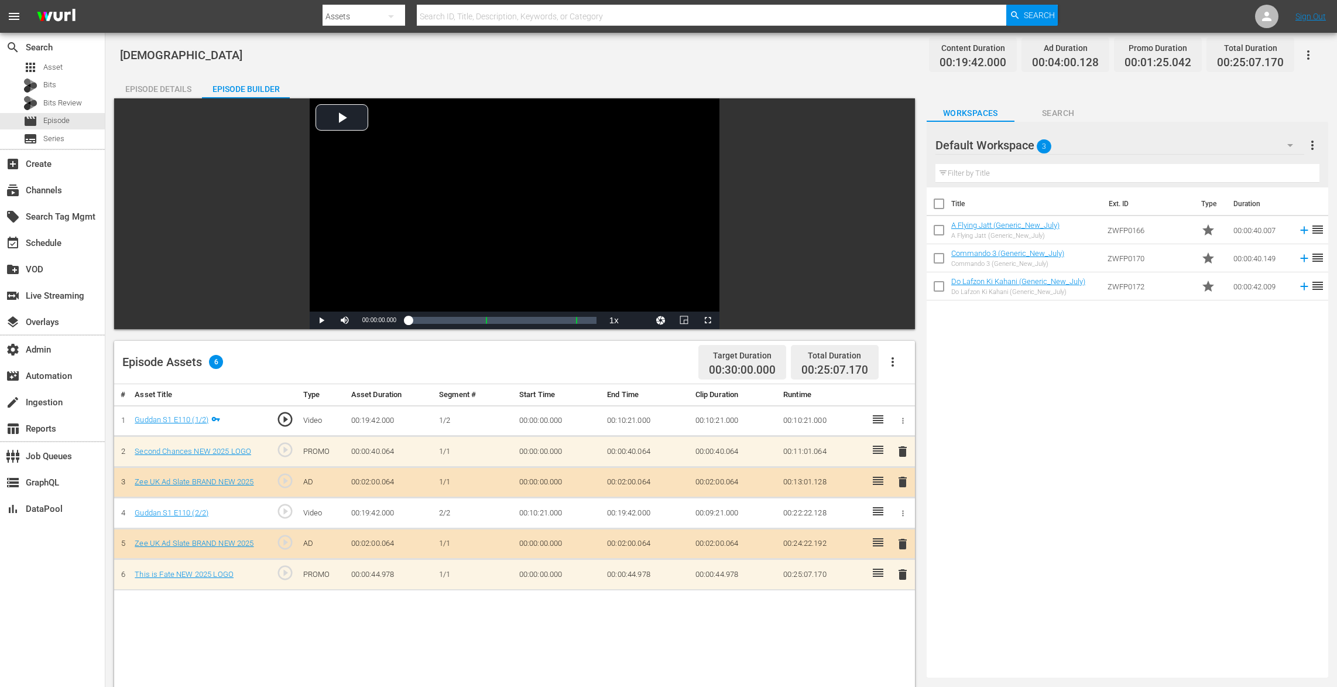
scroll to position [20, 0]
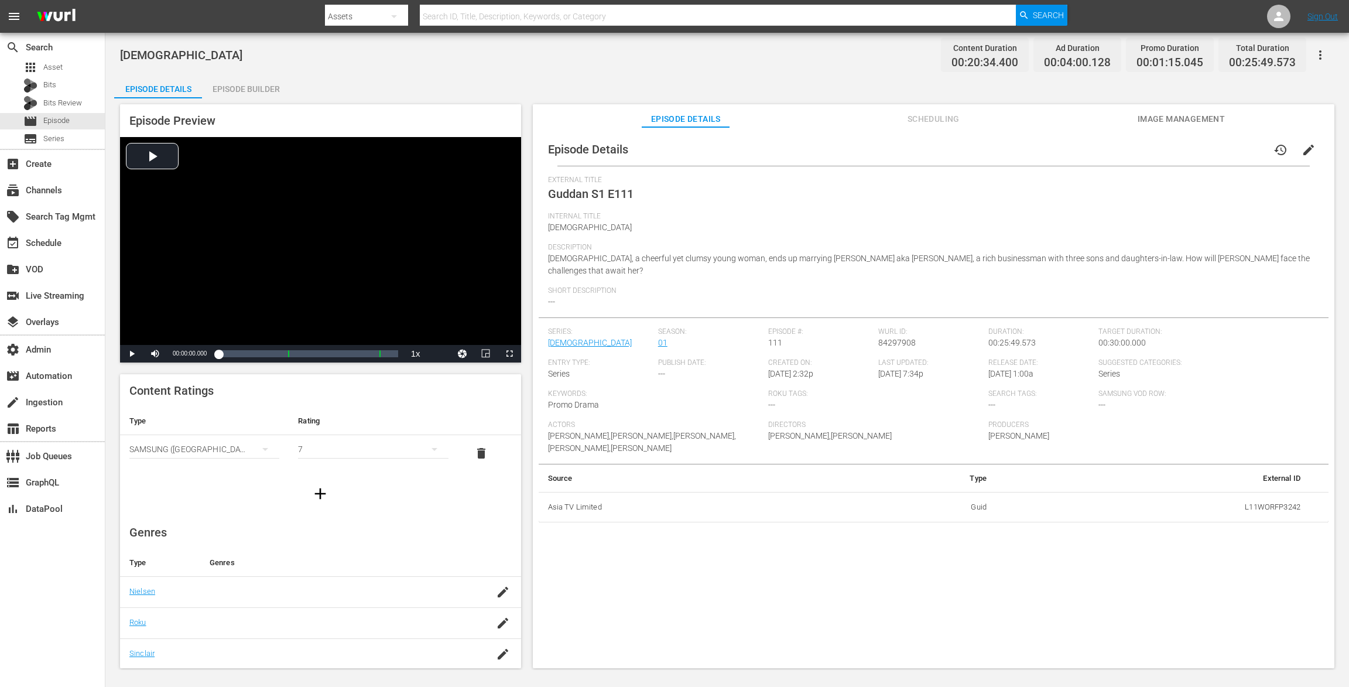
click at [258, 82] on div "Episode Builder" at bounding box center [246, 89] width 88 height 28
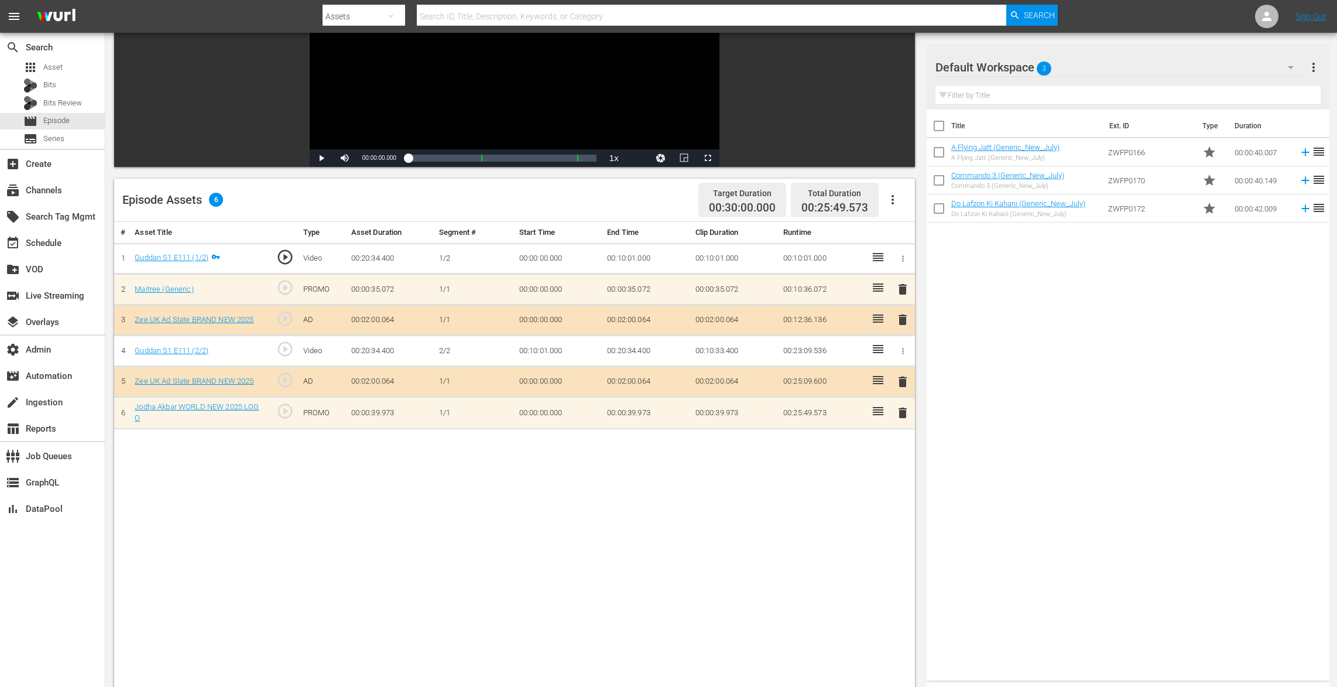
scroll to position [249, 0]
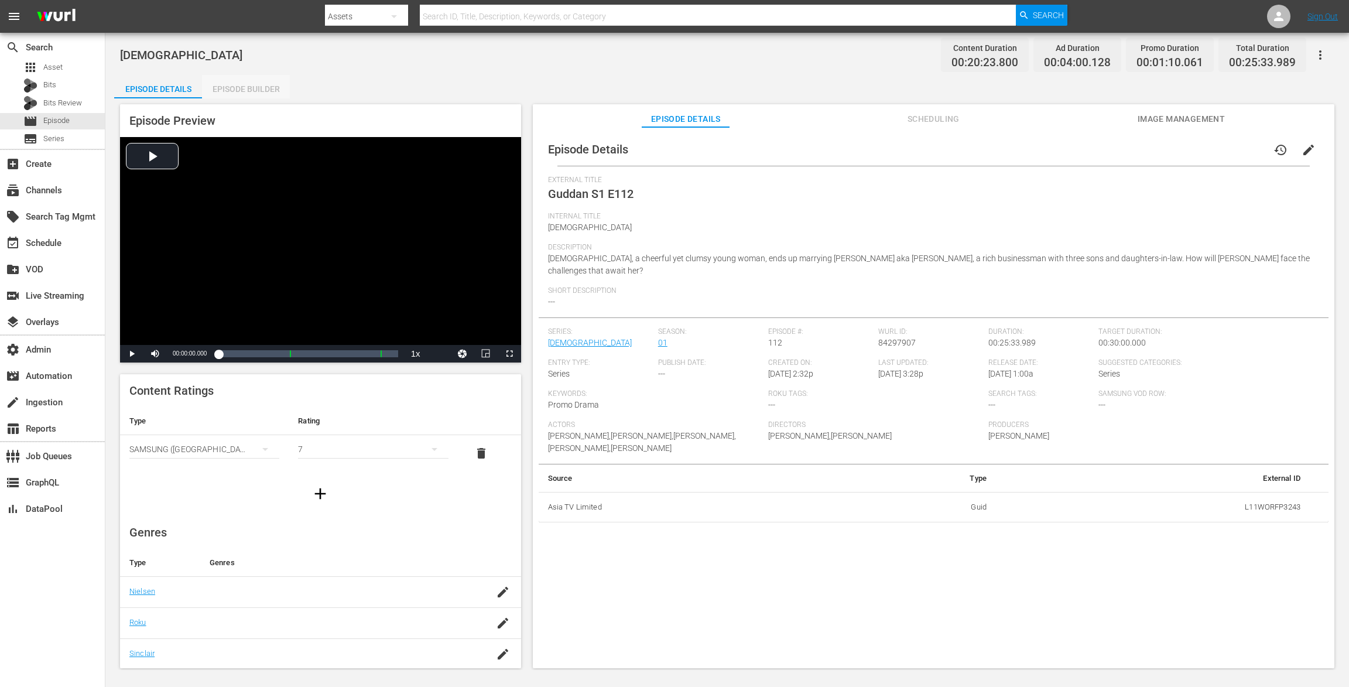
click at [276, 93] on div "Episode Builder" at bounding box center [246, 89] width 88 height 28
drag, startPoint x: 252, startPoint y: 84, endPoint x: 293, endPoint y: 19, distance: 77.3
click at [253, 84] on div "Episode Builder" at bounding box center [246, 89] width 88 height 28
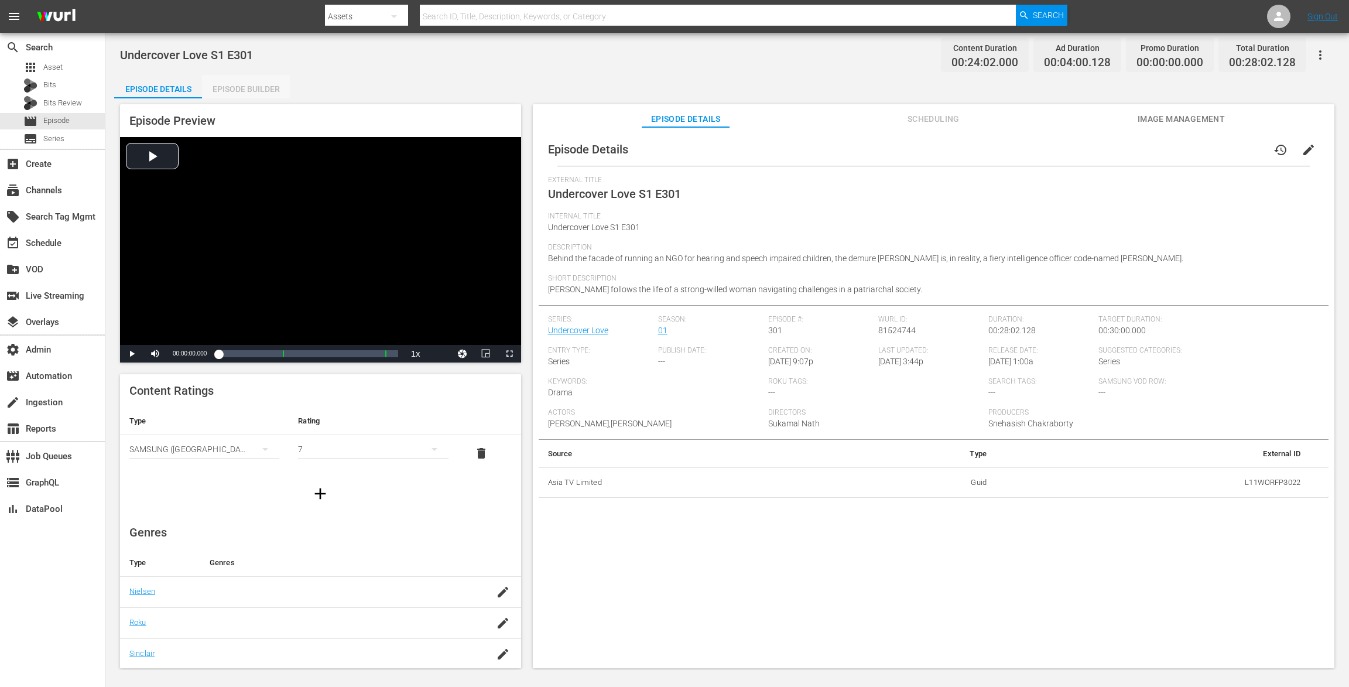
click at [251, 84] on div "Episode Builder" at bounding box center [246, 89] width 88 height 28
click at [251, 85] on div "Episode Builder" at bounding box center [246, 89] width 88 height 28
click at [251, 88] on div "Episode Builder" at bounding box center [246, 89] width 88 height 28
click at [237, 83] on div "Episode Builder" at bounding box center [246, 89] width 88 height 28
click at [235, 90] on div "Episode Builder" at bounding box center [246, 89] width 88 height 28
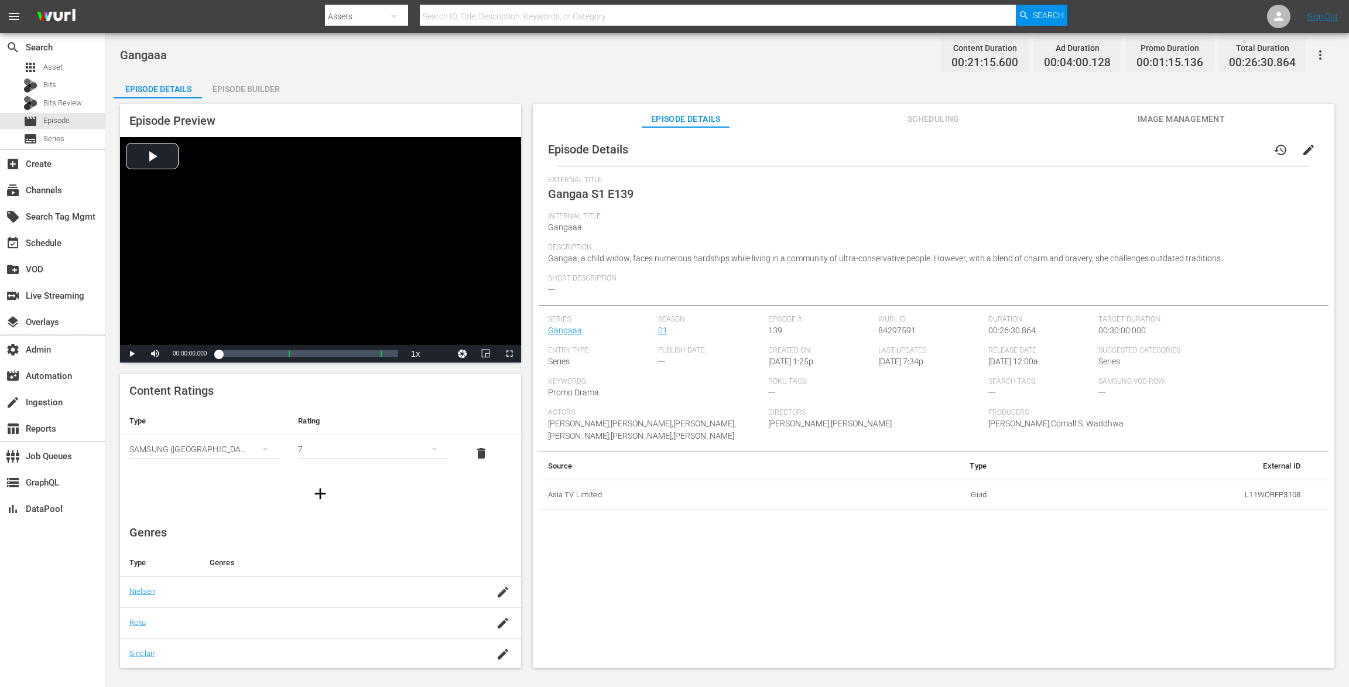
click at [242, 97] on div "Episode Builder" at bounding box center [246, 89] width 88 height 28
click at [271, 89] on div "Episode Builder" at bounding box center [246, 89] width 88 height 28
click at [271, 86] on div "Episode Builder" at bounding box center [246, 89] width 88 height 28
click at [256, 83] on div "Episode Builder" at bounding box center [246, 89] width 88 height 28
click at [241, 94] on div "Episode Builder" at bounding box center [246, 89] width 88 height 28
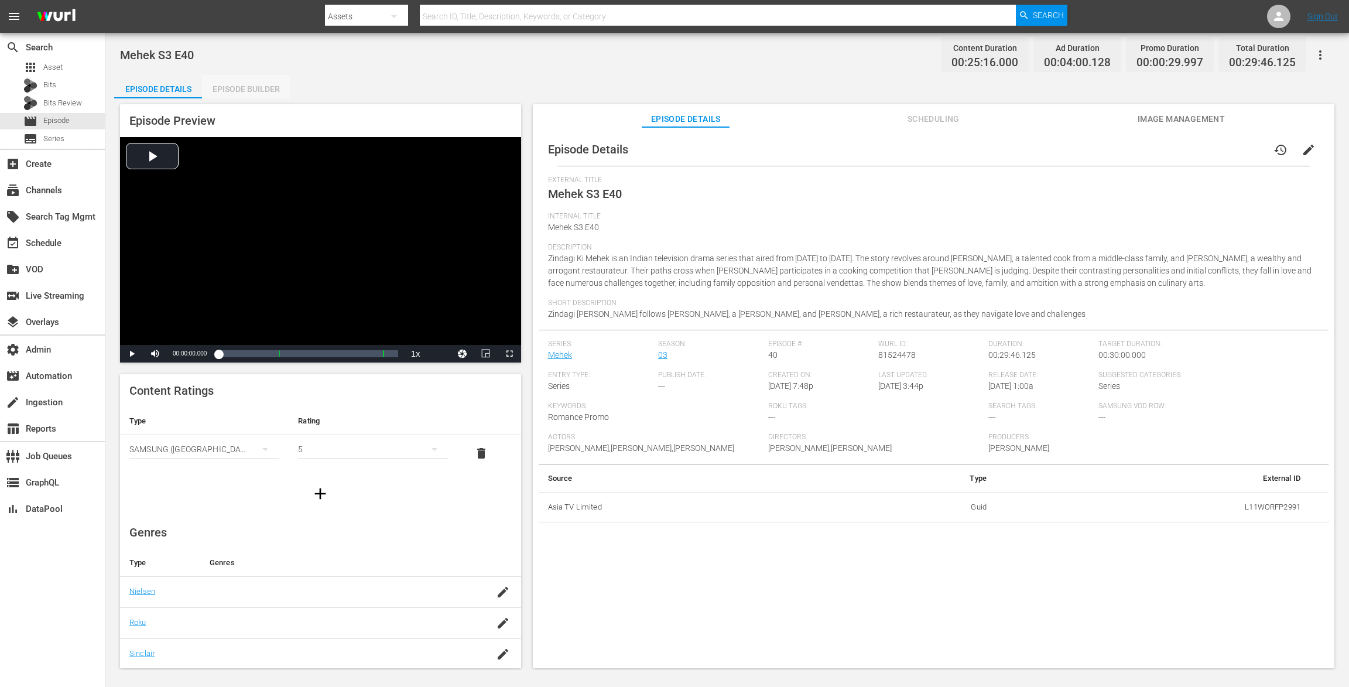
click at [265, 85] on div "Episode Builder" at bounding box center [246, 89] width 88 height 28
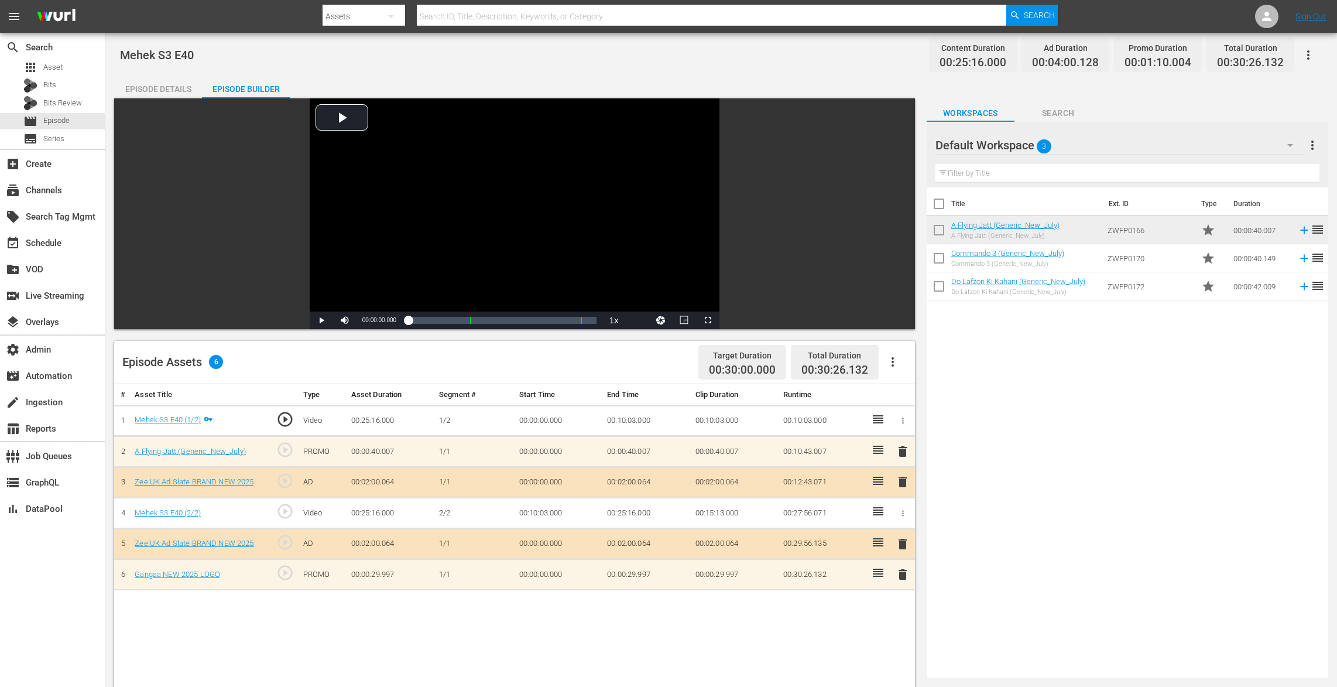
drag, startPoint x: 1016, startPoint y: 222, endPoint x: 1104, endPoint y: 683, distance: 469.7
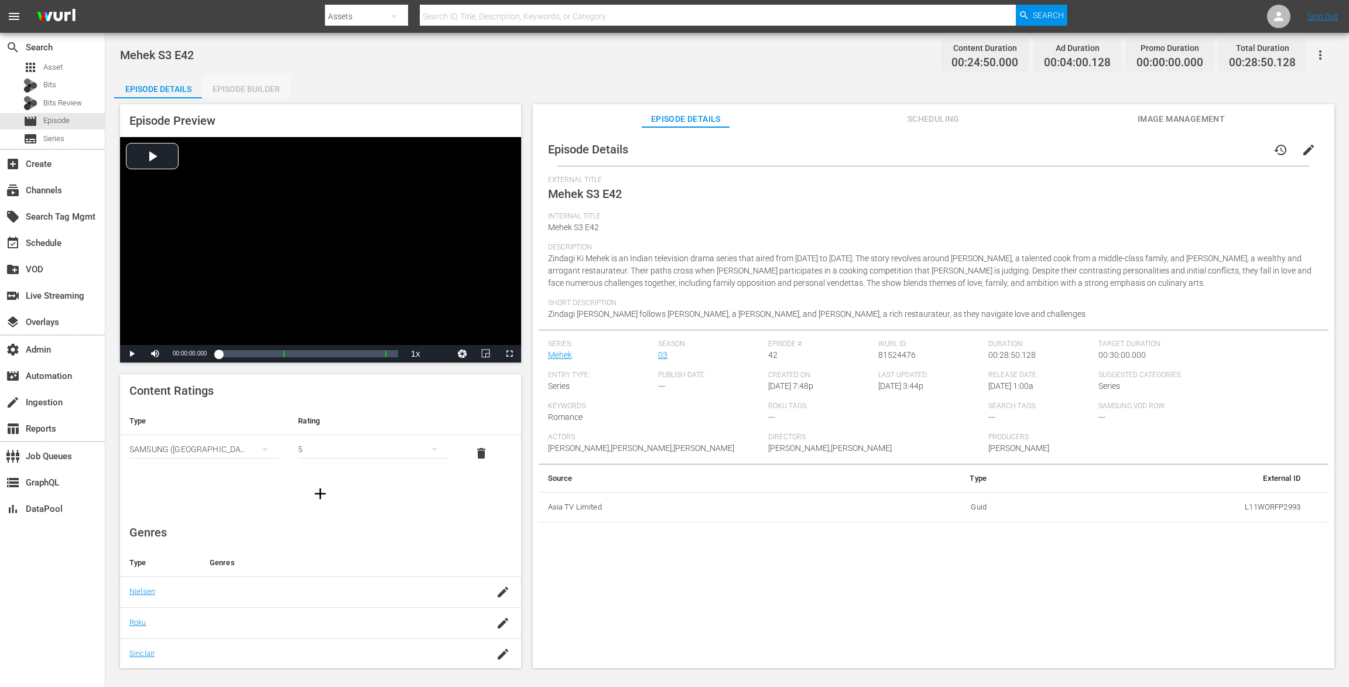
click at [248, 80] on div "Episode Builder" at bounding box center [246, 89] width 88 height 28
click at [246, 90] on div "Episode Builder" at bounding box center [246, 89] width 88 height 28
click at [247, 85] on div "Episode Builder" at bounding box center [246, 89] width 88 height 28
click at [220, 80] on div "Episode Builder" at bounding box center [246, 89] width 88 height 28
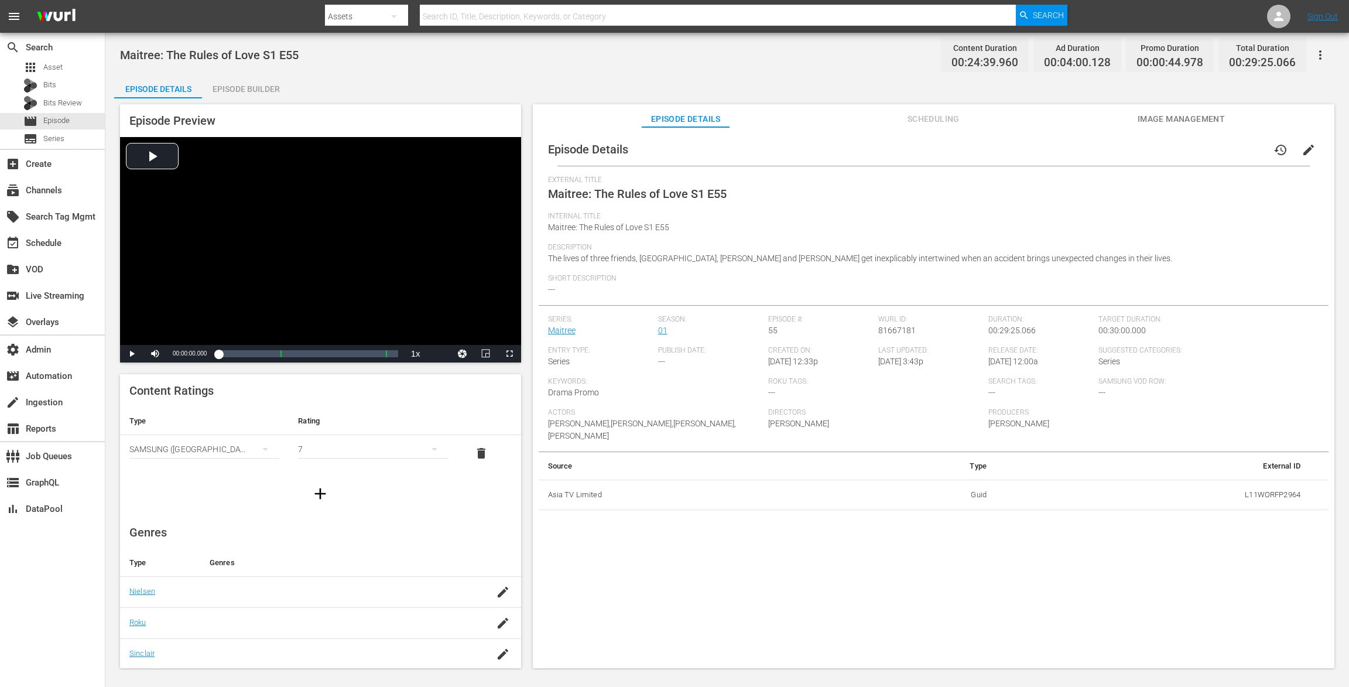
click at [228, 104] on div "Episode Preview Video Player is loading. Play Video Play Mute Current Time 00:0…" at bounding box center [320, 233] width 401 height 258
click at [247, 86] on div "Episode Builder" at bounding box center [246, 89] width 88 height 28
click at [257, 87] on div "Episode Builder" at bounding box center [246, 89] width 88 height 28
click at [260, 92] on div "Episode Builder" at bounding box center [246, 89] width 88 height 28
click at [259, 88] on div "Episode Builder" at bounding box center [246, 89] width 88 height 28
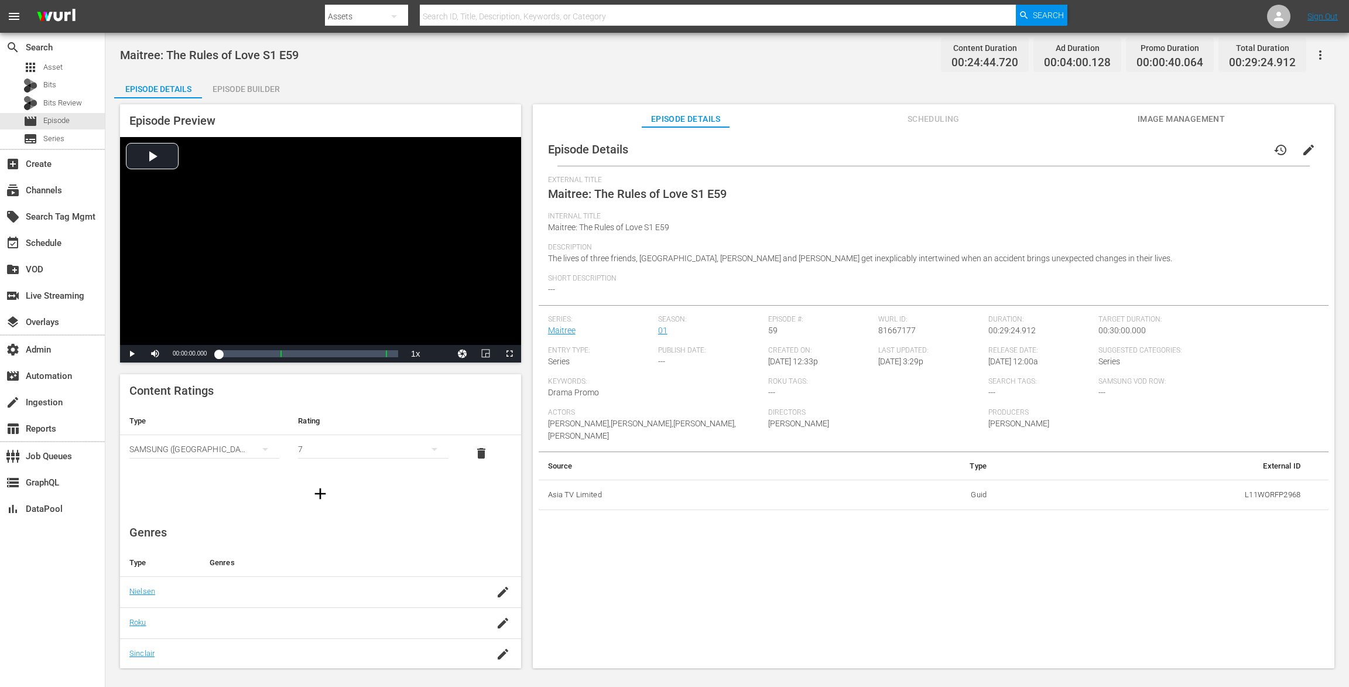
click at [230, 95] on div "Episode Builder" at bounding box center [246, 89] width 88 height 28
